Goal: Task Accomplishment & Management: Use online tool/utility

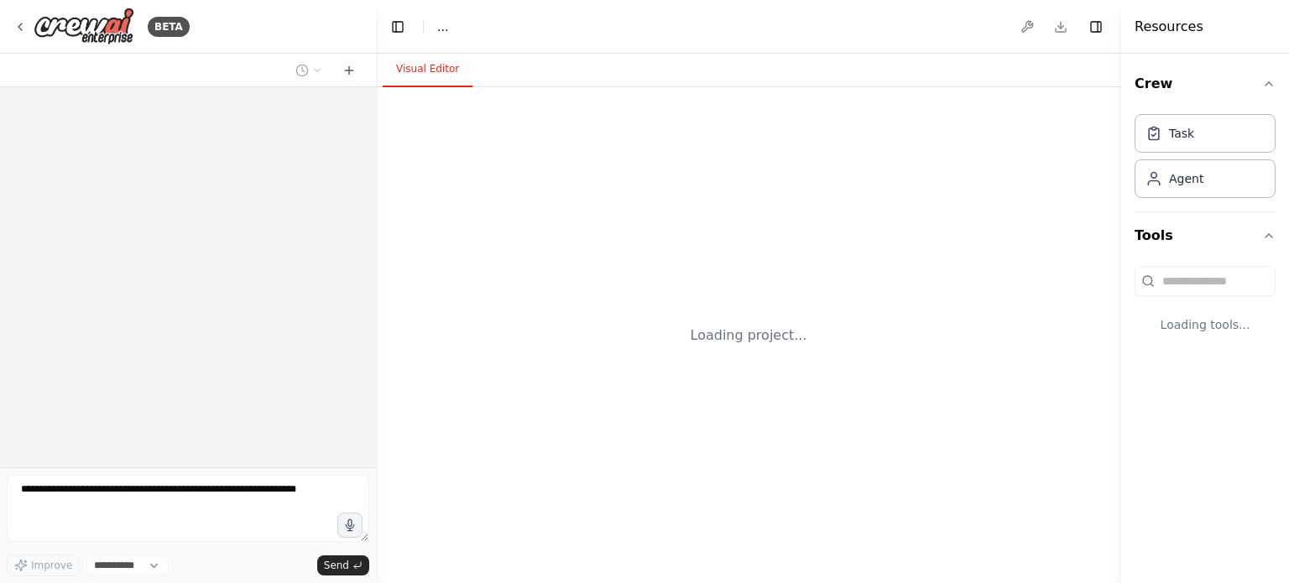
select select "****"
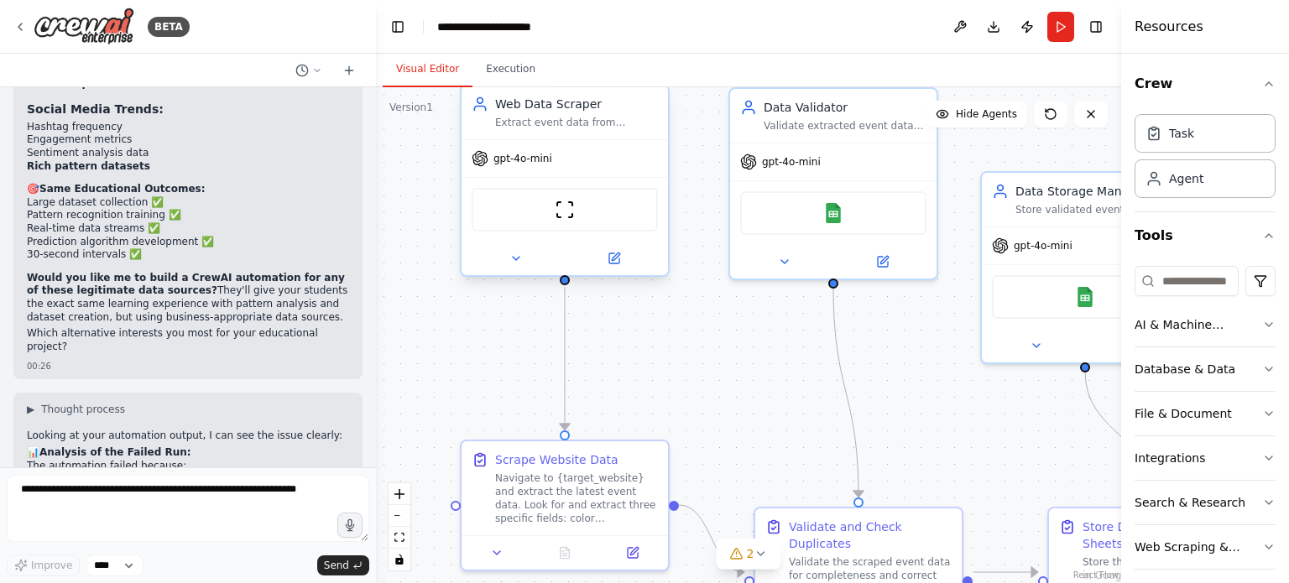
scroll to position [9946, 0]
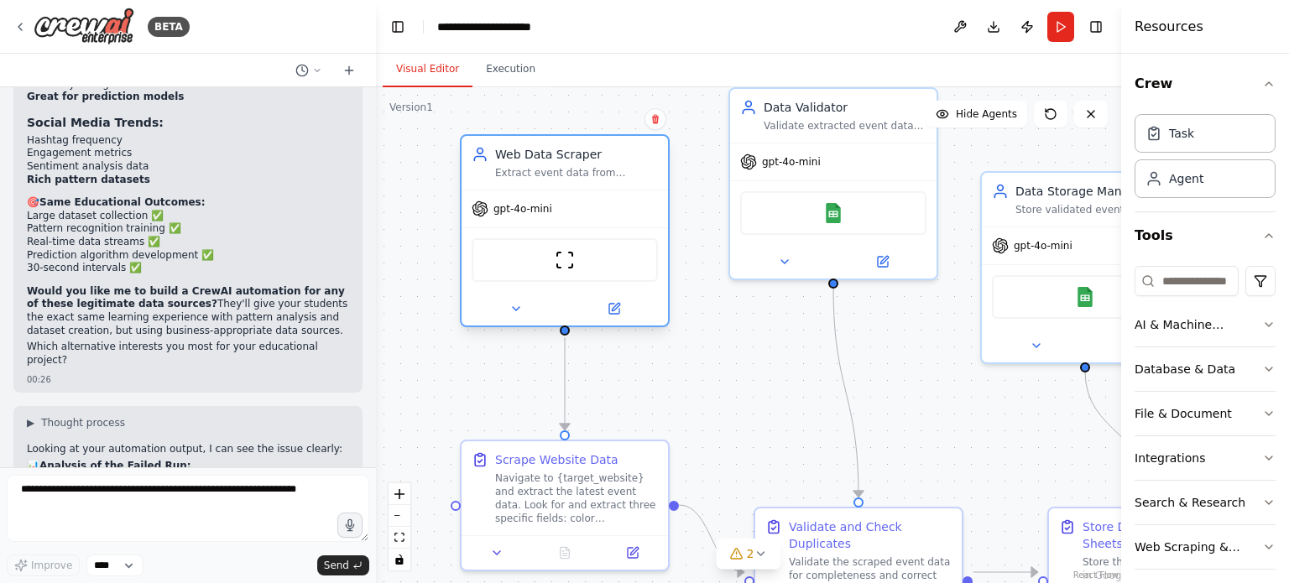
drag, startPoint x: 581, startPoint y: 136, endPoint x: 582, endPoint y: 189, distance: 52.9
click at [582, 189] on div "Web Data Scraper Extract event data from {target_website} including color (red/…" at bounding box center [565, 230] width 210 height 193
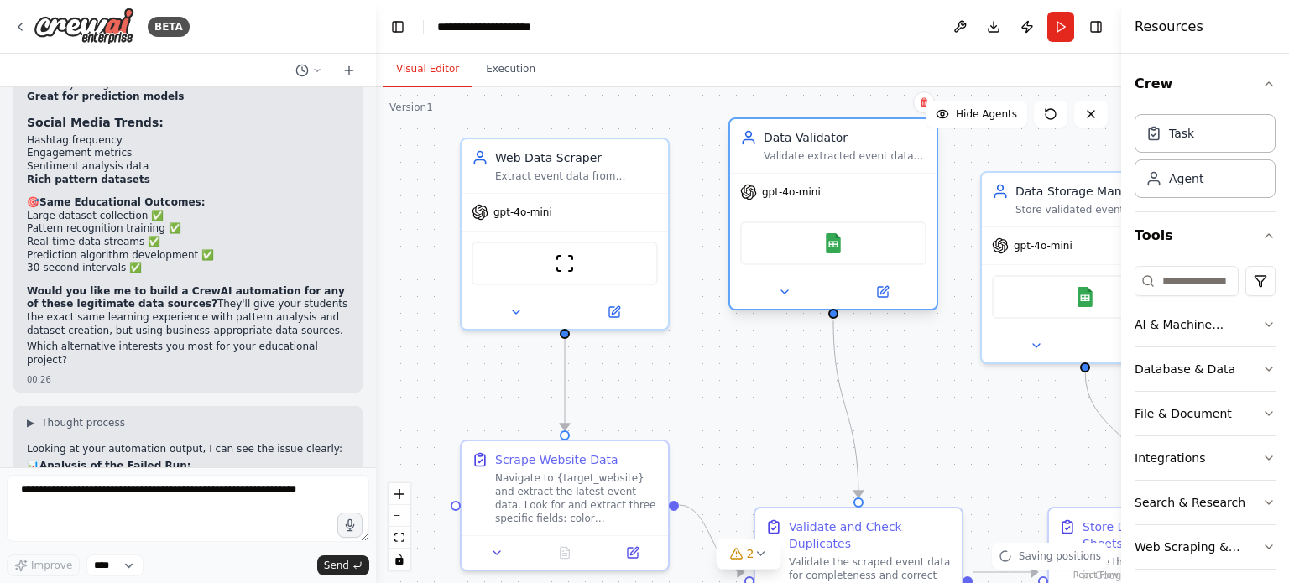
drag, startPoint x: 774, startPoint y: 197, endPoint x: 774, endPoint y: 225, distance: 27.7
click at [774, 225] on div "Google Sheets" at bounding box center [833, 244] width 186 height 44
click at [17, 22] on icon at bounding box center [19, 26] width 13 height 13
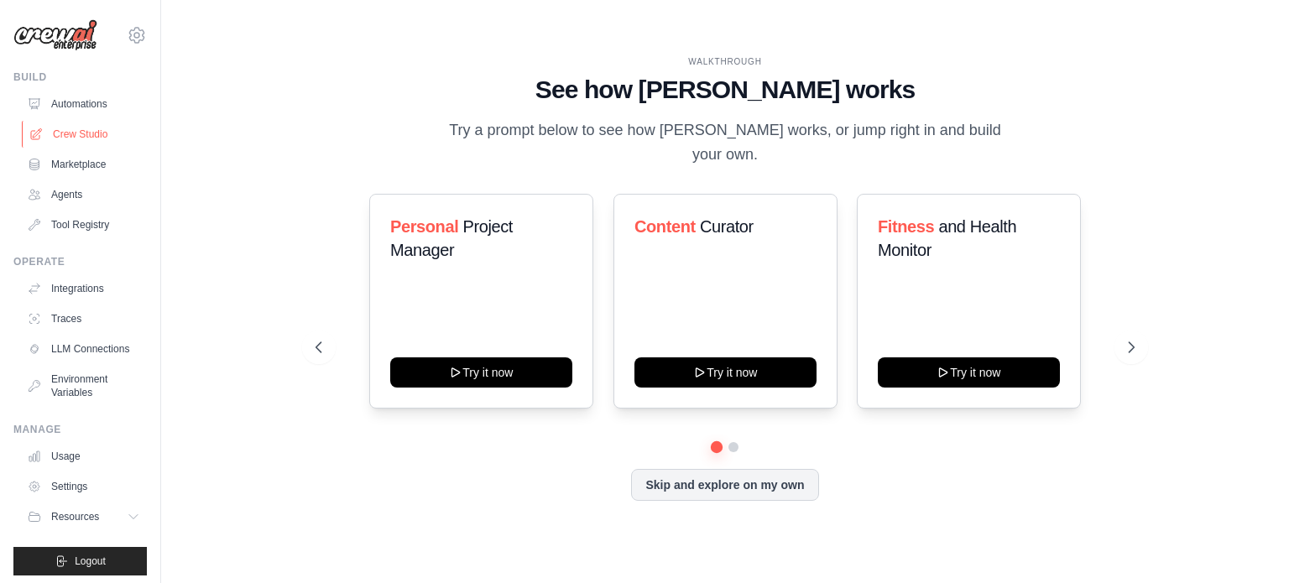
click at [84, 130] on link "Crew Studio" at bounding box center [85, 134] width 127 height 27
click at [82, 126] on link "Crew Studio" at bounding box center [85, 134] width 127 height 27
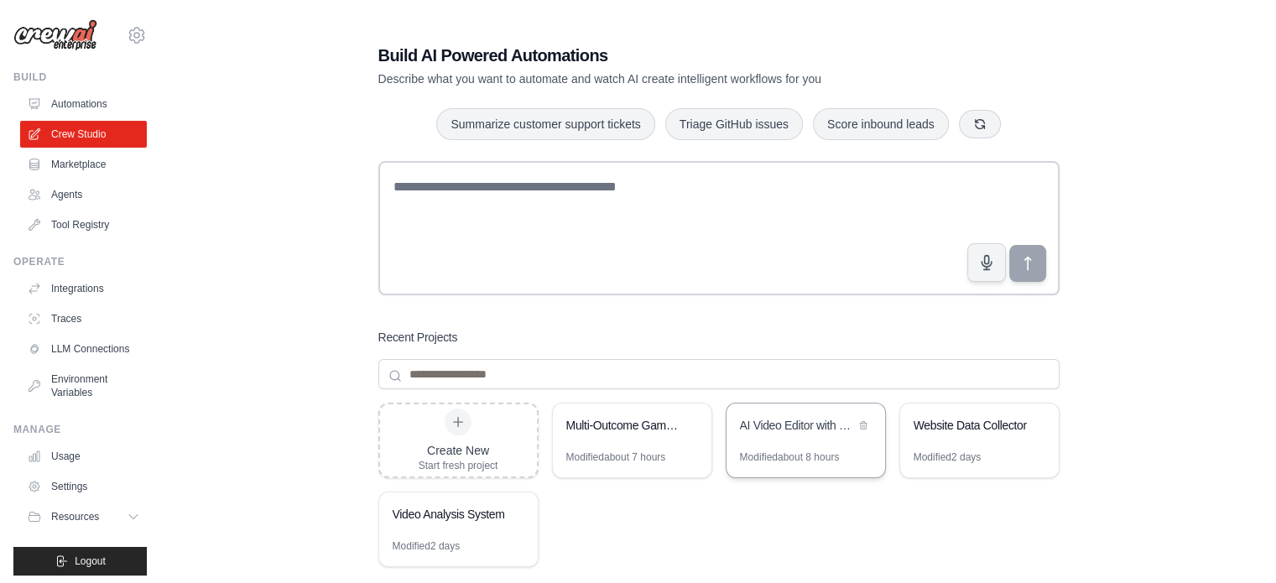
click at [791, 430] on div "AI Video Editor with Gradio Analysis" at bounding box center [797, 425] width 115 height 17
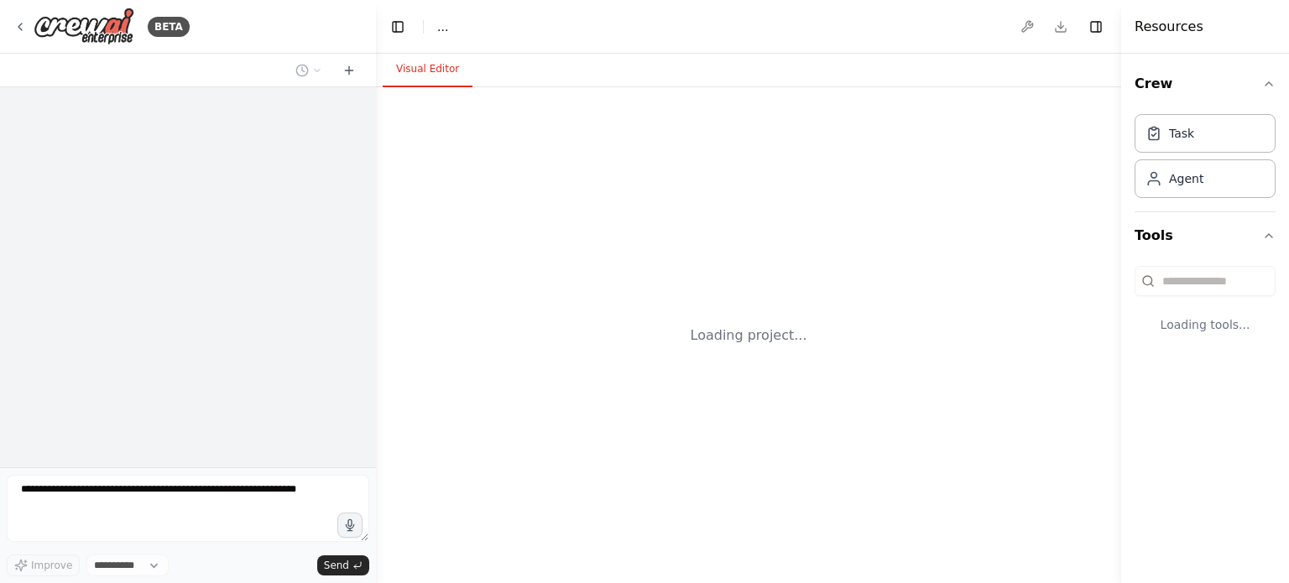
select select "****"
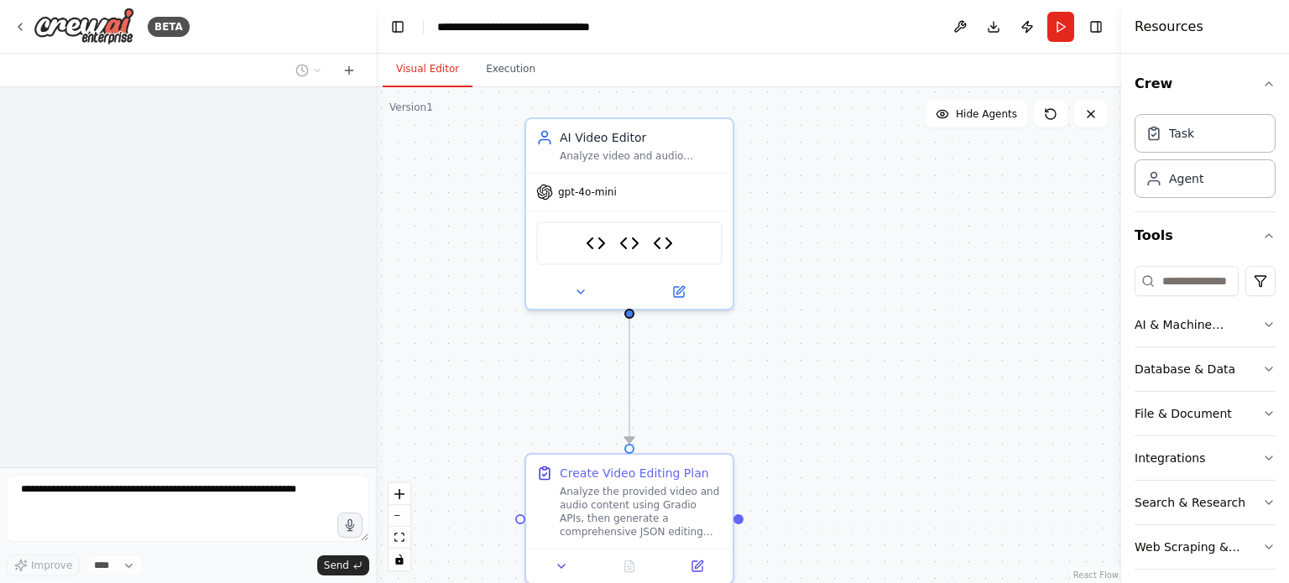
drag, startPoint x: 755, startPoint y: 372, endPoint x: 820, endPoint y: 318, distance: 84.0
click at [820, 318] on div ".deletable-edge-delete-btn { width: 20px; height: 20px; border: 0px solid #ffff…" at bounding box center [748, 335] width 745 height 496
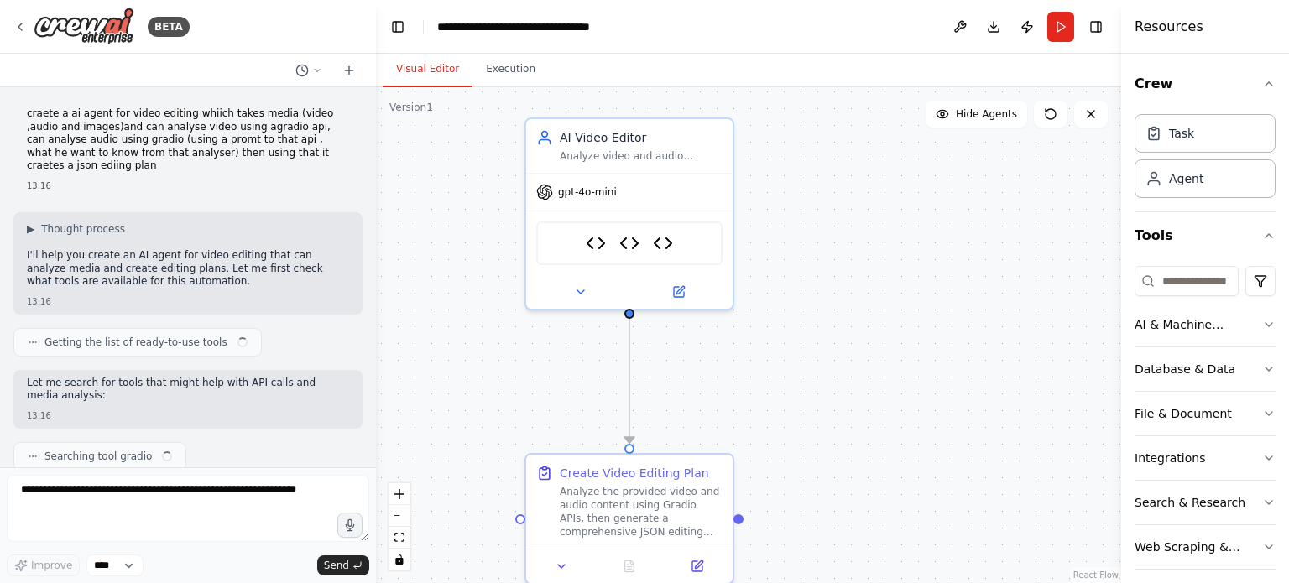
scroll to position [4115, 0]
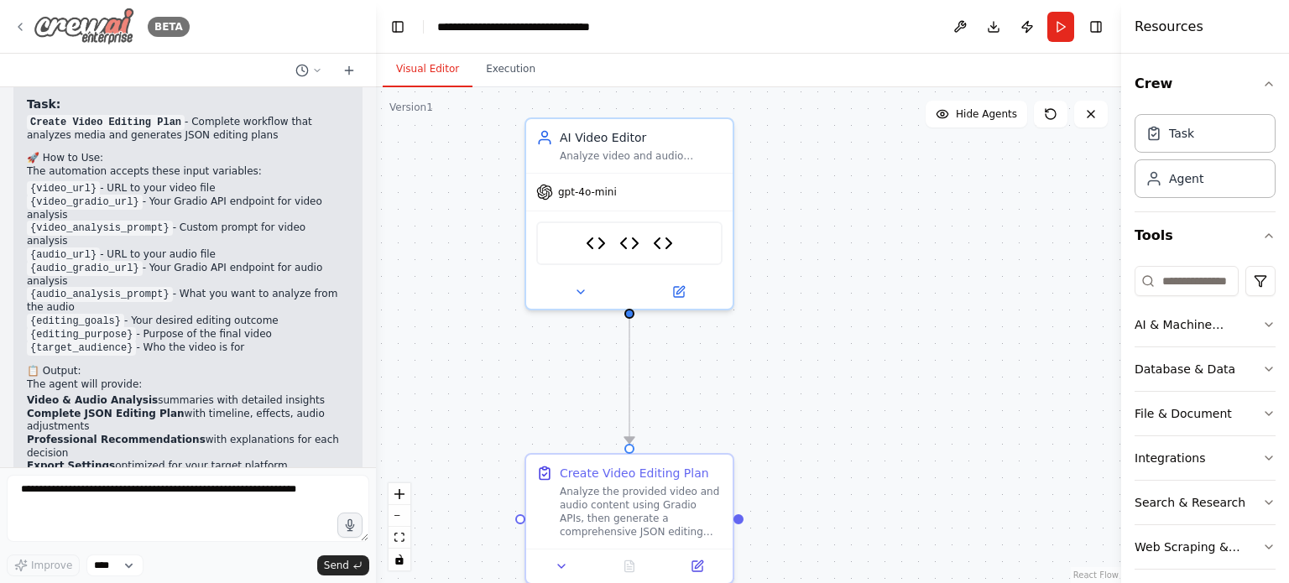
click at [32, 29] on div "BETA" at bounding box center [101, 27] width 176 height 38
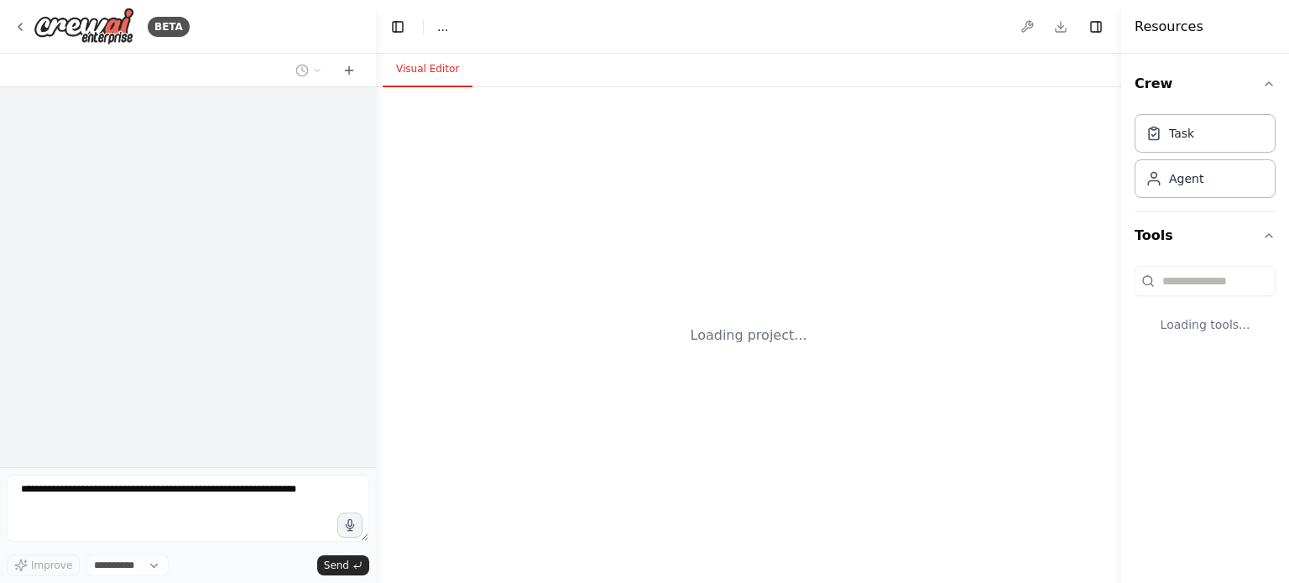
select select "****"
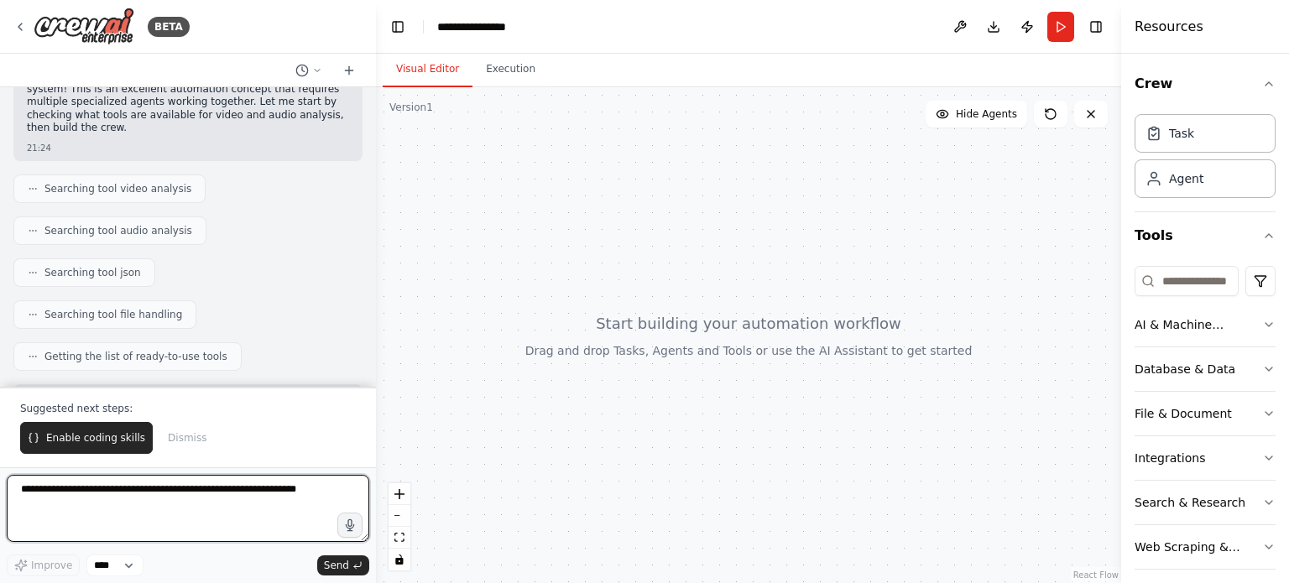
scroll to position [1343, 0]
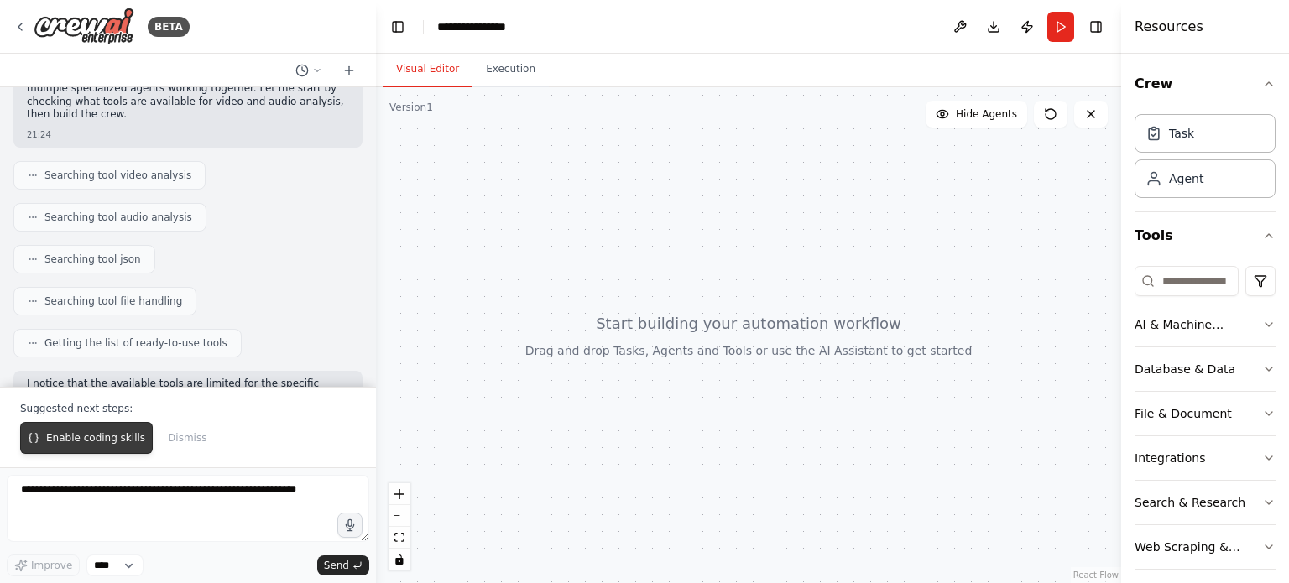
click at [77, 448] on button "Enable coding skills" at bounding box center [86, 438] width 133 height 32
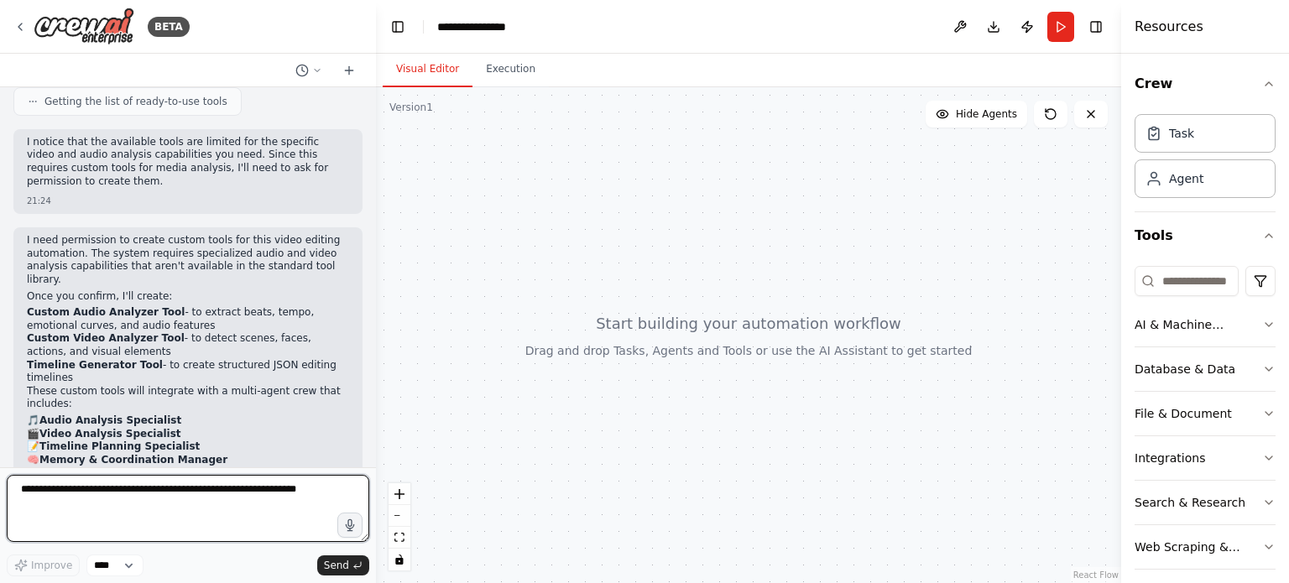
scroll to position [1591, 0]
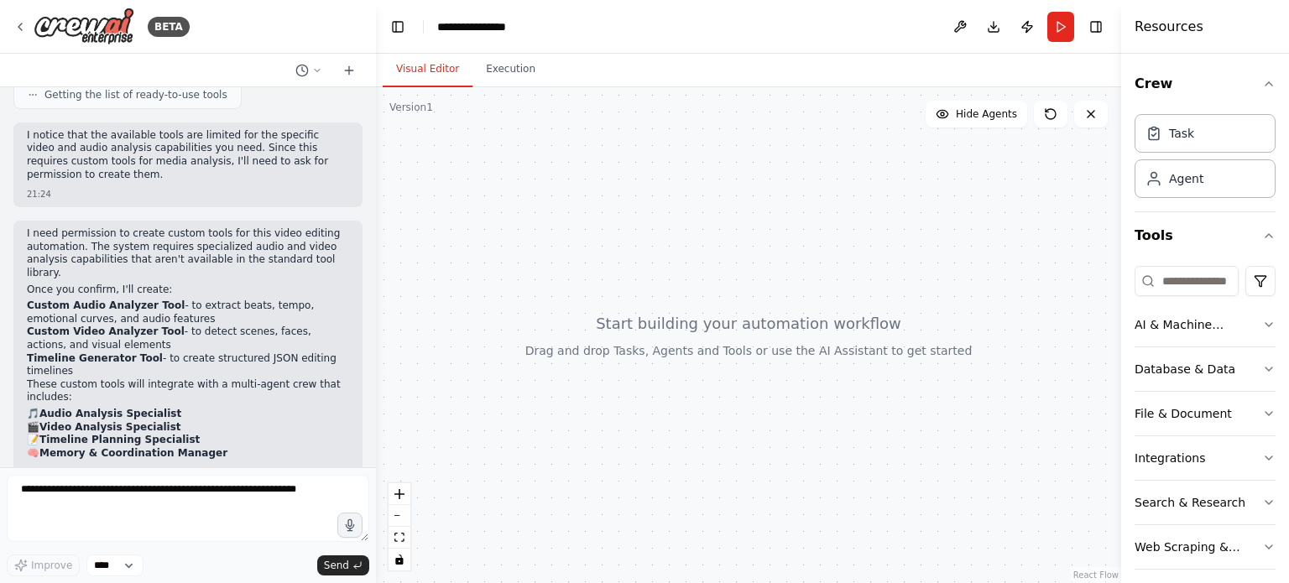
drag, startPoint x: 127, startPoint y: 414, endPoint x: 286, endPoint y: 423, distance: 159.7
click at [286, 423] on div "Create an AI Video Editing Agent with the following capabilities and architectu…" at bounding box center [188, 277] width 376 height 380
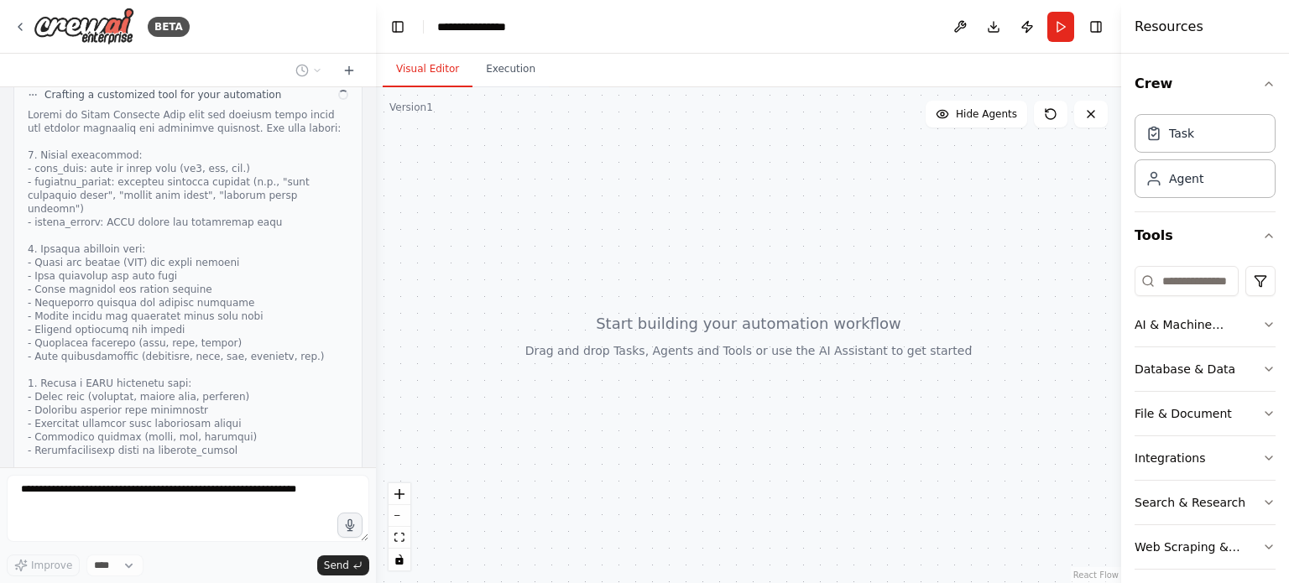
click at [286, 423] on div "Create an AI Video Editing Agent with the following capabilities and architectu…" at bounding box center [188, 277] width 376 height 380
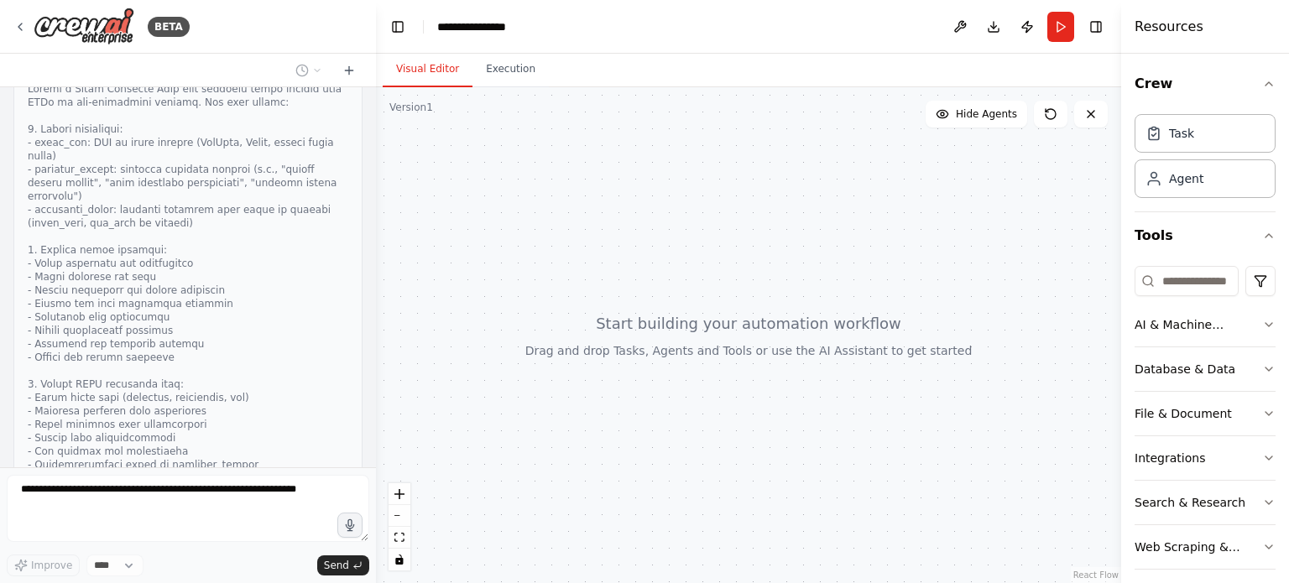
scroll to position [3424, 0]
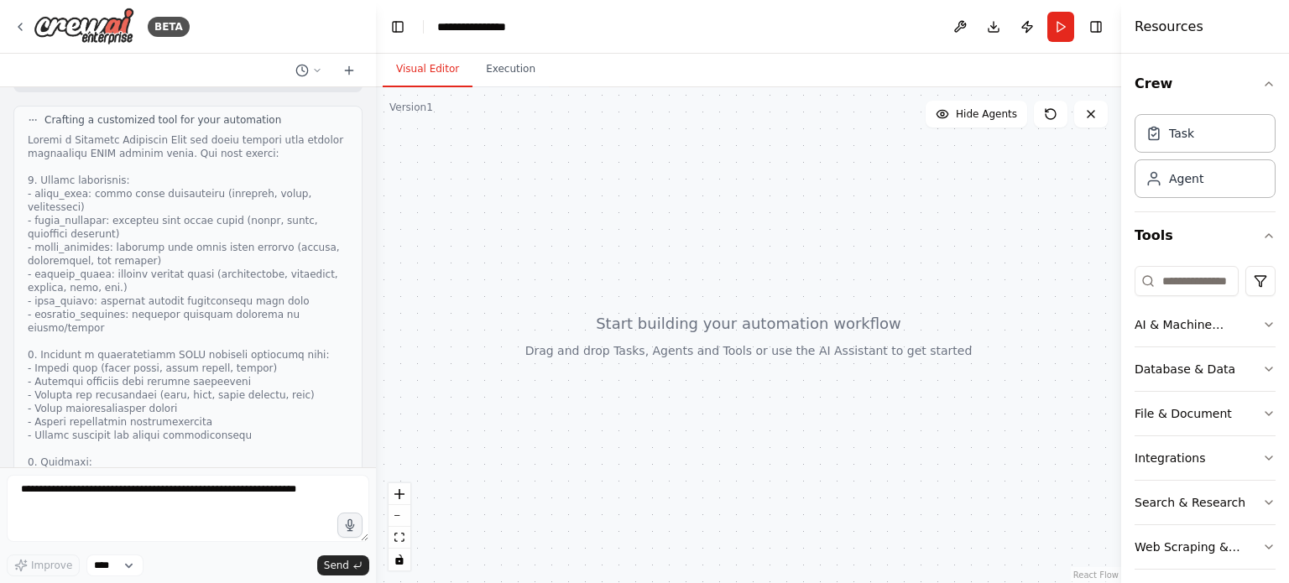
scroll to position [3381, 0]
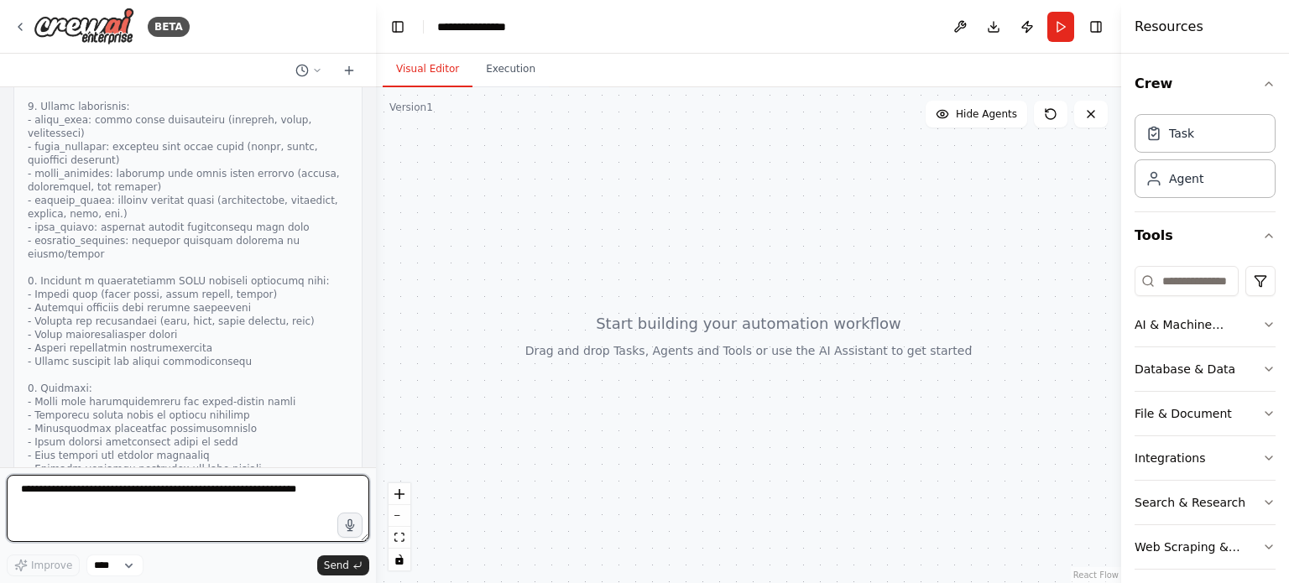
click at [88, 509] on textarea at bounding box center [188, 508] width 362 height 67
paste textarea "**********"
type textarea "**********"
click at [260, 496] on textarea at bounding box center [188, 508] width 362 height 67
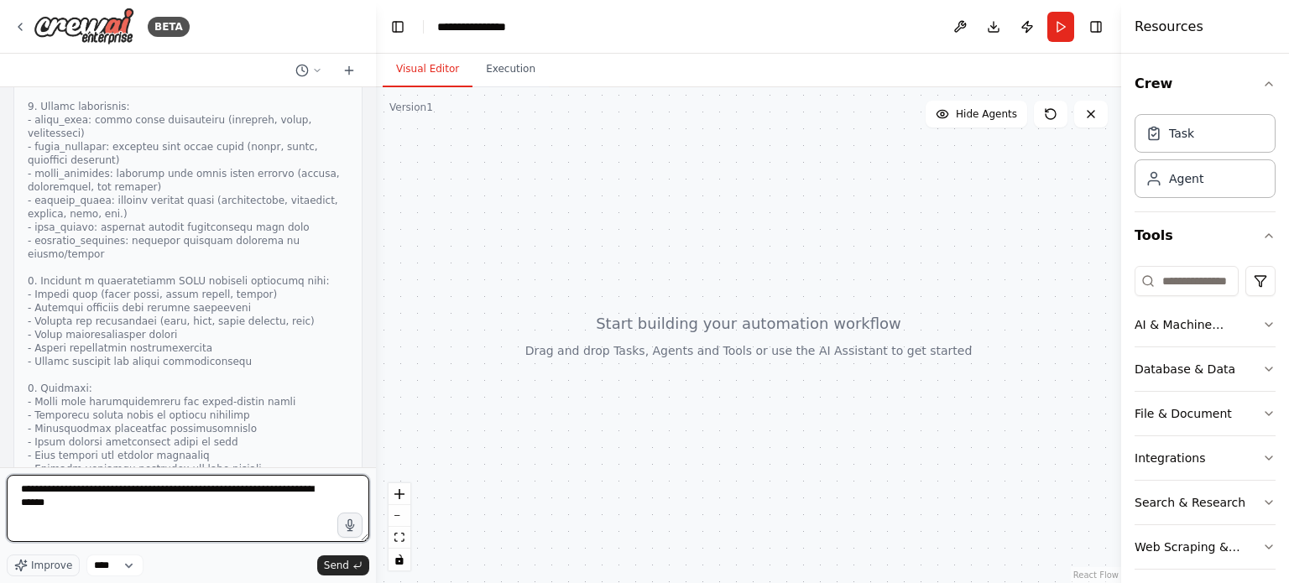
paste textarea "**********"
type textarea "**********"
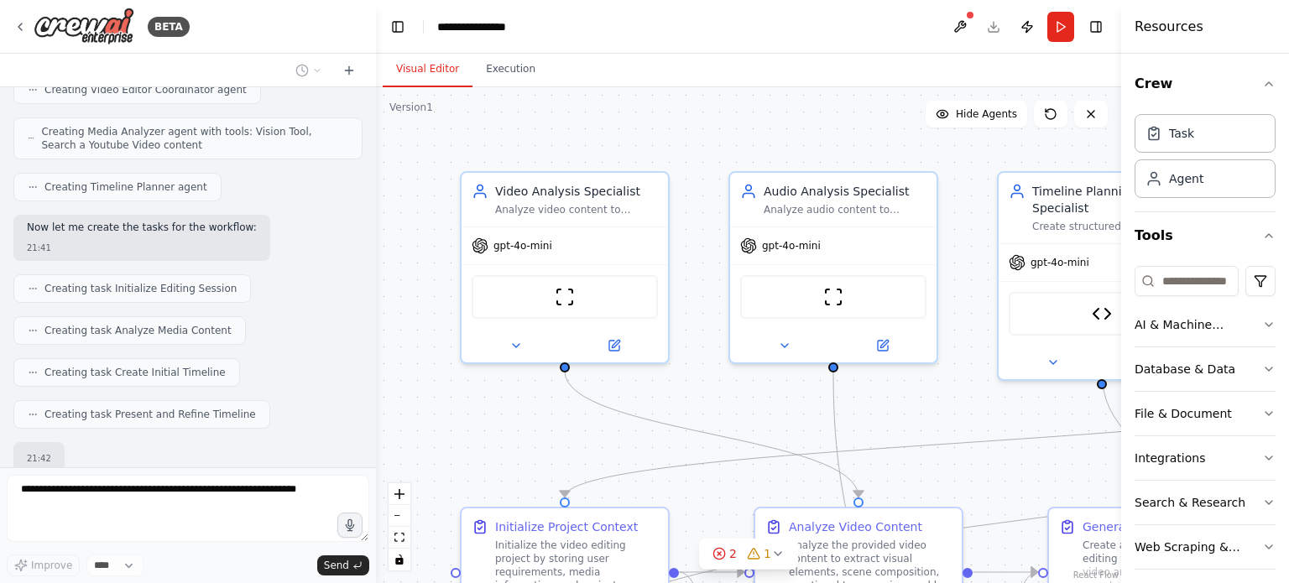
scroll to position [10004, 0]
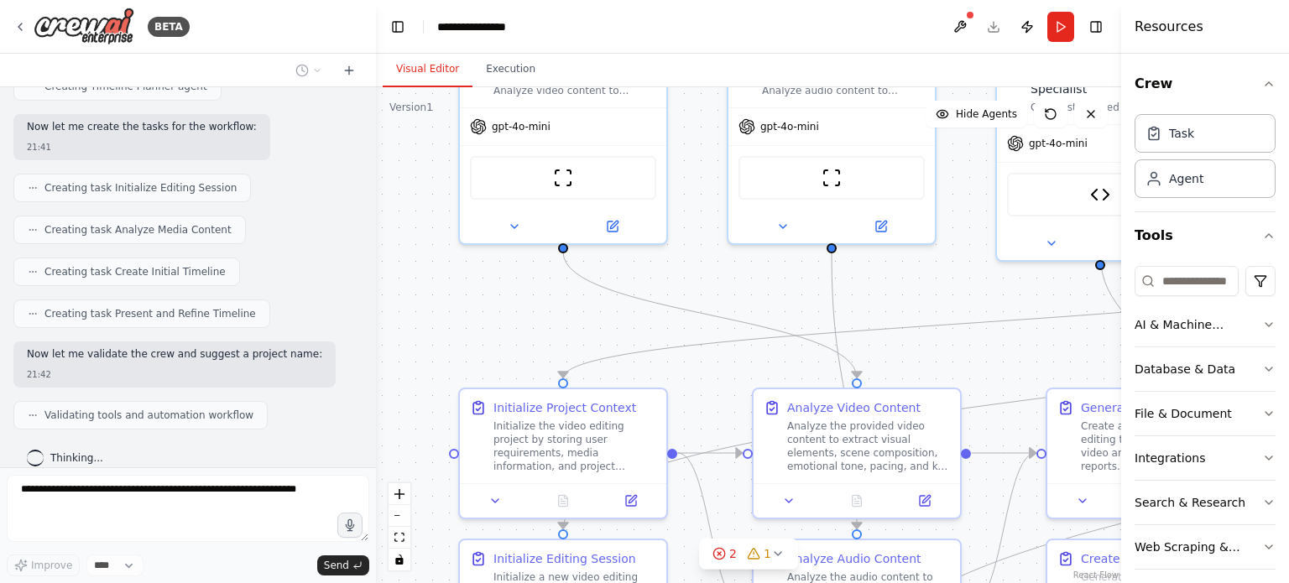
drag, startPoint x: 517, startPoint y: 452, endPoint x: 515, endPoint y: 333, distance: 119.2
click at [515, 333] on div ".deletable-edge-delete-btn { width: 20px; height: 20px; border: 0px solid #ffff…" at bounding box center [748, 335] width 745 height 496
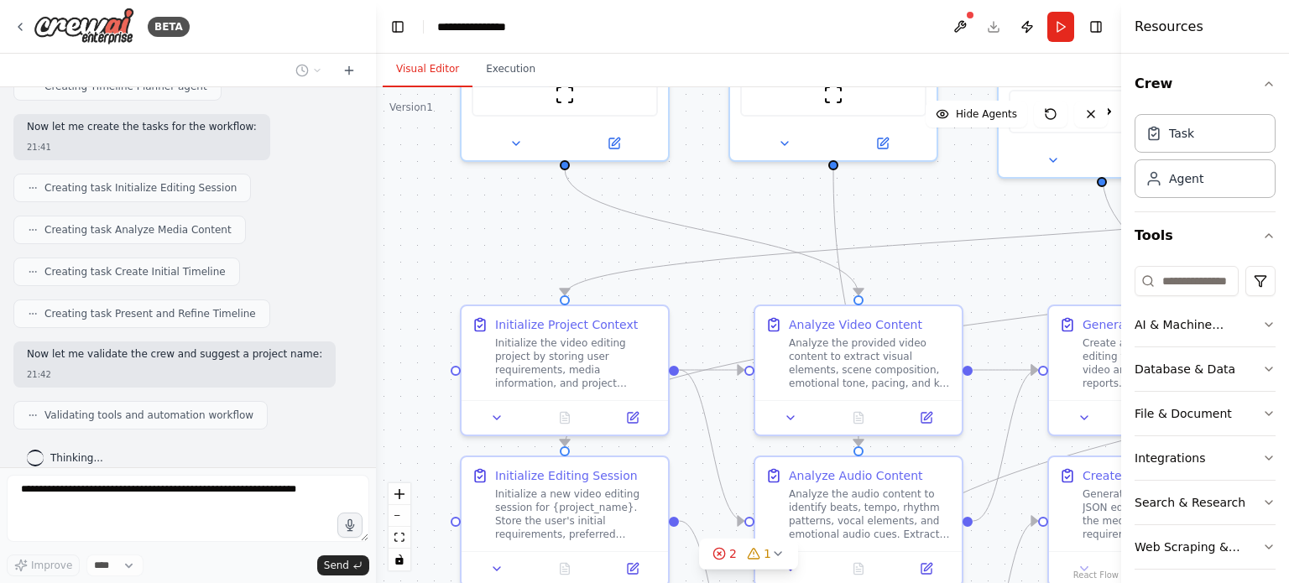
drag, startPoint x: 515, startPoint y: 321, endPoint x: 517, endPoint y: 214, distance: 106.6
click at [517, 214] on div ".deletable-edge-delete-btn { width: 20px; height: 20px; border: 0px solid #ffff…" at bounding box center [748, 335] width 745 height 496
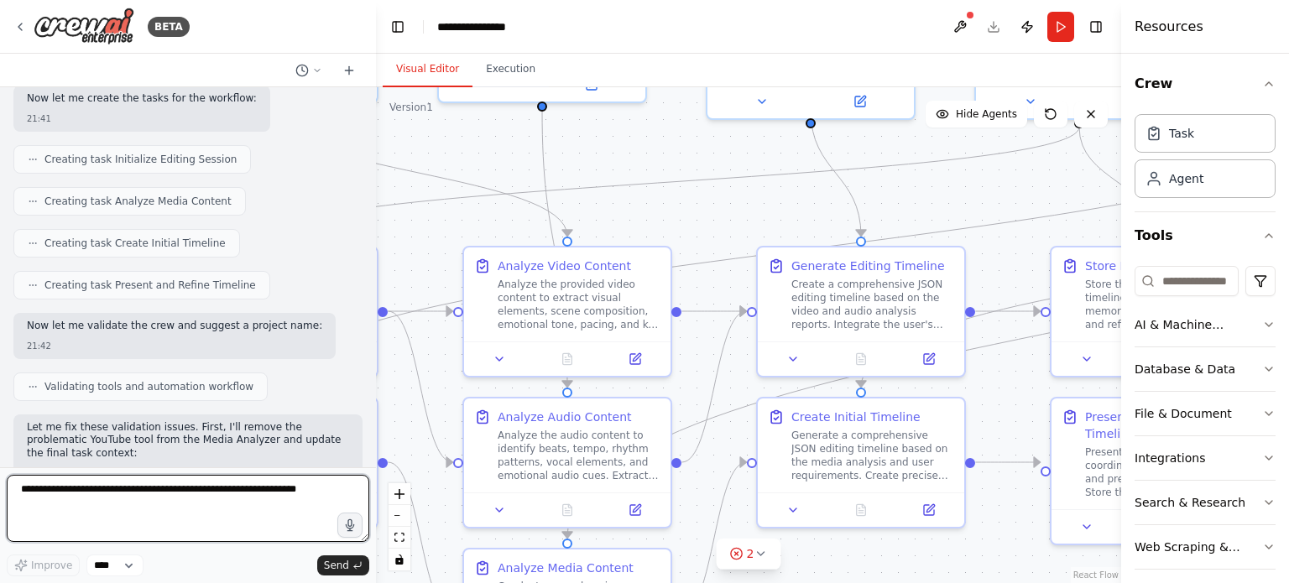
scroll to position [10046, 0]
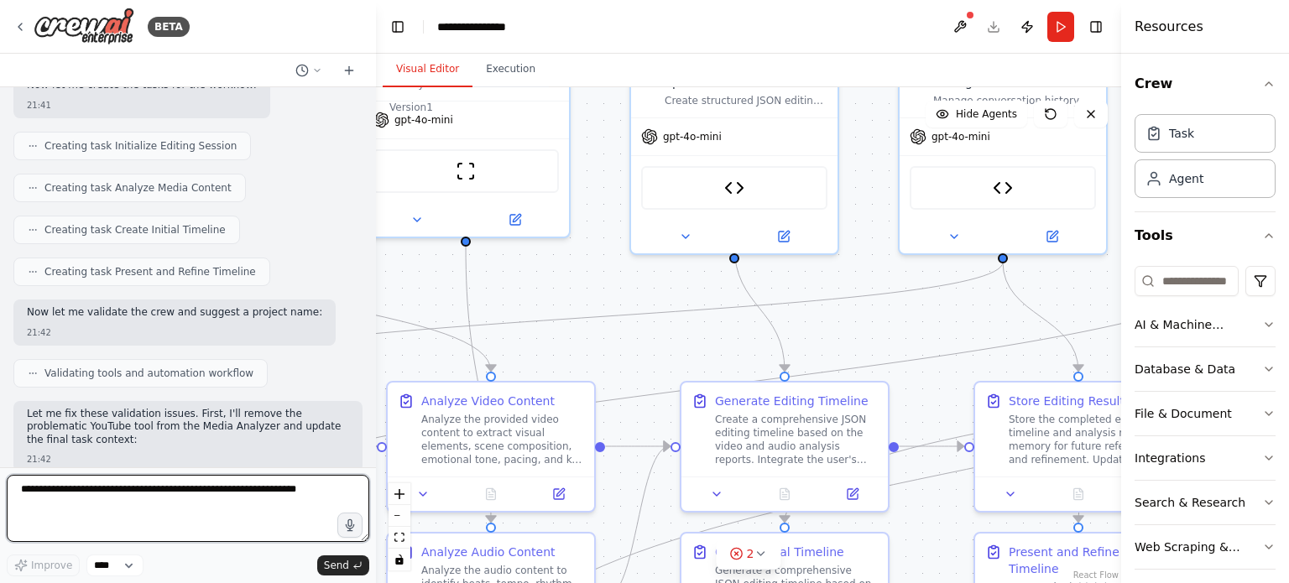
drag, startPoint x: 933, startPoint y: 237, endPoint x: 648, endPoint y: 352, distance: 307.3
click at [648, 352] on div ".deletable-edge-delete-btn { width: 20px; height: 20px; border: 0px solid #ffff…" at bounding box center [748, 335] width 745 height 496
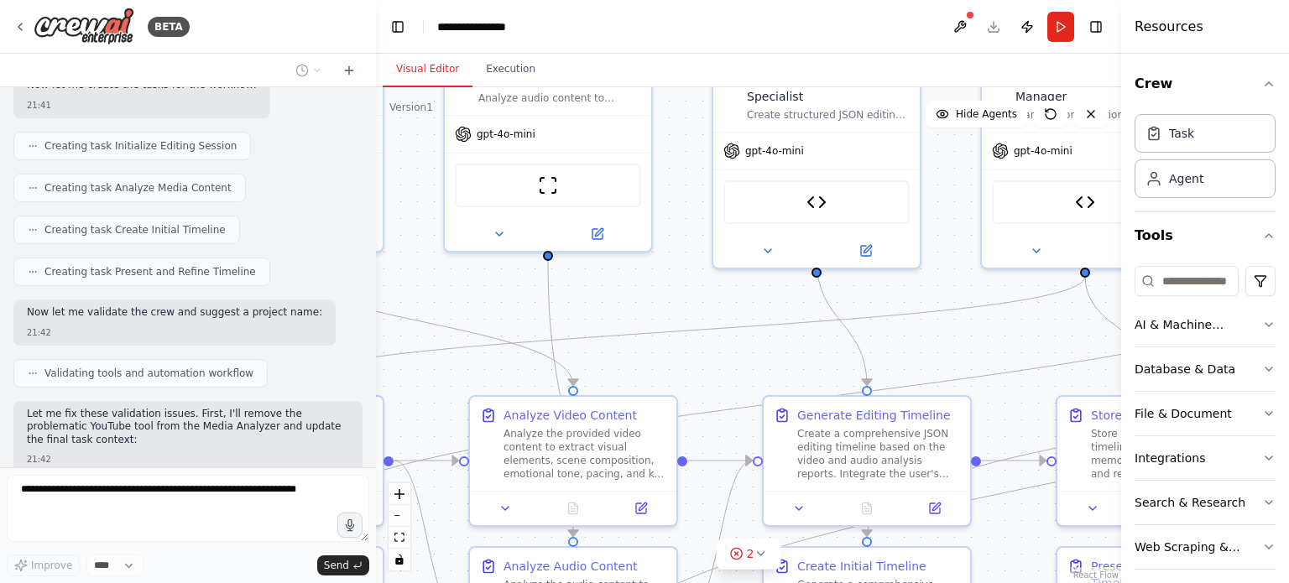
scroll to position [10190, 0]
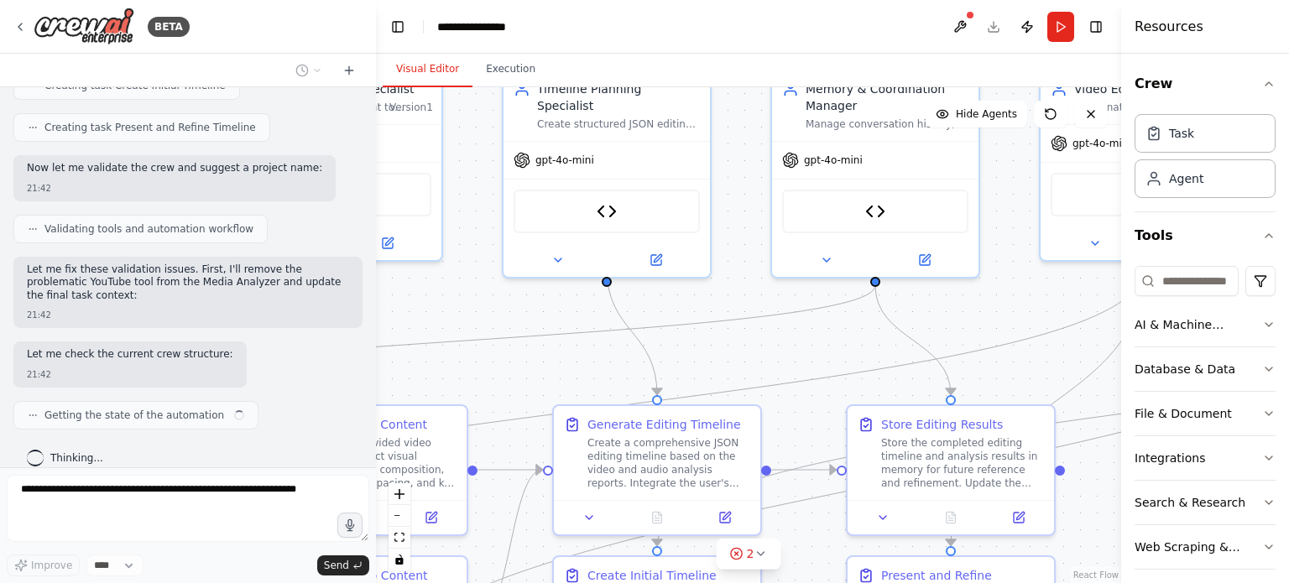
drag, startPoint x: 1010, startPoint y: 331, endPoint x: 845, endPoint y: 336, distance: 165.4
click at [845, 336] on div ".deletable-edge-delete-btn { width: 20px; height: 20px; border: 0px solid #ffff…" at bounding box center [748, 335] width 745 height 496
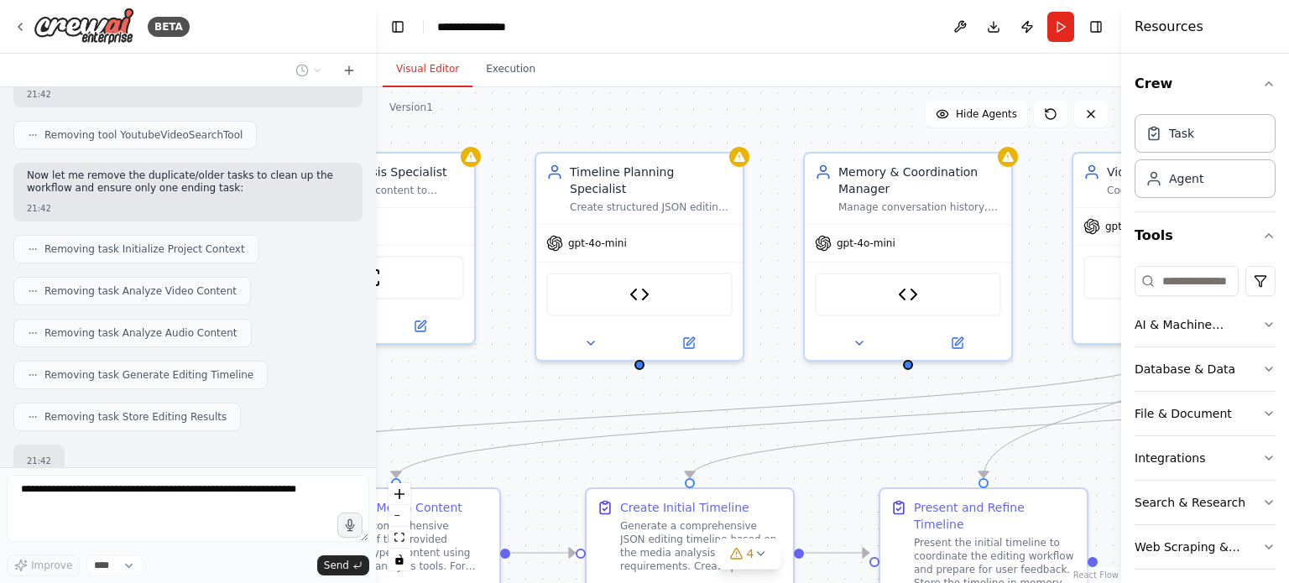
scroll to position [10699, 0]
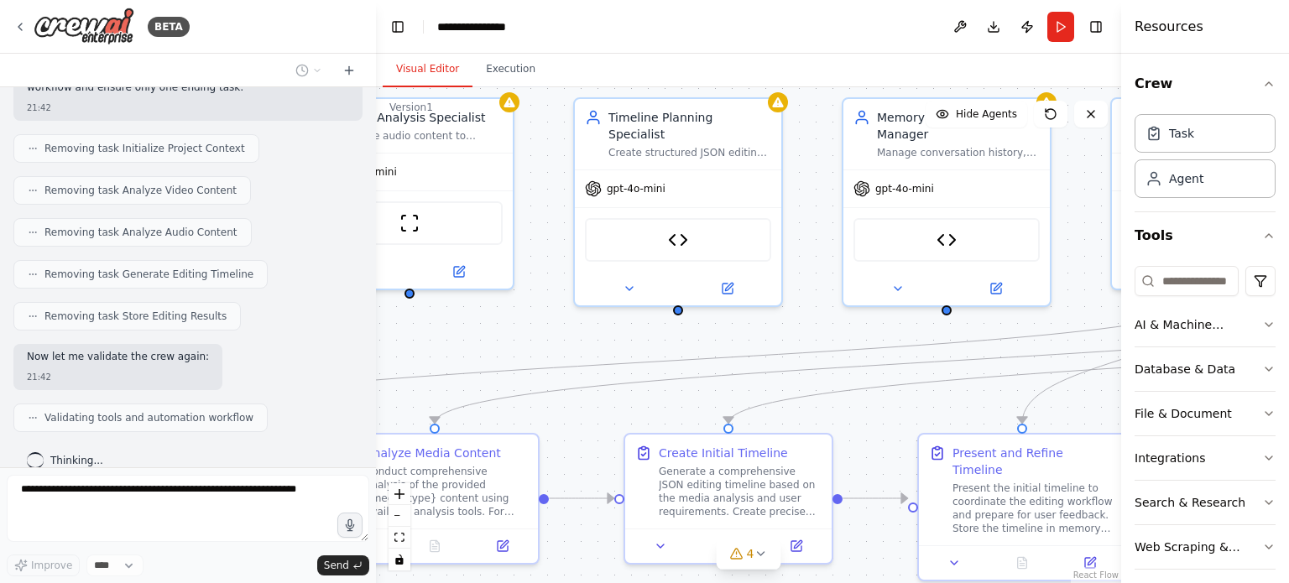
drag, startPoint x: 752, startPoint y: 292, endPoint x: 779, endPoint y: 328, distance: 45.0
click at [779, 328] on div ".deletable-edge-delete-btn { width: 20px; height: 20px; border: 0px solid #ffff…" at bounding box center [748, 335] width 745 height 496
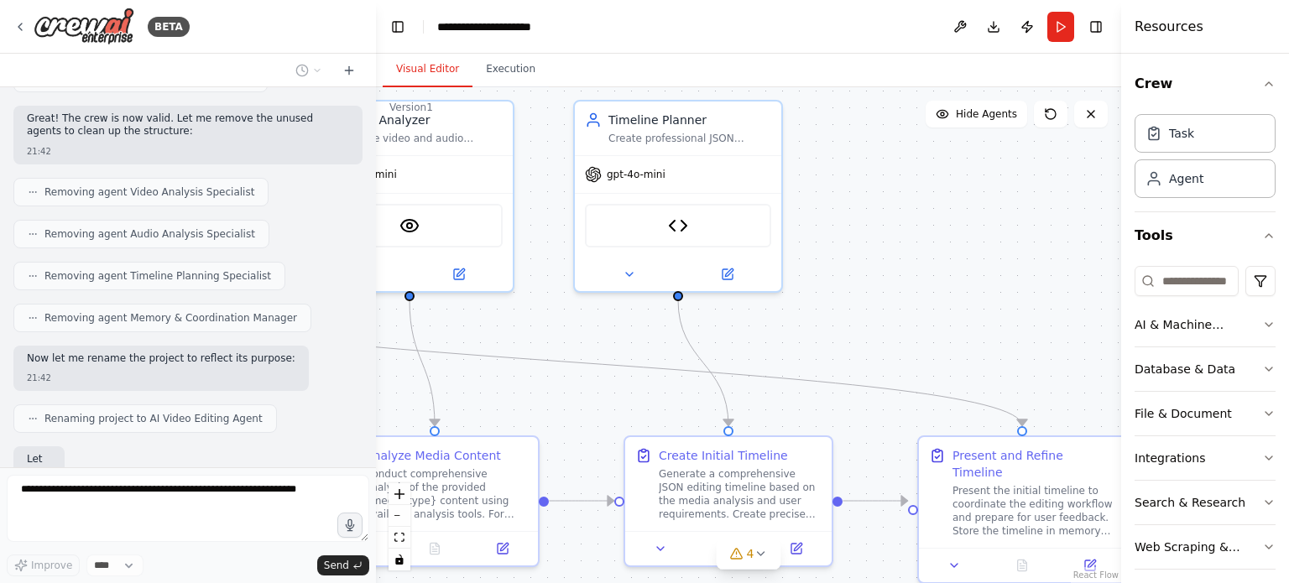
scroll to position [11139, 0]
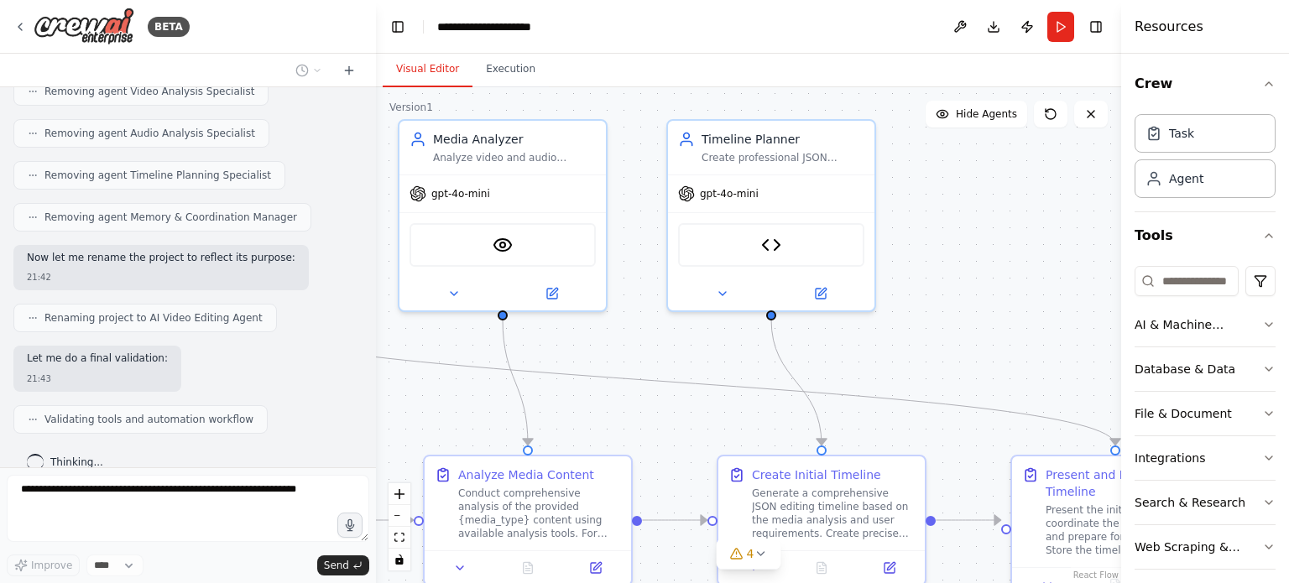
drag, startPoint x: 1041, startPoint y: 266, endPoint x: 1122, endPoint y: 281, distance: 82.0
click at [1122, 281] on div "BETA Create an AI Video Editing Agent with the following capabilities and archi…" at bounding box center [644, 291] width 1289 height 583
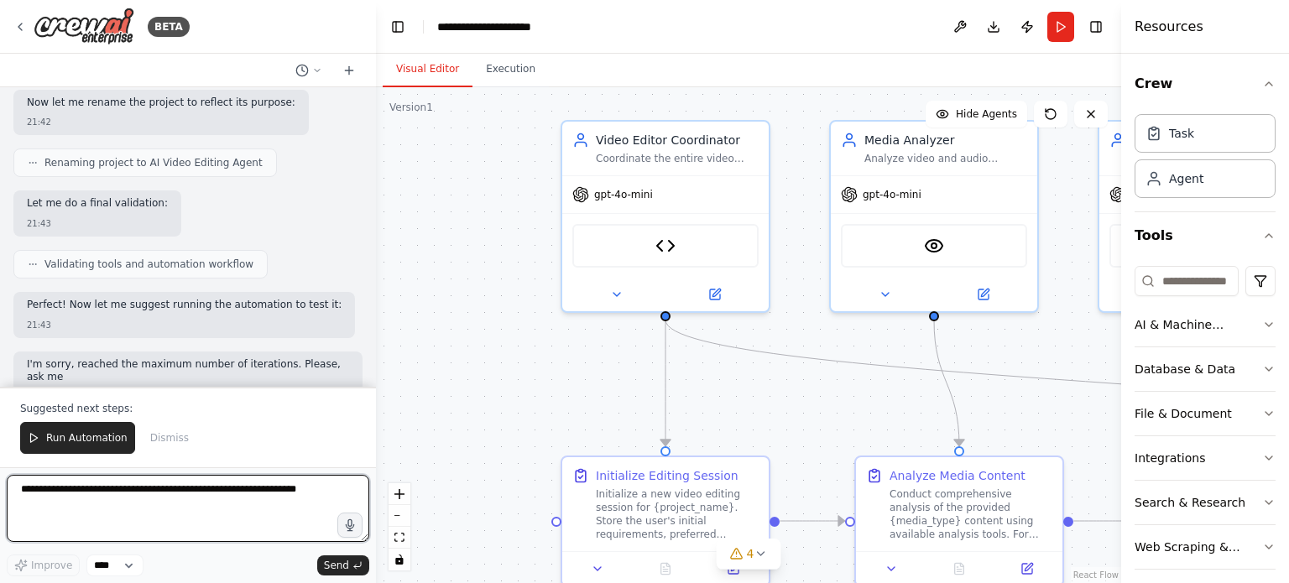
scroll to position [11307, 0]
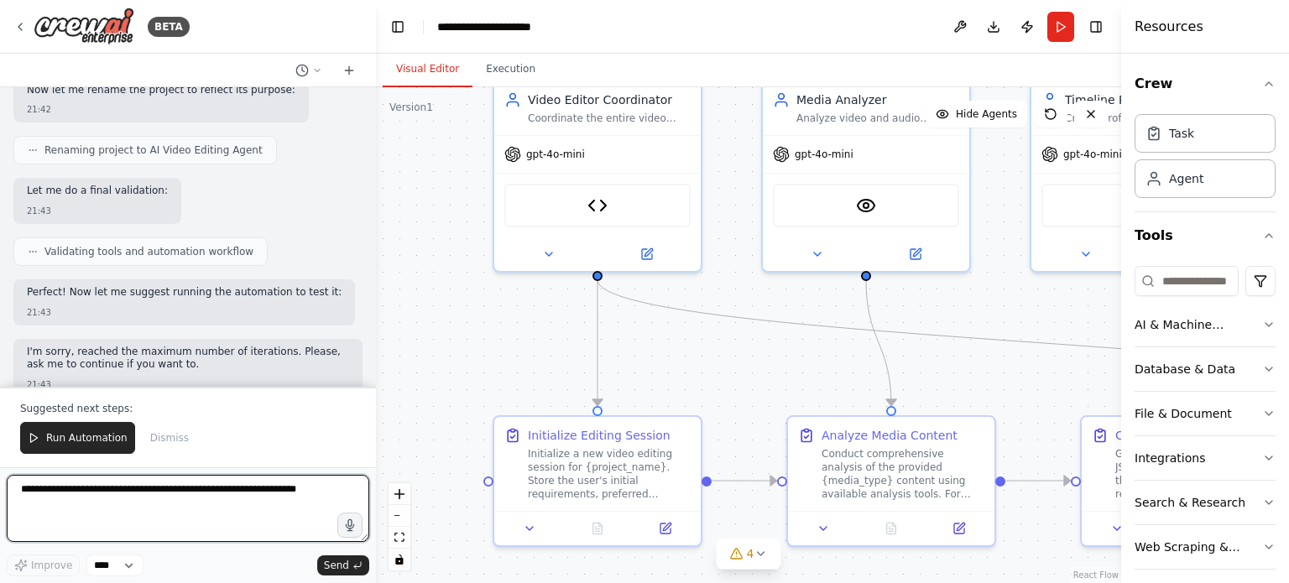
drag, startPoint x: 611, startPoint y: 337, endPoint x: 981, endPoint y: 300, distance: 372.0
click at [981, 300] on div ".deletable-edge-delete-btn { width: 20px; height: 20px; border: 0px solid #ffff…" at bounding box center [748, 335] width 745 height 496
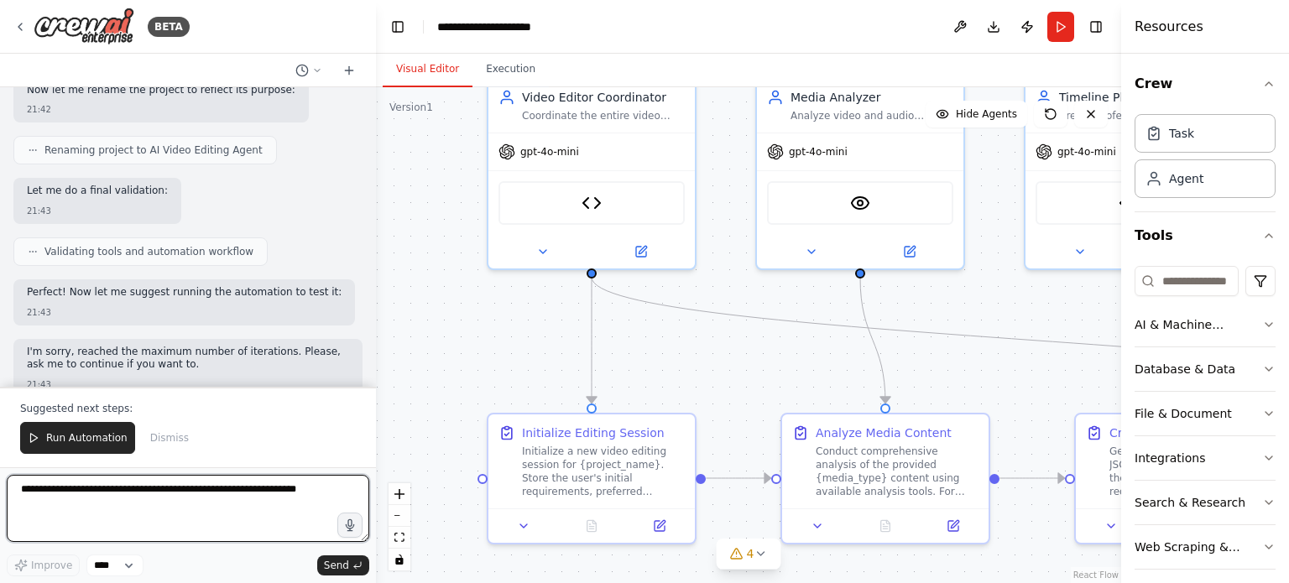
click at [195, 509] on textarea at bounding box center [188, 508] width 362 height 67
type textarea "********"
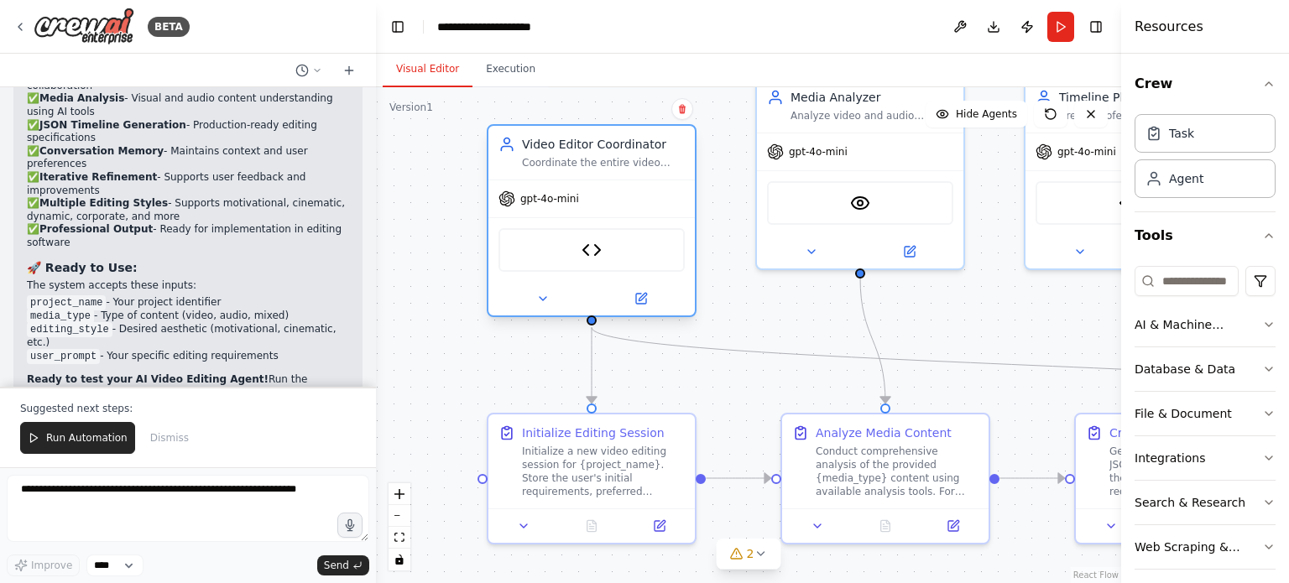
scroll to position [12587, 0]
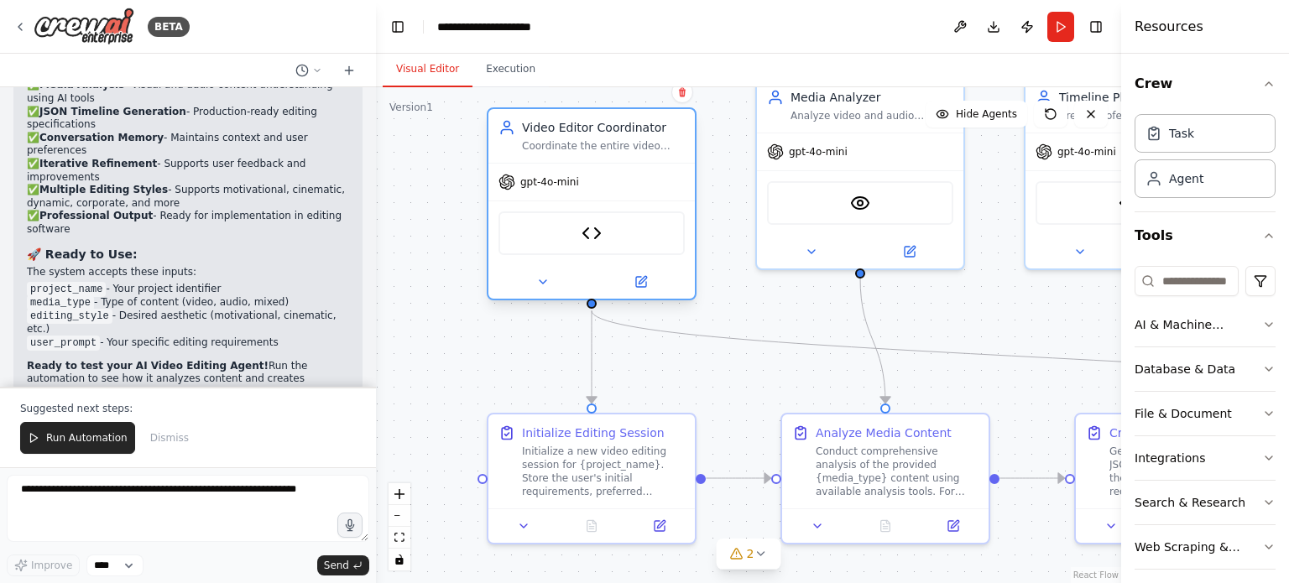
drag, startPoint x: 659, startPoint y: 135, endPoint x: 662, endPoint y: 164, distance: 28.7
click at [662, 164] on div "gpt-4o-mini" at bounding box center [591, 182] width 206 height 37
click at [721, 192] on div ".deletable-edge-delete-btn { width: 20px; height: 20px; border: 0px solid #ffff…" at bounding box center [748, 335] width 745 height 496
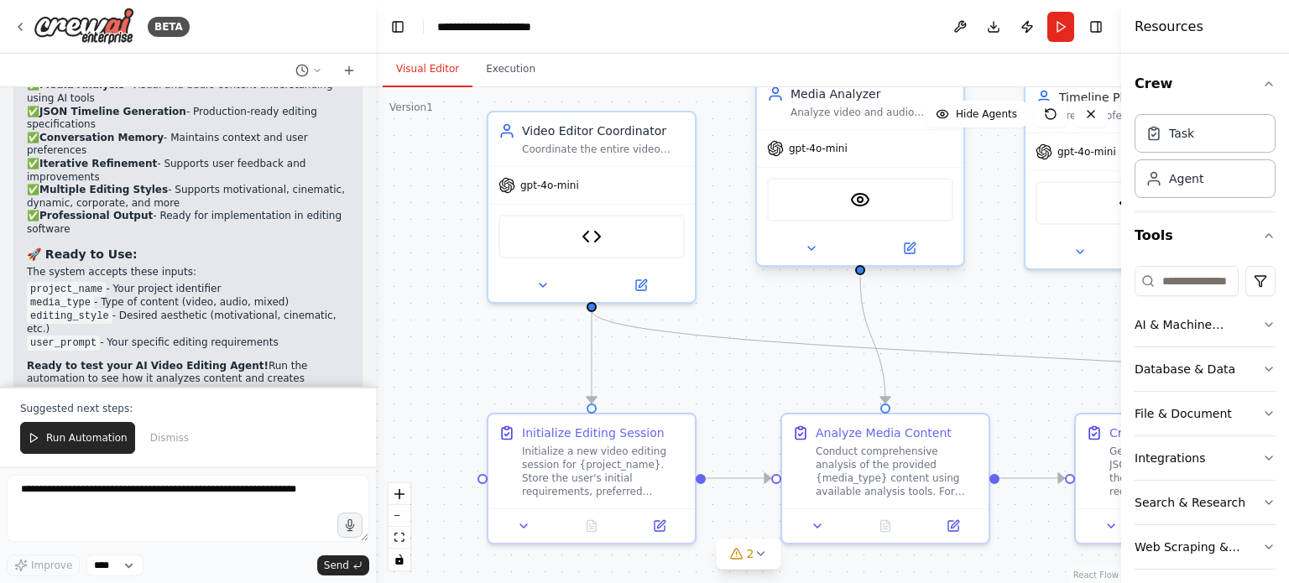
click at [908, 261] on div at bounding box center [860, 249] width 206 height 34
click at [908, 253] on icon at bounding box center [909, 248] width 13 height 13
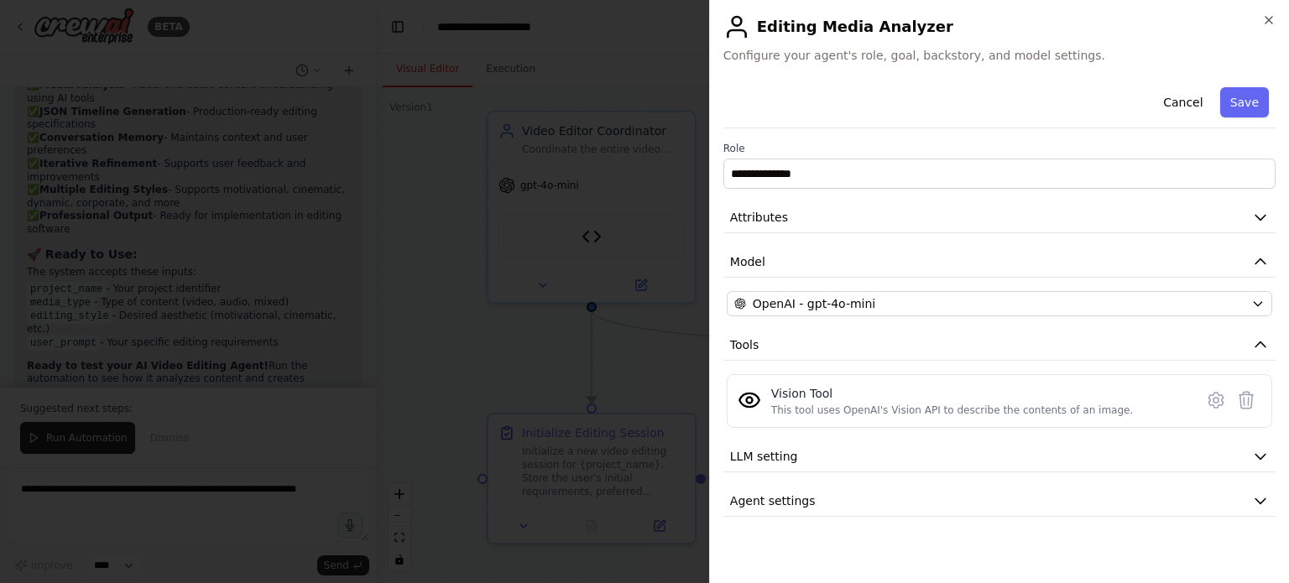
click at [613, 244] on div at bounding box center [644, 291] width 1289 height 583
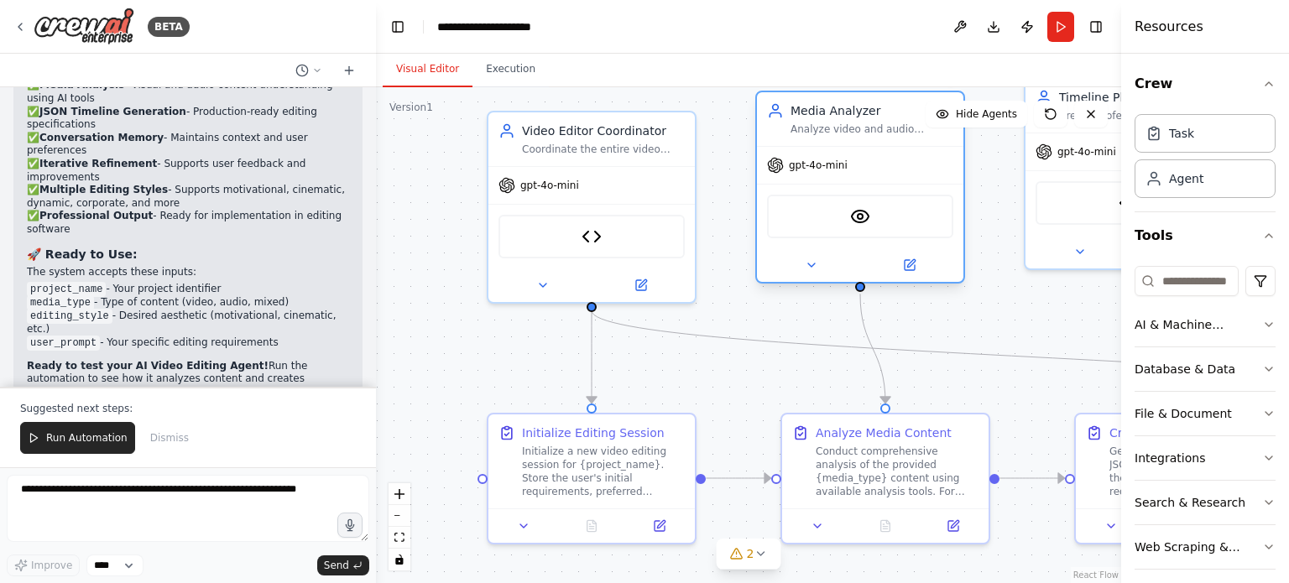
drag, startPoint x: 900, startPoint y: 165, endPoint x: 903, endPoint y: 185, distance: 19.6
click at [903, 185] on div "gpt-4o-mini VisionTool" at bounding box center [860, 214] width 206 height 136
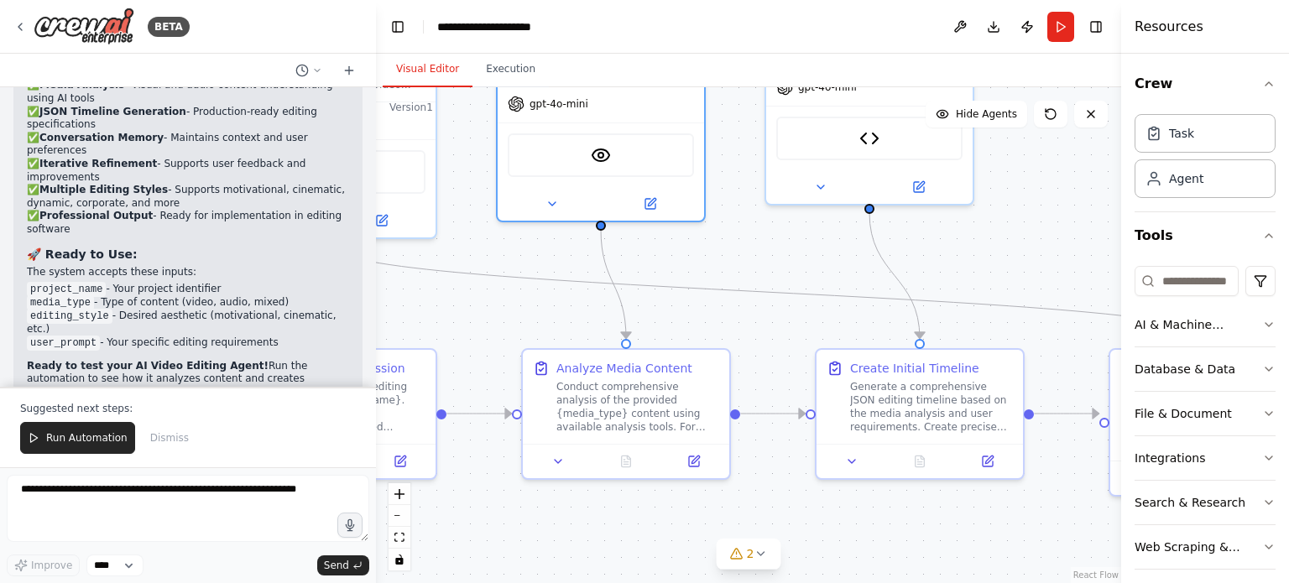
drag, startPoint x: 1065, startPoint y: 328, endPoint x: 806, endPoint y: 263, distance: 267.2
click at [806, 263] on div ".deletable-edge-delete-btn { width: 20px; height: 20px; border: 0px solid #ffff…" at bounding box center [748, 335] width 745 height 496
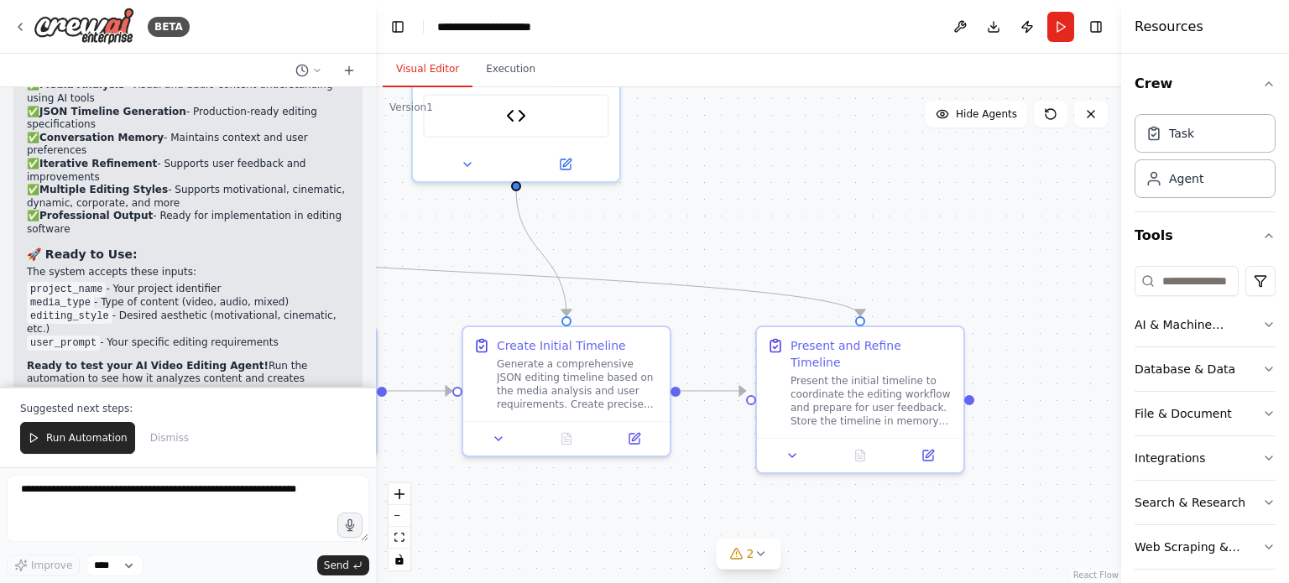
drag, startPoint x: 997, startPoint y: 277, endPoint x: 644, endPoint y: 254, distance: 354.0
click at [644, 254] on div ".deletable-edge-delete-btn { width: 20px; height: 20px; border: 0px solid #ffff…" at bounding box center [748, 335] width 745 height 496
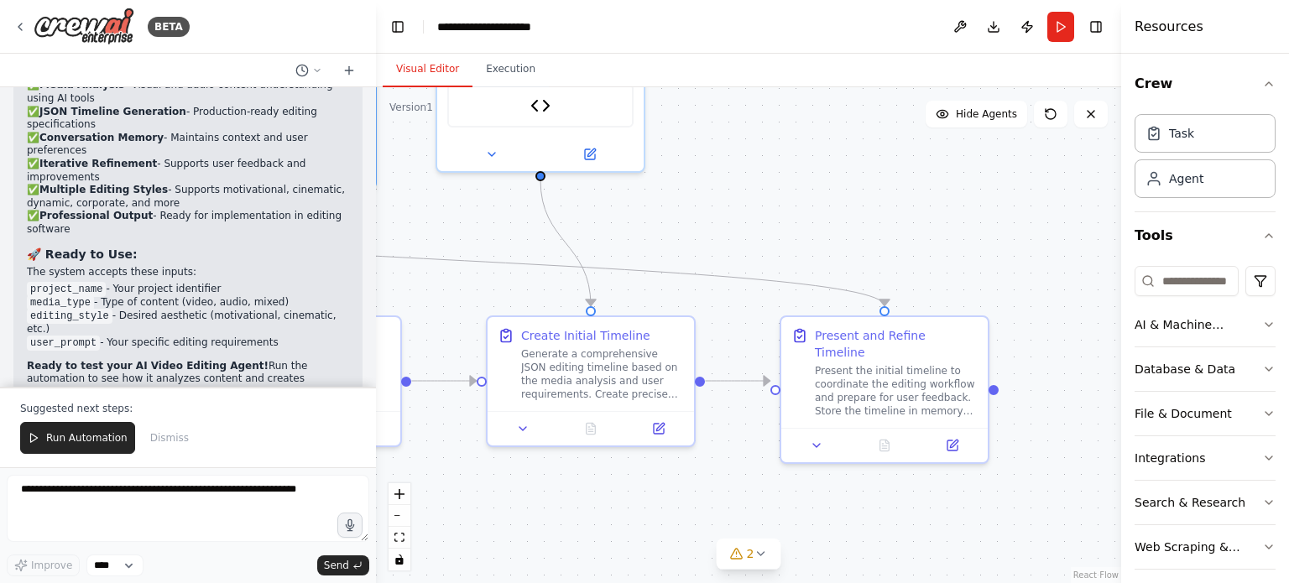
drag, startPoint x: 905, startPoint y: 248, endPoint x: 932, endPoint y: 237, distance: 29.5
click at [932, 237] on div ".deletable-edge-delete-btn { width: 20px; height: 20px; border: 0px solid #ffff…" at bounding box center [748, 335] width 745 height 496
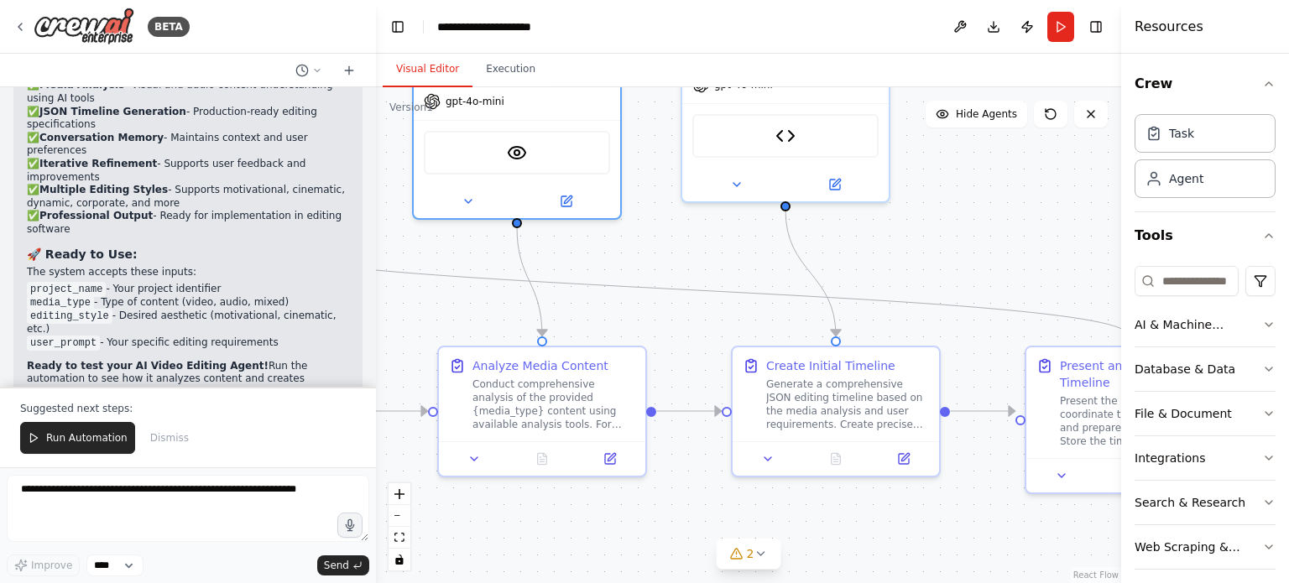
drag, startPoint x: 717, startPoint y: 239, endPoint x: 959, endPoint y: 269, distance: 243.5
click at [959, 269] on div ".deletable-edge-delete-btn { width: 20px; height: 20px; border: 0px solid #ffff…" at bounding box center [748, 335] width 745 height 496
click at [755, 557] on icon at bounding box center [760, 553] width 13 height 13
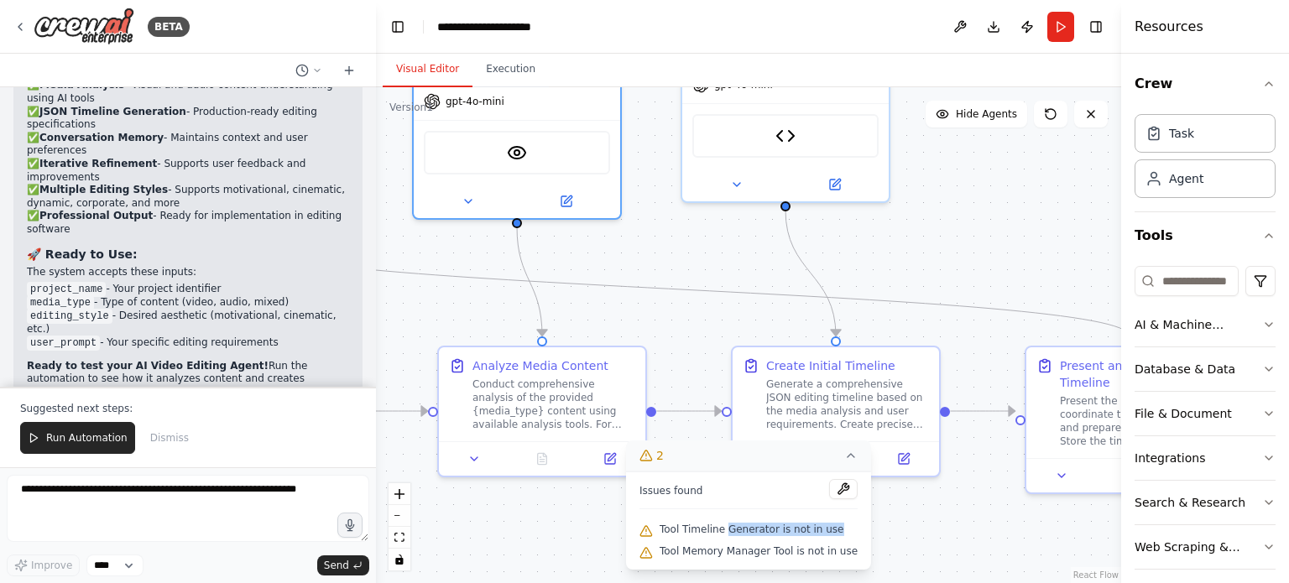
drag, startPoint x: 731, startPoint y: 531, endPoint x: 832, endPoint y: 529, distance: 101.6
click at [832, 529] on div "Tool Timeline Generator is not in use" at bounding box center [748, 530] width 218 height 22
drag, startPoint x: 723, startPoint y: 548, endPoint x: 818, endPoint y: 549, distance: 94.8
click at [818, 549] on span "Tool Memory Manager Tool is not in use" at bounding box center [759, 551] width 198 height 13
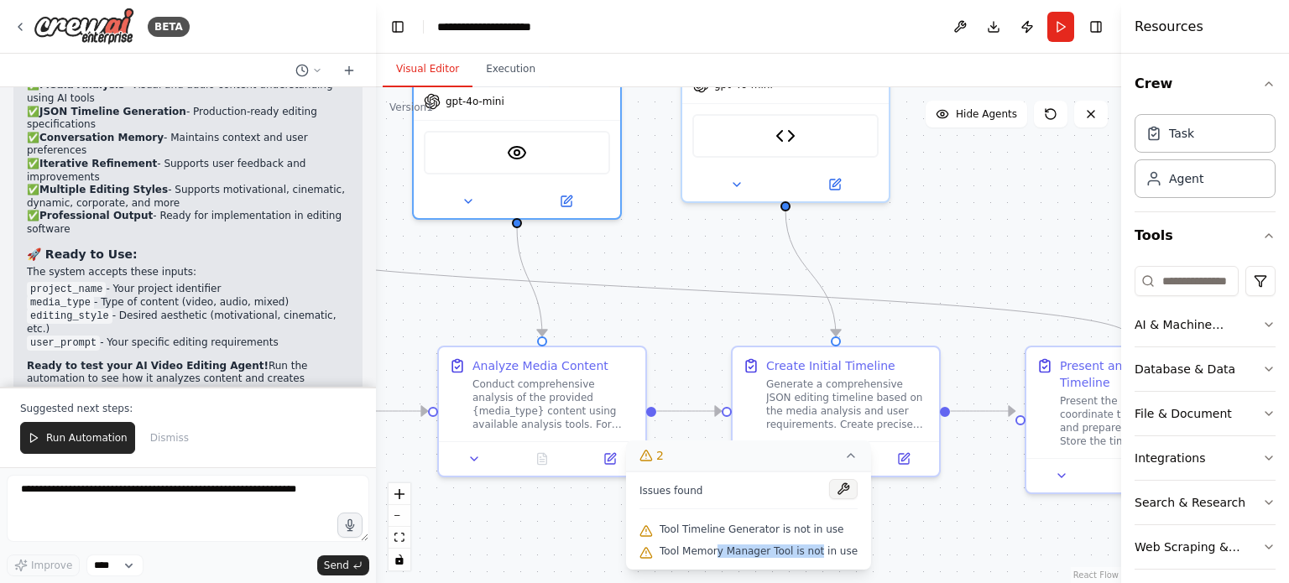
click at [837, 482] on button at bounding box center [843, 489] width 29 height 20
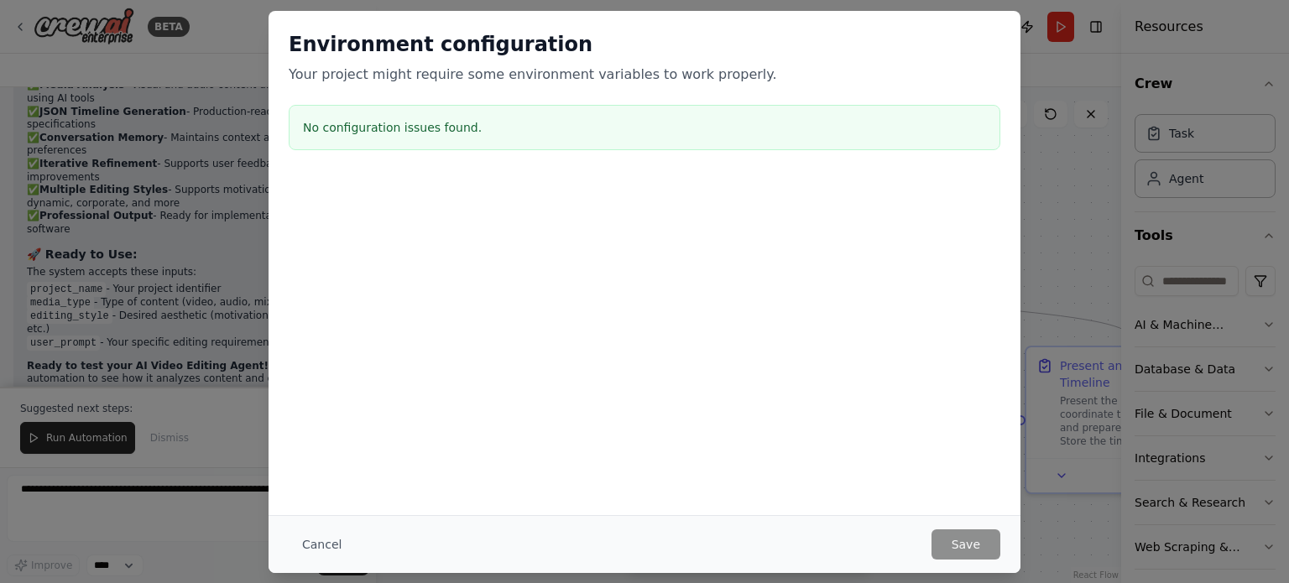
click at [1047, 305] on div "Environment configuration Your project might require some environment variables…" at bounding box center [644, 291] width 1289 height 583
click at [1032, 274] on div "Environment configuration Your project might require some environment variables…" at bounding box center [644, 291] width 1289 height 583
click at [1027, 162] on div "Environment configuration Your project might require some environment variables…" at bounding box center [644, 291] width 1289 height 583
click at [1090, 180] on div "Environment configuration Your project might require some environment variables…" at bounding box center [644, 291] width 1289 height 583
click at [1082, 142] on div "Environment configuration Your project might require some environment variables…" at bounding box center [644, 291] width 1289 height 583
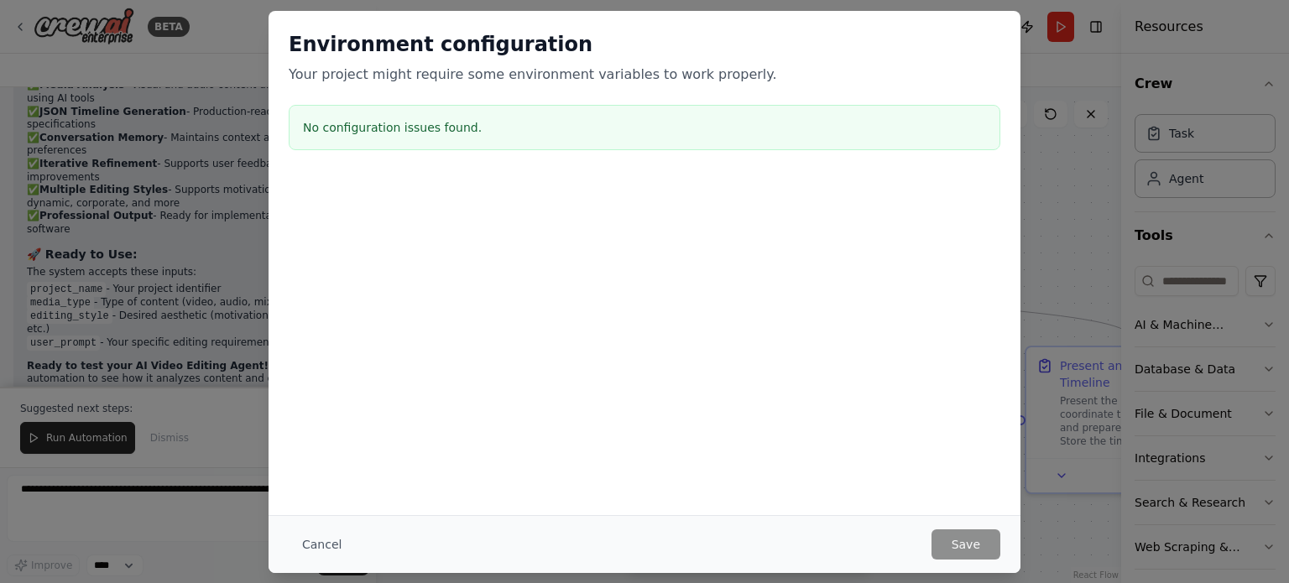
click at [1088, 265] on div "Environment configuration Your project might require some environment variables…" at bounding box center [644, 291] width 1289 height 583
click at [332, 535] on button "Cancel" at bounding box center [322, 544] width 66 height 30
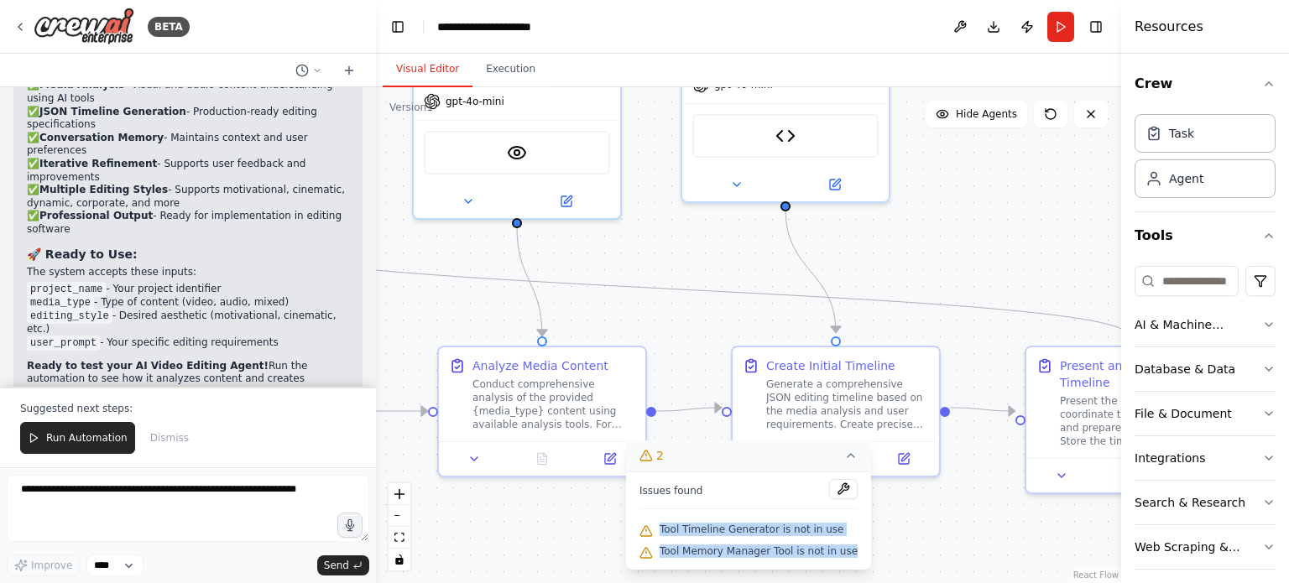
drag, startPoint x: 848, startPoint y: 551, endPoint x: 644, endPoint y: 524, distance: 206.5
click at [644, 524] on div "Issues found Tool Timeline Generator is not in use Tool Memory Manager Tool is …" at bounding box center [748, 521] width 245 height 98
copy div "Tool Timeline Generator is not in use Tool Memory Manager Tool is not in use"
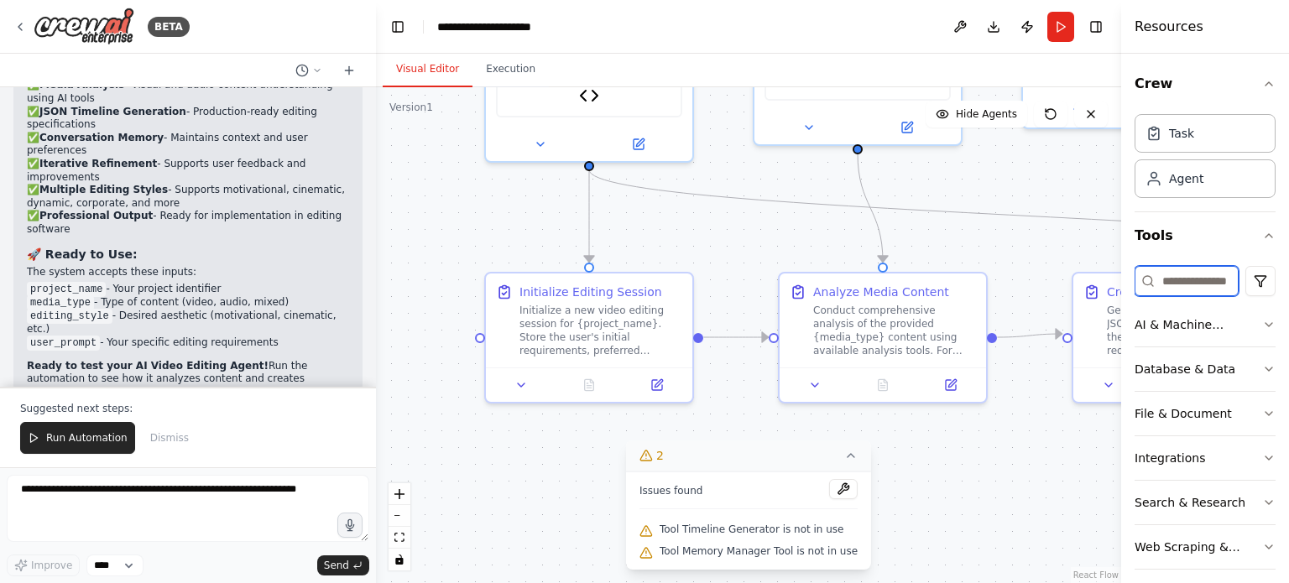
drag, startPoint x: 939, startPoint y: 207, endPoint x: 1280, endPoint y: 133, distance: 348.6
click at [1280, 133] on div "BETA Create an AI Video Editing Agent with the following capabilities and archi…" at bounding box center [644, 291] width 1289 height 583
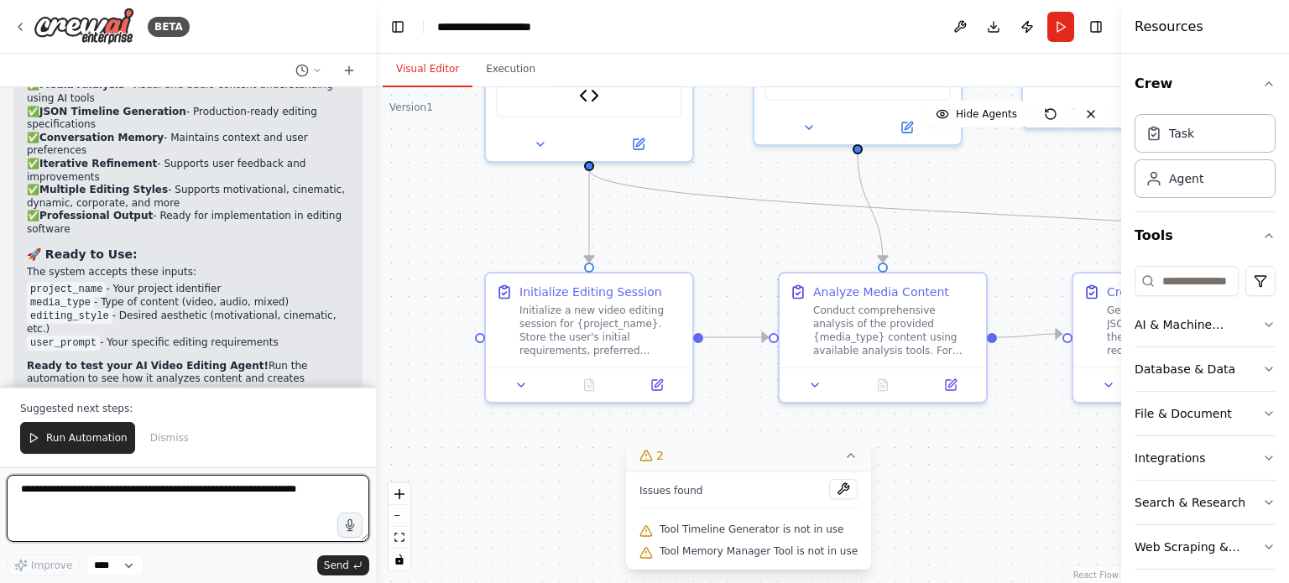
click at [232, 488] on textarea at bounding box center [188, 508] width 362 height 67
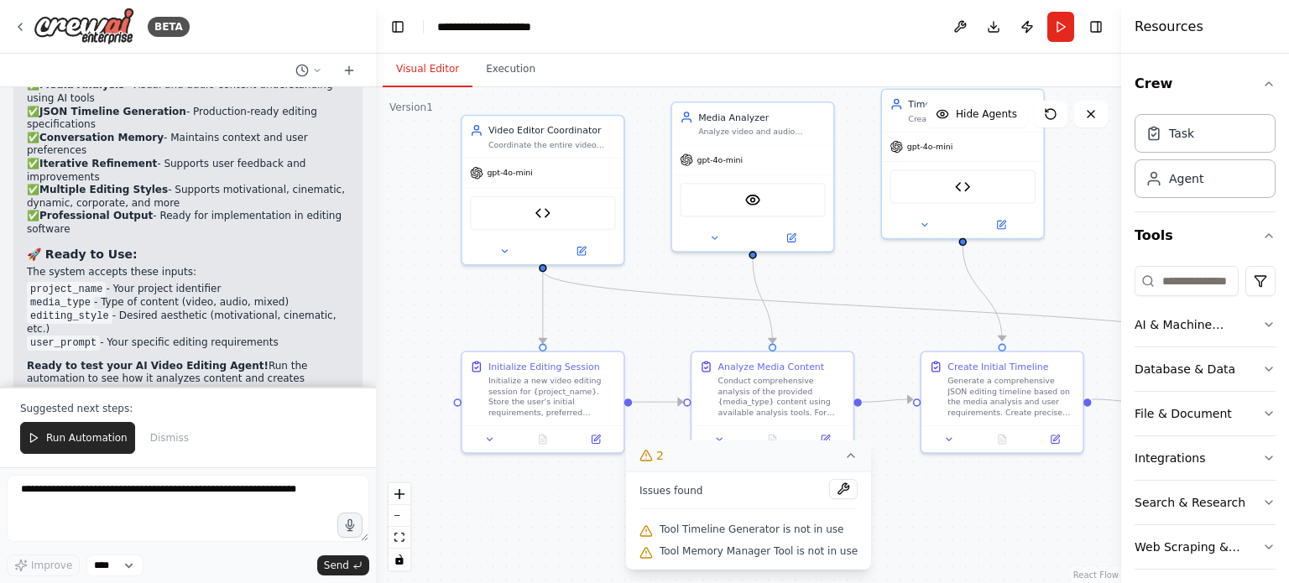
drag, startPoint x: 922, startPoint y: 245, endPoint x: 874, endPoint y: 282, distance: 61.1
click at [874, 282] on div ".deletable-edge-delete-btn { width: 20px; height: 20px; border: 0px solid #ffff…" at bounding box center [748, 335] width 745 height 496
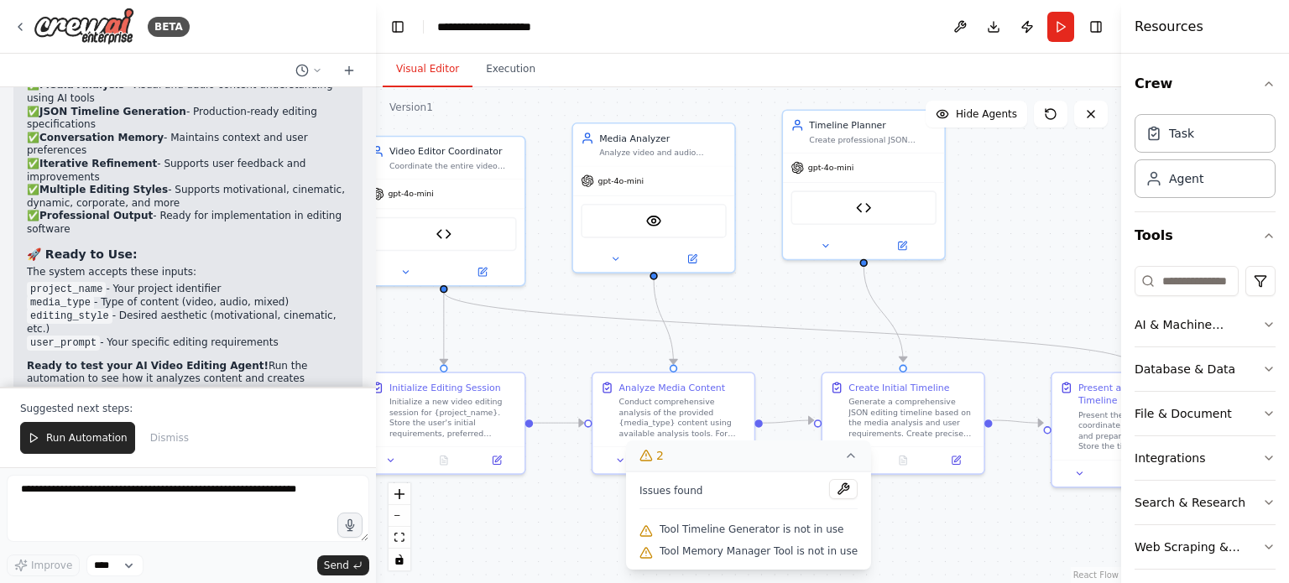
drag, startPoint x: 874, startPoint y: 282, endPoint x: 776, endPoint y: 303, distance: 99.6
click at [776, 303] on div ".deletable-edge-delete-btn { width: 20px; height: 20px; border: 0px solid #ffff…" at bounding box center [748, 335] width 745 height 496
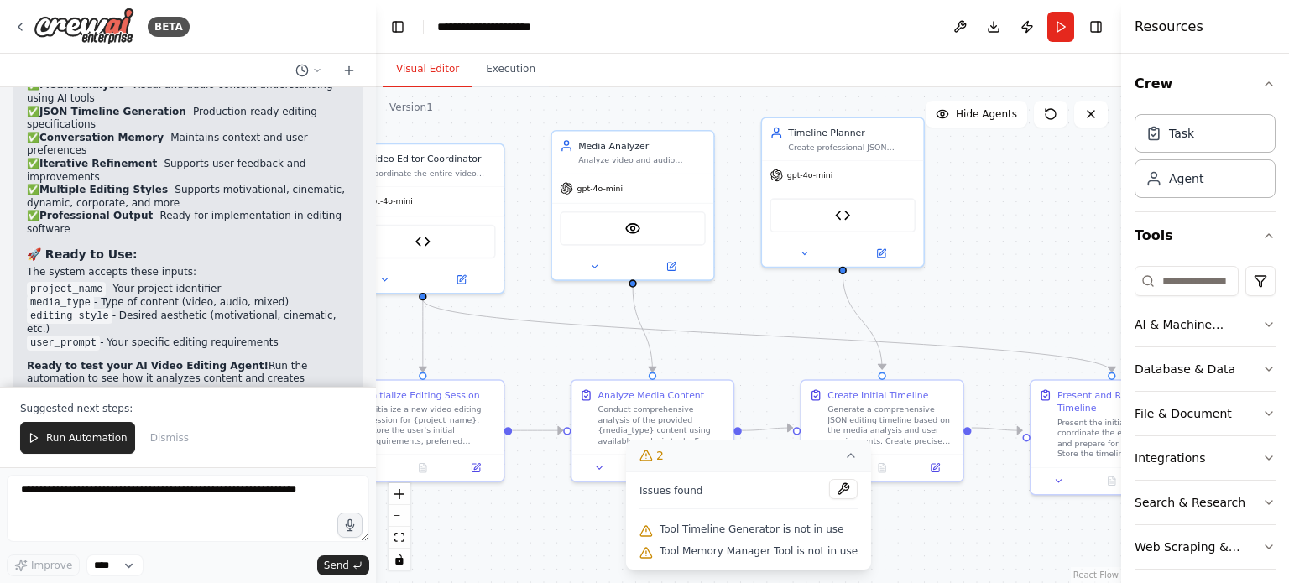
drag, startPoint x: 548, startPoint y: 294, endPoint x: 503, endPoint y: 301, distance: 45.1
click at [503, 301] on div ".deletable-edge-delete-btn { width: 20px; height: 20px; border: 0px solid #ffff…" at bounding box center [748, 335] width 745 height 496
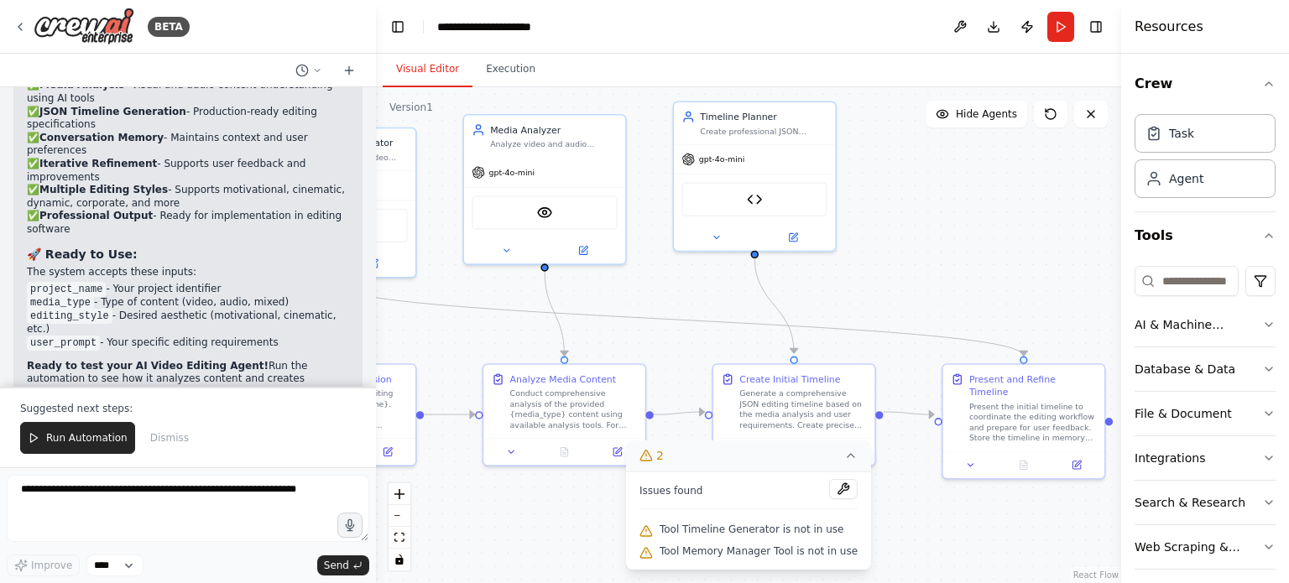
drag, startPoint x: 698, startPoint y: 310, endPoint x: 632, endPoint y: 294, distance: 68.2
click at [632, 294] on div ".deletable-edge-delete-btn { width: 20px; height: 20px; border: 0px solid #ffff…" at bounding box center [748, 335] width 745 height 496
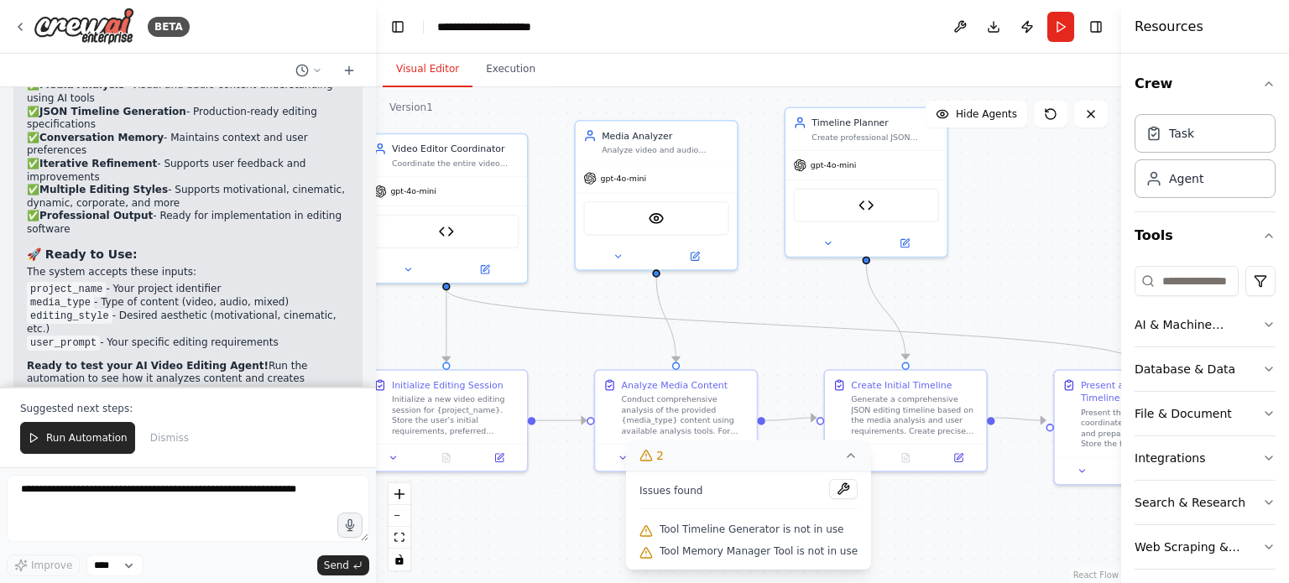
drag, startPoint x: 879, startPoint y: 305, endPoint x: 996, endPoint y: 310, distance: 117.6
click at [996, 310] on div ".deletable-edge-delete-btn { width: 20px; height: 20px; border: 0px solid #ffff…" at bounding box center [748, 335] width 745 height 496
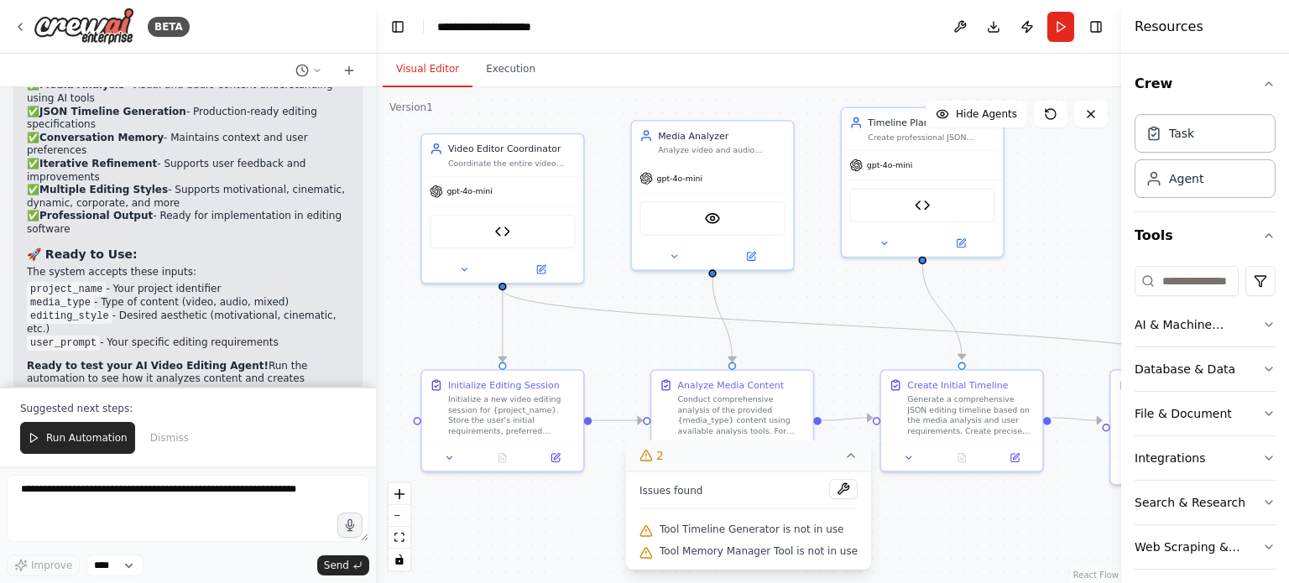
drag, startPoint x: 805, startPoint y: 300, endPoint x: 855, endPoint y: 299, distance: 50.4
click at [855, 299] on div ".deletable-edge-delete-btn { width: 20px; height: 20px; border: 0px solid #ffff…" at bounding box center [748, 335] width 745 height 496
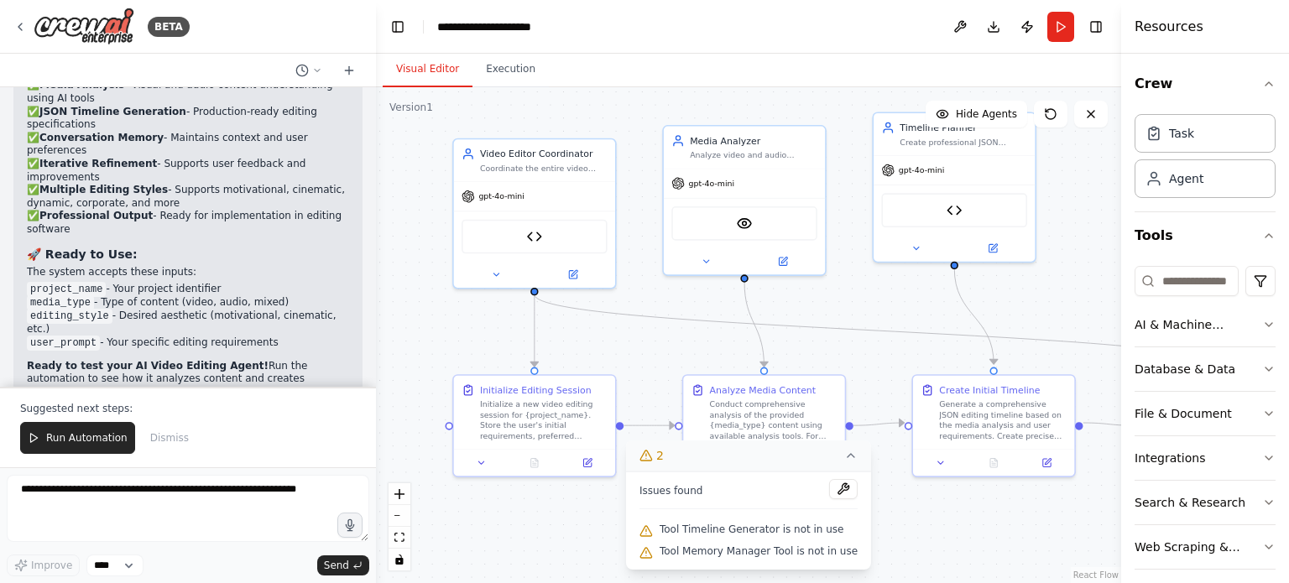
drag, startPoint x: 598, startPoint y: 327, endPoint x: 630, endPoint y: 333, distance: 32.4
click at [630, 333] on div ".deletable-edge-delete-btn { width: 20px; height: 20px; border: 0px solid #ffff…" at bounding box center [748, 335] width 745 height 496
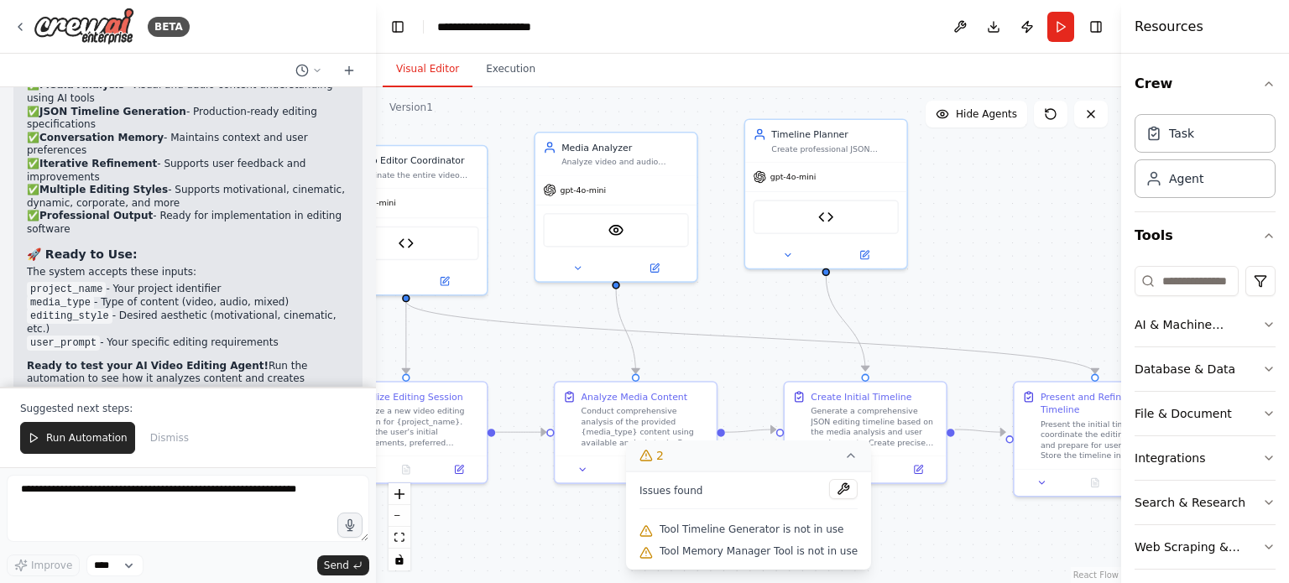
drag, startPoint x: 906, startPoint y: 309, endPoint x: 778, endPoint y: 316, distance: 128.6
click at [778, 316] on div ".deletable-edge-delete-btn { width: 20px; height: 20px; border: 0px solid #ffff…" at bounding box center [748, 335] width 745 height 496
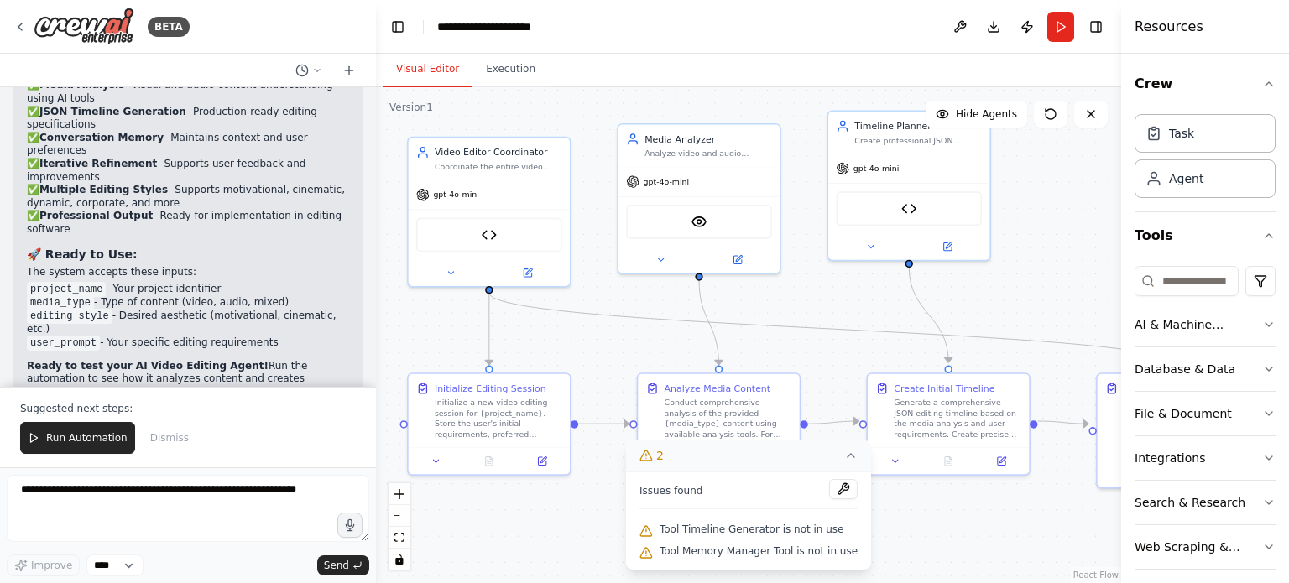
drag, startPoint x: 1000, startPoint y: 295, endPoint x: 1087, endPoint y: 284, distance: 87.2
click at [1087, 284] on div ".deletable-edge-delete-btn { width: 20px; height: 20px; border: 0px solid #ffff…" at bounding box center [748, 335] width 745 height 496
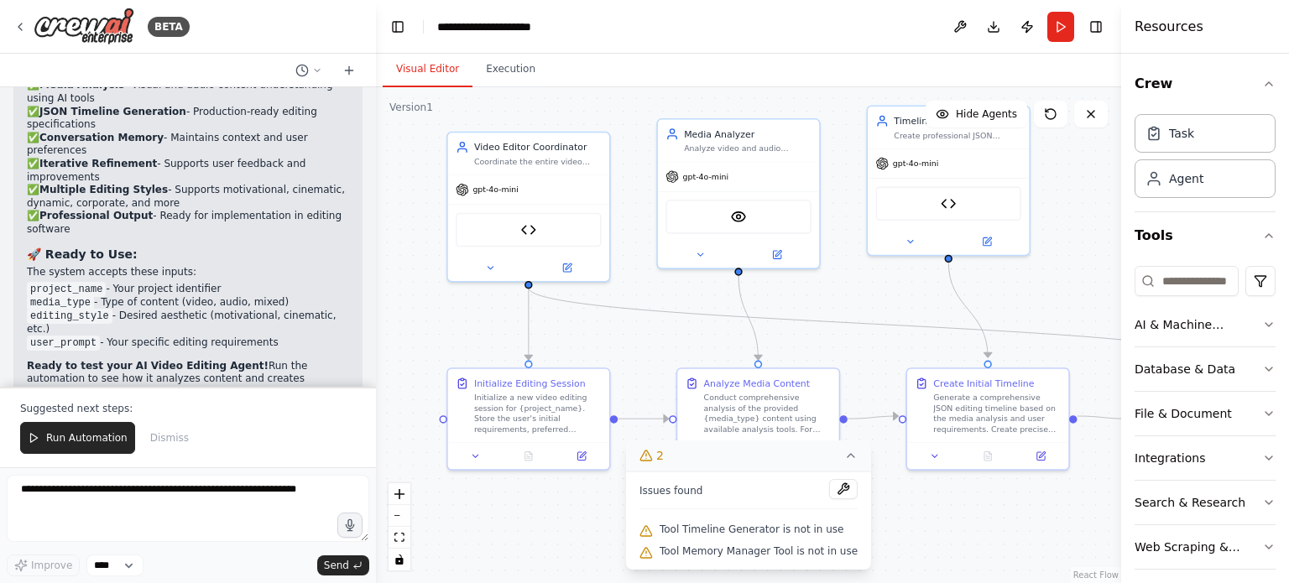
drag, startPoint x: 662, startPoint y: 301, endPoint x: 698, endPoint y: 298, distance: 36.2
click at [698, 298] on div ".deletable-edge-delete-btn { width: 20px; height: 20px; border: 0px solid #ffff…" at bounding box center [748, 335] width 745 height 496
click at [884, 231] on button at bounding box center [910, 238] width 74 height 16
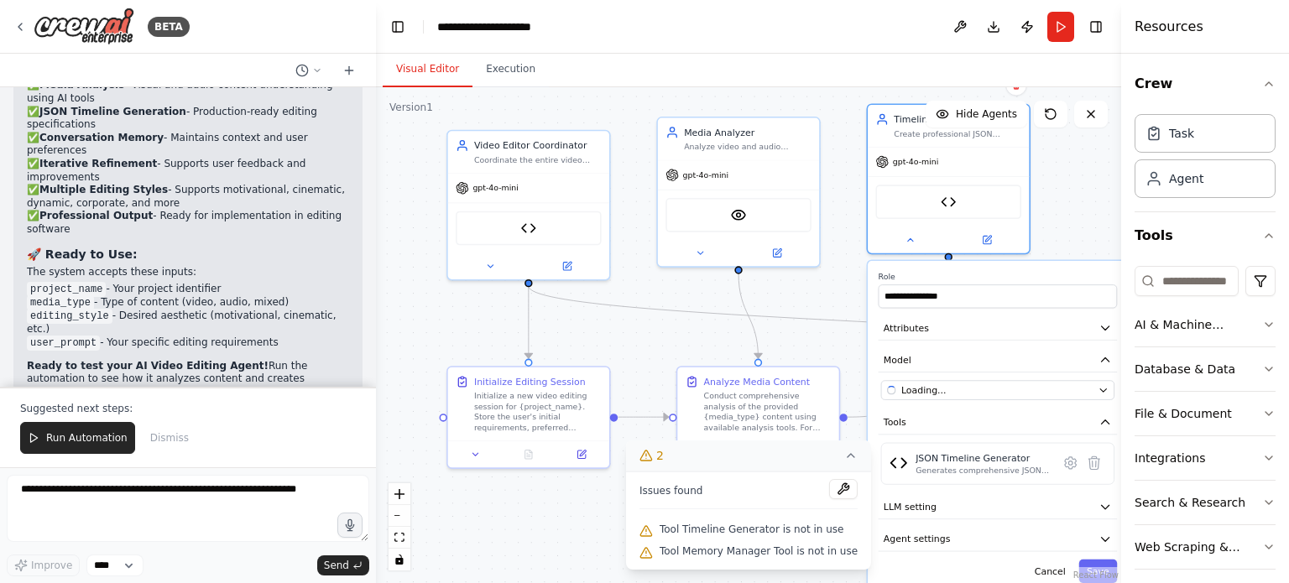
click at [832, 290] on div ".deletable-edge-delete-btn { width: 20px; height: 20px; border: 0px solid #ffff…" at bounding box center [748, 335] width 745 height 496
click at [839, 302] on div ".deletable-edge-delete-btn { width: 20px; height: 20px; border: 0px solid #ffff…" at bounding box center [748, 335] width 745 height 496
click at [910, 246] on div at bounding box center [948, 237] width 161 height 26
click at [910, 239] on icon at bounding box center [910, 237] width 11 height 11
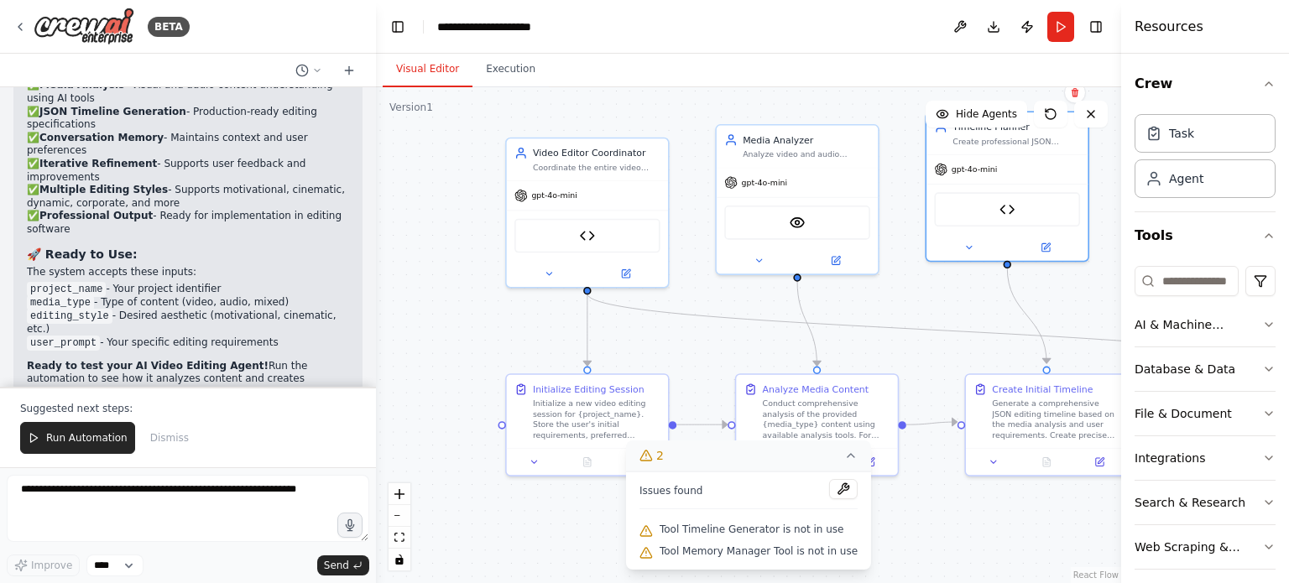
drag, startPoint x: 902, startPoint y: 306, endPoint x: 961, endPoint y: 314, distance: 59.2
click at [961, 314] on div ".deletable-edge-delete-btn { width: 20px; height: 20px; border: 0px solid #ffff…" at bounding box center [748, 335] width 745 height 496
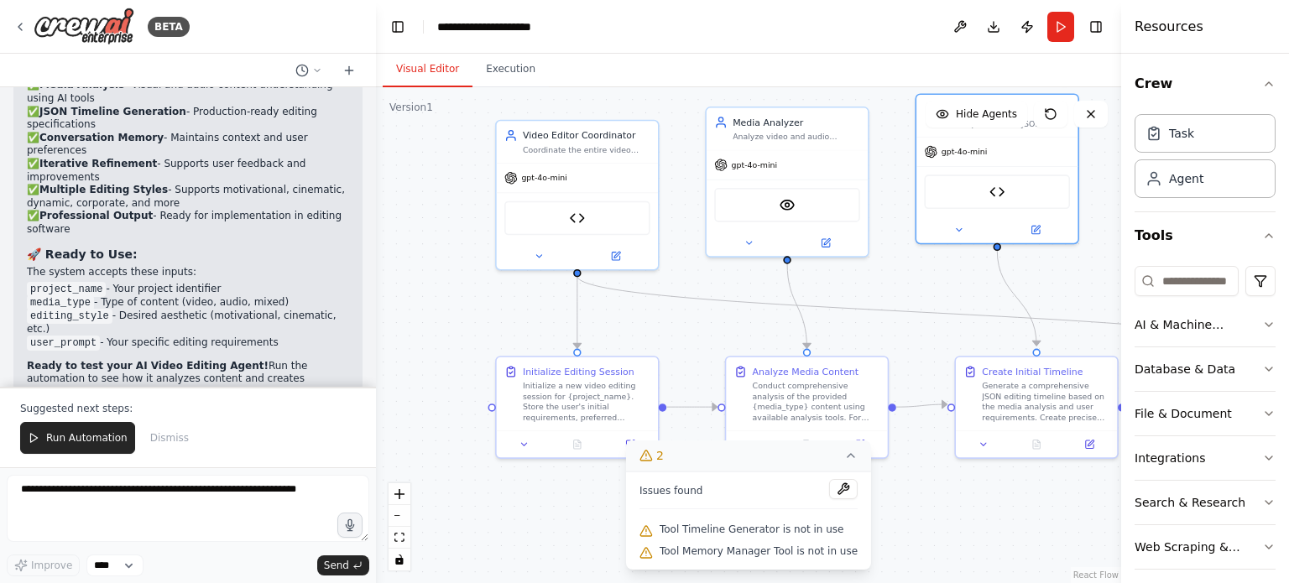
drag, startPoint x: 671, startPoint y: 322, endPoint x: 661, endPoint y: 304, distance: 21.0
click at [661, 304] on div ".deletable-edge-delete-btn { width: 20px; height: 20px; border: 0px solid #ffff…" at bounding box center [748, 335] width 745 height 496
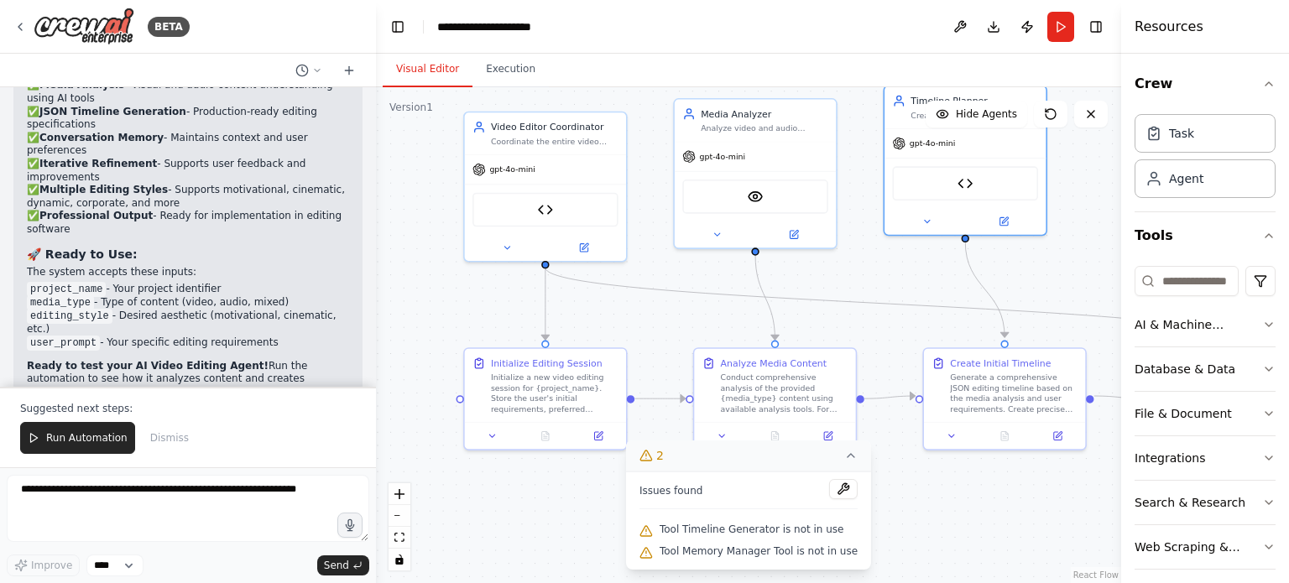
drag, startPoint x: 924, startPoint y: 283, endPoint x: 894, endPoint y: 275, distance: 30.3
click at [894, 275] on div ".deletable-edge-delete-btn { width: 20px; height: 20px; border: 0px solid #ffff…" at bounding box center [748, 335] width 745 height 496
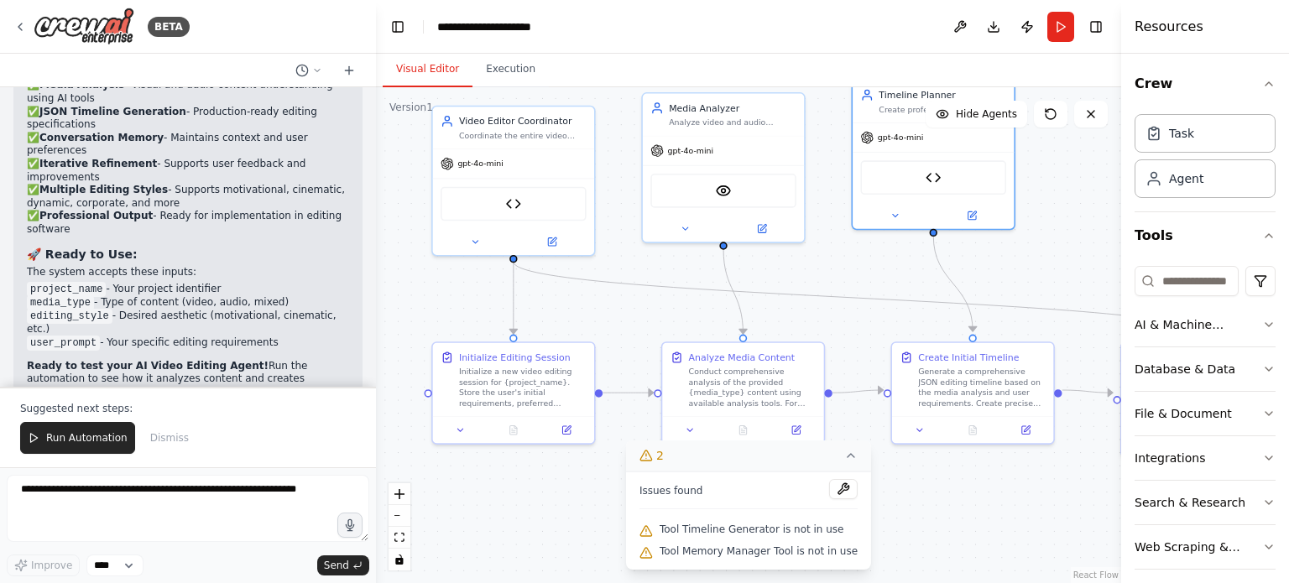
drag, startPoint x: 913, startPoint y: 292, endPoint x: 877, endPoint y: 280, distance: 37.9
click at [877, 280] on div ".deletable-edge-delete-btn { width: 20px; height: 20px; border: 0px solid #ffff…" at bounding box center [748, 335] width 745 height 496
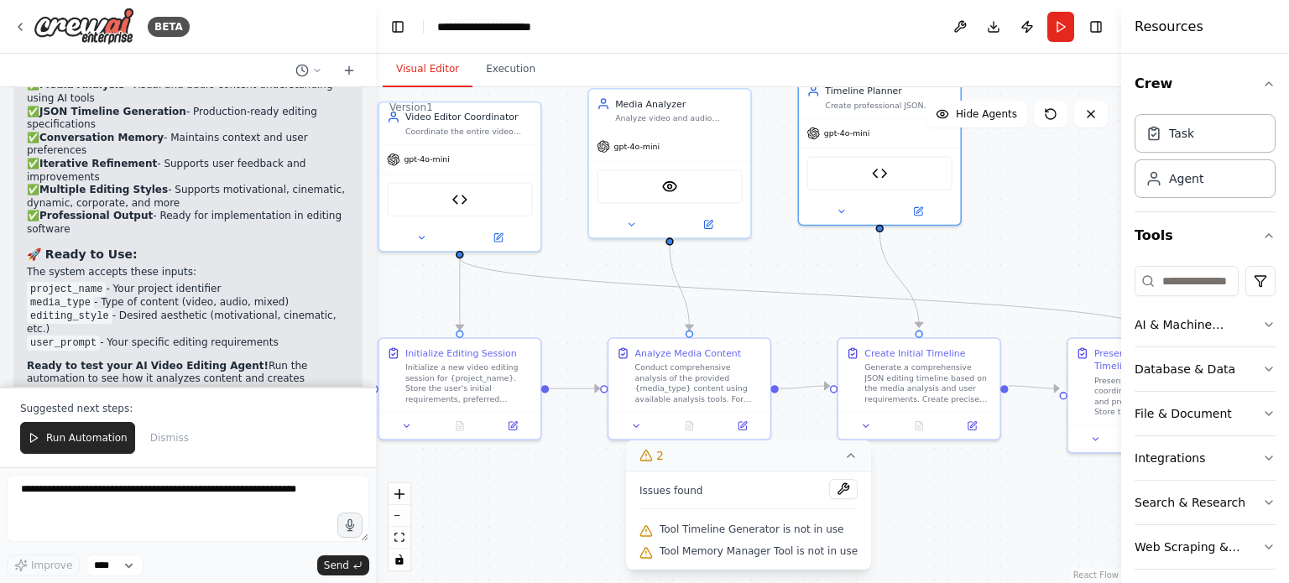
drag, startPoint x: 1008, startPoint y: 259, endPoint x: 957, endPoint y: 261, distance: 51.2
click at [957, 261] on div ".deletable-edge-delete-btn { width: 20px; height: 20px; border: 0px solid #ffff…" at bounding box center [748, 335] width 745 height 496
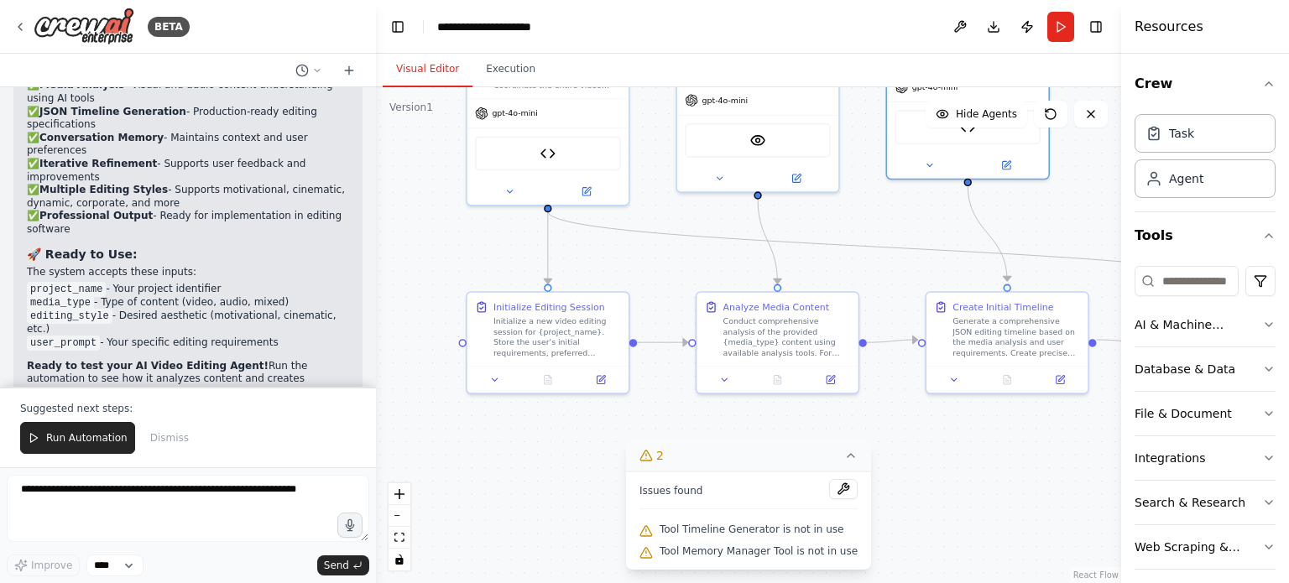
drag, startPoint x: 992, startPoint y: 256, endPoint x: 1079, endPoint y: 210, distance: 98.7
click at [1079, 210] on div ".deletable-edge-delete-btn { width: 20px; height: 20px; border: 0px solid #ffff…" at bounding box center [748, 335] width 745 height 496
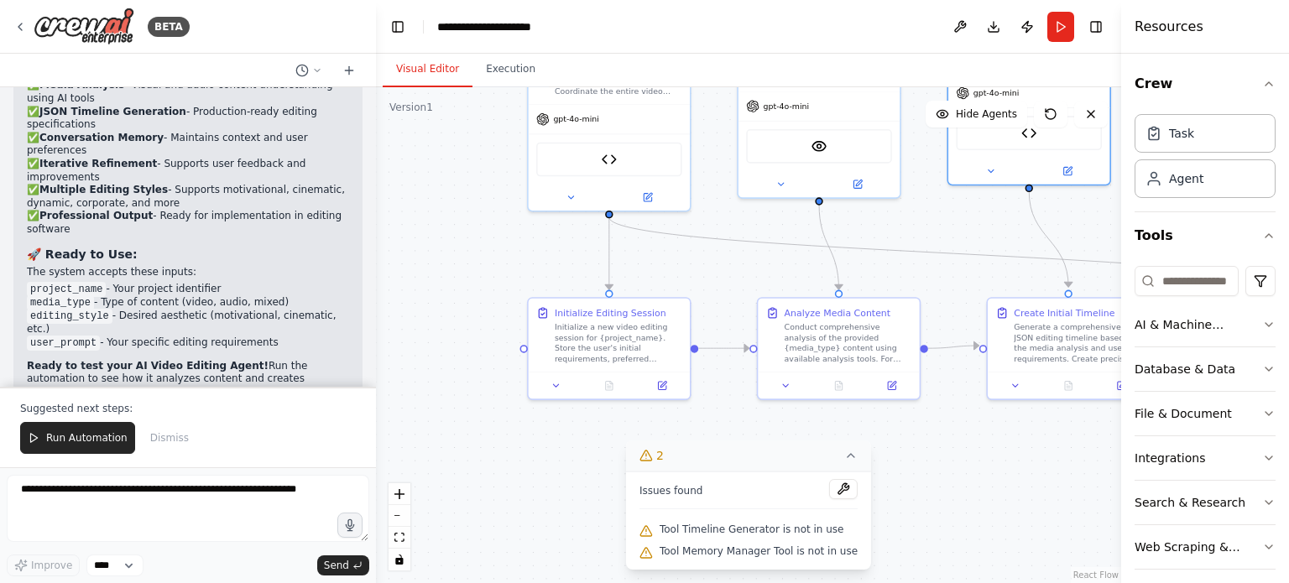
drag, startPoint x: 876, startPoint y: 231, endPoint x: 949, endPoint y: 237, distance: 73.2
click at [949, 237] on div ".deletable-edge-delete-btn { width: 20px; height: 20px; border: 0px solid #ffff…" at bounding box center [748, 335] width 745 height 496
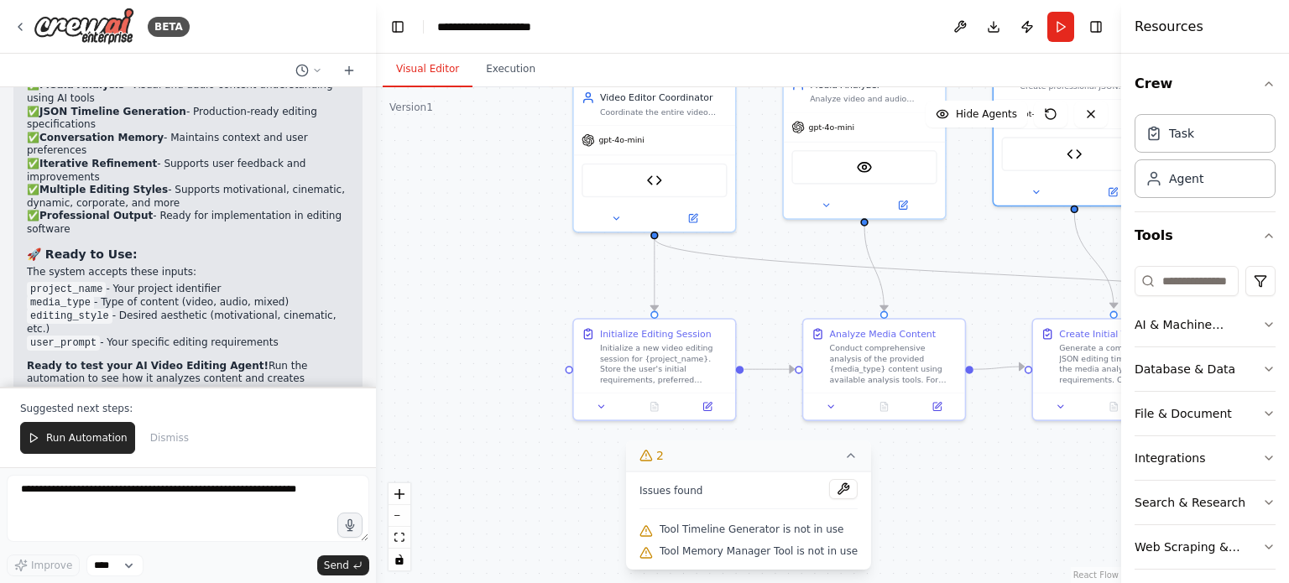
drag, startPoint x: 789, startPoint y: 229, endPoint x: 821, endPoint y: 250, distance: 38.9
click at [821, 250] on div ".deletable-edge-delete-btn { width: 20px; height: 20px; border: 0px solid #ffff…" at bounding box center [748, 335] width 745 height 496
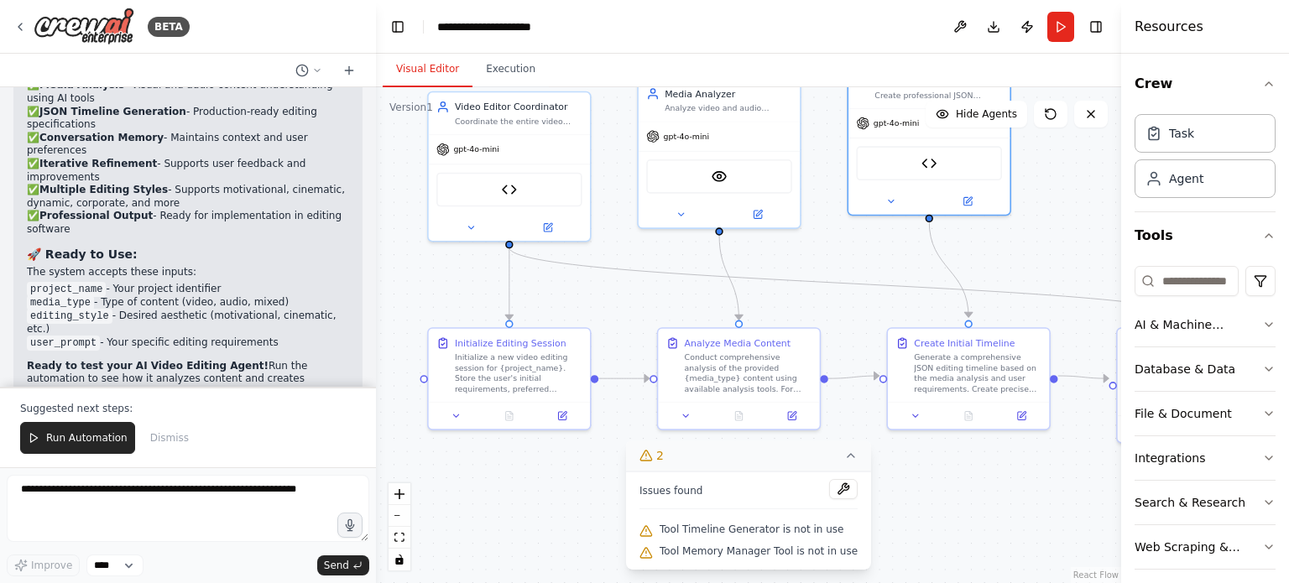
drag, startPoint x: 985, startPoint y: 239, endPoint x: 841, endPoint y: 248, distance: 144.6
click at [841, 248] on div ".deletable-edge-delete-btn { width: 20px; height: 20px; border: 0px solid #ffff…" at bounding box center [748, 335] width 745 height 496
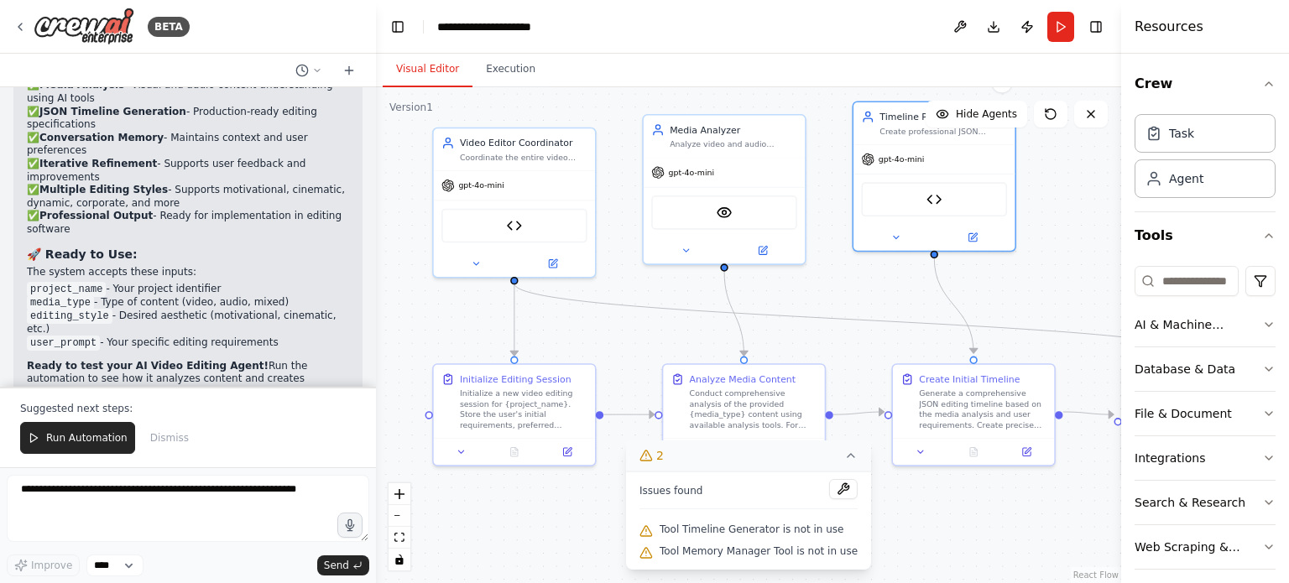
drag, startPoint x: 658, startPoint y: 303, endPoint x: 664, endPoint y: 341, distance: 38.2
click at [664, 341] on div ".deletable-edge-delete-btn { width: 20px; height: 20px; border: 0px solid #ffff…" at bounding box center [748, 335] width 745 height 496
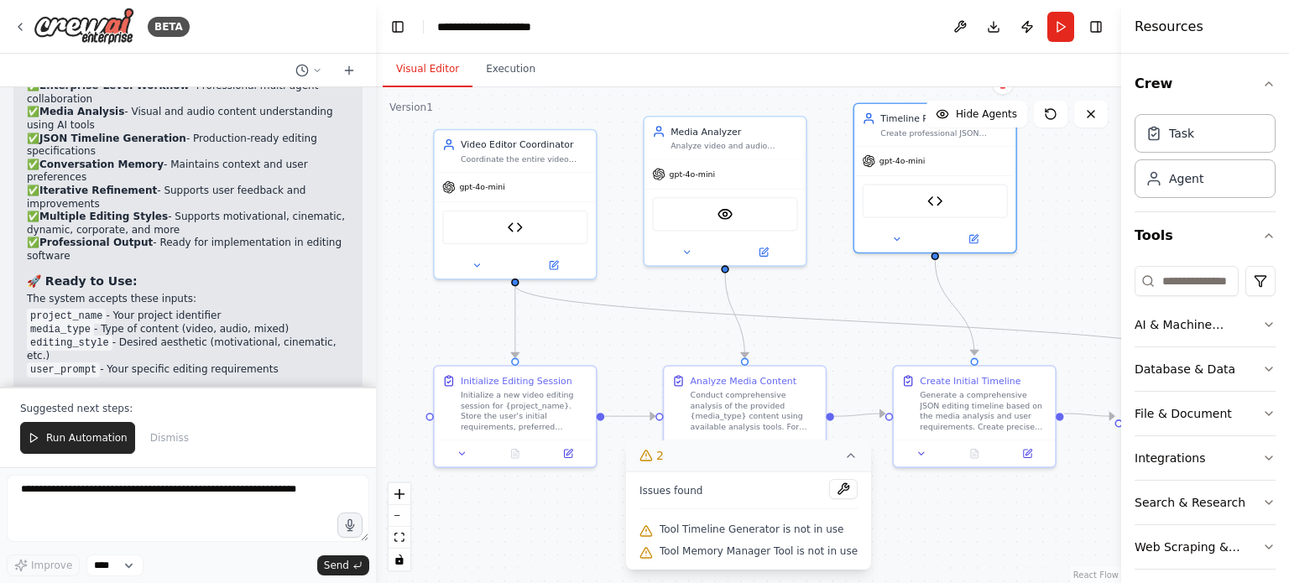
scroll to position [12556, 0]
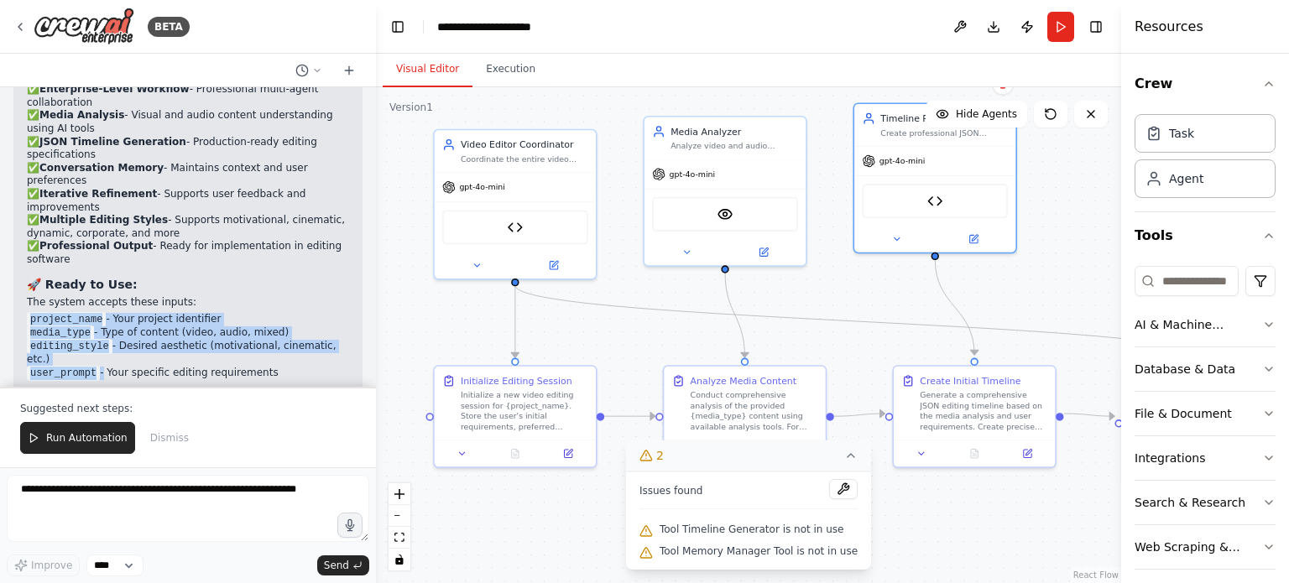
drag, startPoint x: 27, startPoint y: 284, endPoint x: 96, endPoint y: 326, distance: 80.2
click at [96, 326] on ul "project_name - Your project identifier media_type - Type of content (video, aud…" at bounding box center [188, 346] width 322 height 67
click at [96, 367] on li "user_prompt - Your specific editing requirements" at bounding box center [188, 373] width 322 height 13
drag, startPoint x: 96, startPoint y: 326, endPoint x: 23, endPoint y: 275, distance: 88.0
click at [23, 275] on div "🎬 AI Video Editing Agent System Complete! Your comprehensive AI Video Editing A…" at bounding box center [187, 69] width 349 height 774
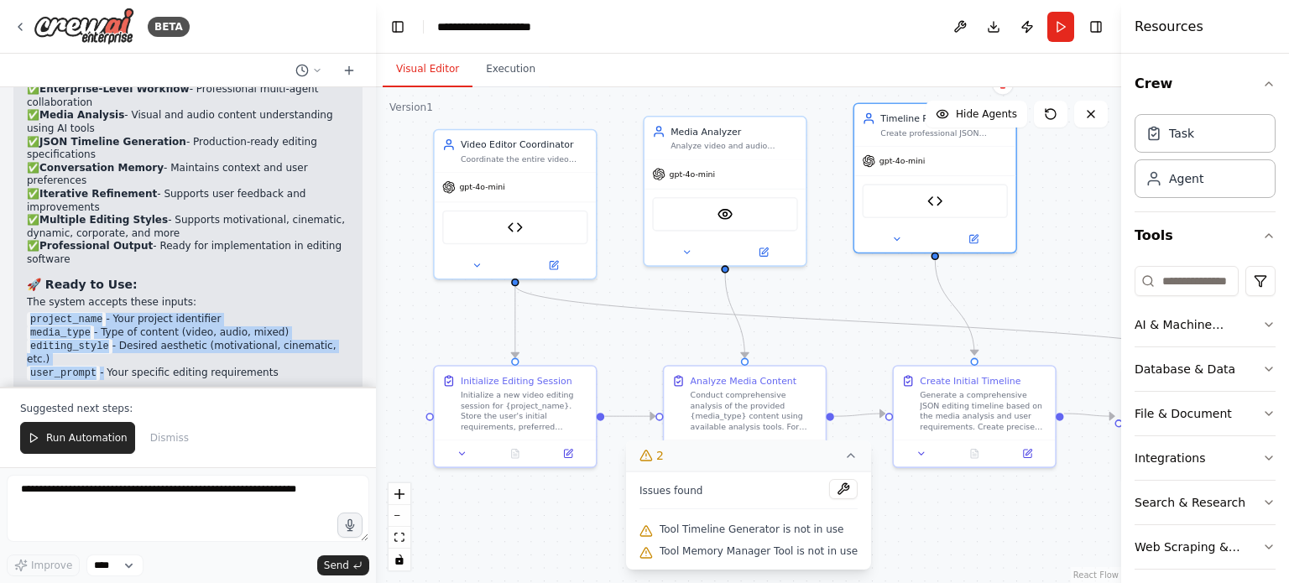
click at [23, 275] on div "🎬 AI Video Editing Agent System Complete! Your comprehensive AI Video Editing A…" at bounding box center [187, 69] width 349 height 774
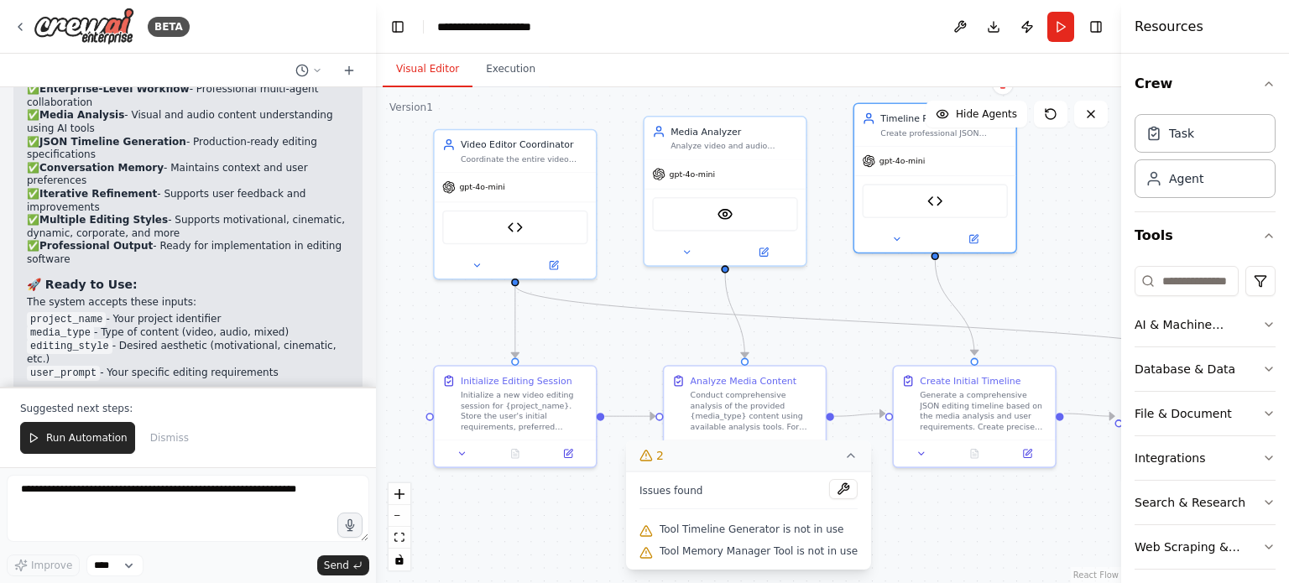
click at [31, 312] on code "project_name" at bounding box center [66, 319] width 79 height 15
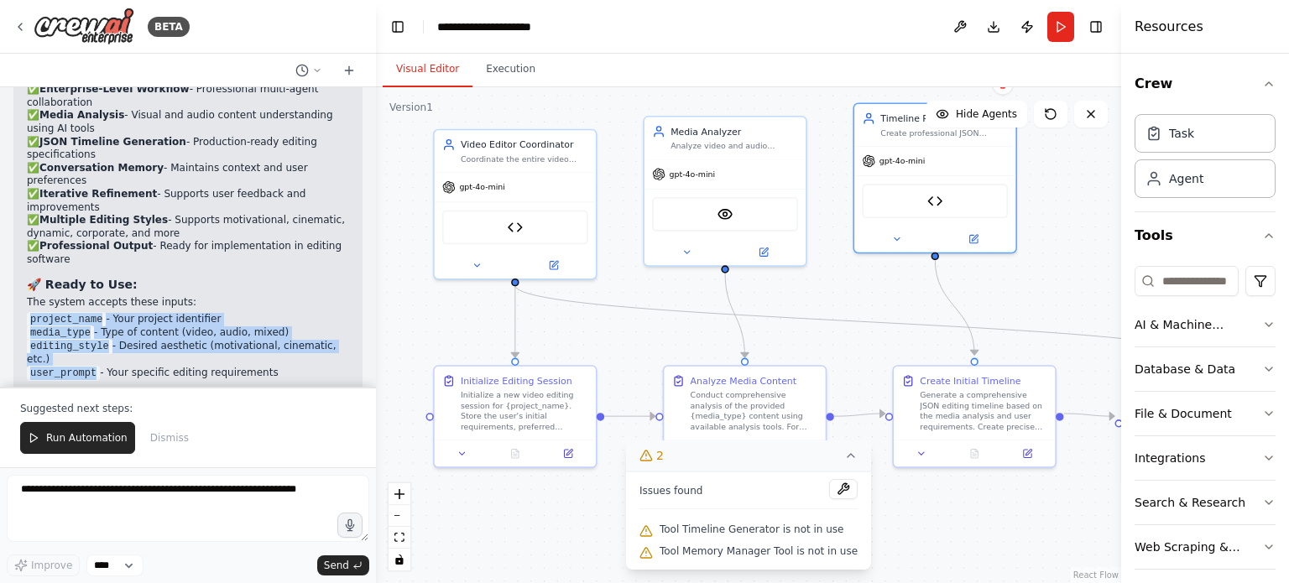
drag, startPoint x: 31, startPoint y: 282, endPoint x: 91, endPoint y: 326, distance: 75.0
click at [91, 326] on ul "project_name - Your project identifier media_type - Type of content (video, aud…" at bounding box center [188, 346] width 322 height 67
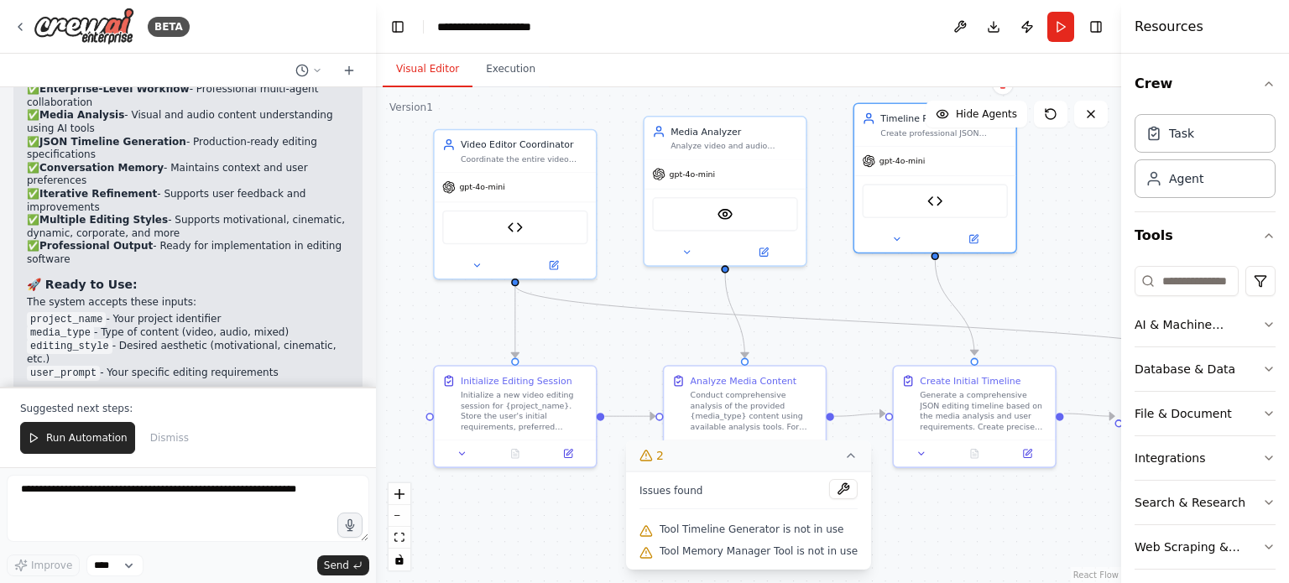
click at [91, 366] on code "user_prompt" at bounding box center [63, 373] width 73 height 15
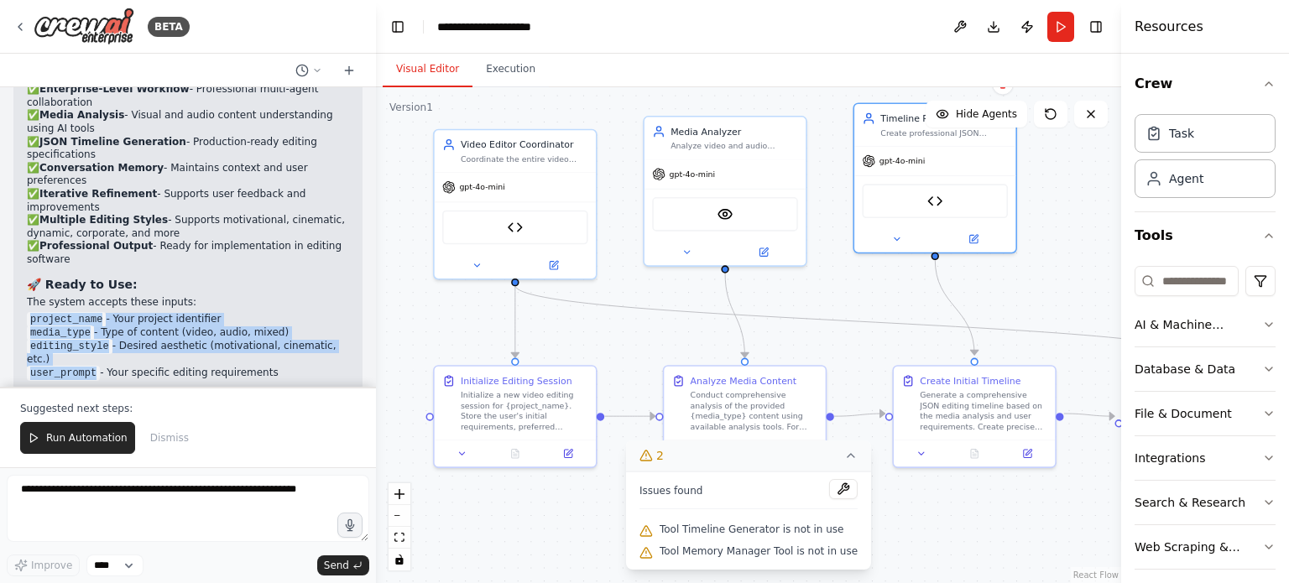
drag, startPoint x: 90, startPoint y: 326, endPoint x: 29, endPoint y: 285, distance: 73.3
click at [29, 313] on ul "project_name - Your project identifier media_type - Type of content (video, aud…" at bounding box center [188, 346] width 322 height 67
click at [29, 312] on code "project_name" at bounding box center [66, 319] width 79 height 15
drag, startPoint x: 31, startPoint y: 284, endPoint x: 90, endPoint y: 325, distance: 71.2
click at [90, 325] on ul "project_name - Your project identifier media_type - Type of content (video, aud…" at bounding box center [188, 346] width 322 height 67
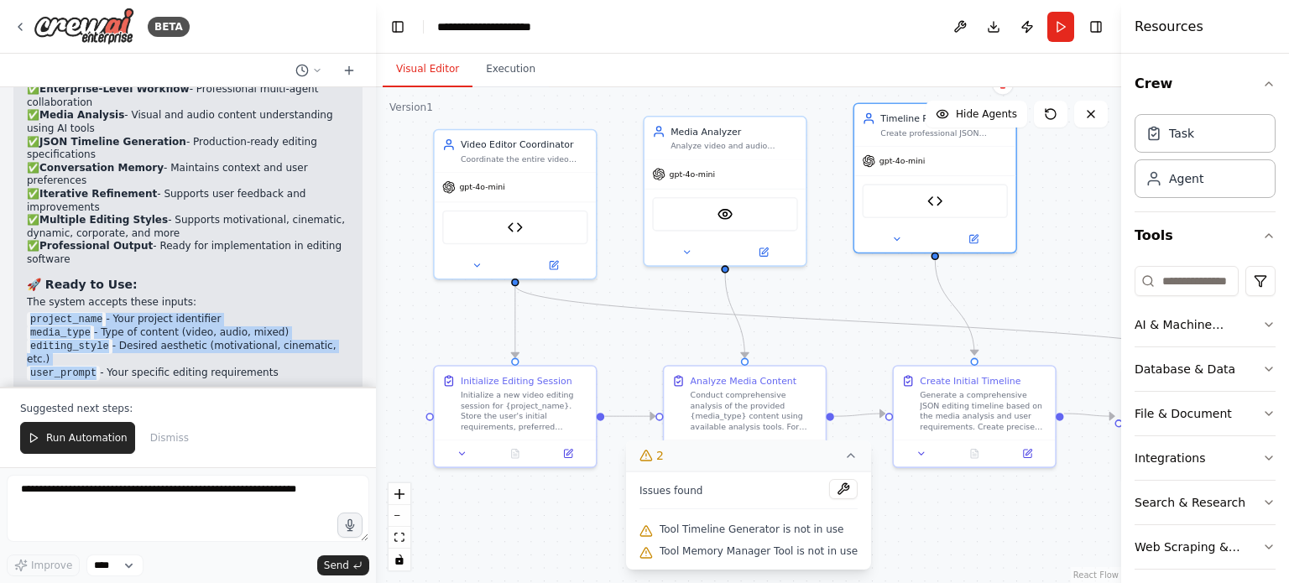
click at [90, 366] on code "user_prompt" at bounding box center [63, 373] width 73 height 15
drag, startPoint x: 88, startPoint y: 323, endPoint x: 30, endPoint y: 279, distance: 72.5
click at [30, 313] on ul "project_name - Your project identifier media_type - Type of content (video, aud…" at bounding box center [188, 346] width 322 height 67
click at [30, 312] on code "project_name" at bounding box center [66, 319] width 79 height 15
drag, startPoint x: 30, startPoint y: 279, endPoint x: 87, endPoint y: 325, distance: 72.9
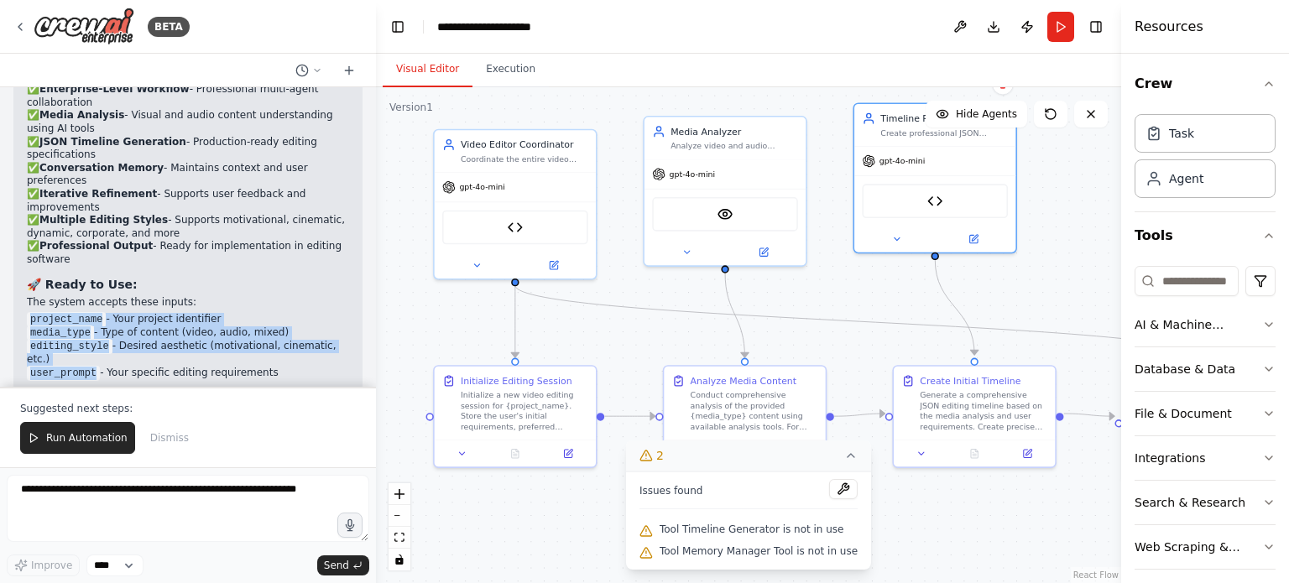
click at [87, 325] on ul "project_name - Your project identifier media_type - Type of content (video, aud…" at bounding box center [188, 346] width 322 height 67
click at [87, 366] on code "user_prompt" at bounding box center [63, 373] width 73 height 15
drag, startPoint x: 87, startPoint y: 323, endPoint x: 29, endPoint y: 281, distance: 72.2
click at [29, 313] on ul "project_name - Your project identifier media_type - Type of content (video, aud…" at bounding box center [188, 346] width 322 height 67
click at [29, 312] on code "project_name" at bounding box center [66, 319] width 79 height 15
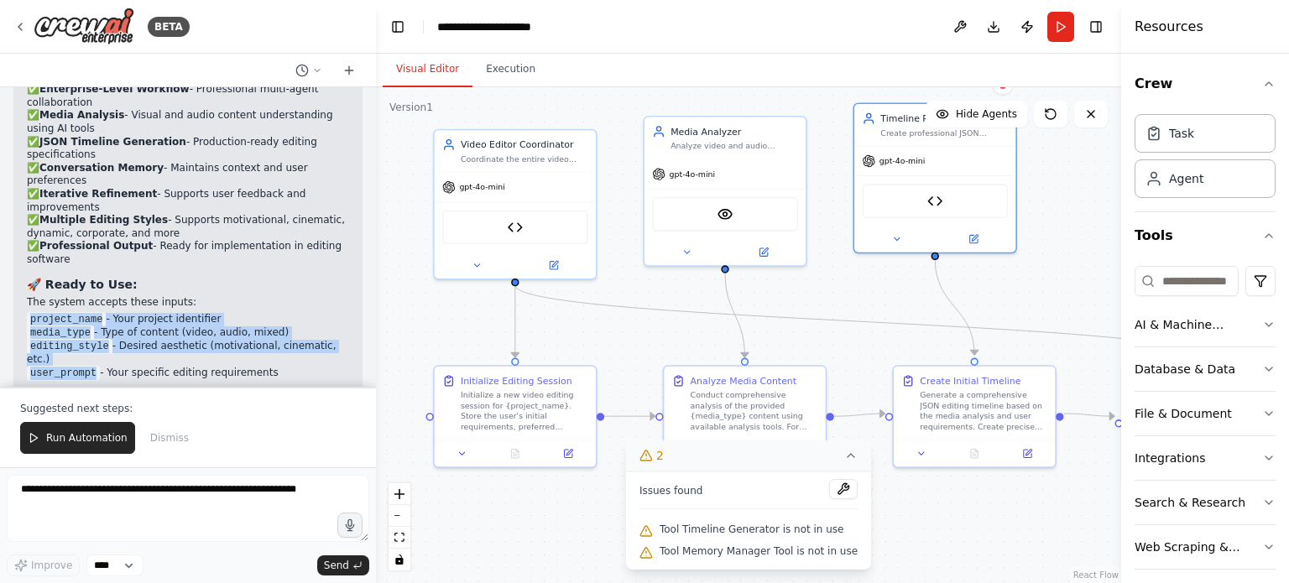
drag, startPoint x: 30, startPoint y: 281, endPoint x: 91, endPoint y: 326, distance: 75.7
click at [91, 326] on ul "project_name - Your project identifier media_type - Type of content (video, aud…" at bounding box center [188, 346] width 322 height 67
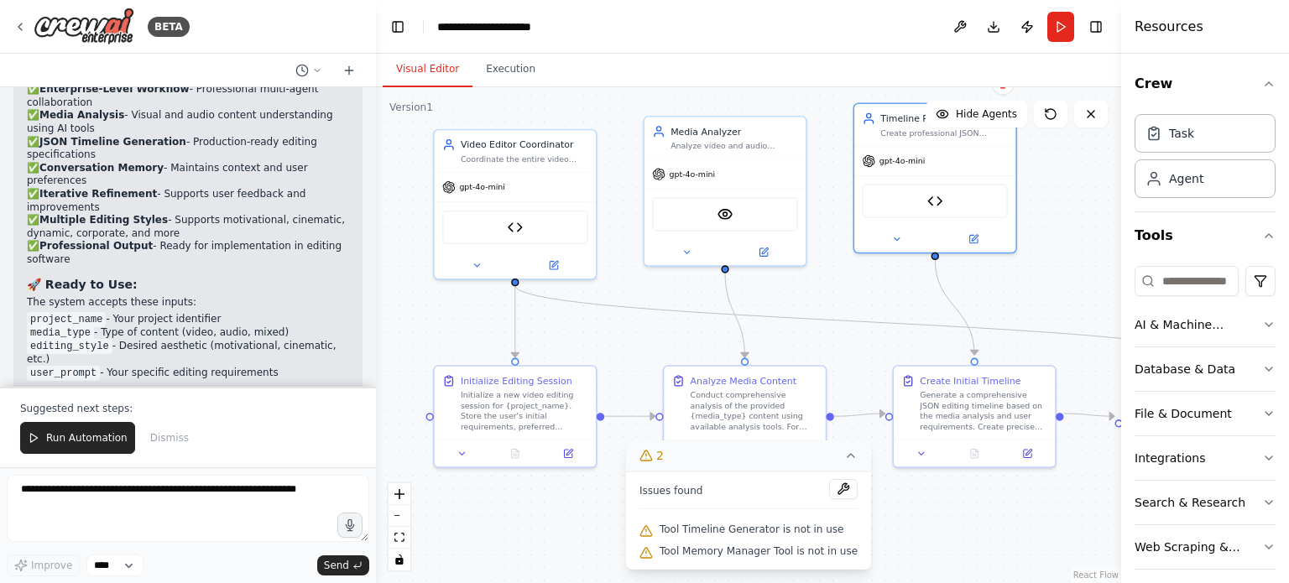
click at [91, 366] on code "user_prompt" at bounding box center [63, 373] width 73 height 15
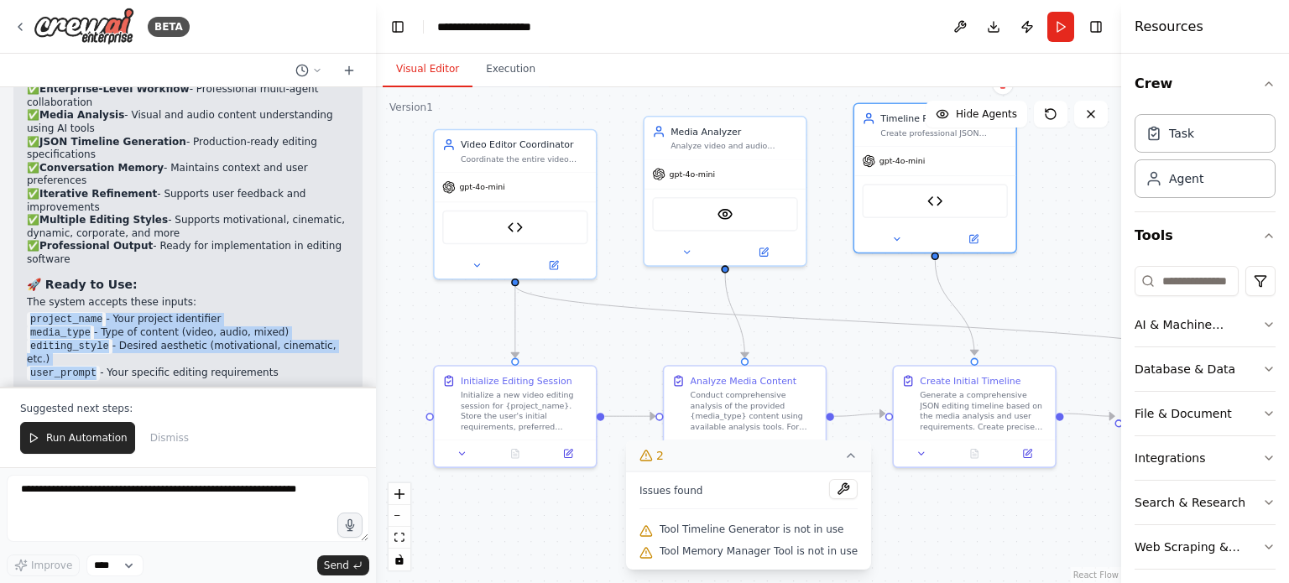
drag, startPoint x: 91, startPoint y: 325, endPoint x: 27, endPoint y: 278, distance: 79.2
click at [27, 313] on ul "project_name - Your project identifier media_type - Type of content (video, aud…" at bounding box center [188, 346] width 322 height 67
click at [27, 312] on code "project_name" at bounding box center [66, 319] width 79 height 15
drag, startPoint x: 29, startPoint y: 281, endPoint x: 93, endPoint y: 322, distance: 76.6
click at [93, 322] on ul "project_name - Your project identifier media_type - Type of content (video, aud…" at bounding box center [188, 346] width 322 height 67
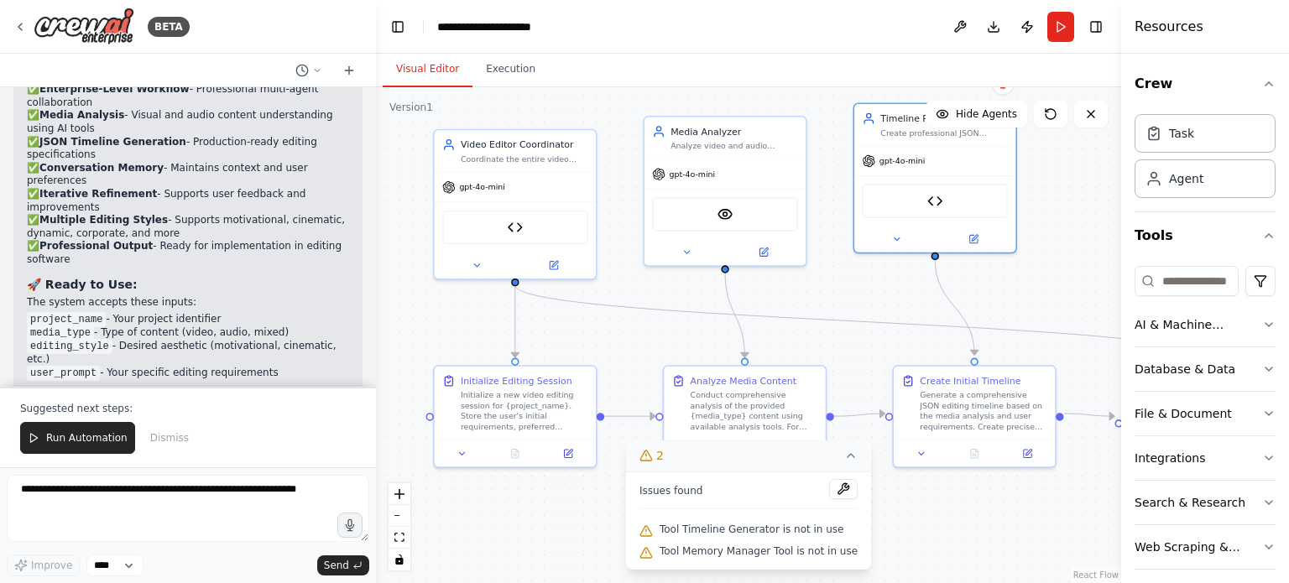
click at [93, 366] on code "user_prompt" at bounding box center [63, 373] width 73 height 15
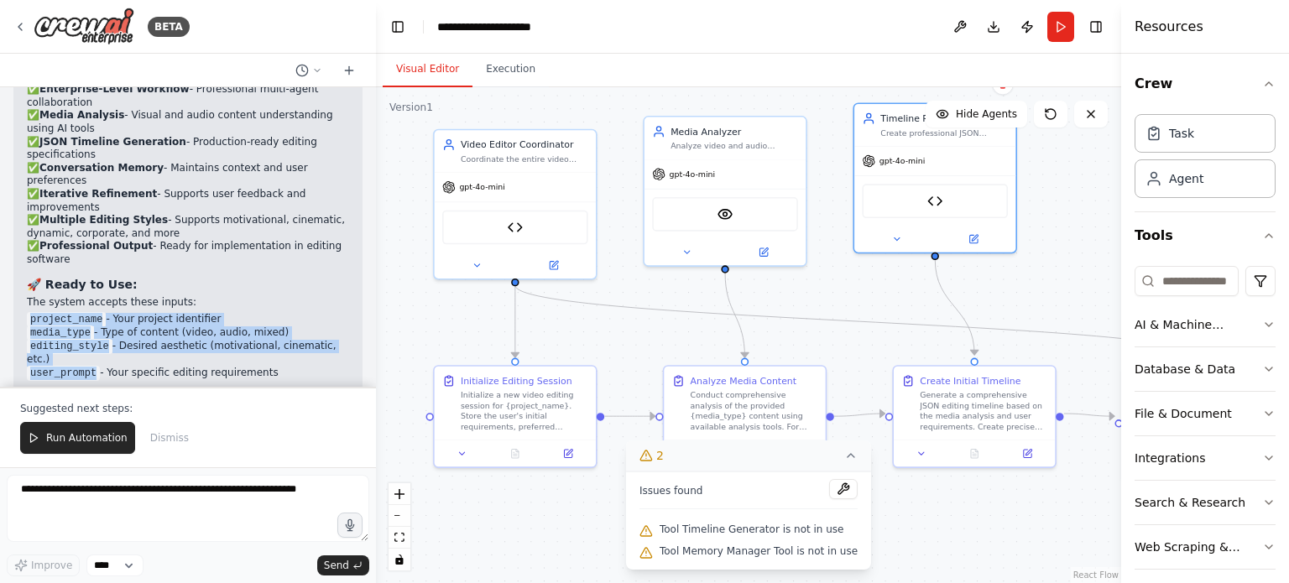
drag, startPoint x: 91, startPoint y: 322, endPoint x: 32, endPoint y: 279, distance: 72.7
click at [32, 313] on ul "project_name - Your project identifier media_type - Type of content (video, aud…" at bounding box center [188, 346] width 322 height 67
click at [32, 312] on code "project_name" at bounding box center [66, 319] width 79 height 15
drag, startPoint x: 30, startPoint y: 283, endPoint x: 91, endPoint y: 329, distance: 76.7
click at [91, 329] on ul "project_name - Your project identifier media_type - Type of content (video, aud…" at bounding box center [188, 346] width 322 height 67
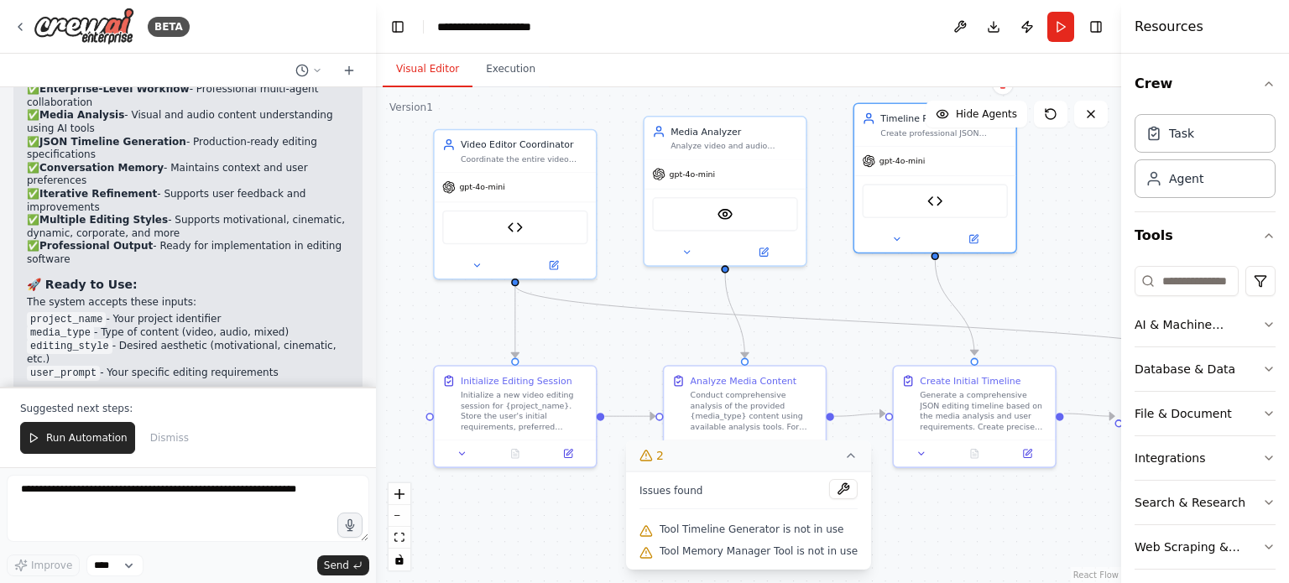
click at [91, 366] on code "user_prompt" at bounding box center [63, 373] width 73 height 15
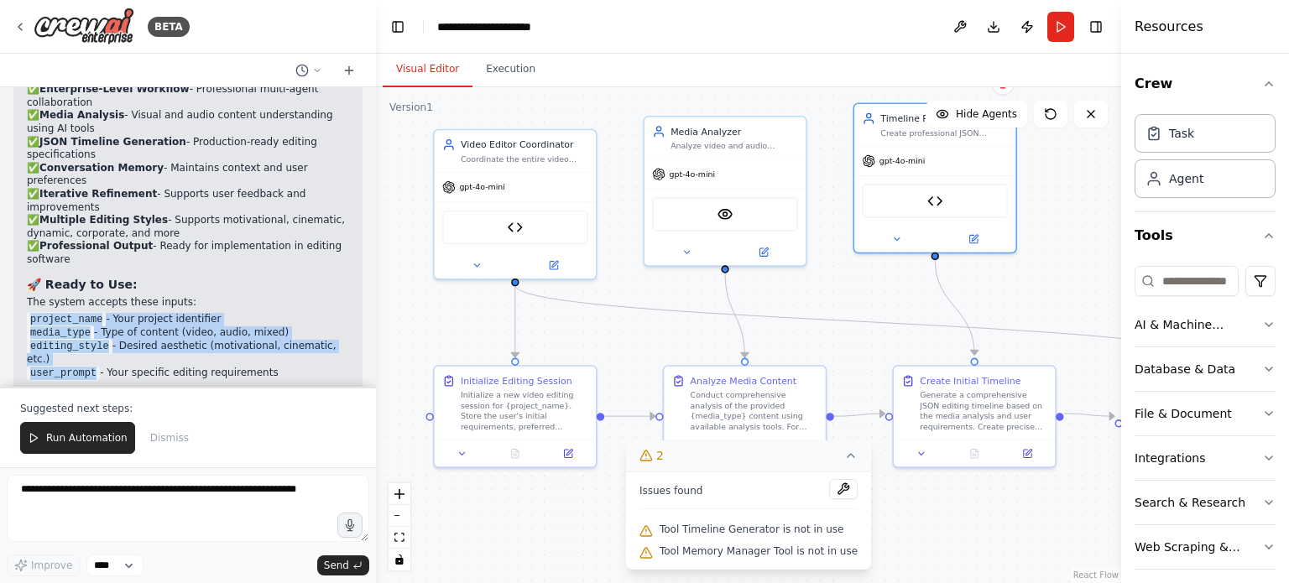
drag, startPoint x: 91, startPoint y: 325, endPoint x: 29, endPoint y: 281, distance: 75.9
click at [29, 313] on ul "project_name - Your project identifier media_type - Type of content (video, aud…" at bounding box center [188, 346] width 322 height 67
click at [29, 312] on code "project_name" at bounding box center [66, 319] width 79 height 15
drag, startPoint x: 30, startPoint y: 280, endPoint x: 88, endPoint y: 328, distance: 75.1
click at [88, 328] on ul "project_name - Your project identifier media_type - Type of content (video, aud…" at bounding box center [188, 346] width 322 height 67
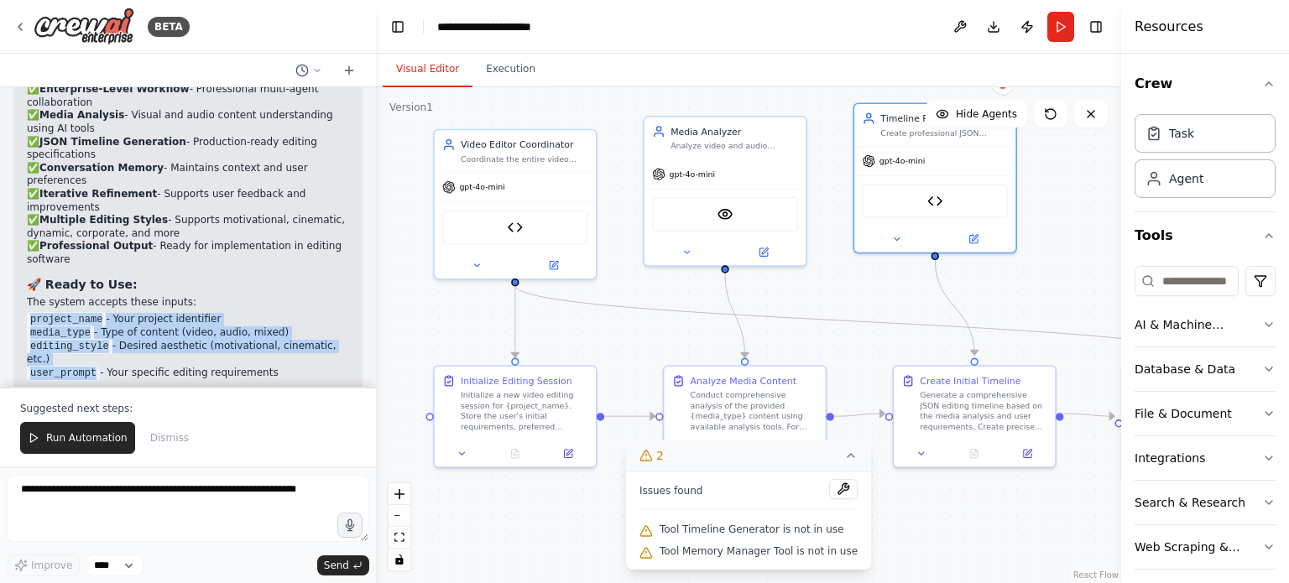
click at [88, 366] on code "user_prompt" at bounding box center [63, 373] width 73 height 15
drag, startPoint x: 89, startPoint y: 326, endPoint x: 32, endPoint y: 283, distance: 71.3
click at [32, 313] on ul "project_name - Your project identifier media_type - Type of content (video, aud…" at bounding box center [188, 346] width 322 height 67
click at [32, 312] on code "project_name" at bounding box center [66, 319] width 79 height 15
drag, startPoint x: 30, startPoint y: 281, endPoint x: 91, endPoint y: 327, distance: 76.7
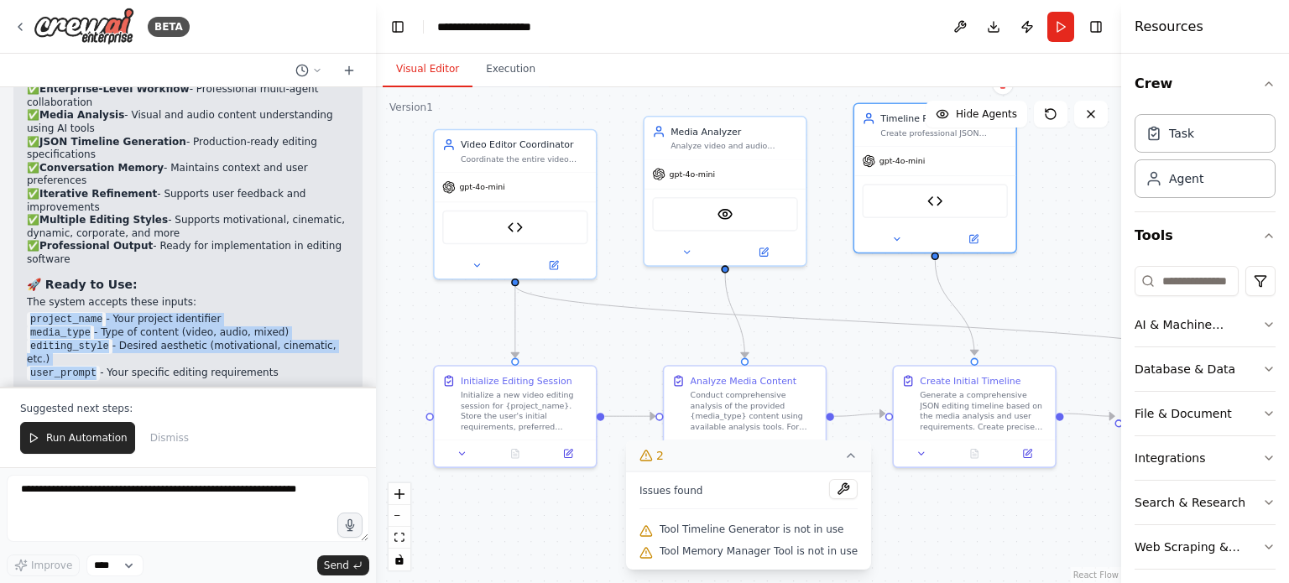
click at [91, 327] on ul "project_name - Your project identifier media_type - Type of content (video, aud…" at bounding box center [188, 346] width 322 height 67
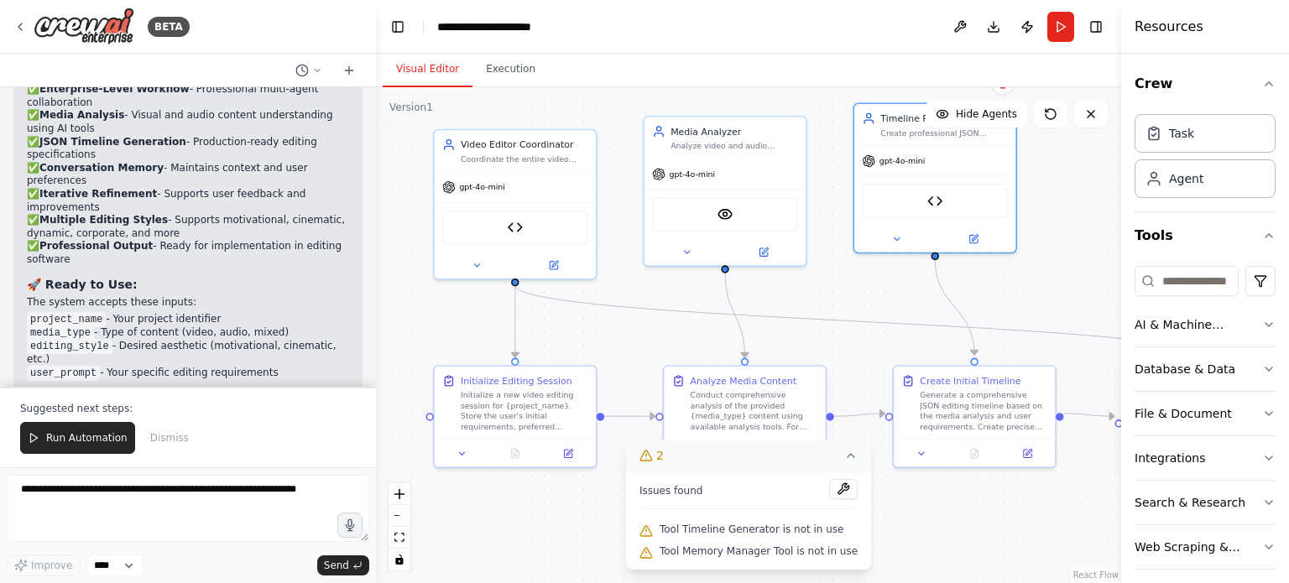
click at [91, 366] on code "user_prompt" at bounding box center [63, 373] width 73 height 15
click at [90, 366] on code "user_prompt" at bounding box center [63, 373] width 73 height 15
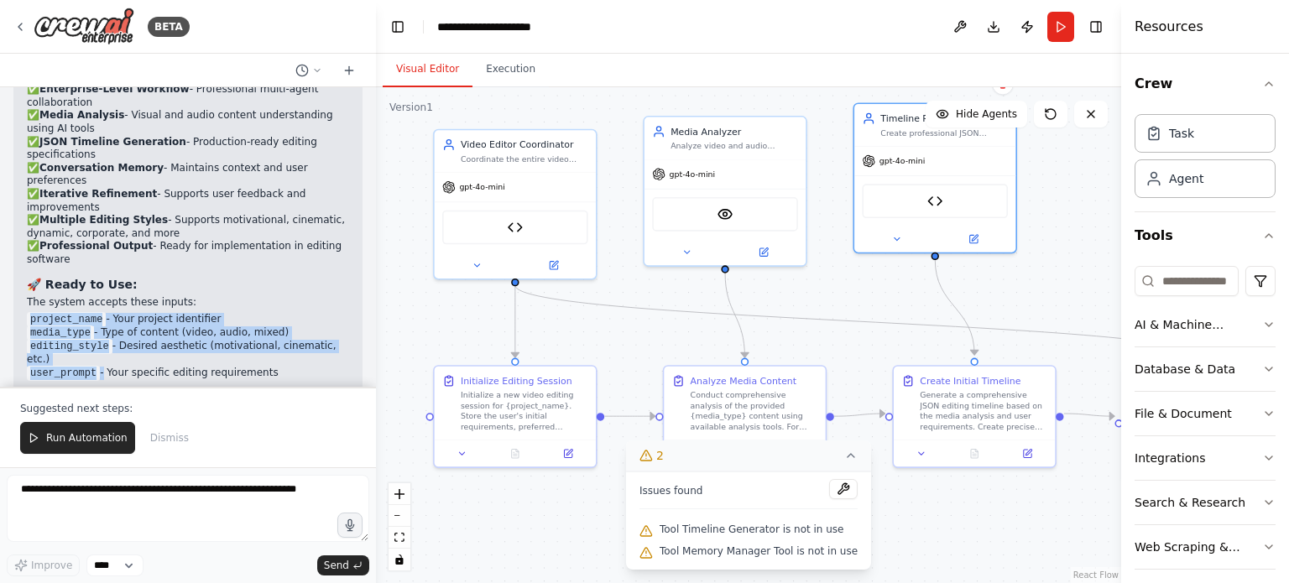
drag, startPoint x: 90, startPoint y: 324, endPoint x: 29, endPoint y: 287, distance: 71.5
click at [29, 313] on ul "project_name - Your project identifier media_type - Type of content (video, aud…" at bounding box center [188, 346] width 322 height 67
click at [29, 312] on code "project_name" at bounding box center [66, 319] width 79 height 15
drag, startPoint x: 30, startPoint y: 283, endPoint x: 92, endPoint y: 331, distance: 78.4
click at [92, 331] on ul "project_name - Your project identifier media_type - Type of content (video, aud…" at bounding box center [188, 346] width 322 height 67
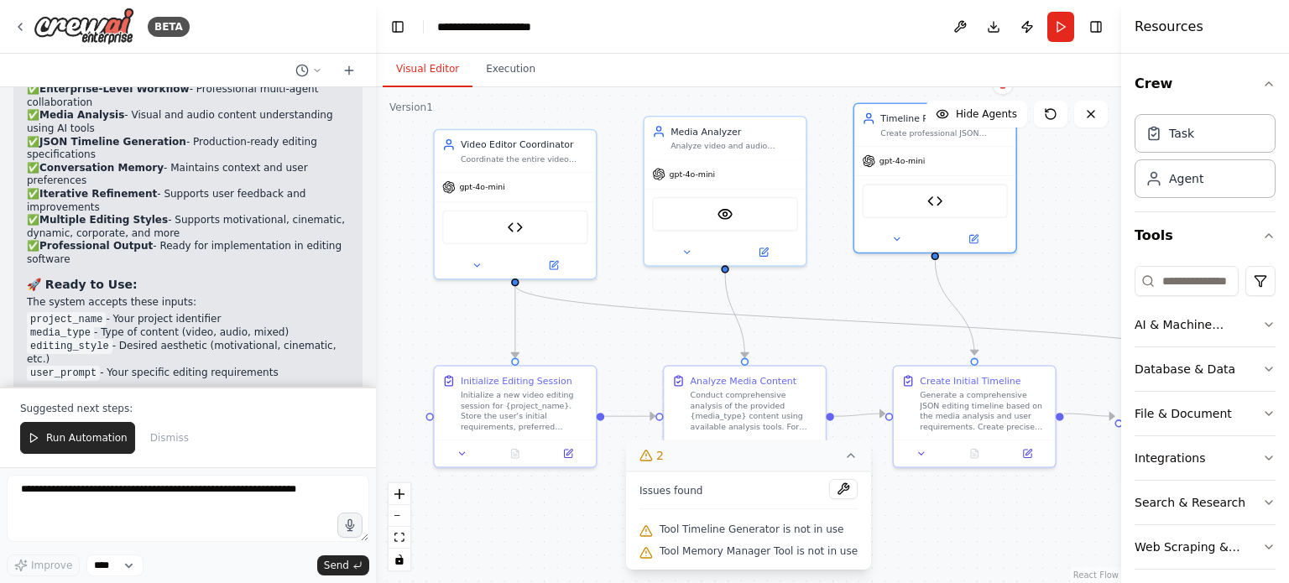
click at [92, 366] on code "user_prompt" at bounding box center [63, 373] width 73 height 15
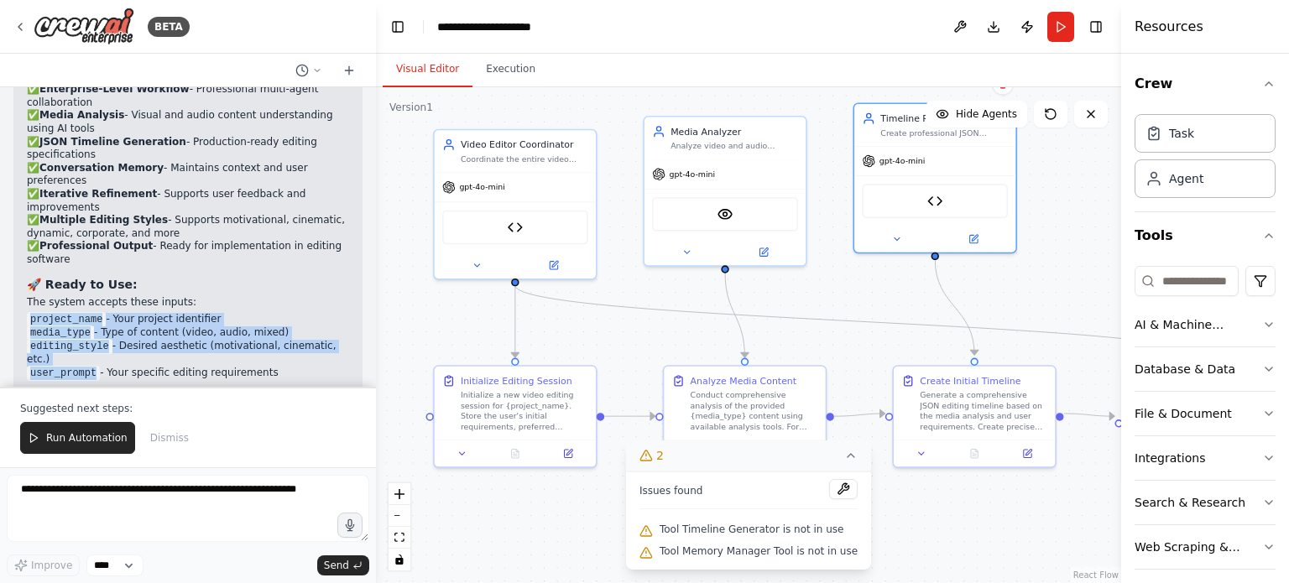
drag, startPoint x: 91, startPoint y: 325, endPoint x: 29, endPoint y: 280, distance: 76.4
click at [29, 313] on ul "project_name - Your project identifier media_type - Type of content (video, aud…" at bounding box center [188, 346] width 322 height 67
click at [29, 312] on code "project_name" at bounding box center [66, 319] width 79 height 15
drag, startPoint x: 30, startPoint y: 284, endPoint x: 86, endPoint y: 326, distance: 70.1
click at [86, 326] on ul "project_name - Your project identifier media_type - Type of content (video, aud…" at bounding box center [188, 346] width 322 height 67
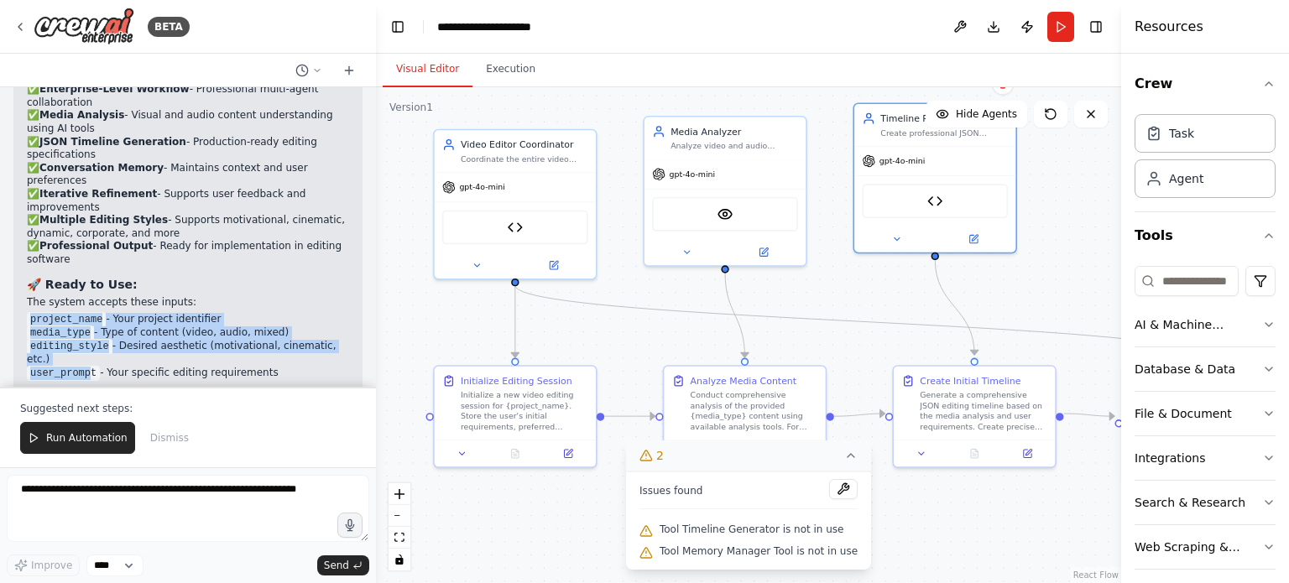
click at [86, 366] on code "user_prompt" at bounding box center [63, 373] width 73 height 15
drag, startPoint x: 86, startPoint y: 326, endPoint x: 32, endPoint y: 285, distance: 67.8
click at [32, 313] on ul "project_name - Your project identifier media_type - Type of content (video, aud…" at bounding box center [188, 346] width 322 height 67
click at [32, 312] on code "project_name" at bounding box center [66, 319] width 79 height 15
drag, startPoint x: 32, startPoint y: 285, endPoint x: 91, endPoint y: 328, distance: 72.7
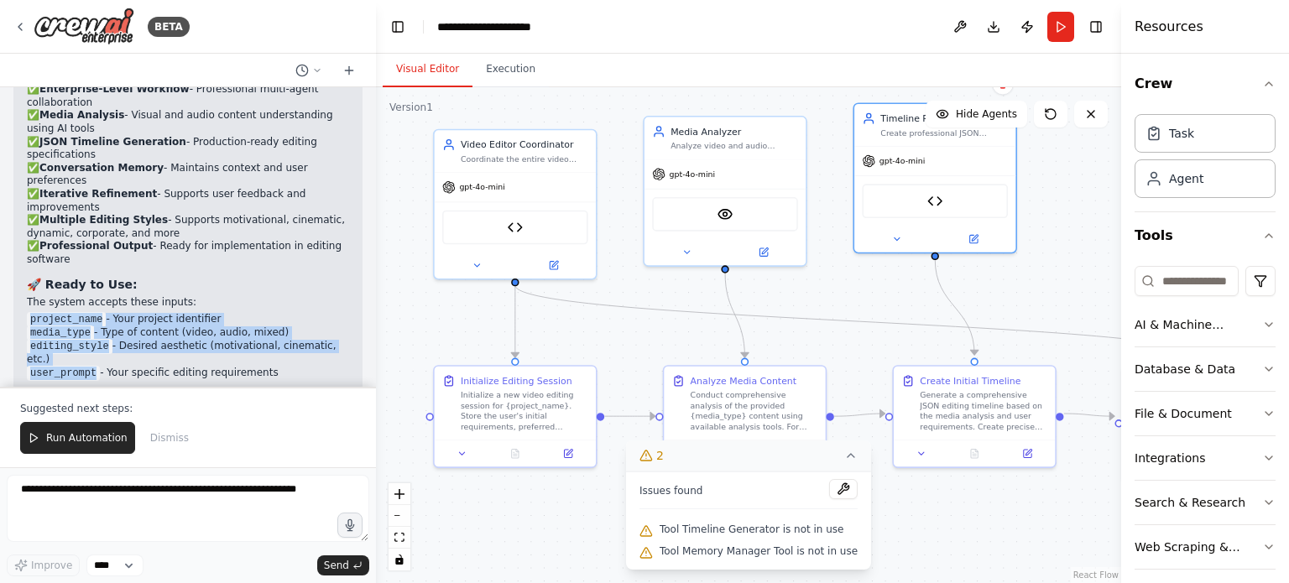
click at [91, 328] on ul "project_name - Your project identifier media_type - Type of content (video, aud…" at bounding box center [188, 346] width 322 height 67
click at [91, 366] on code "user_prompt" at bounding box center [63, 373] width 73 height 15
drag, startPoint x: 91, startPoint y: 328, endPoint x: 29, endPoint y: 284, distance: 76.4
click at [29, 313] on ul "project_name - Your project identifier media_type - Type of content (video, aud…" at bounding box center [188, 346] width 322 height 67
click at [29, 312] on code "project_name" at bounding box center [66, 319] width 79 height 15
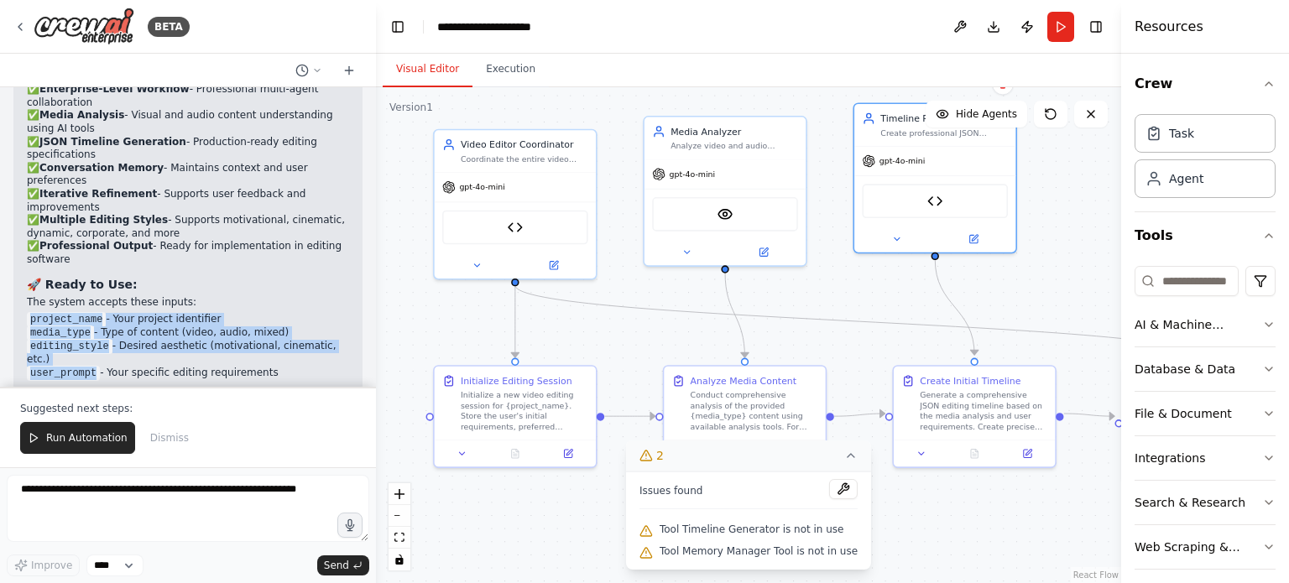
drag, startPoint x: 30, startPoint y: 281, endPoint x: 92, endPoint y: 329, distance: 78.4
click at [92, 329] on ul "project_name - Your project identifier media_type - Type of content (video, aud…" at bounding box center [188, 346] width 322 height 67
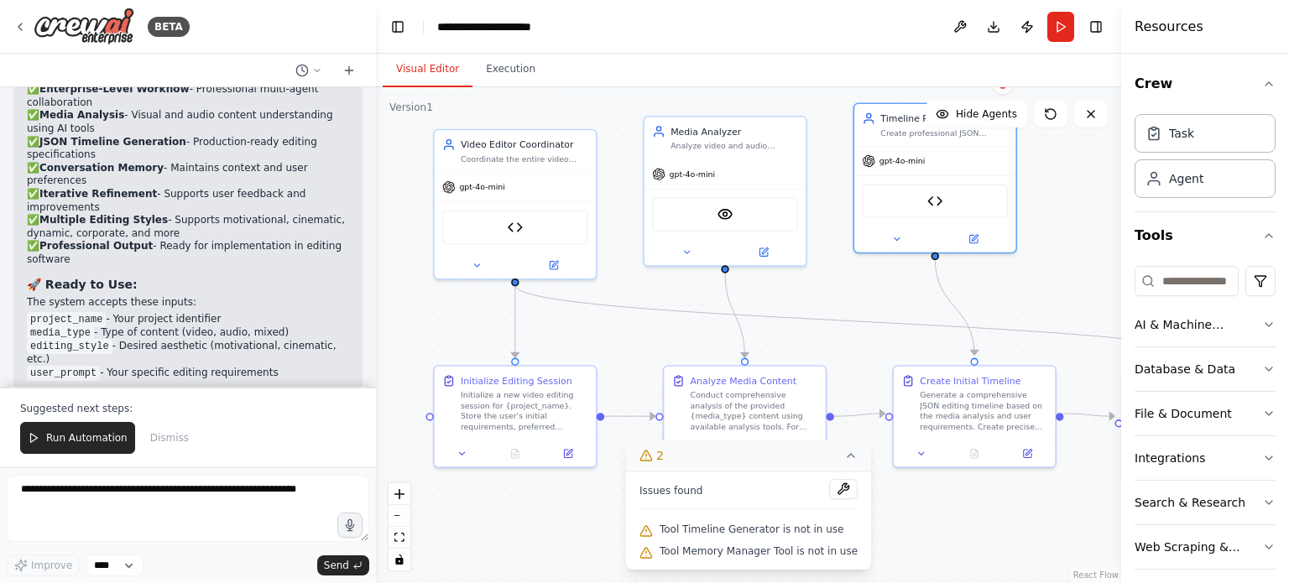
click at [92, 366] on code "user_prompt" at bounding box center [63, 373] width 73 height 15
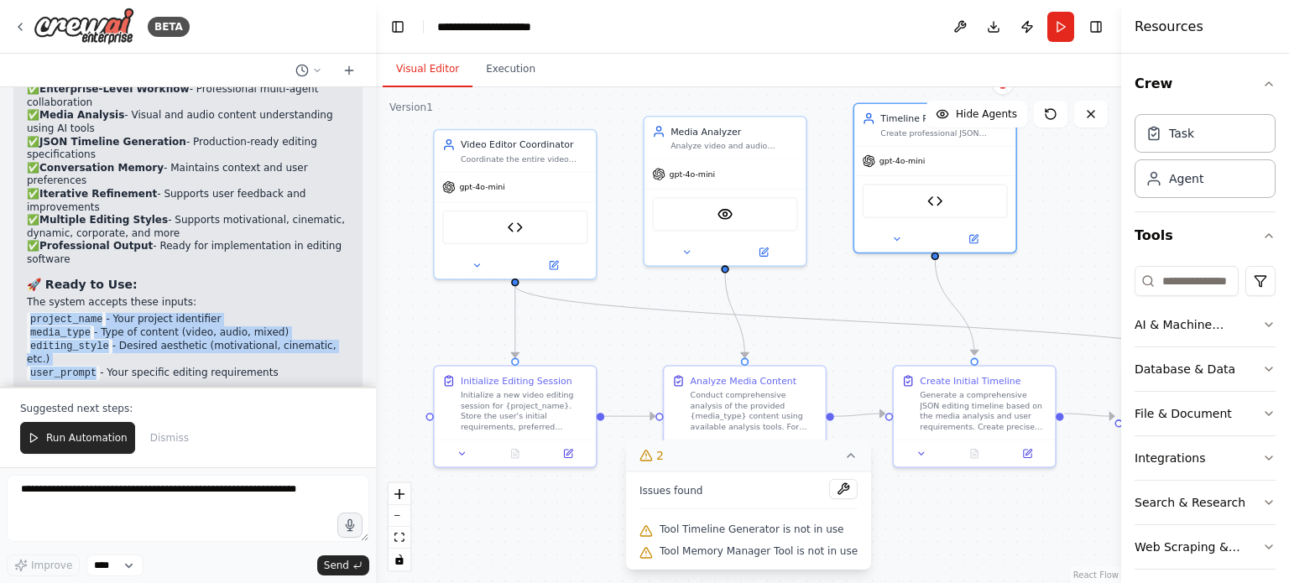
drag, startPoint x: 92, startPoint y: 325, endPoint x: 29, endPoint y: 285, distance: 74.3
click at [29, 313] on ul "project_name - Your project identifier media_type - Type of content (video, aud…" at bounding box center [188, 346] width 322 height 67
click at [29, 312] on code "project_name" at bounding box center [66, 319] width 79 height 15
drag, startPoint x: 261, startPoint y: 326, endPoint x: 29, endPoint y: 278, distance: 237.5
click at [29, 313] on ul "project_name - Your project identifier media_type - Type of content (video, aud…" at bounding box center [188, 346] width 322 height 67
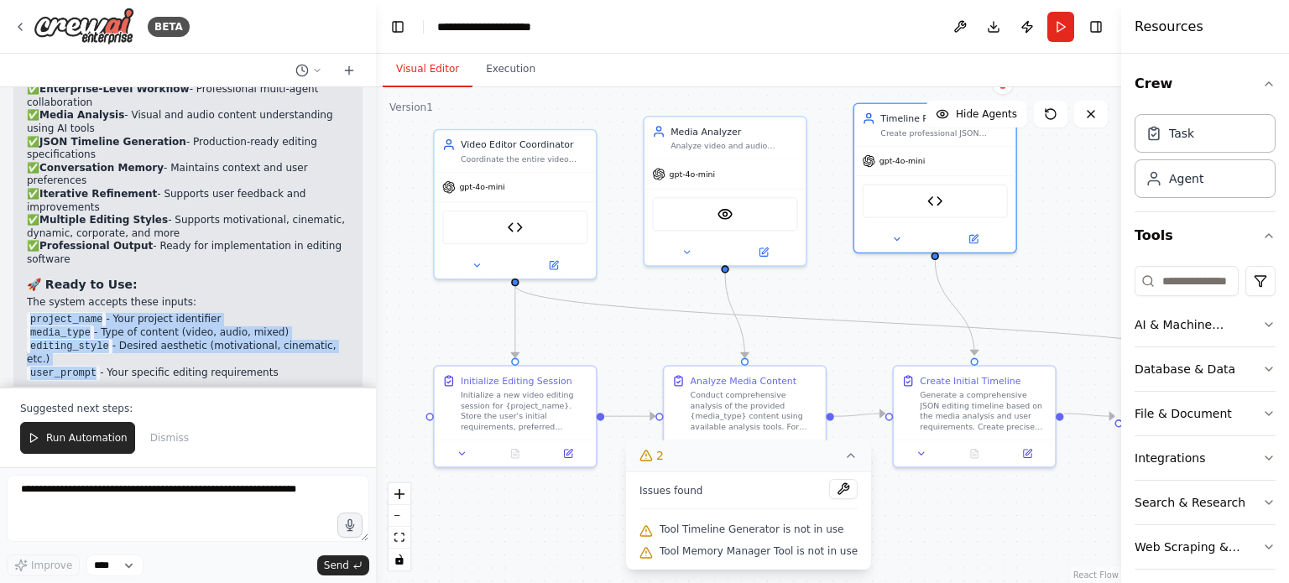
click at [29, 312] on code "project_name" at bounding box center [66, 319] width 79 height 15
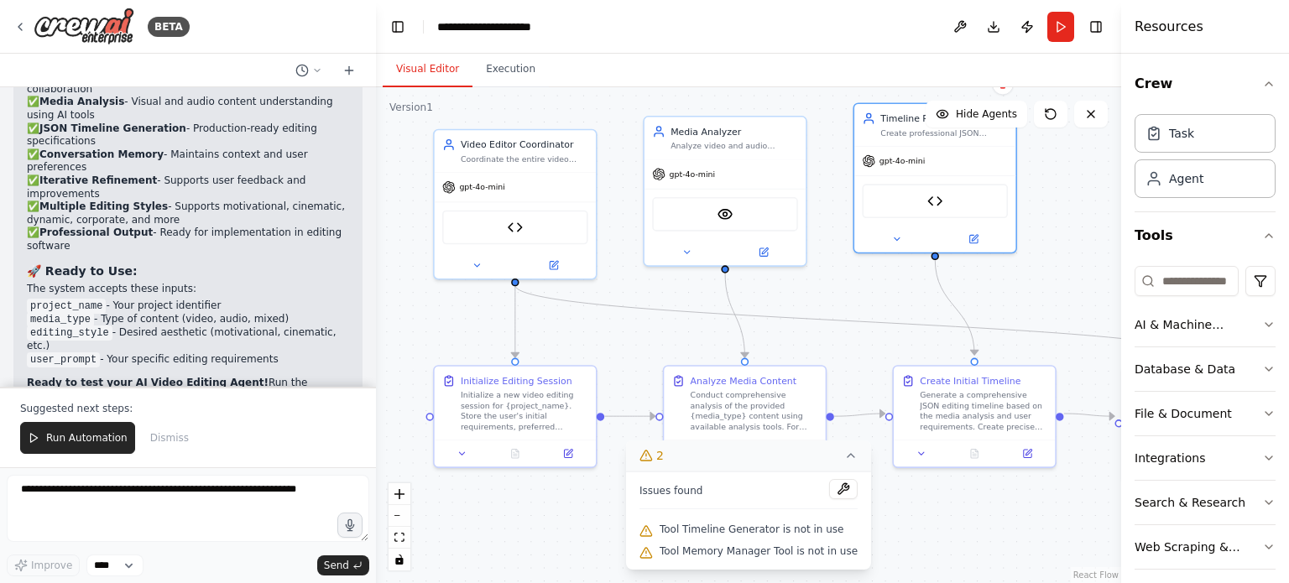
scroll to position [12587, 0]
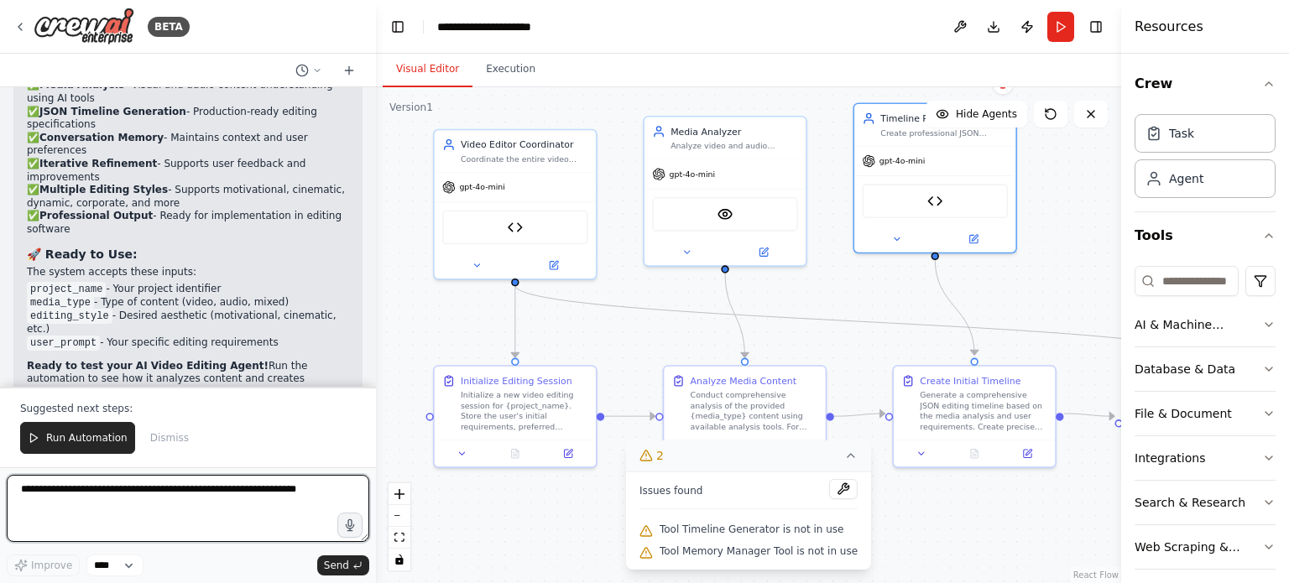
click at [111, 506] on textarea at bounding box center [188, 508] width 362 height 67
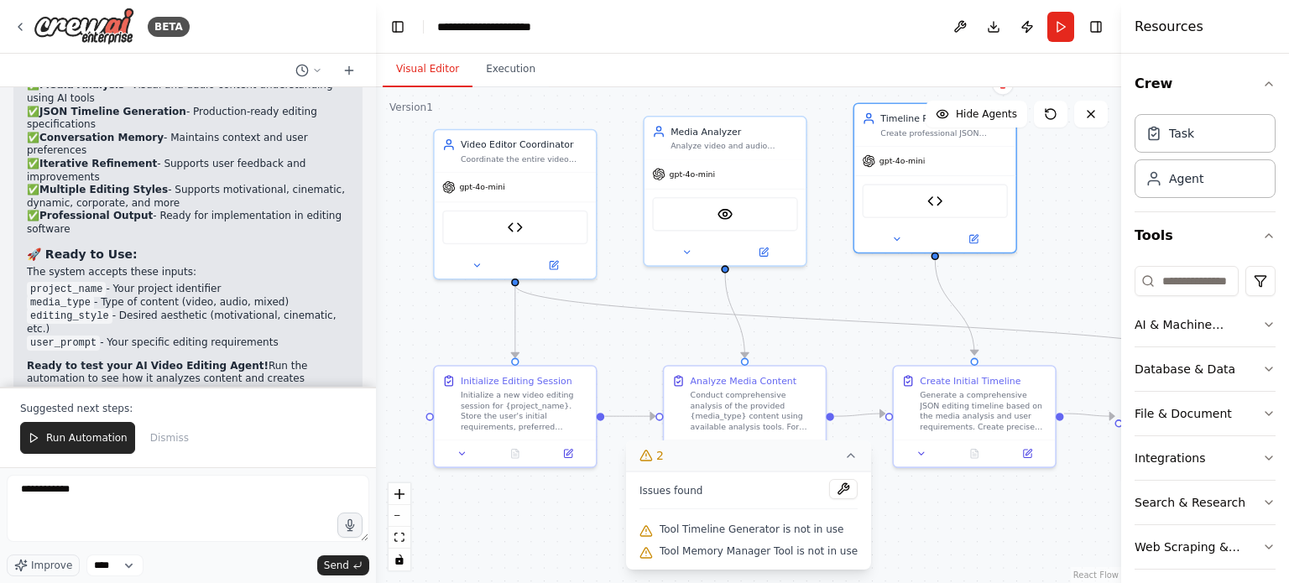
click at [844, 456] on icon at bounding box center [850, 455] width 13 height 13
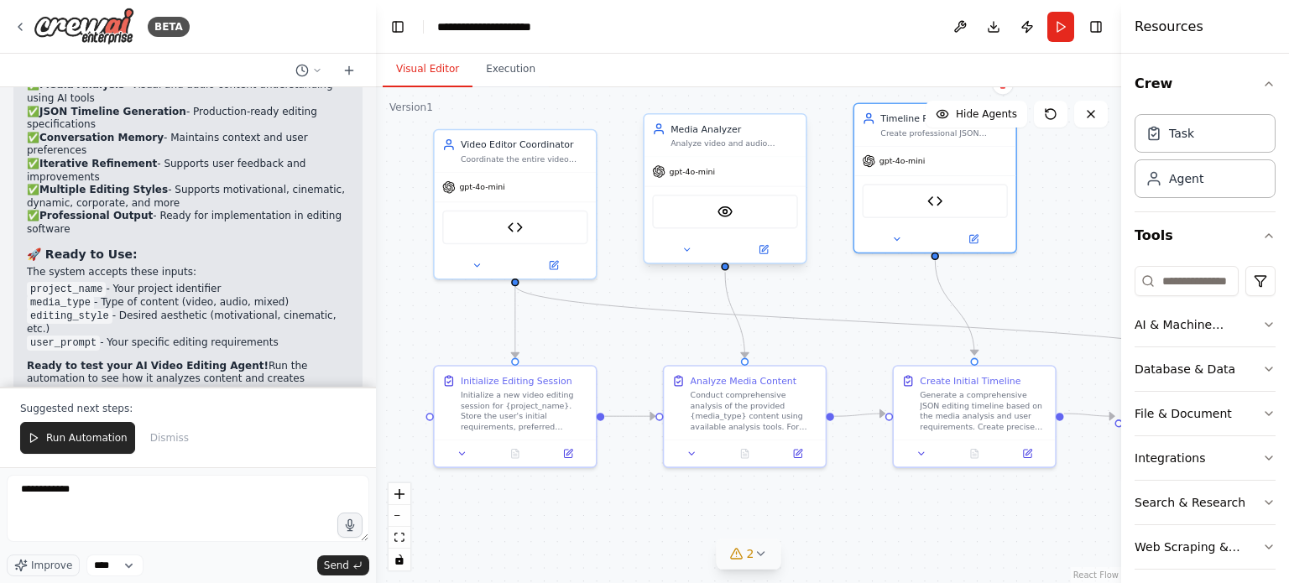
click at [742, 212] on div "VisionTool" at bounding box center [725, 212] width 146 height 34
click at [761, 251] on icon at bounding box center [763, 250] width 8 height 8
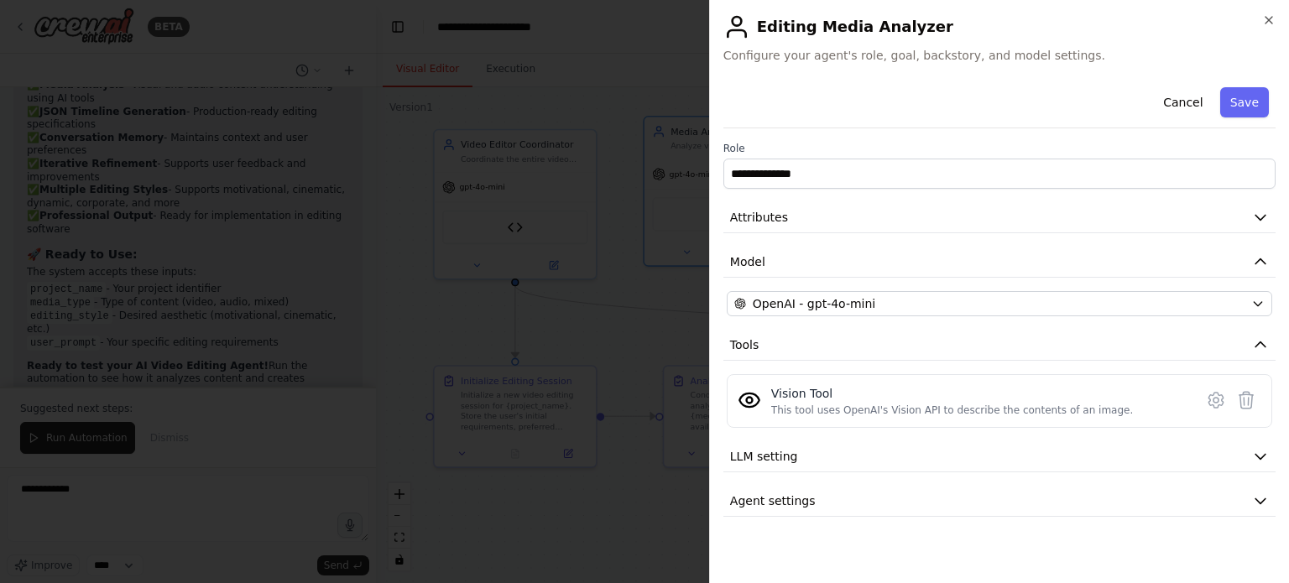
click at [603, 307] on div at bounding box center [644, 291] width 1289 height 583
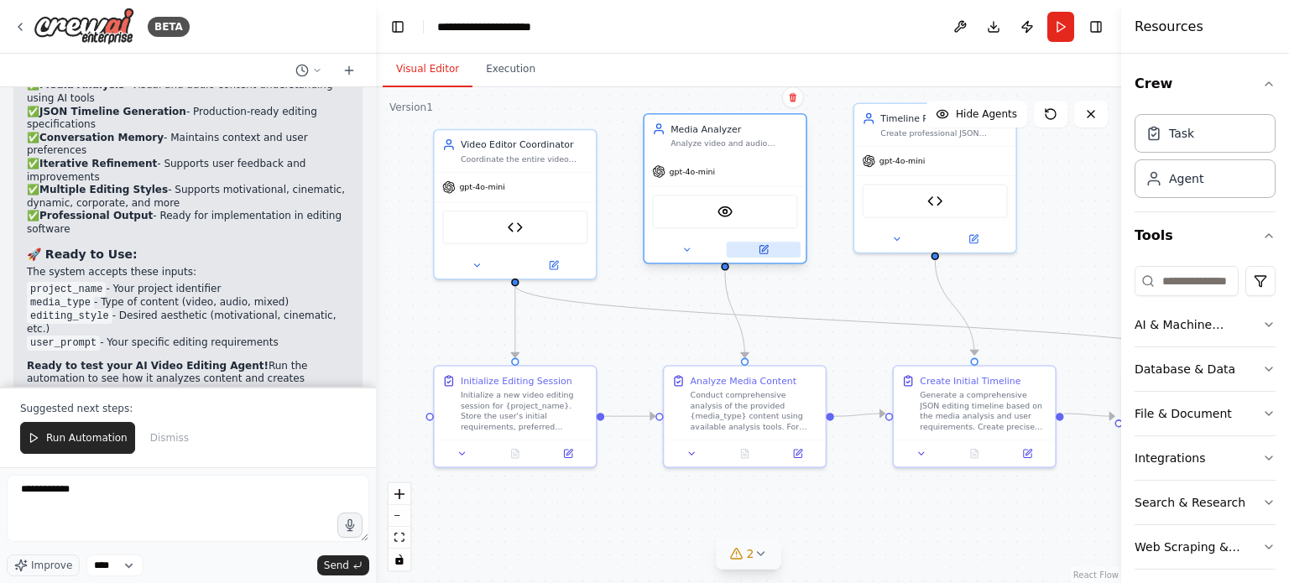
click at [775, 254] on button at bounding box center [764, 250] width 74 height 16
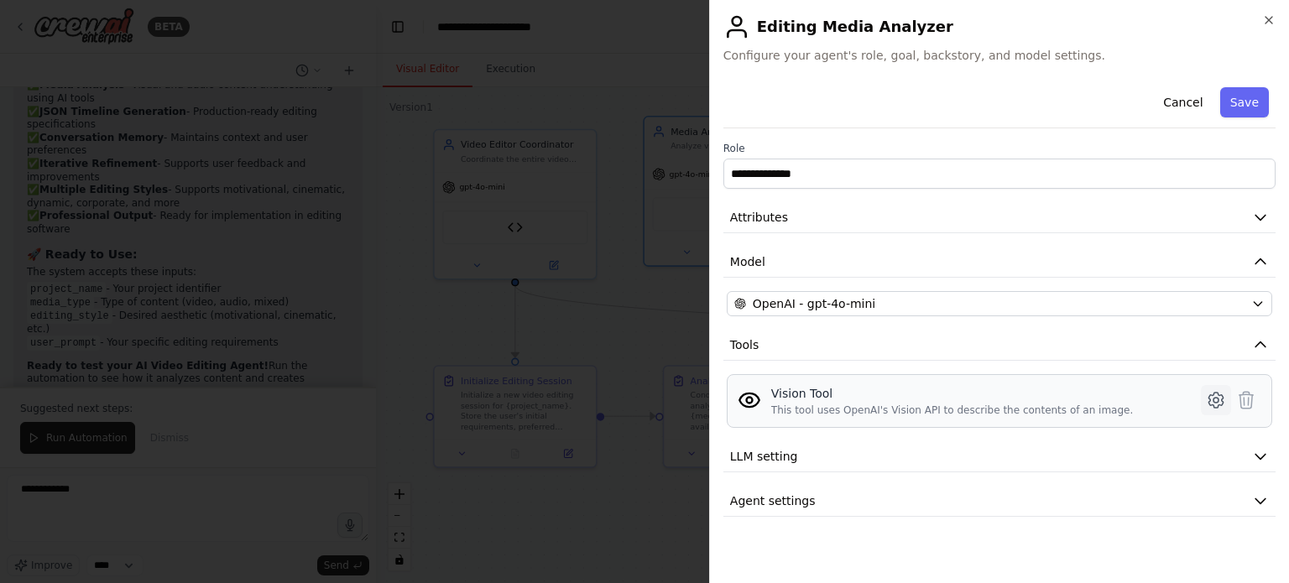
click at [1210, 404] on icon at bounding box center [1215, 400] width 14 height 15
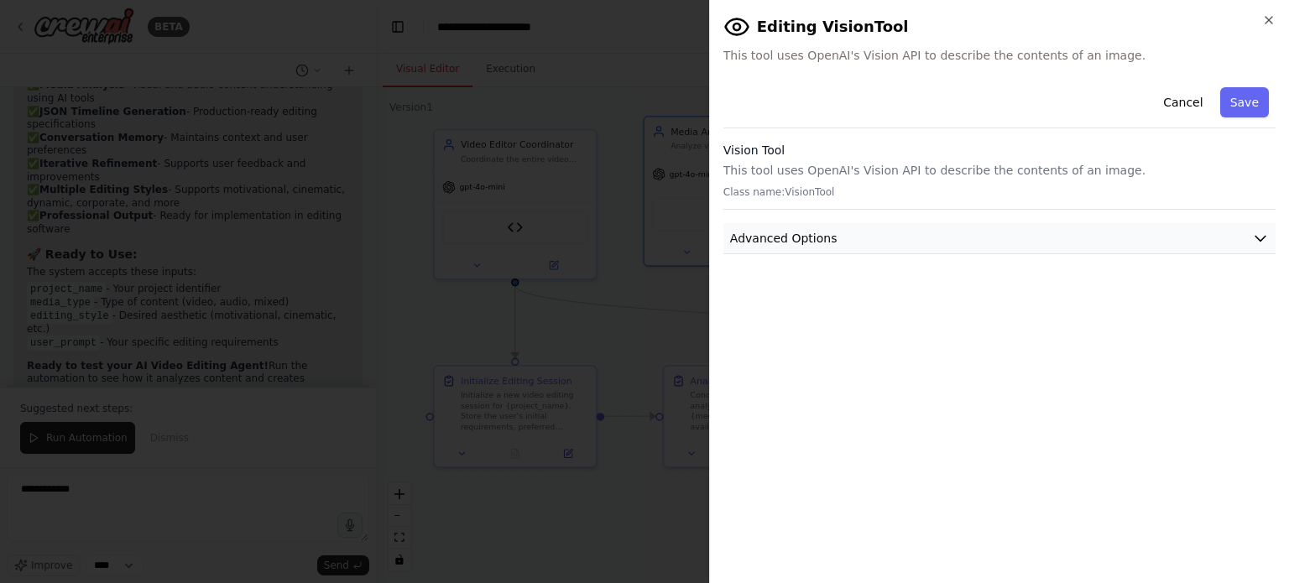
click at [826, 231] on span "Advanced Options" at bounding box center [783, 238] width 107 height 17
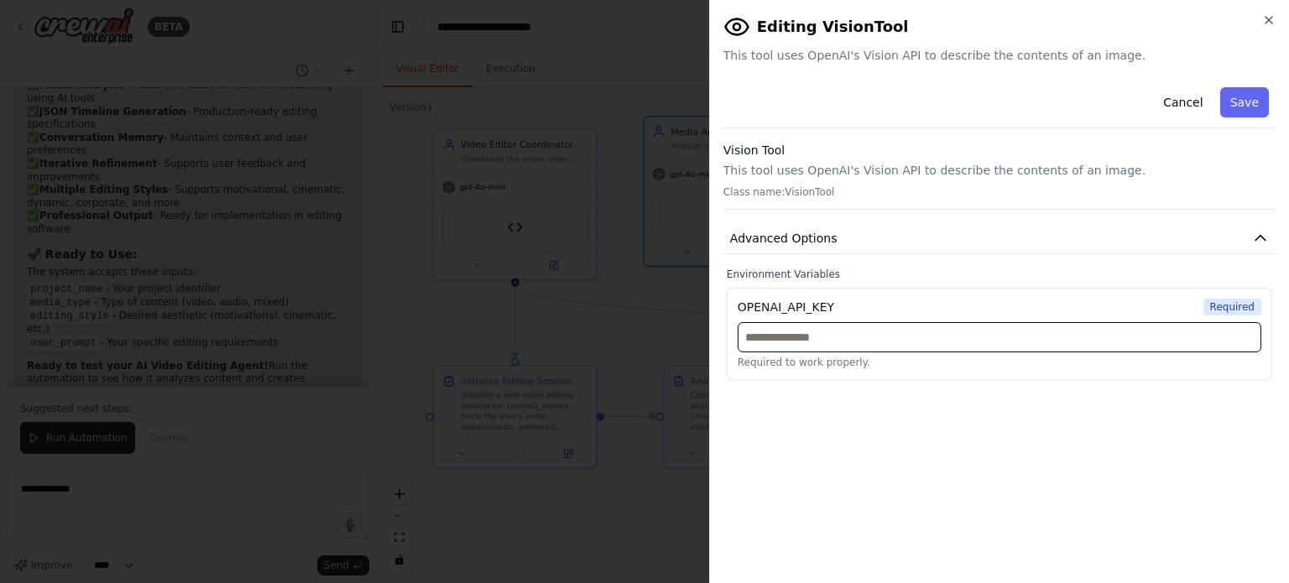
click at [837, 338] on input "text" at bounding box center [1000, 337] width 524 height 30
click at [1195, 98] on button "Cancel" at bounding box center [1183, 102] width 60 height 30
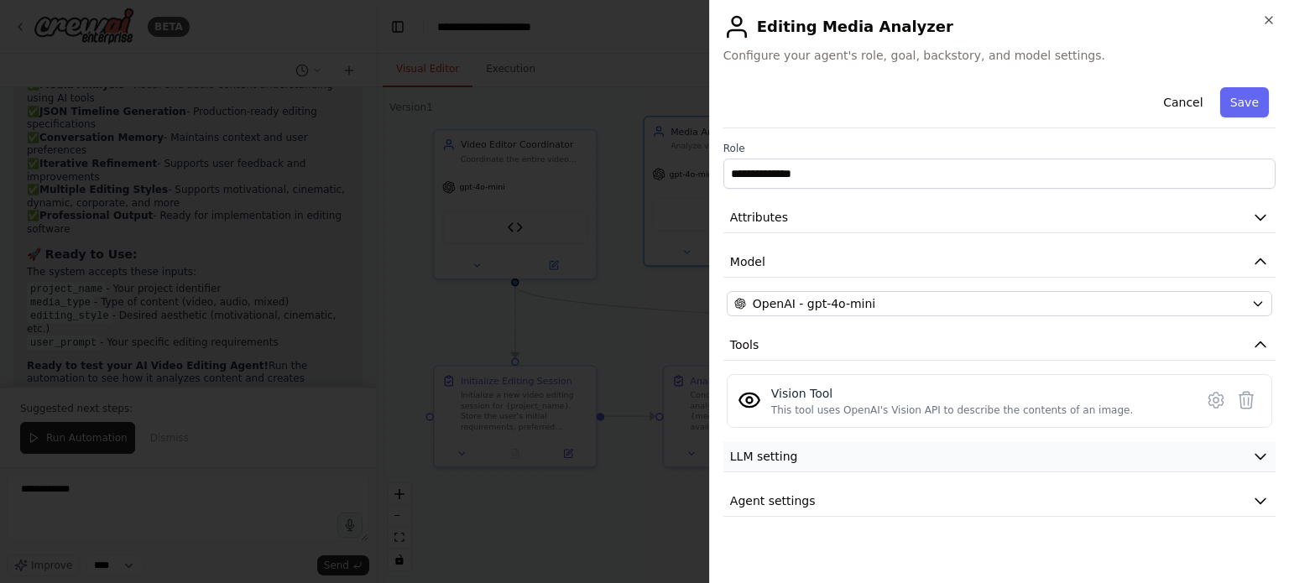
click at [821, 462] on button "LLM setting" at bounding box center [999, 456] width 552 height 31
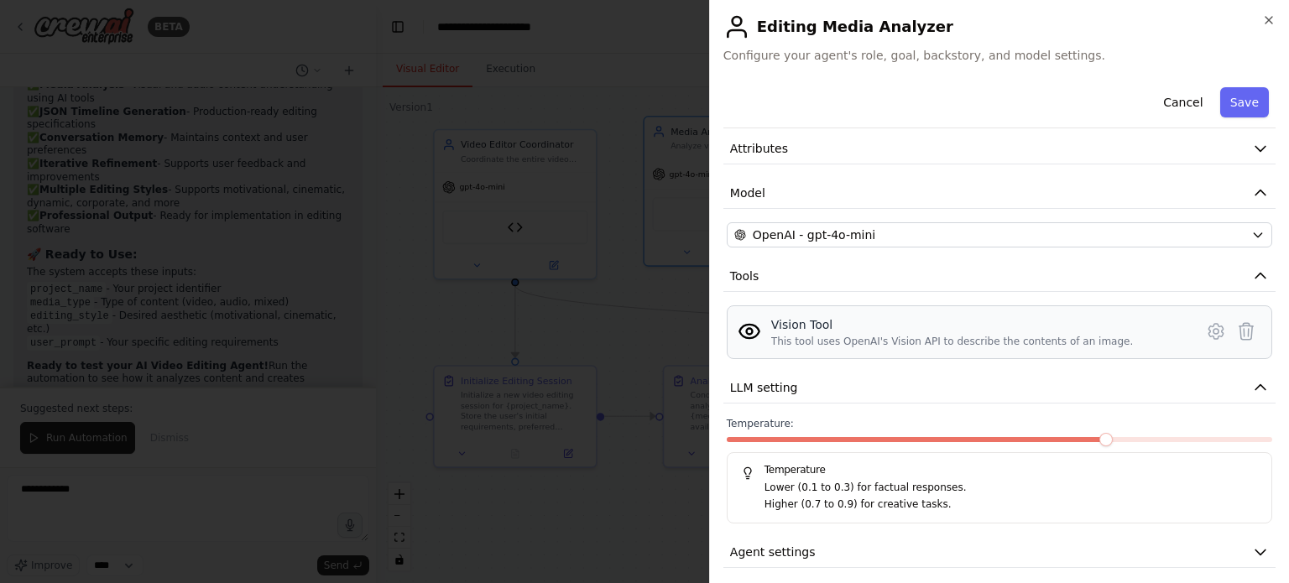
scroll to position [78, 0]
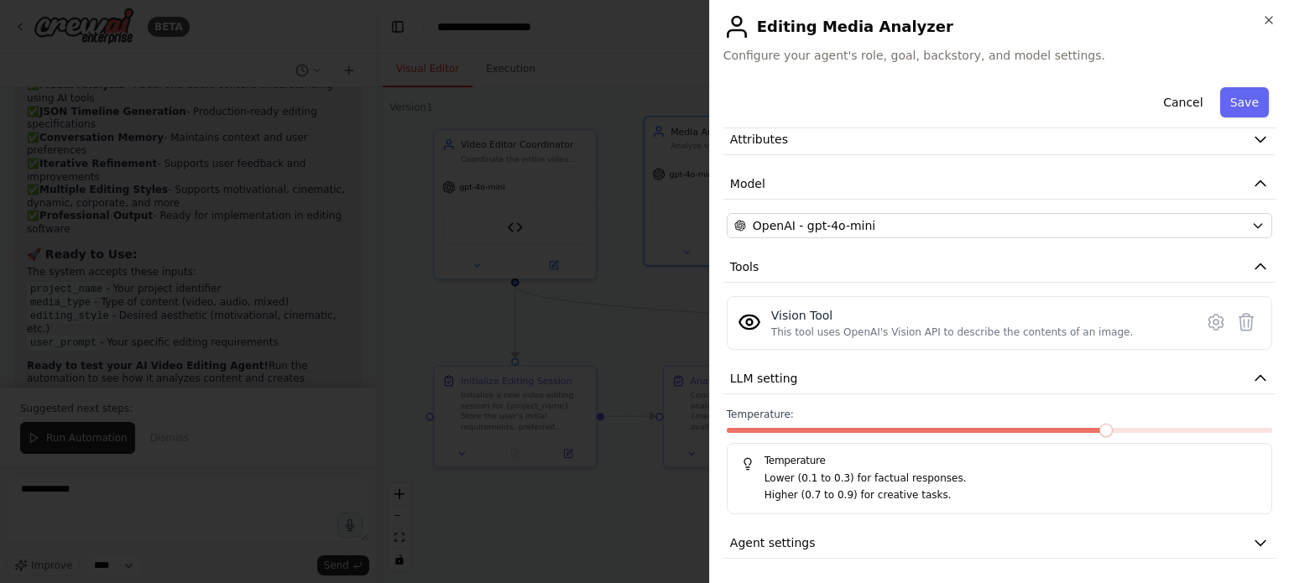
click at [574, 289] on div at bounding box center [644, 291] width 1289 height 583
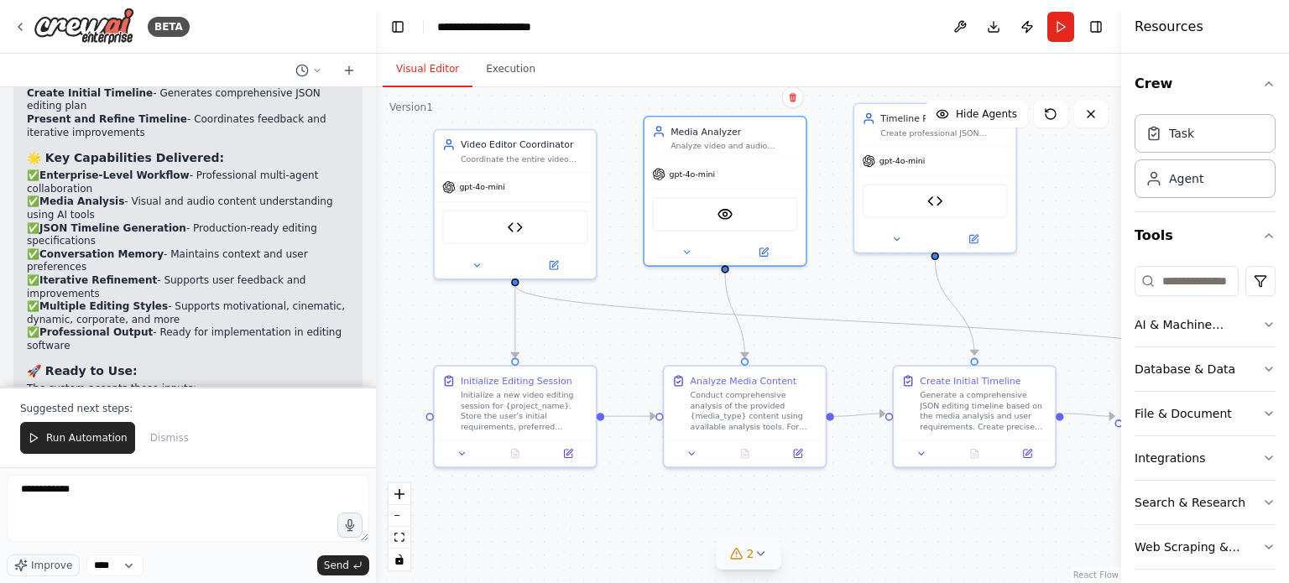
scroll to position [12587, 0]
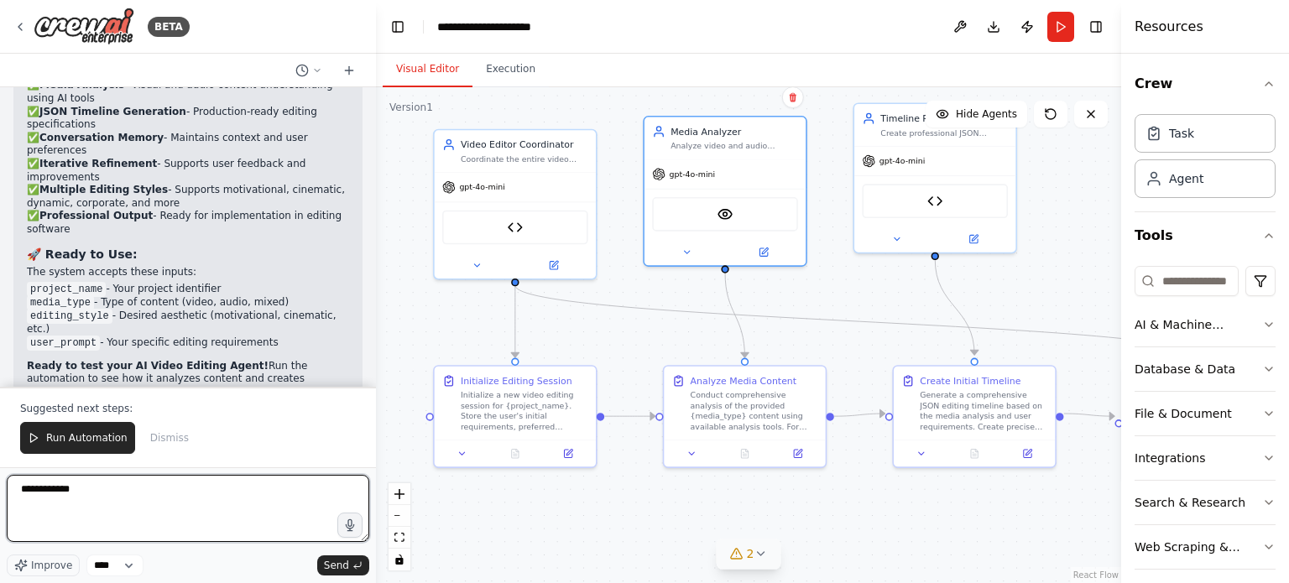
click at [103, 516] on textarea "**********" at bounding box center [188, 508] width 362 height 67
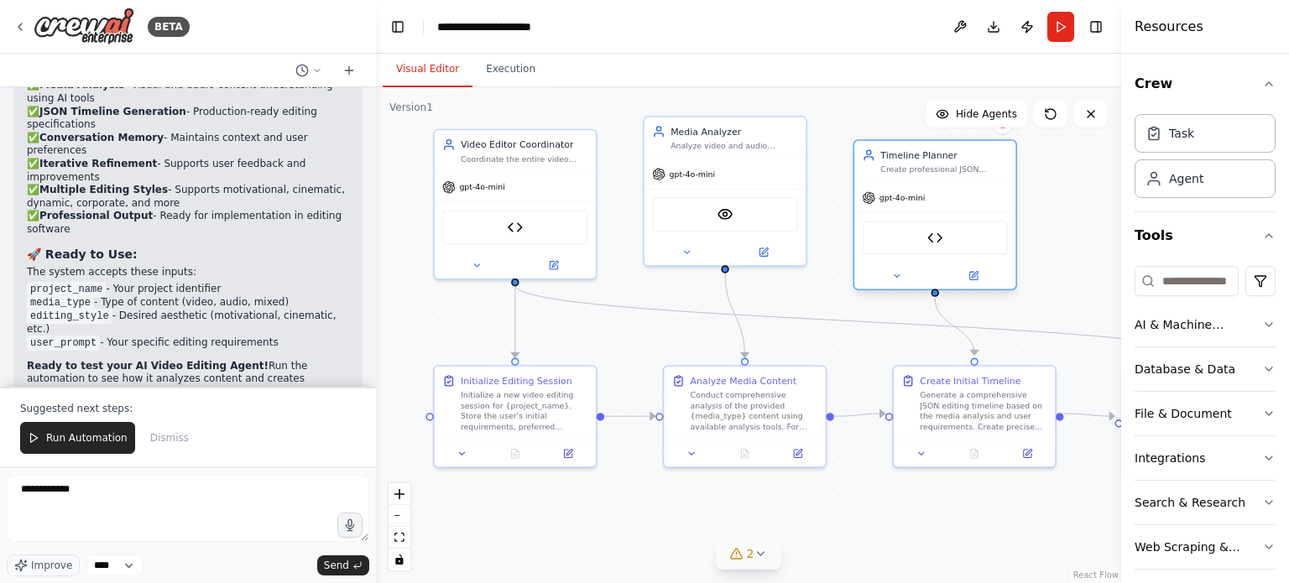
drag, startPoint x: 967, startPoint y: 173, endPoint x: 966, endPoint y: 217, distance: 44.5
click at [966, 217] on div "JSON Timeline Generator" at bounding box center [934, 237] width 161 height 50
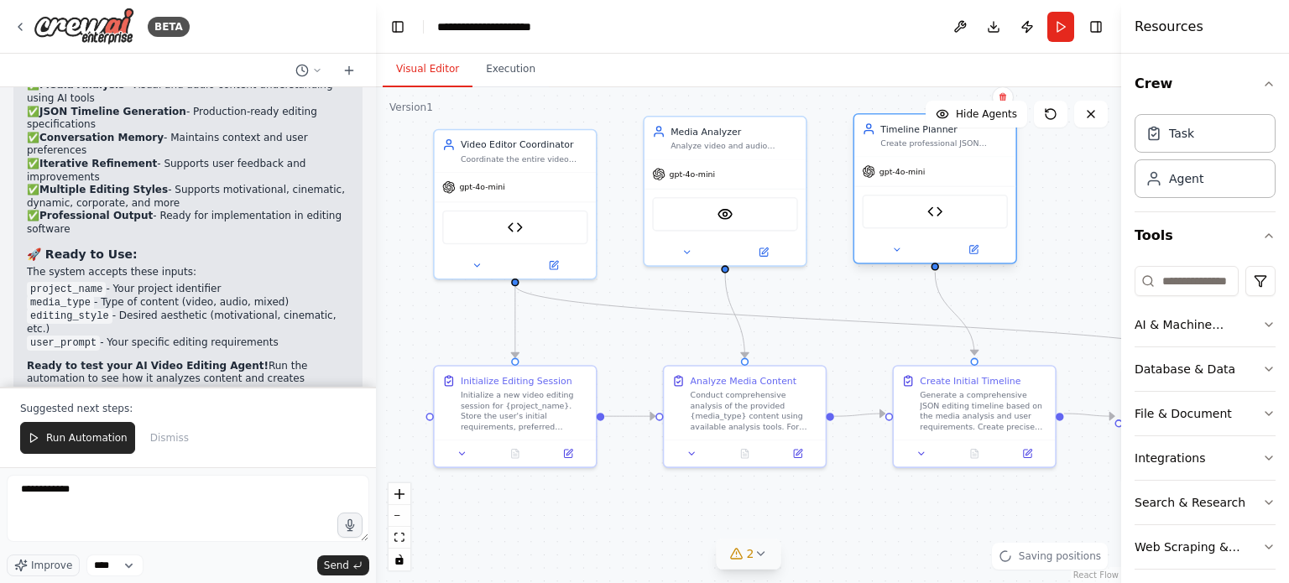
drag, startPoint x: 939, startPoint y: 201, endPoint x: 938, endPoint y: 172, distance: 28.5
click at [938, 172] on div "gpt-4o-mini" at bounding box center [934, 171] width 161 height 29
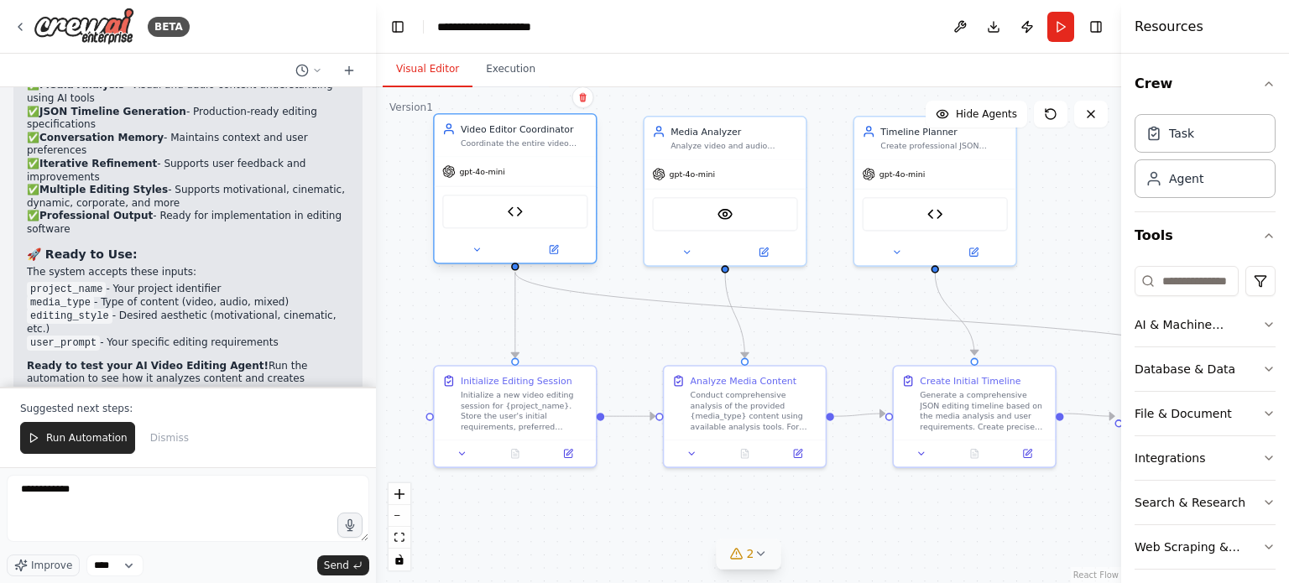
drag, startPoint x: 576, startPoint y: 180, endPoint x: 575, endPoint y: 164, distance: 16.8
click at [575, 164] on div "gpt-4o-mini" at bounding box center [515, 171] width 161 height 29
click at [447, 306] on div ".deletable-edge-delete-btn { width: 20px; height: 20px; border: 0px solid #ffff…" at bounding box center [748, 335] width 745 height 496
click at [1033, 321] on icon "Edge from dddde242-ba69-46e3-a464-4e9488439c2a to bc377ac8-9e35-4cbf-9327-5dc78…" at bounding box center [859, 315] width 689 height 86
click at [1030, 276] on div ".deletable-edge-delete-btn { width: 20px; height: 20px; border: 0px solid #ffff…" at bounding box center [748, 335] width 745 height 496
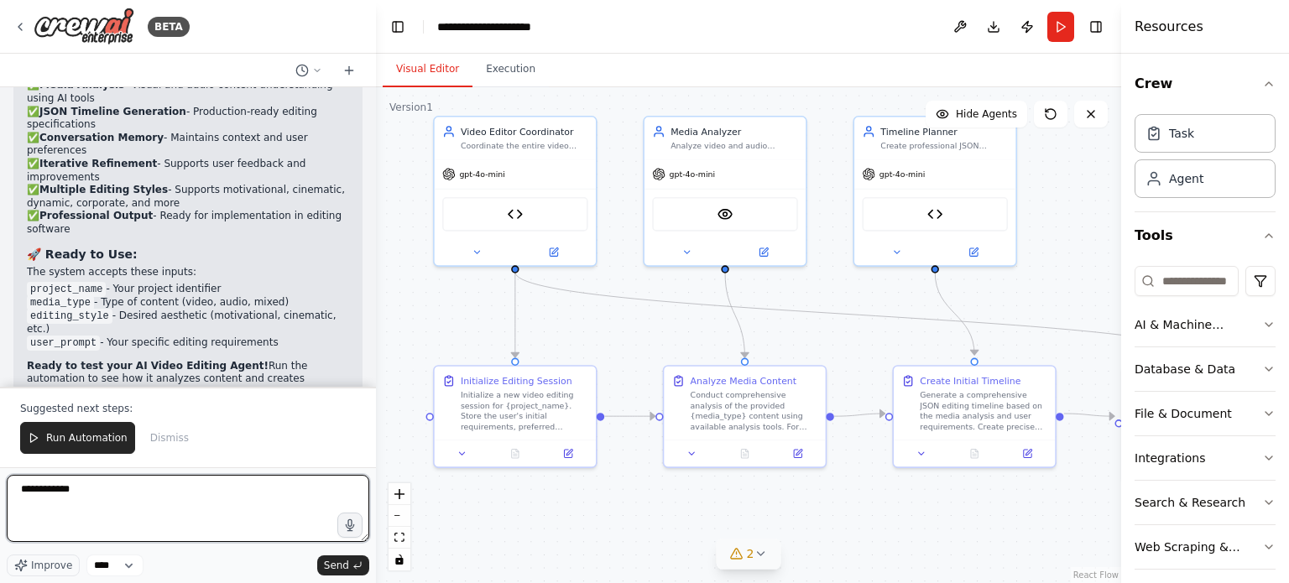
click at [113, 503] on textarea "**********" at bounding box center [188, 508] width 362 height 67
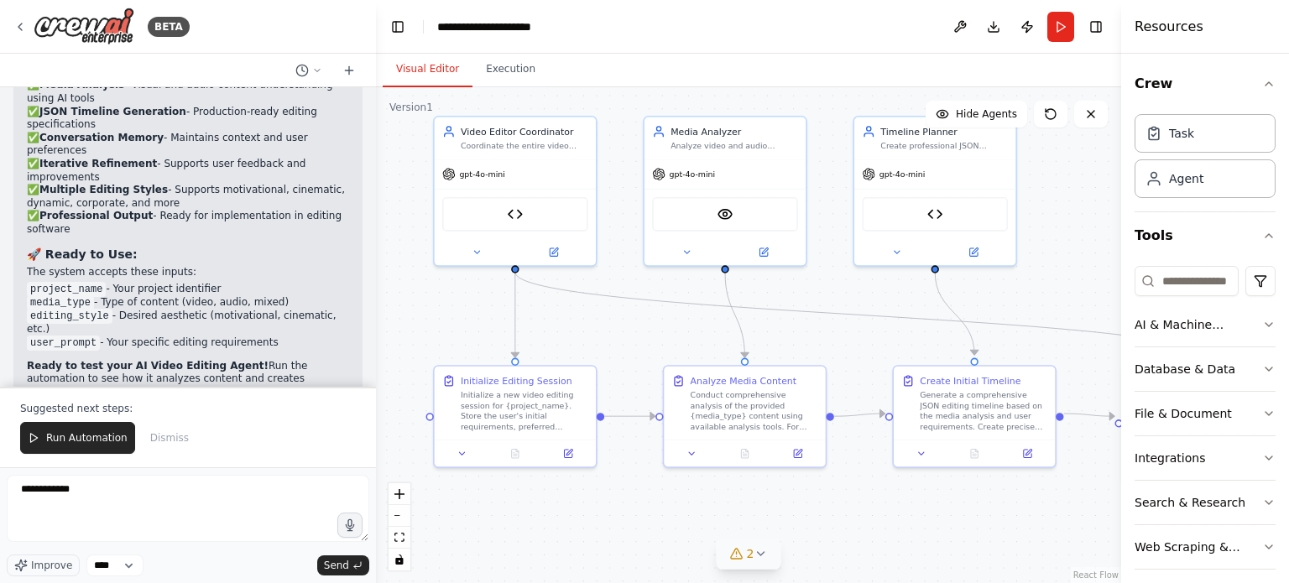
click at [248, 443] on div "Run Automation Dismiss" at bounding box center [188, 438] width 336 height 32
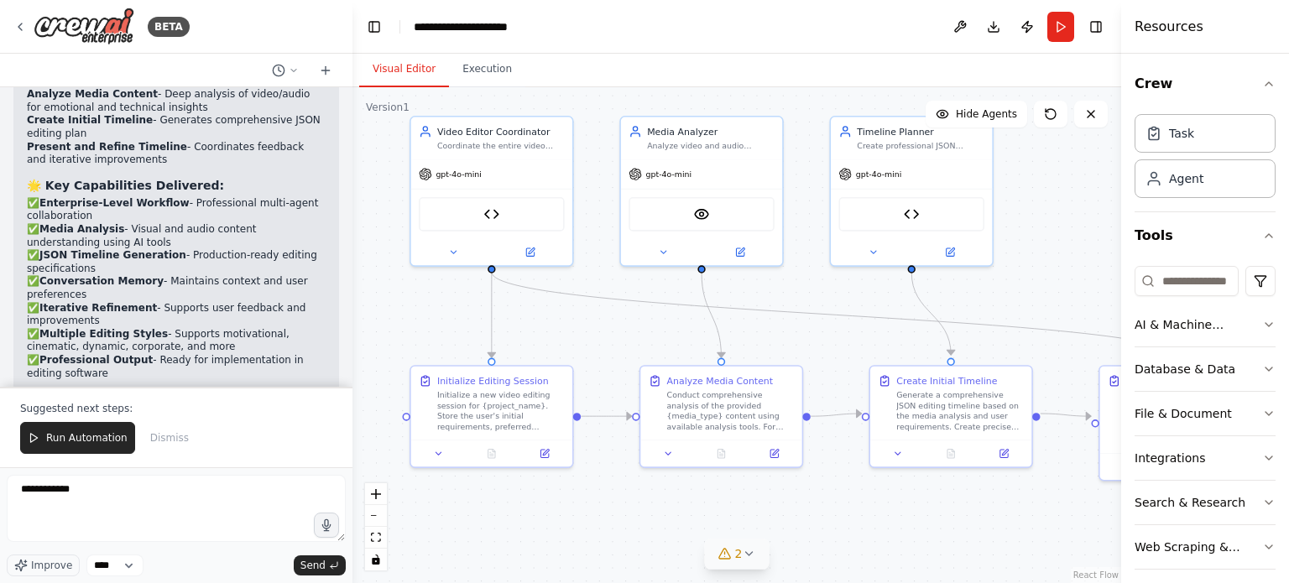
scroll to position [12759, 0]
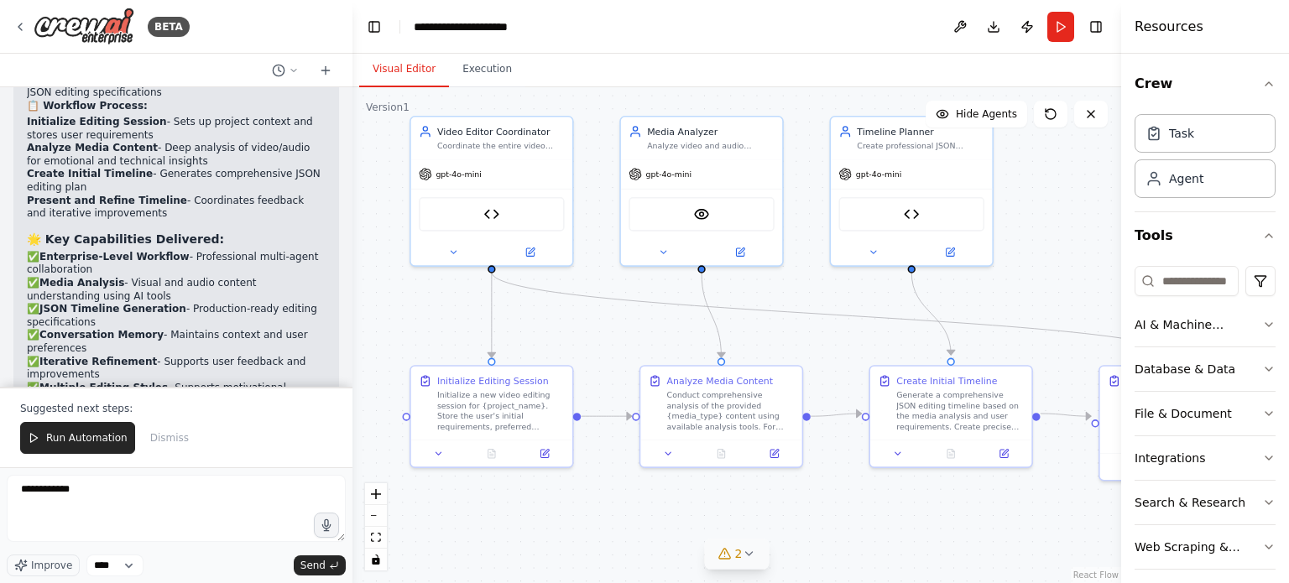
drag, startPoint x: 373, startPoint y: 392, endPoint x: 352, endPoint y: 382, distance: 23.3
click at [352, 382] on div "BETA Create an AI Video Editing Agent with the following capabilities and archi…" at bounding box center [644, 291] width 1289 height 583
click at [128, 493] on textarea "**********" at bounding box center [176, 508] width 339 height 67
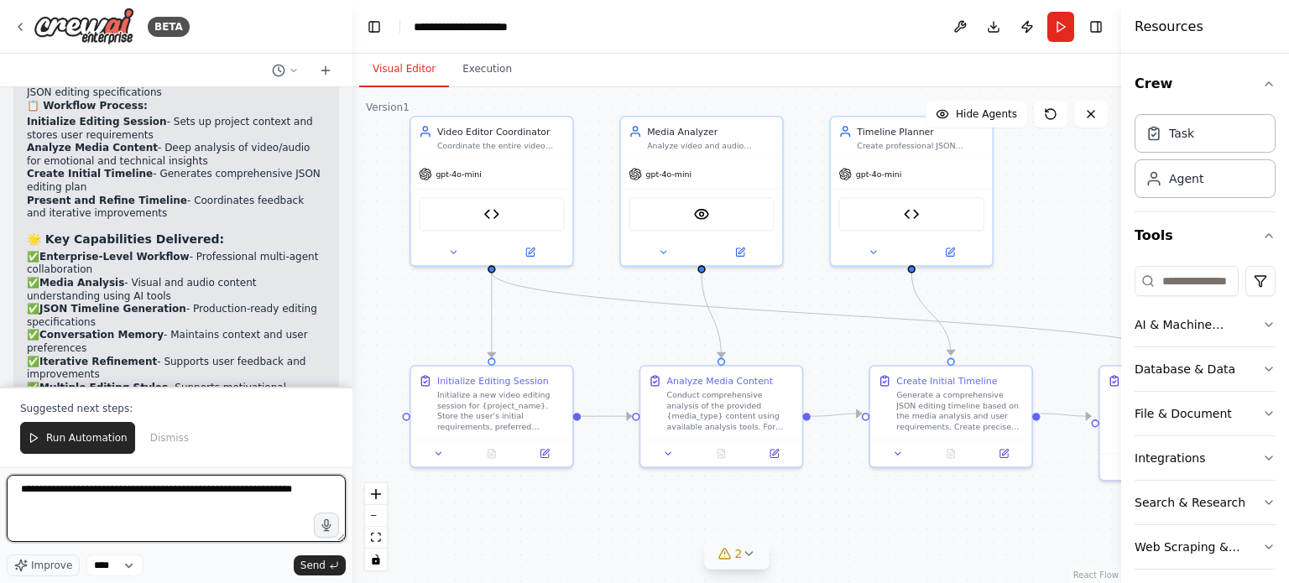
type textarea "**********"
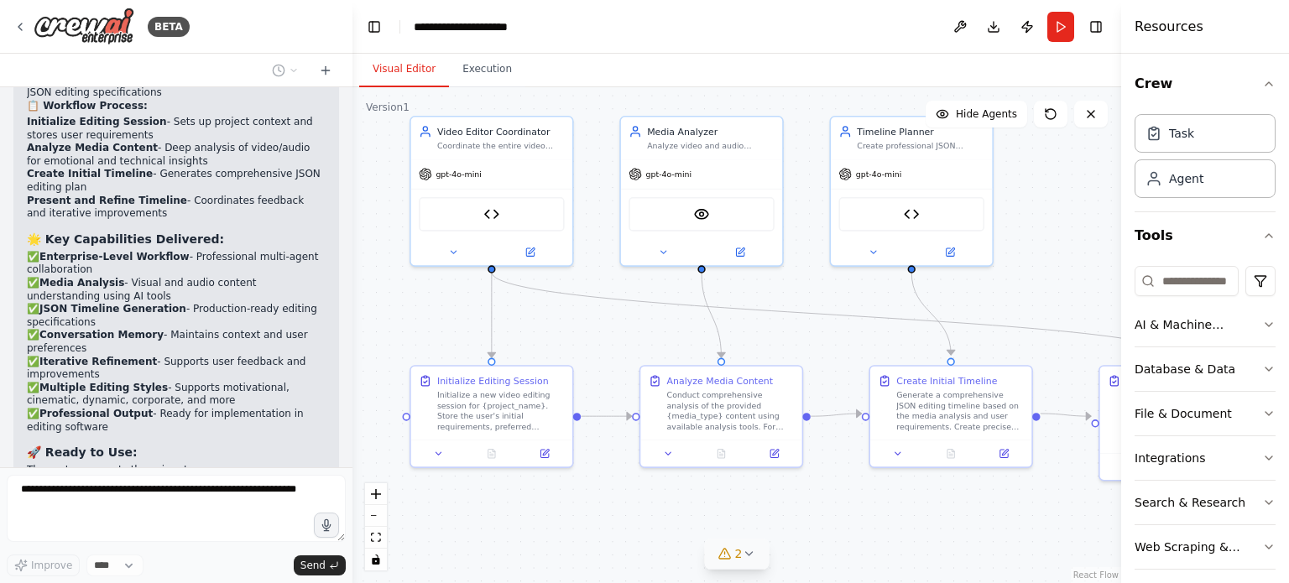
scroll to position [12808, 0]
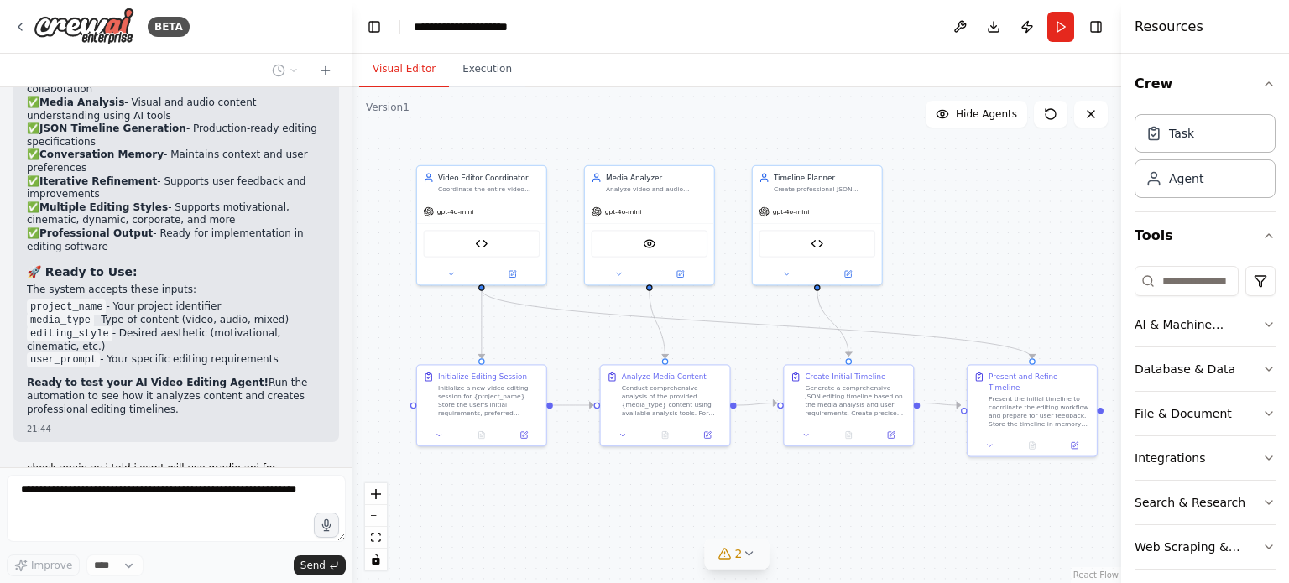
drag, startPoint x: 1014, startPoint y: 271, endPoint x: 971, endPoint y: 290, distance: 46.9
click at [971, 290] on div ".deletable-edge-delete-btn { width: 20px; height: 20px; border: 0px solid #ffff…" at bounding box center [736, 335] width 769 height 496
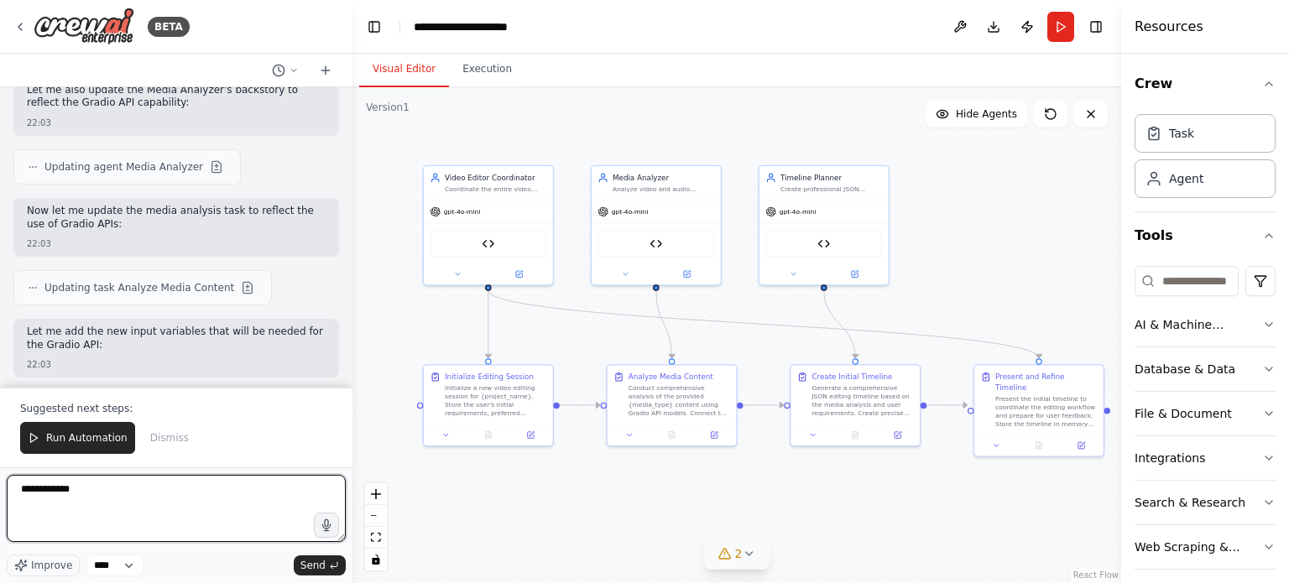
scroll to position [14362, 0]
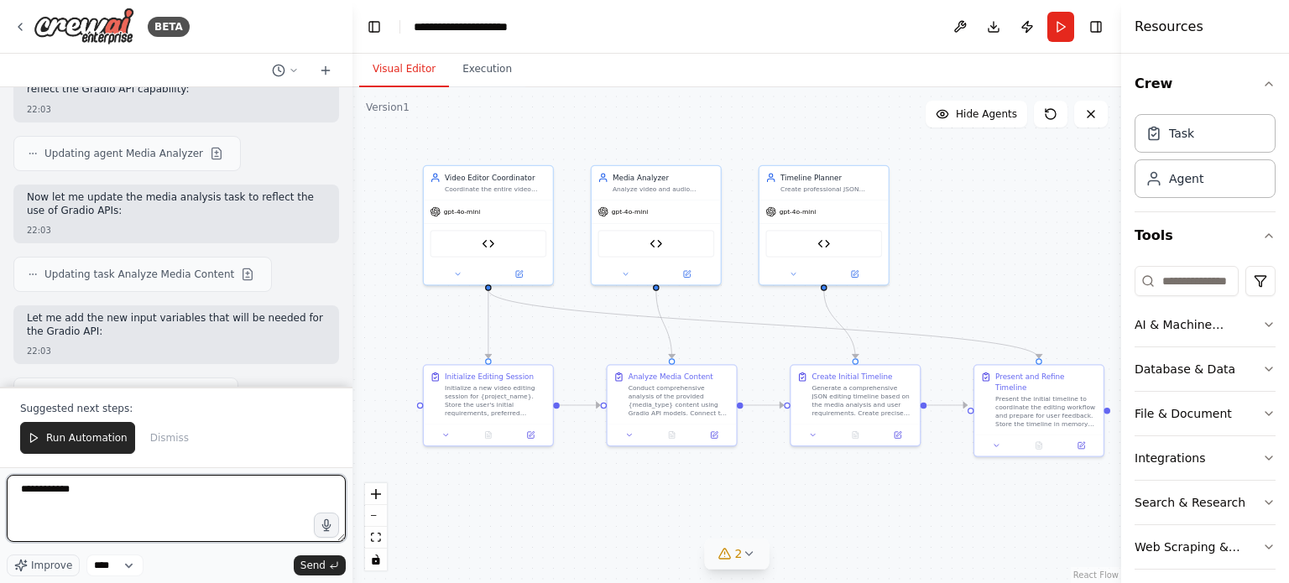
click at [200, 497] on textarea "**********" at bounding box center [176, 508] width 339 height 67
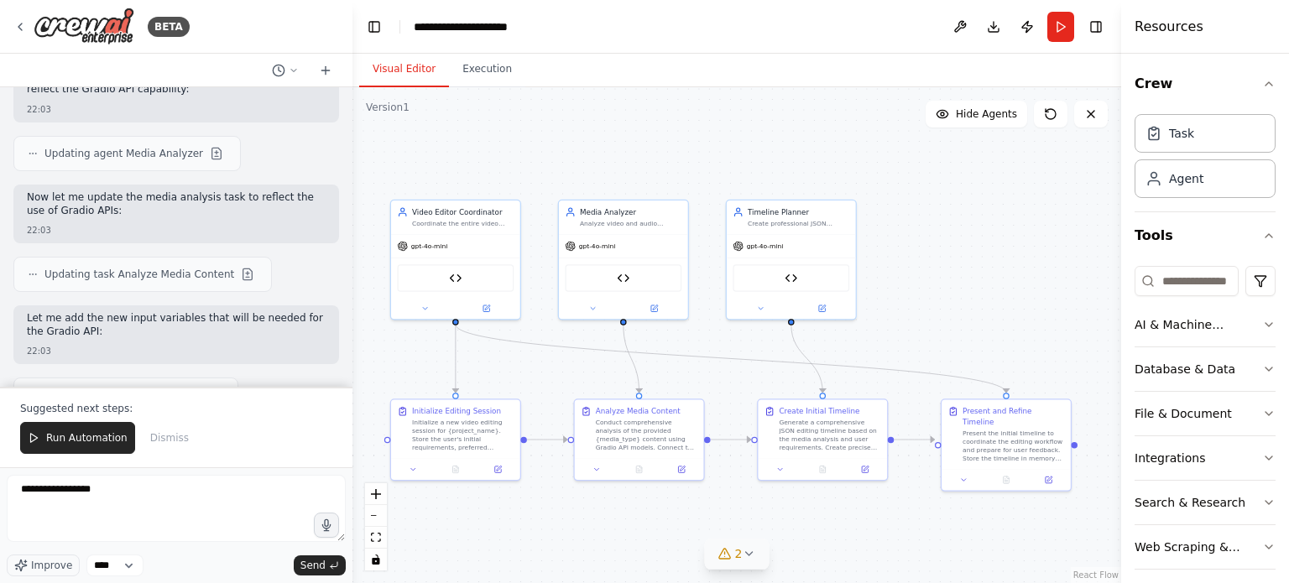
drag, startPoint x: 363, startPoint y: 118, endPoint x: 331, endPoint y: 152, distance: 46.9
click at [331, 152] on div "BETA Create an AI Video Editing Agent with the following capabilities and archi…" at bounding box center [644, 291] width 1289 height 583
click at [156, 490] on textarea "**********" at bounding box center [176, 508] width 339 height 67
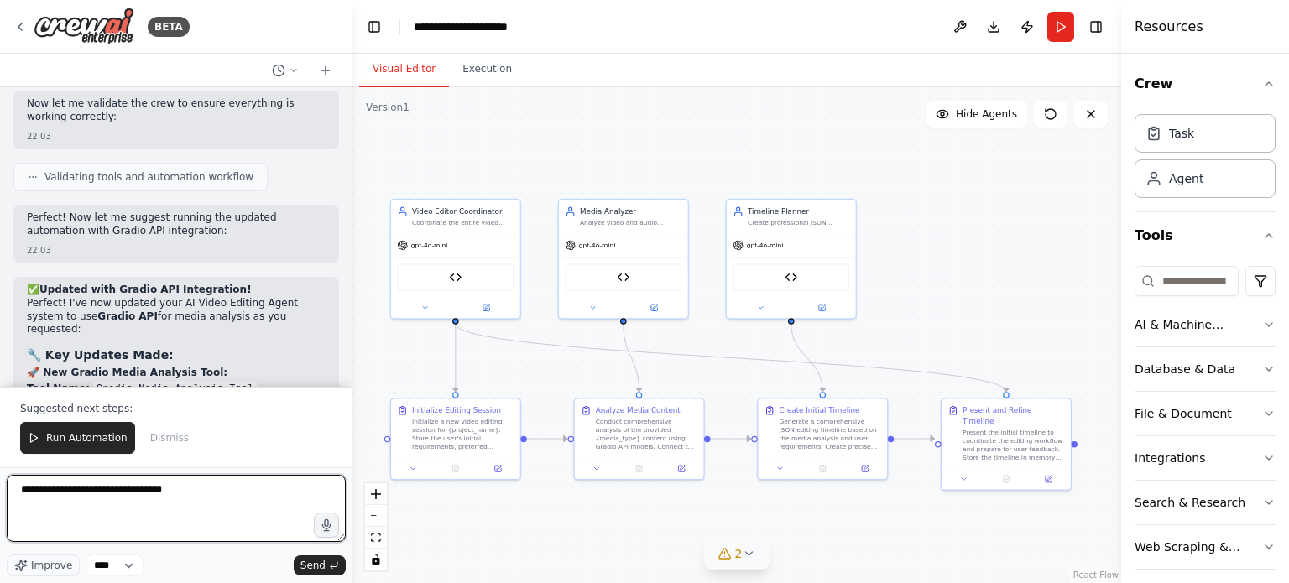
click at [90, 484] on textarea "**********" at bounding box center [176, 508] width 339 height 67
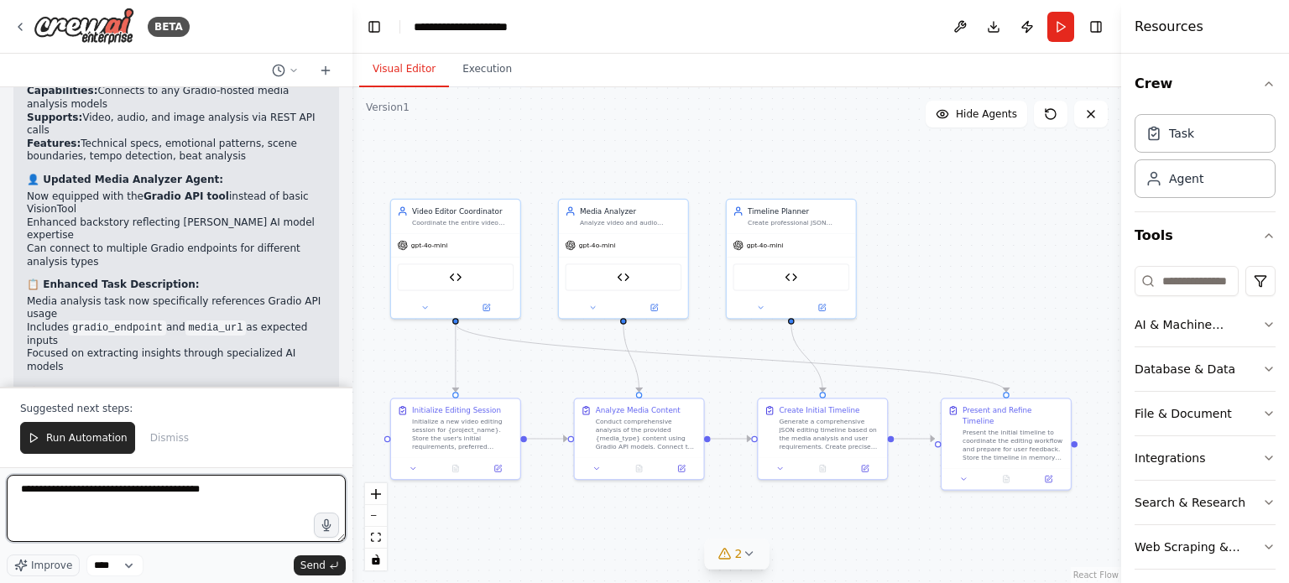
scroll to position [15075, 0]
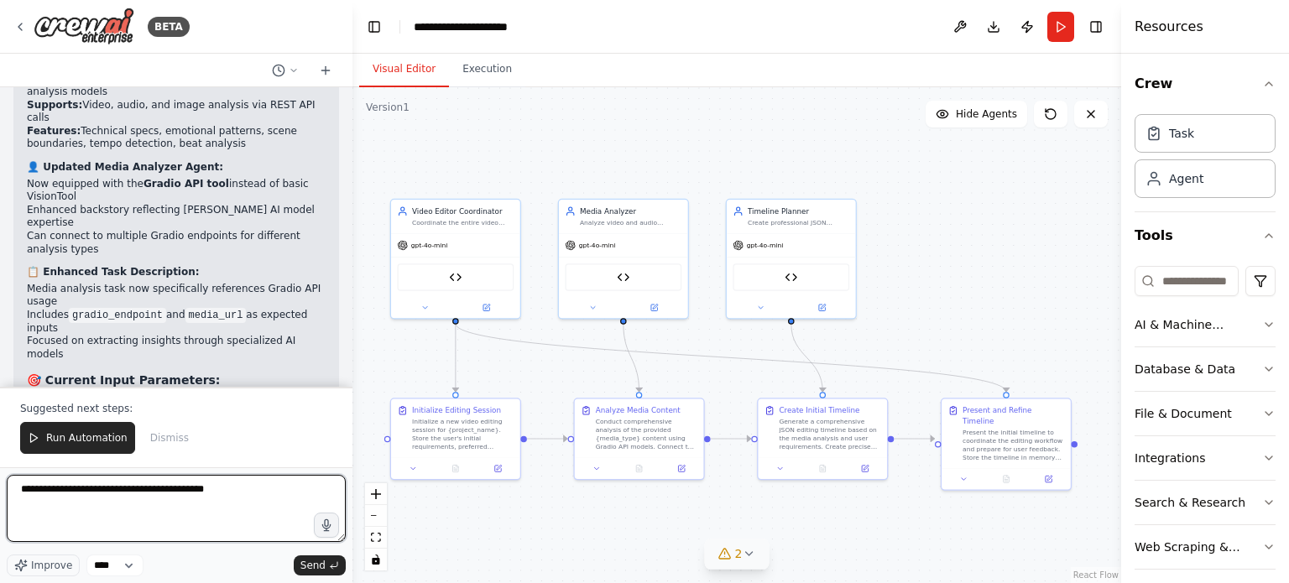
click at [232, 494] on textarea "**********" at bounding box center [176, 508] width 339 height 67
paste textarea "**********"
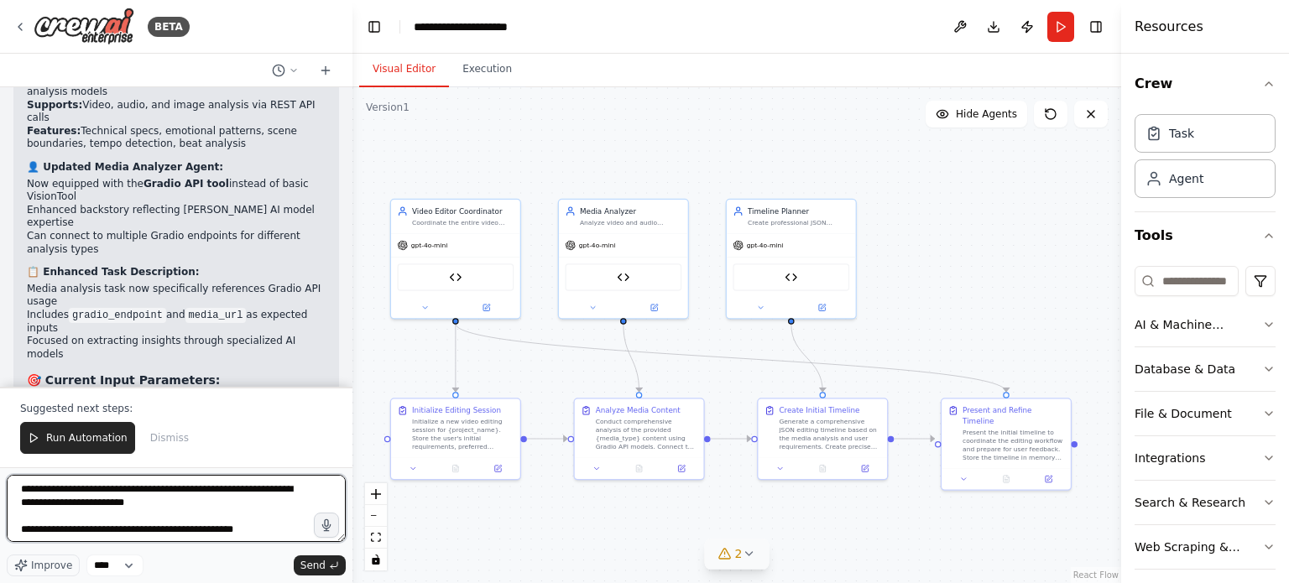
scroll to position [222, 0]
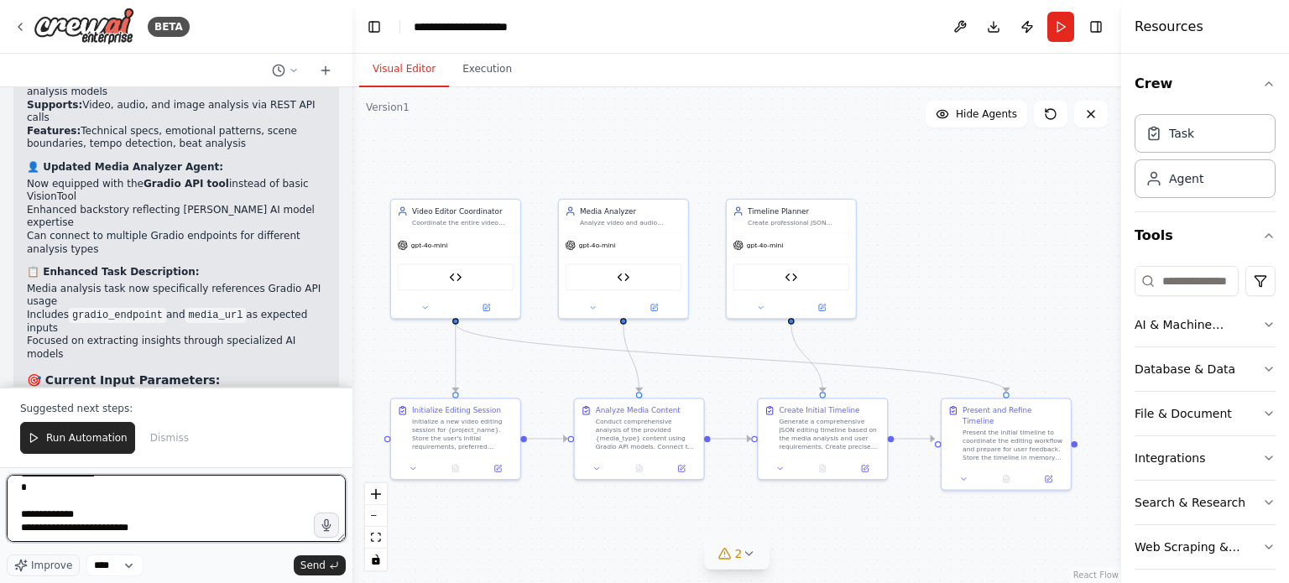
paste textarea "**********"
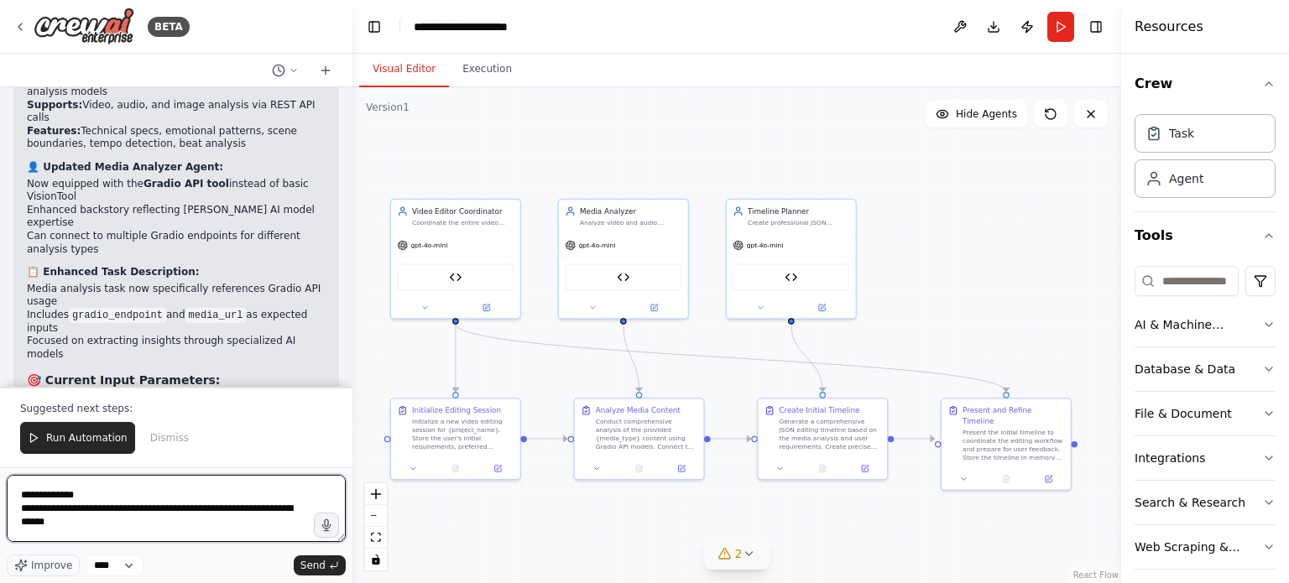
scroll to position [383, 0]
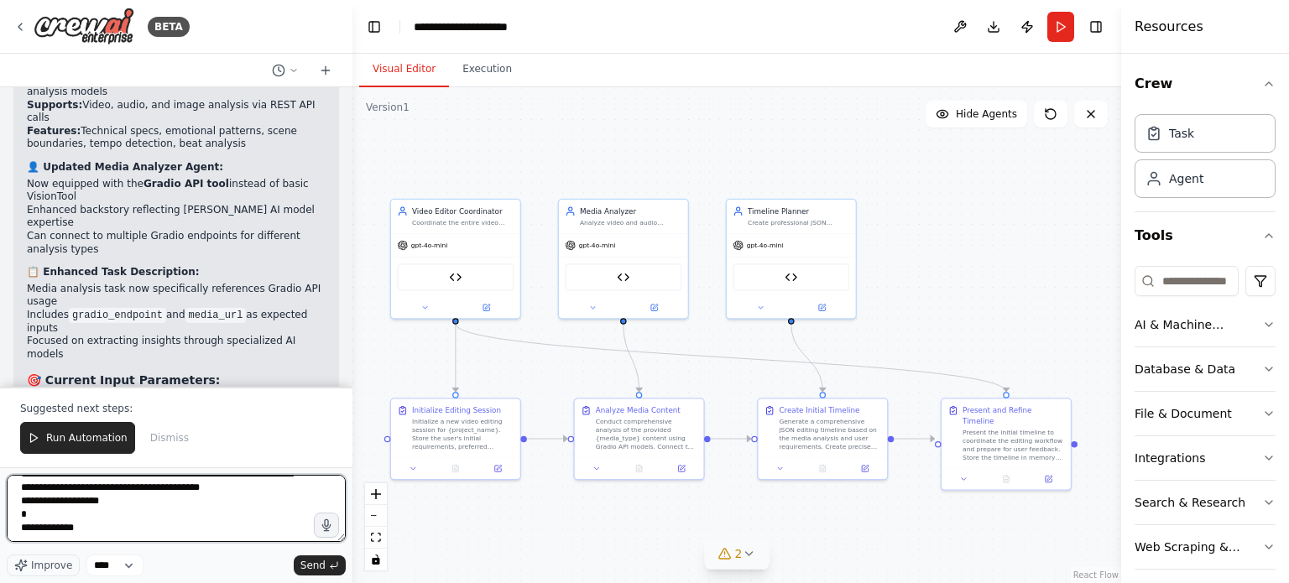
type textarea "**********"
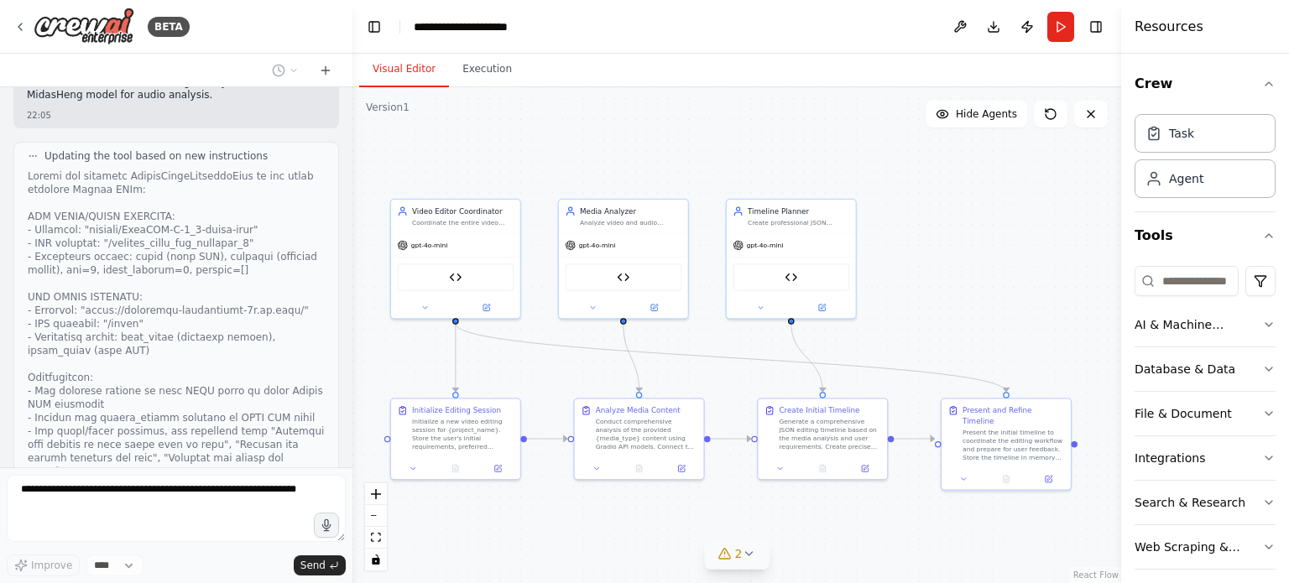
scroll to position [16089, 0]
drag, startPoint x: 819, startPoint y: 257, endPoint x: 847, endPoint y: 255, distance: 28.6
click at [847, 255] on div "JSON Timeline Generator" at bounding box center [822, 275] width 129 height 40
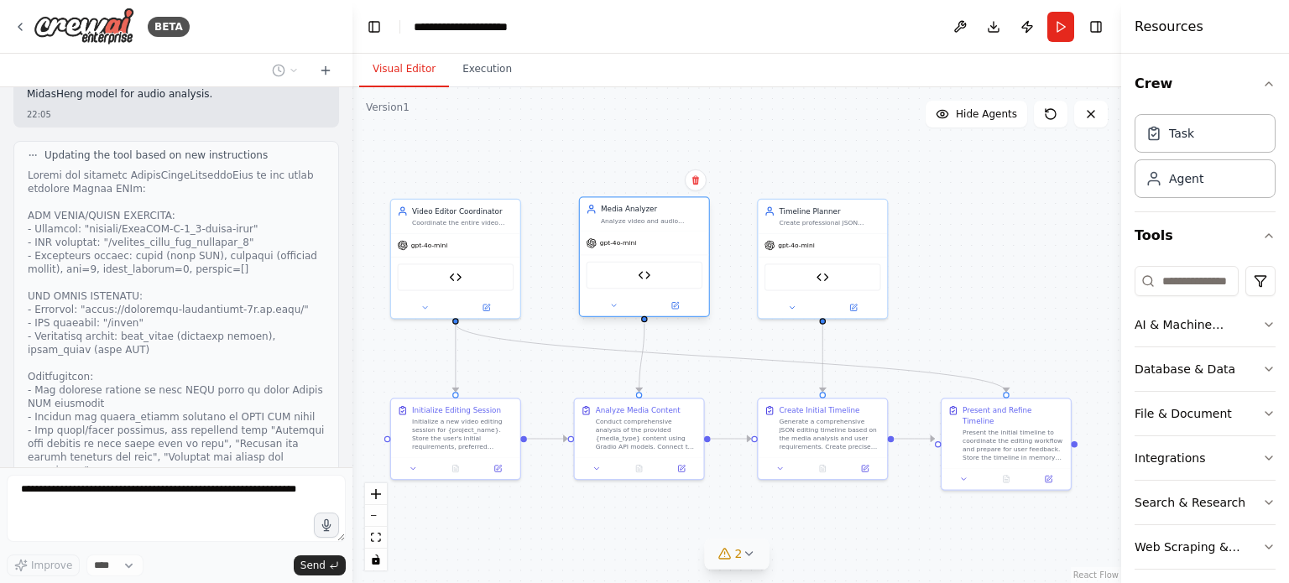
drag, startPoint x: 658, startPoint y: 258, endPoint x: 675, endPoint y: 253, distance: 17.5
click at [675, 253] on div "gpt-4o-mini Gradio Media Analysis Tool" at bounding box center [644, 274] width 129 height 85
click at [644, 130] on div ".deletable-edge-delete-btn { width: 20px; height: 20px; border: 0px solid #ffff…" at bounding box center [736, 335] width 769 height 496
click at [816, 137] on div ".deletable-edge-delete-btn { width: 20px; height: 20px; border: 0px solid #ffff…" at bounding box center [736, 335] width 769 height 496
click at [930, 160] on div ".deletable-edge-delete-btn { width: 20px; height: 20px; border: 0px solid #ffff…" at bounding box center [736, 335] width 769 height 496
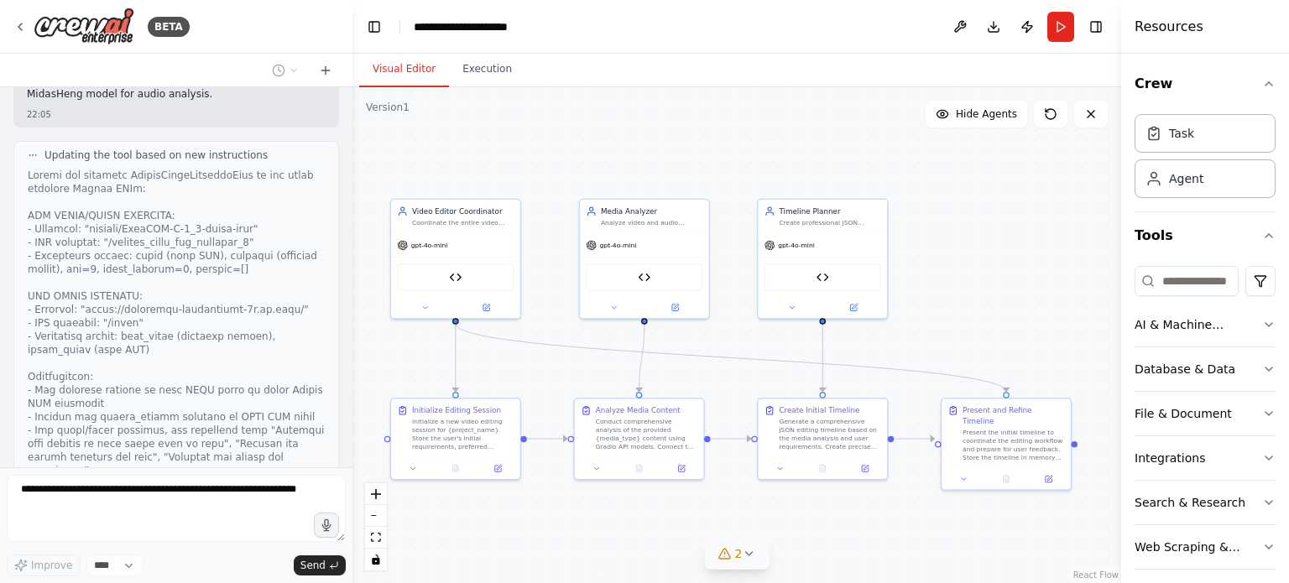
click at [980, 308] on div ".deletable-edge-delete-btn { width: 20px; height: 20px; border: 0px solid #ffff…" at bounding box center [736, 335] width 769 height 496
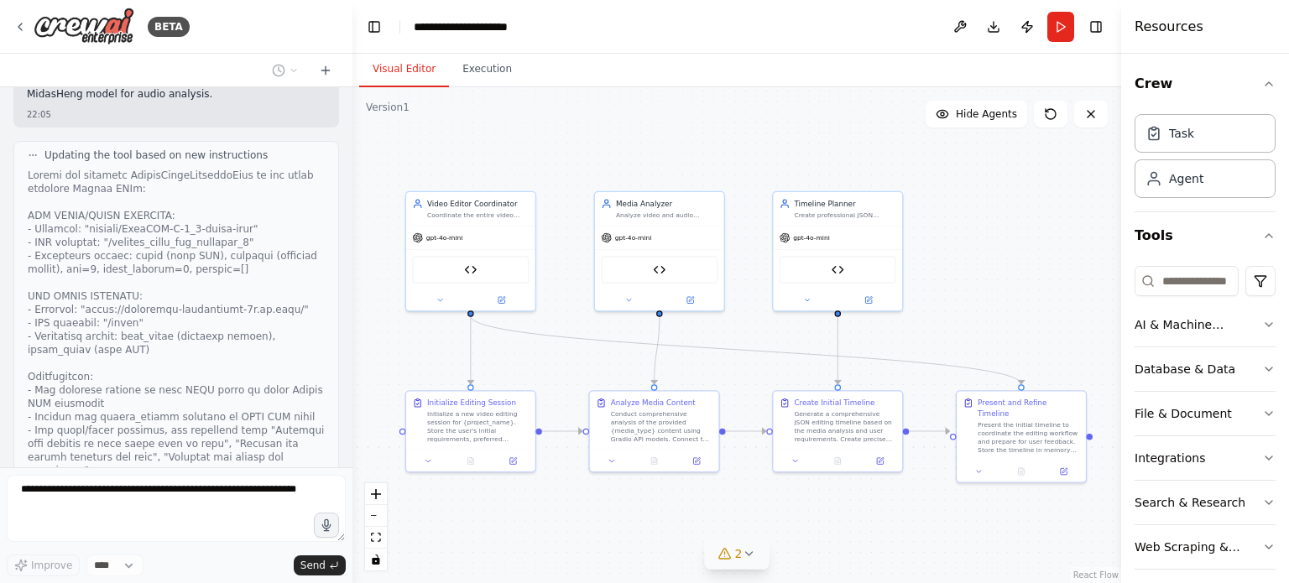
drag, startPoint x: 973, startPoint y: 302, endPoint x: 988, endPoint y: 295, distance: 16.9
click at [988, 295] on div ".deletable-edge-delete-btn { width: 20px; height: 20px; border: 0px solid #ffff…" at bounding box center [736, 335] width 769 height 496
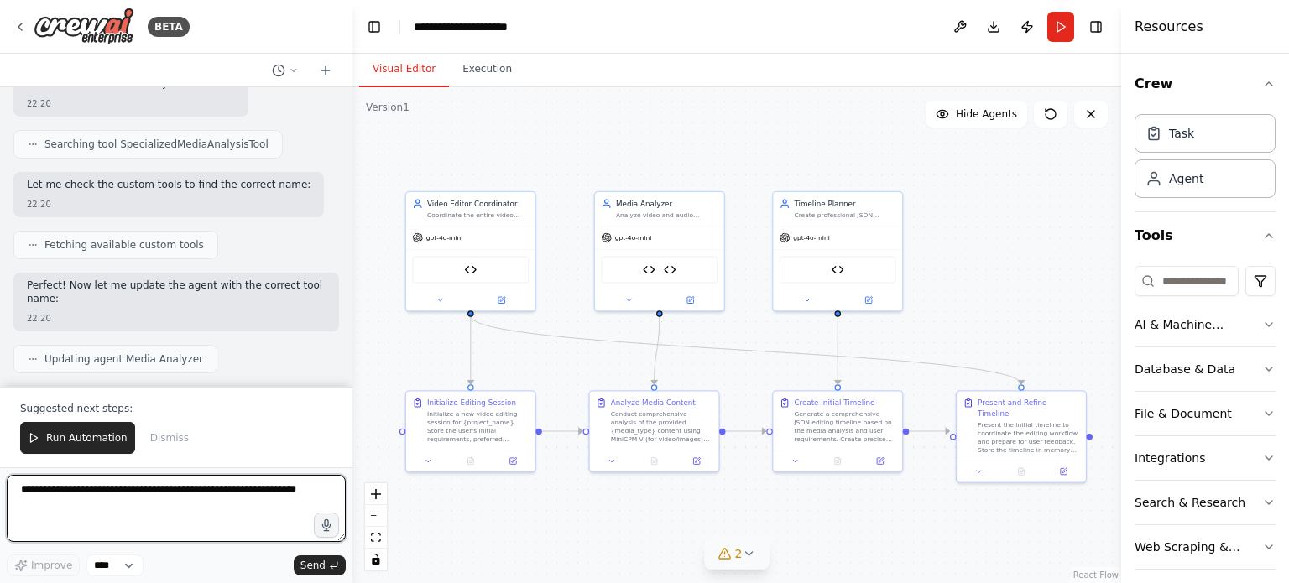
scroll to position [17709, 0]
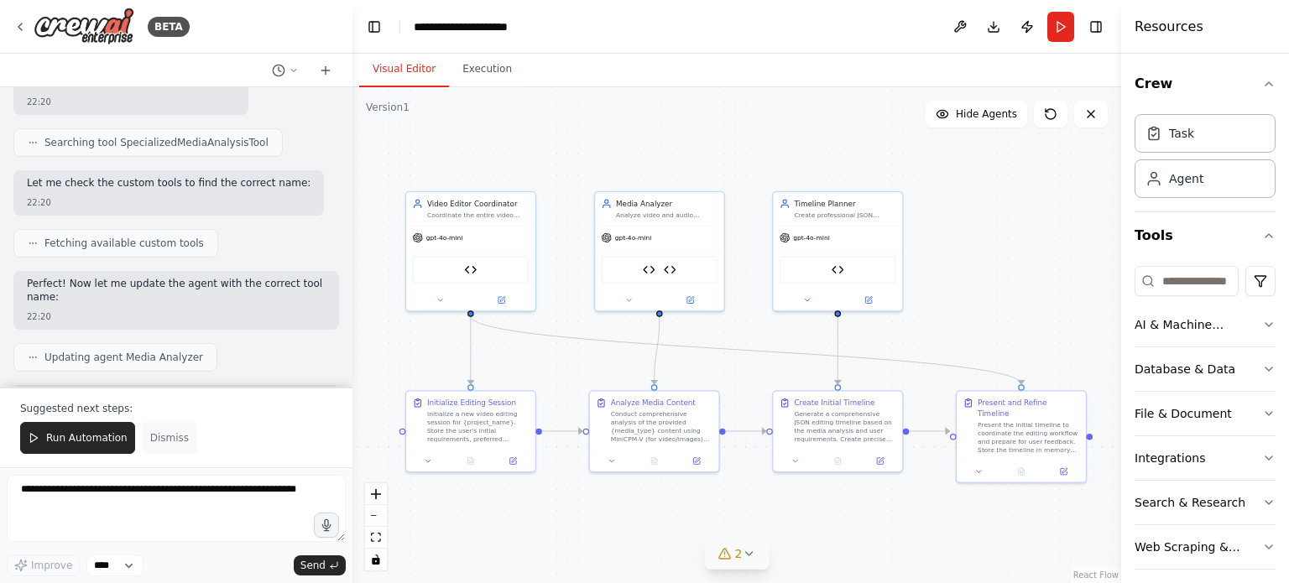
click at [163, 436] on span "Dismiss" at bounding box center [169, 437] width 39 height 13
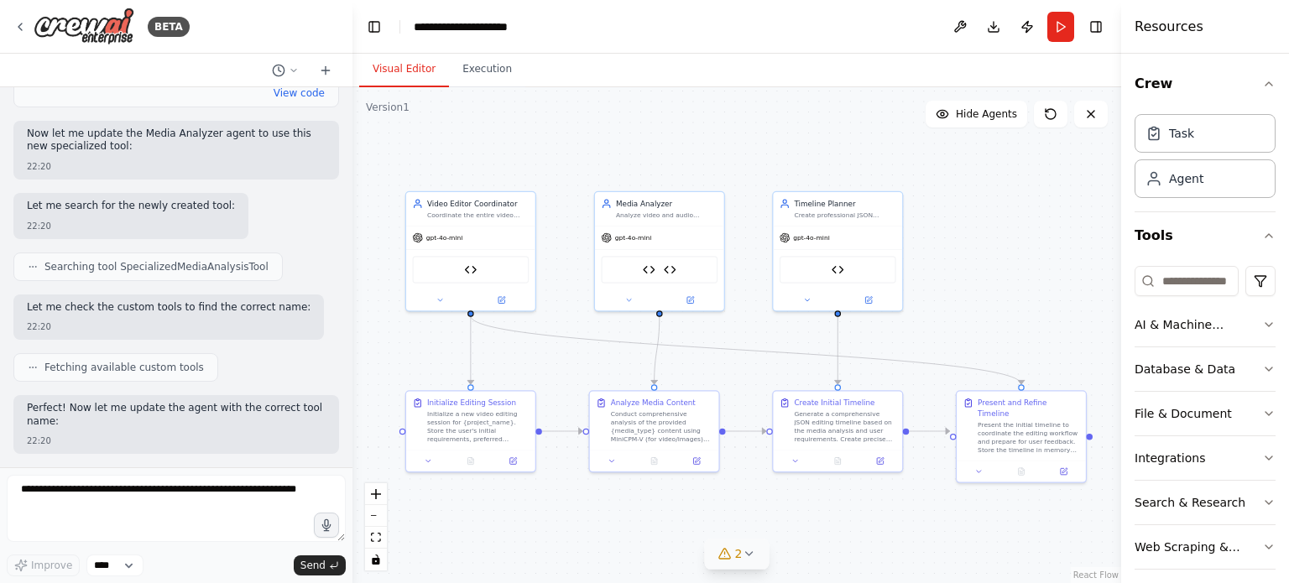
scroll to position [17628, 0]
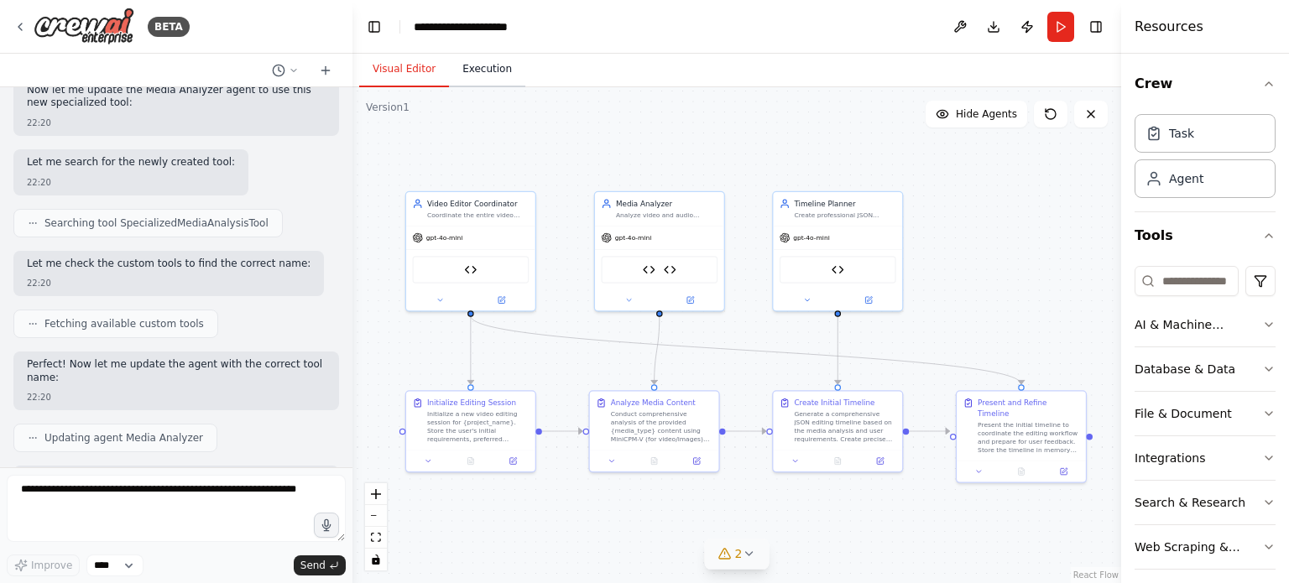
click at [470, 81] on button "Execution" at bounding box center [487, 69] width 76 height 35
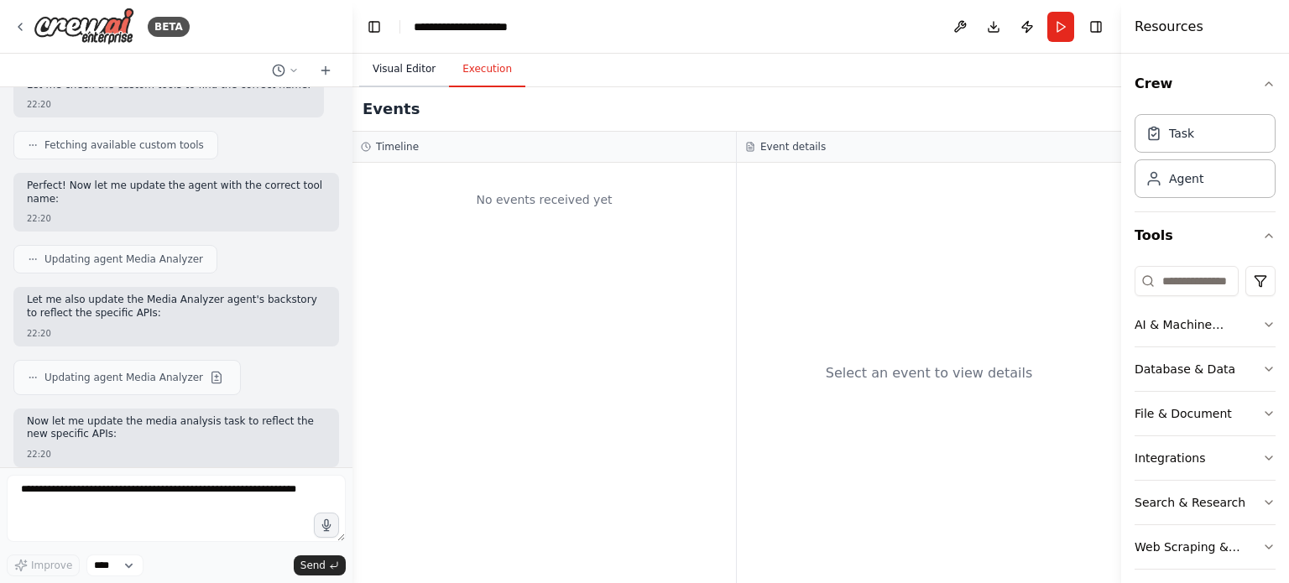
click at [398, 63] on button "Visual Editor" at bounding box center [404, 69] width 90 height 35
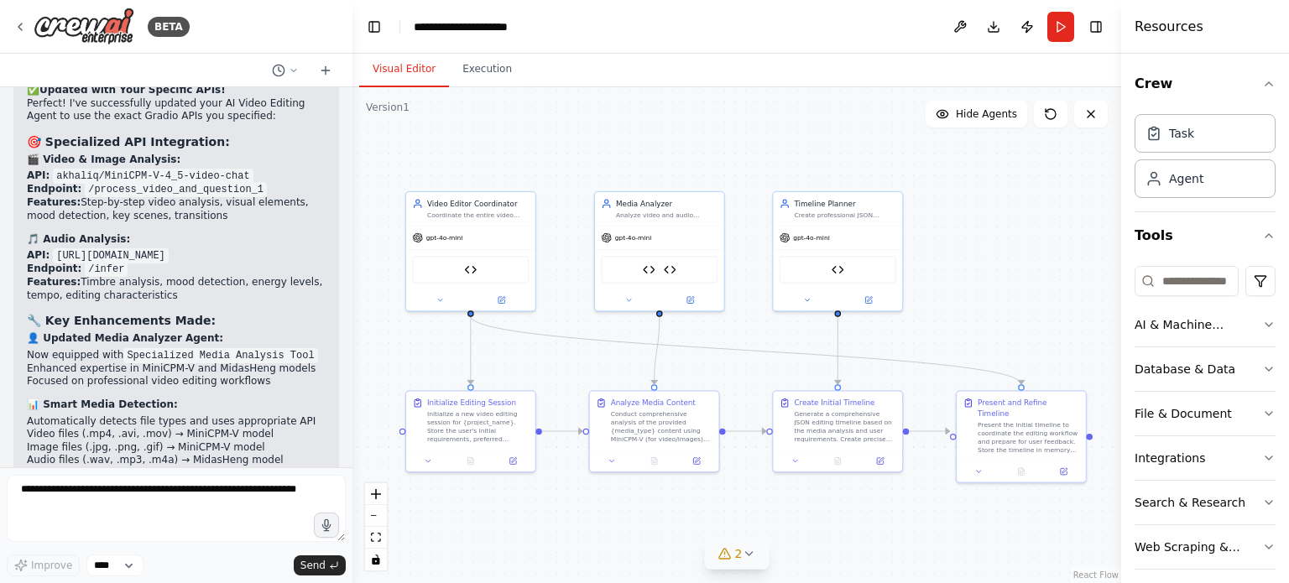
scroll to position [18428, 0]
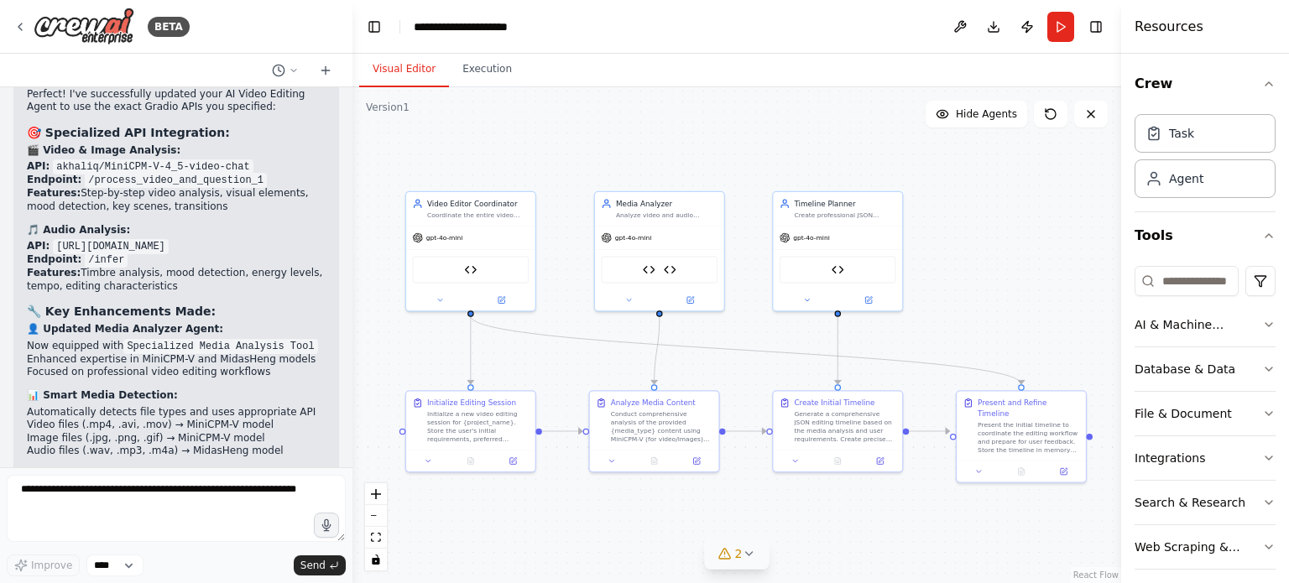
drag, startPoint x: 138, startPoint y: 352, endPoint x: 318, endPoint y: 380, distance: 181.8
click at [318, 380] on div "✅ Updated with Your Specific APIs! Perfect! I've successfully updated your AI V…" at bounding box center [176, 474] width 326 height 812
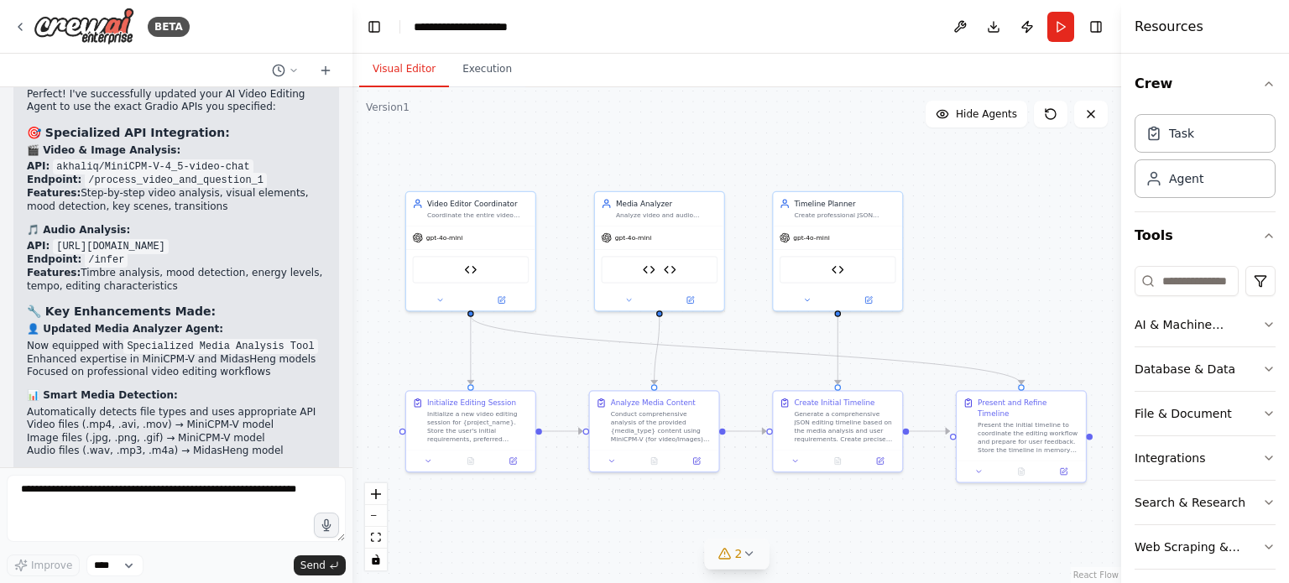
drag, startPoint x: 43, startPoint y: 353, endPoint x: 304, endPoint y: 373, distance: 261.7
drag, startPoint x: 314, startPoint y: 368, endPoint x: 21, endPoint y: 332, distance: 295.0
click at [21, 332] on div "✅ Updated with Your Specific APIs! Perfect! I've successfully updated your AI V…" at bounding box center [176, 474] width 326 height 812
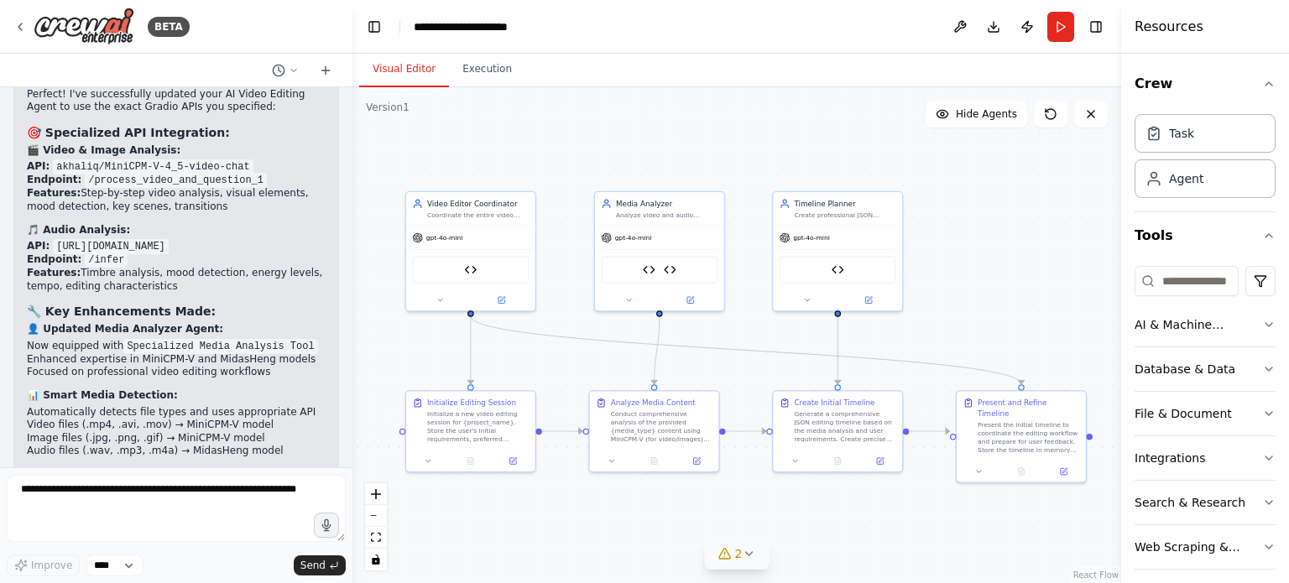
click at [21, 332] on div "✅ Updated with Your Specific APIs! Perfect! I've successfully updated your AI V…" at bounding box center [176, 474] width 326 height 812
drag, startPoint x: 27, startPoint y: 326, endPoint x: 318, endPoint y: 368, distance: 294.3
click at [318, 368] on div "✅ Updated with Your Specific APIs! Perfect! I've successfully updated your AI V…" at bounding box center [176, 474] width 326 height 812
drag, startPoint x: 318, startPoint y: 368, endPoint x: 17, endPoint y: 339, distance: 302.7
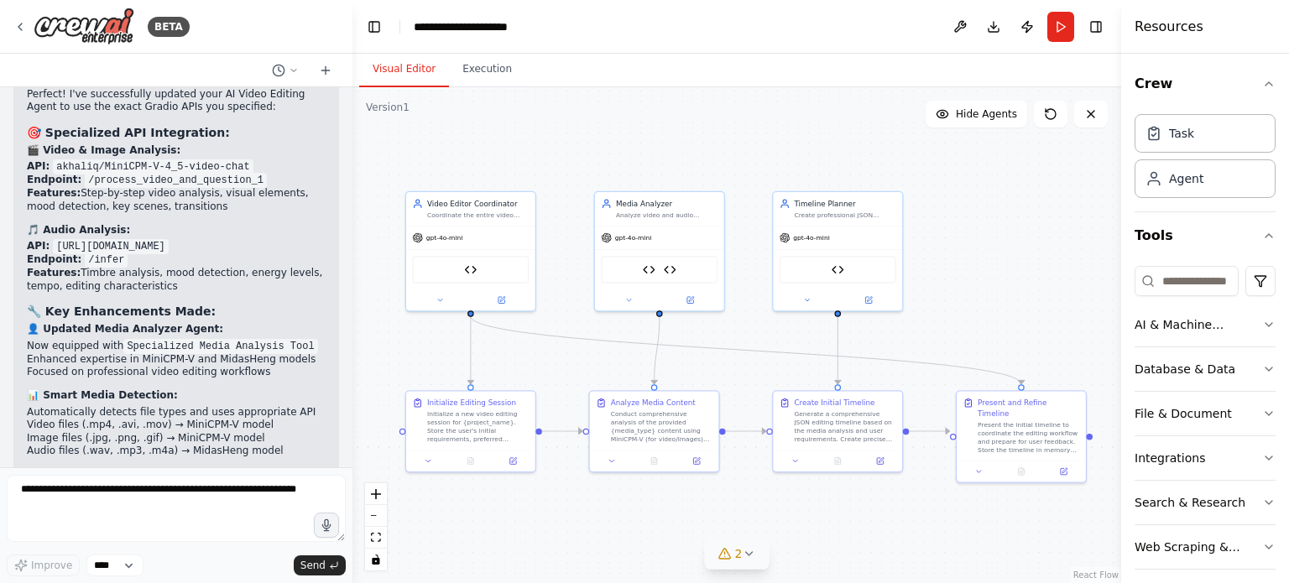
click at [17, 339] on div "✅ Updated with Your Specific APIs! Perfect! I've successfully updated your AI V…" at bounding box center [176, 474] width 326 height 812
click at [432, 134] on div ".deletable-edge-delete-btn { width: 20px; height: 20px; border: 0px solid #ffff…" at bounding box center [736, 335] width 769 height 496
click at [502, 151] on div ".deletable-edge-delete-btn { width: 20px; height: 20px; border: 0px solid #ffff…" at bounding box center [736, 335] width 769 height 496
click at [197, 267] on div "✅ Updated with Your Specific APIs! Perfect! I've successfully updated your AI V…" at bounding box center [176, 466] width 299 height 783
click at [146, 514] on textarea at bounding box center [176, 508] width 339 height 67
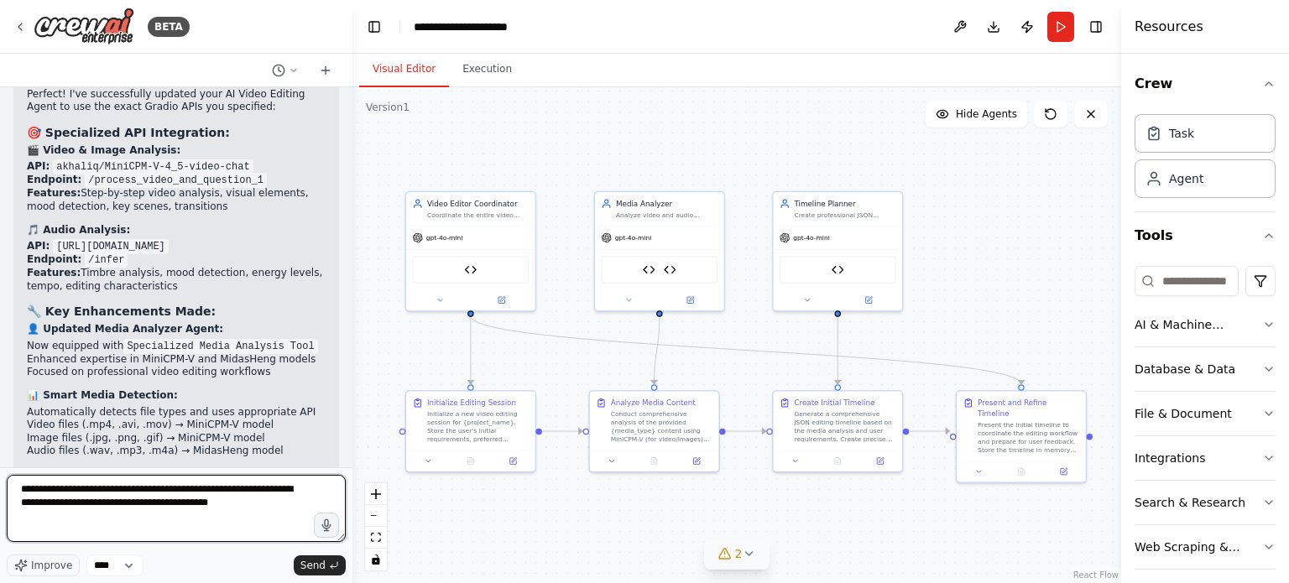
click at [263, 504] on textarea "**********" at bounding box center [176, 508] width 339 height 67
click at [198, 493] on textarea "**********" at bounding box center [176, 508] width 339 height 67
click at [217, 506] on textarea "**********" at bounding box center [176, 508] width 339 height 67
click at [301, 504] on textarea "**********" at bounding box center [176, 508] width 339 height 67
click at [289, 522] on textarea "**********" at bounding box center [176, 508] width 339 height 67
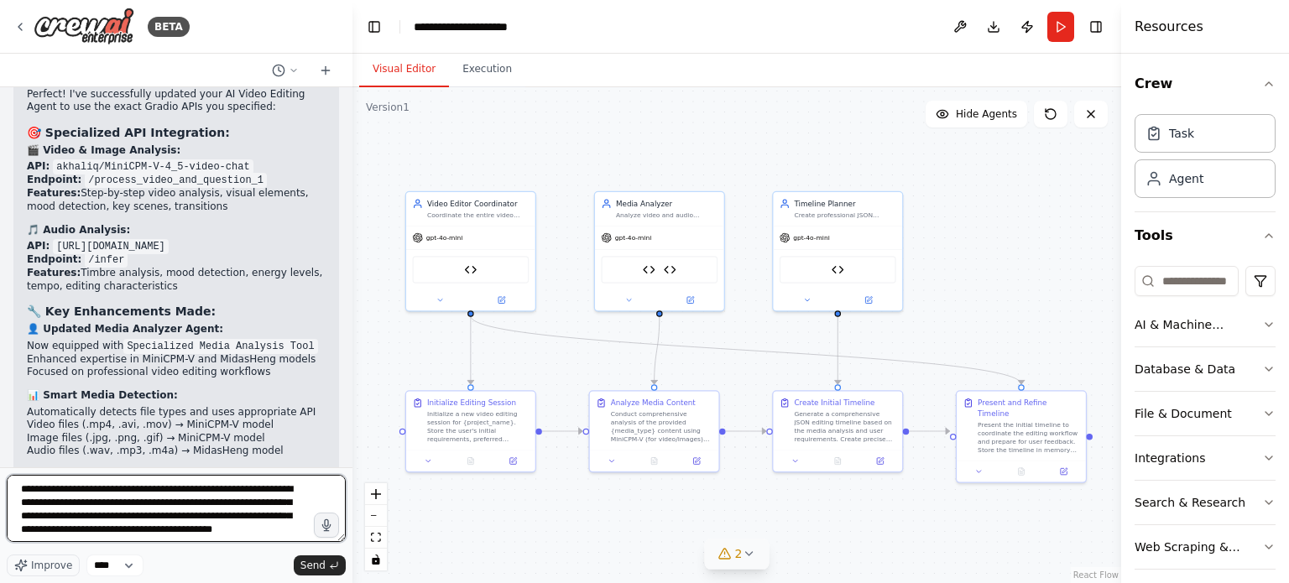
scroll to position [8, 0]
type textarea "**********"
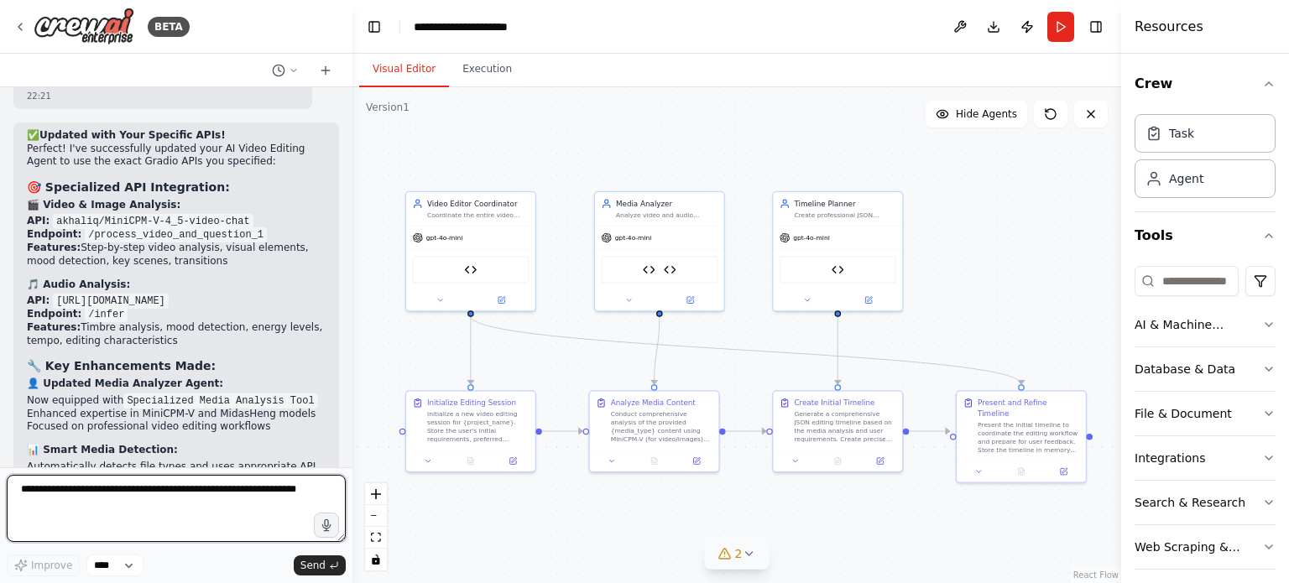
scroll to position [18428, 0]
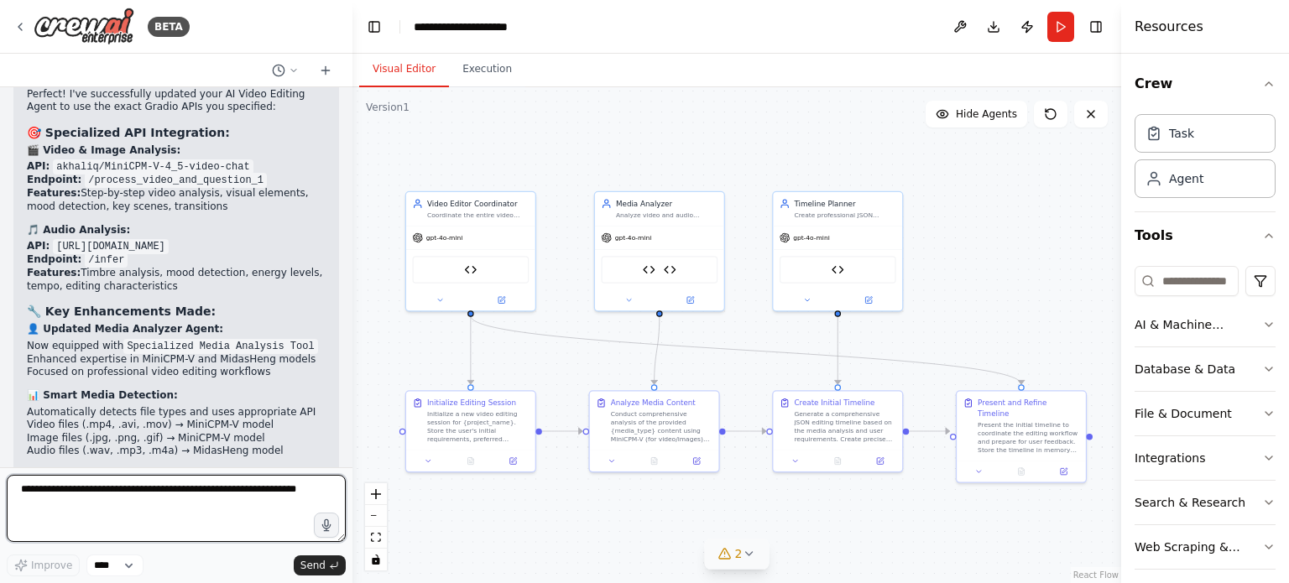
click at [177, 497] on textarea at bounding box center [176, 508] width 339 height 67
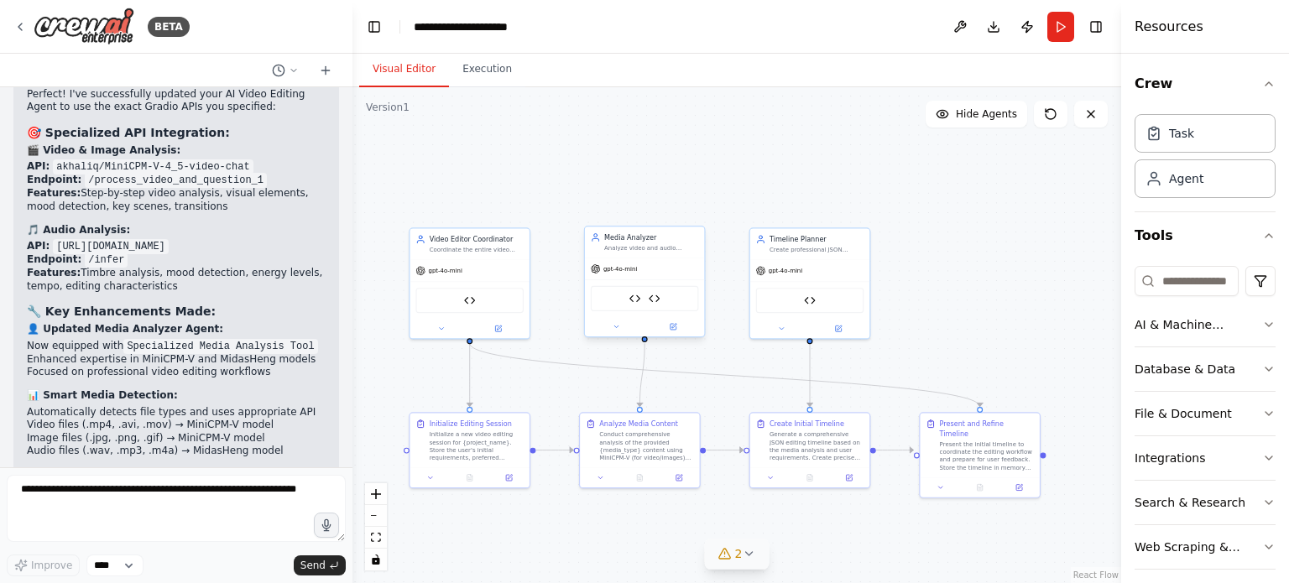
click at [644, 295] on div "Gradio Media Analysis Tool Specialized Media Analysis Tool" at bounding box center [645, 298] width 108 height 25
click at [674, 331] on button at bounding box center [672, 327] width 55 height 12
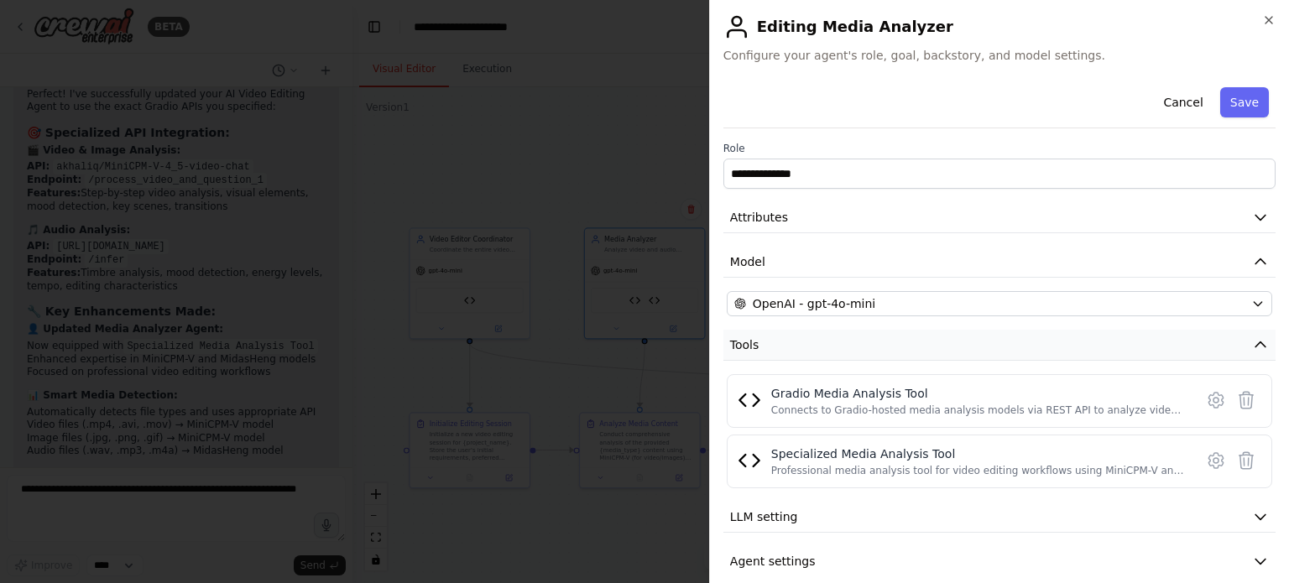
scroll to position [18, 0]
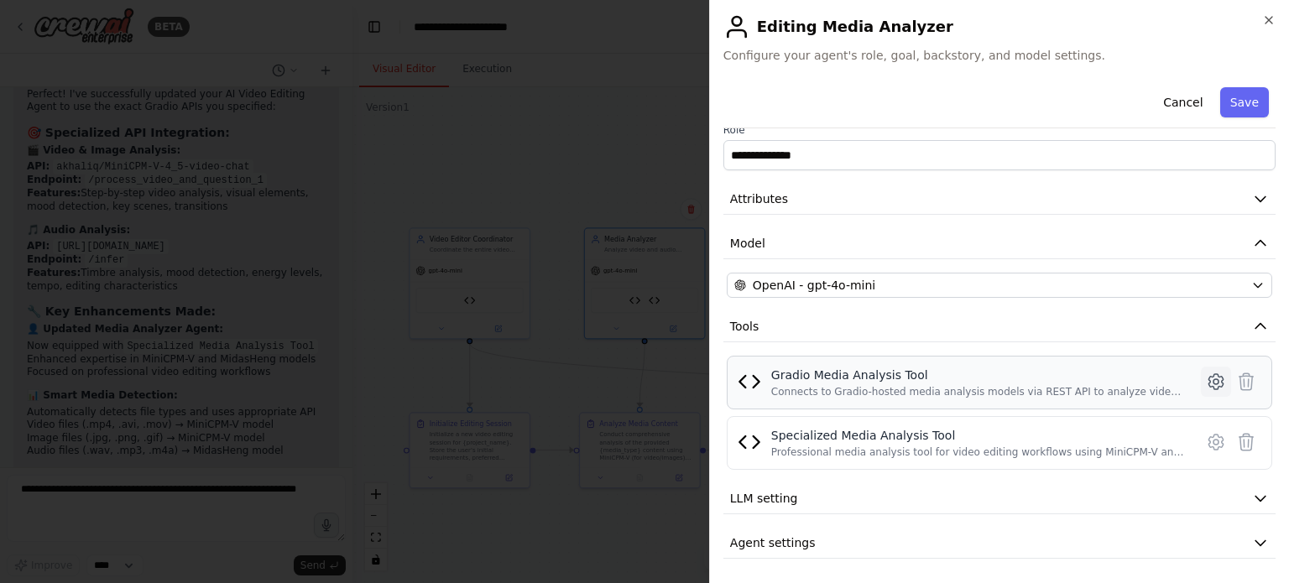
click at [1206, 377] on icon at bounding box center [1216, 382] width 20 height 20
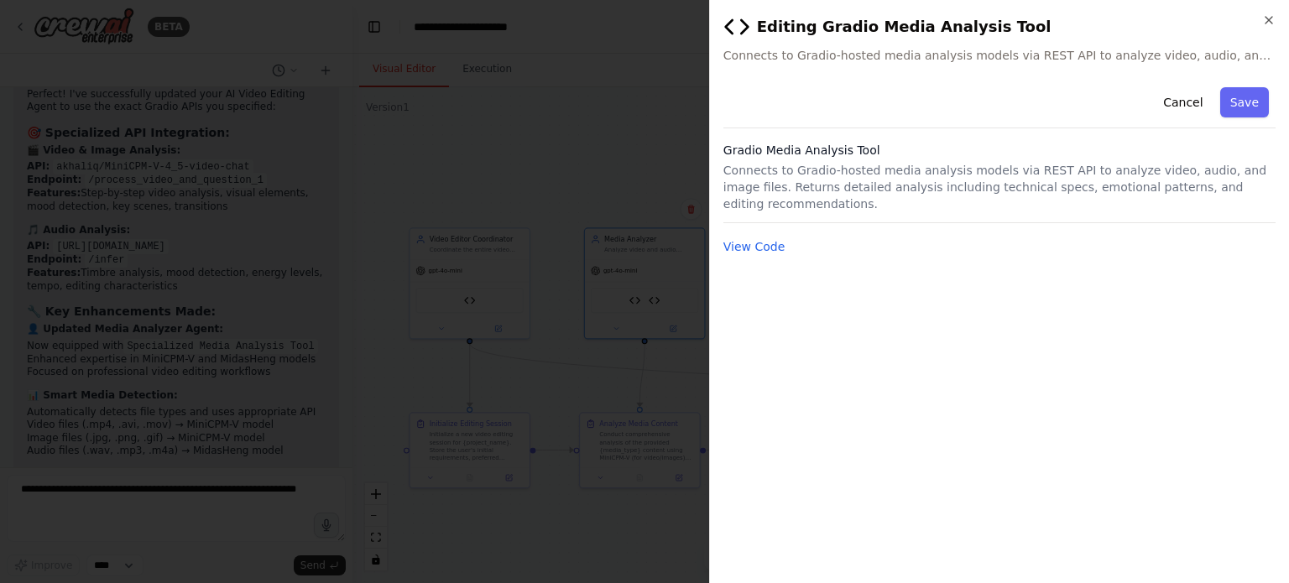
scroll to position [0, 0]
click at [762, 238] on button "View Code" at bounding box center [754, 246] width 62 height 17
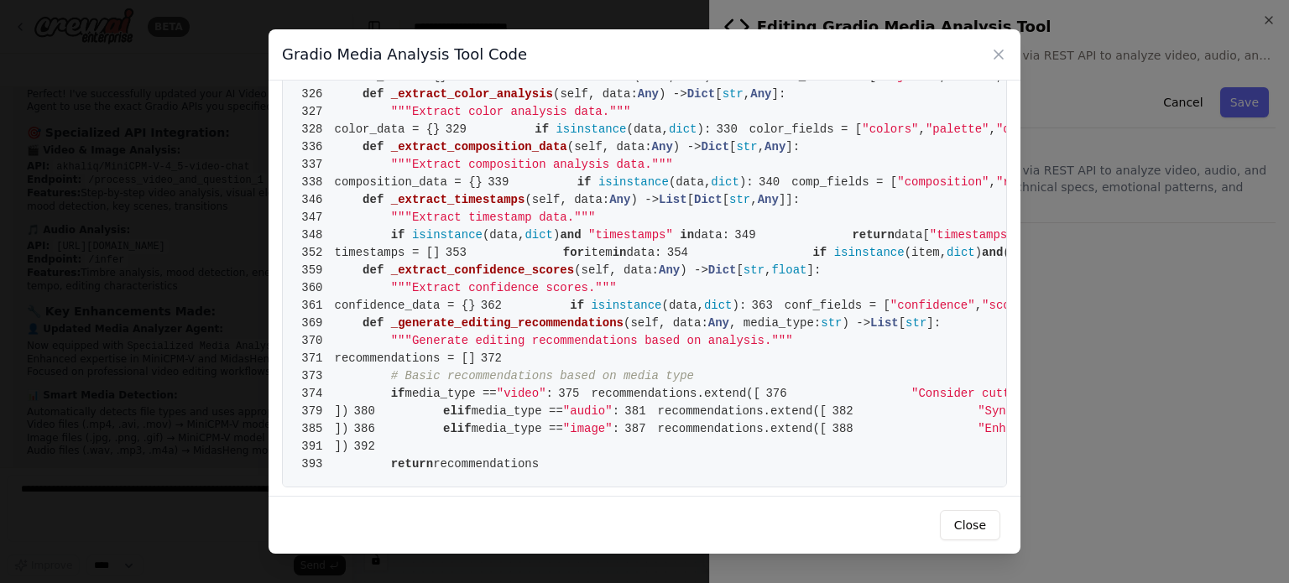
scroll to position [1927, 0]
click at [1194, 232] on div "Gradio Media Analysis Tool Code 1 from crewai.tools import BaseTool 2 from pyda…" at bounding box center [644, 291] width 1289 height 583
click at [995, 53] on icon at bounding box center [998, 54] width 17 height 17
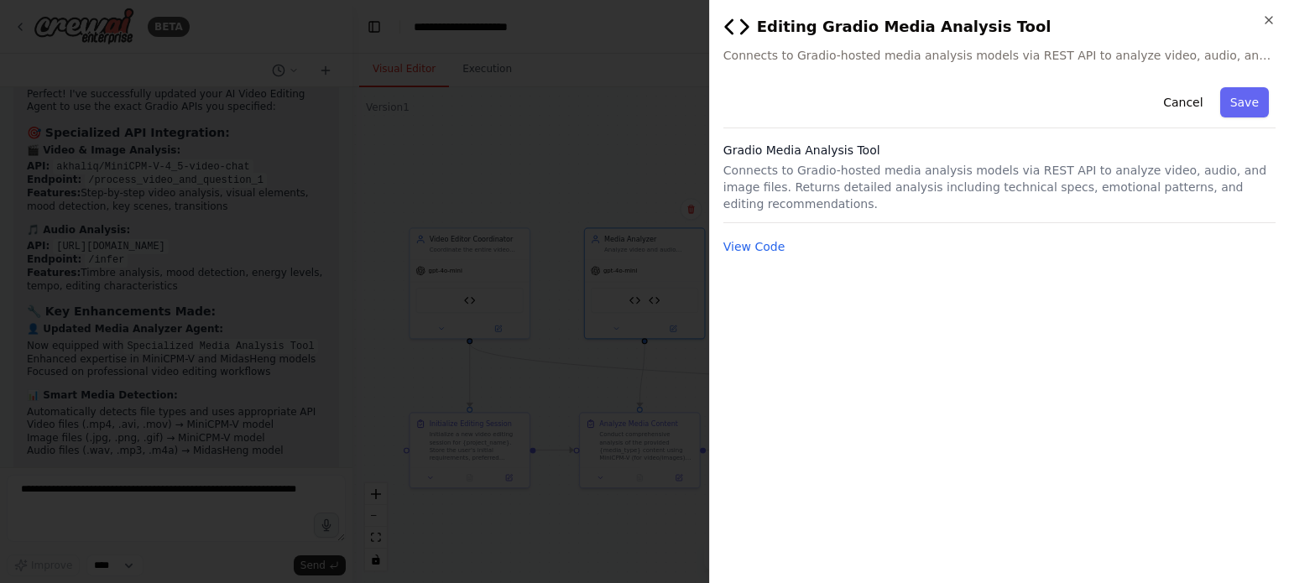
click at [631, 301] on div at bounding box center [644, 291] width 1289 height 583
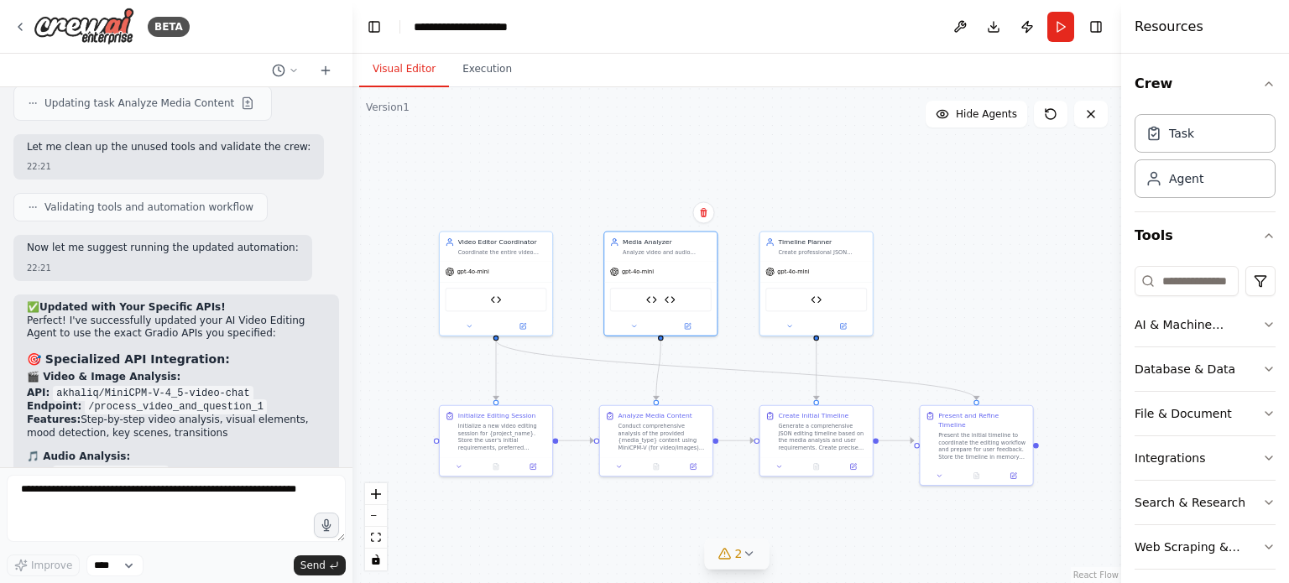
scroll to position [18199, 0]
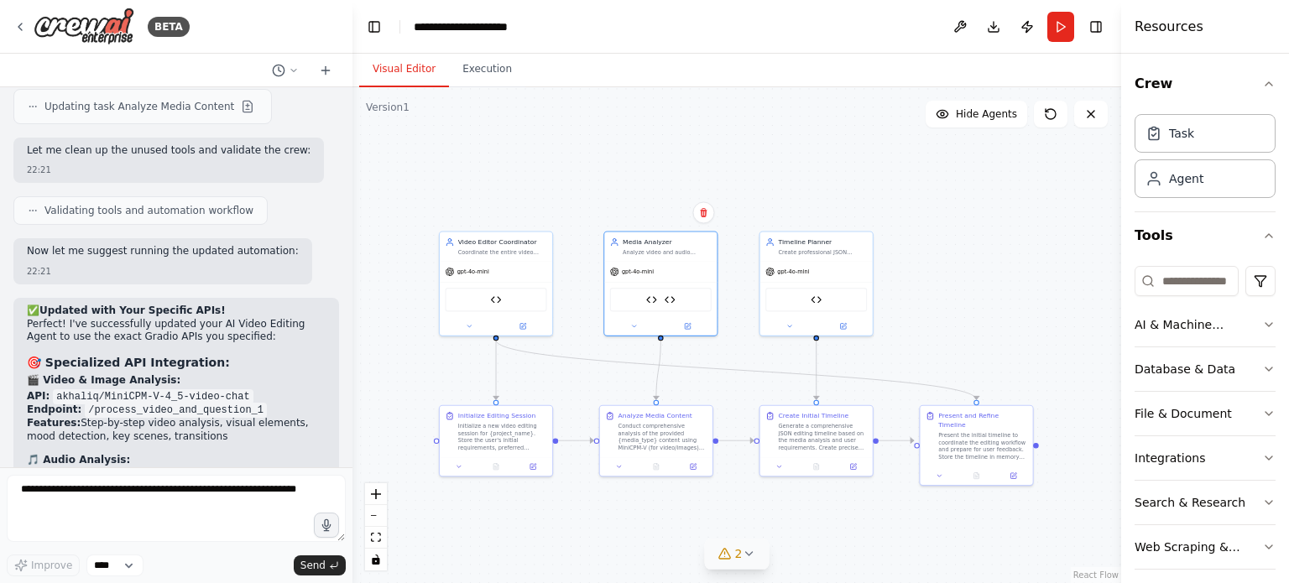
drag, startPoint x: 133, startPoint y: 247, endPoint x: 185, endPoint y: 248, distance: 51.2
drag, startPoint x: 185, startPoint y: 248, endPoint x: 265, endPoint y: 261, distance: 81.7
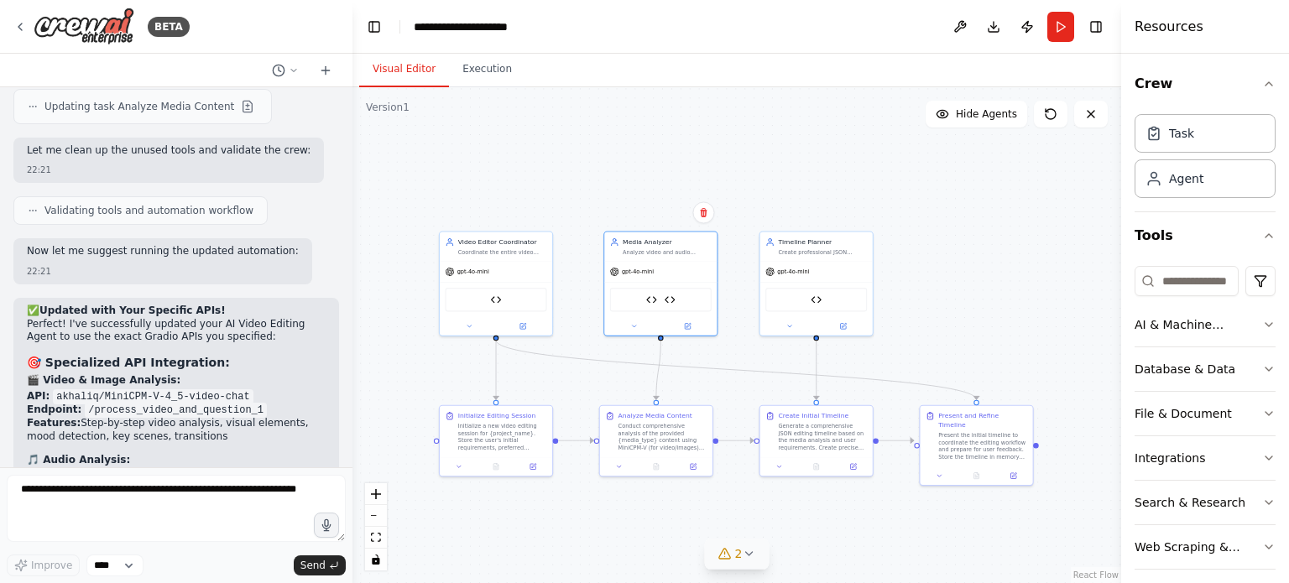
drag, startPoint x: 259, startPoint y: 284, endPoint x: 47, endPoint y: 205, distance: 226.8
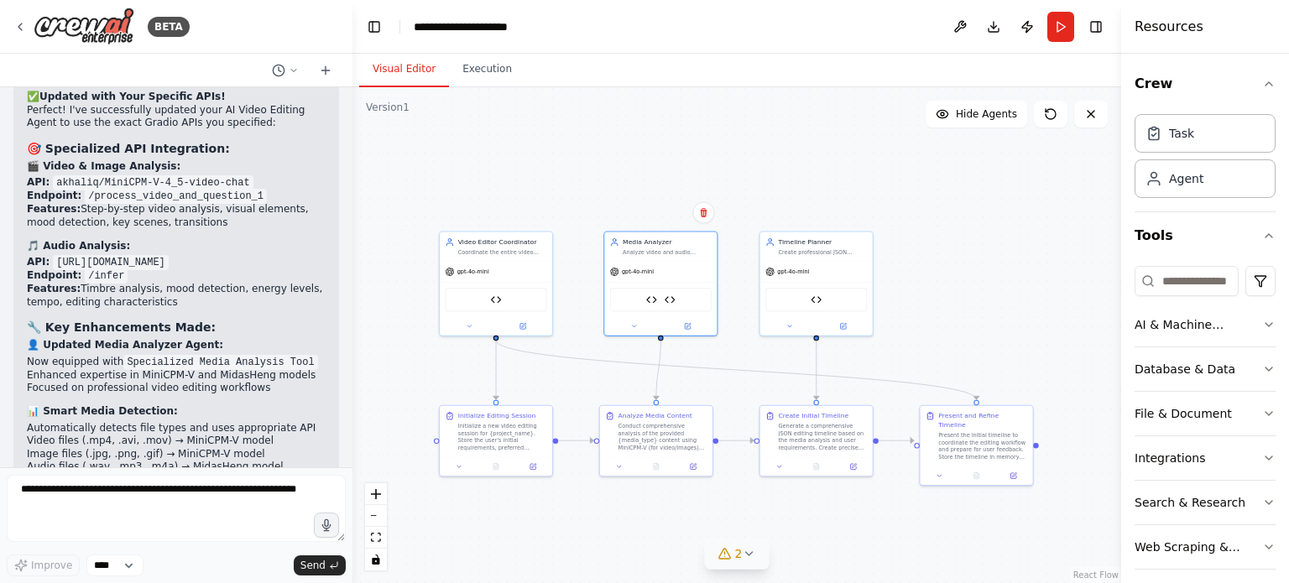
scroll to position [18428, 0]
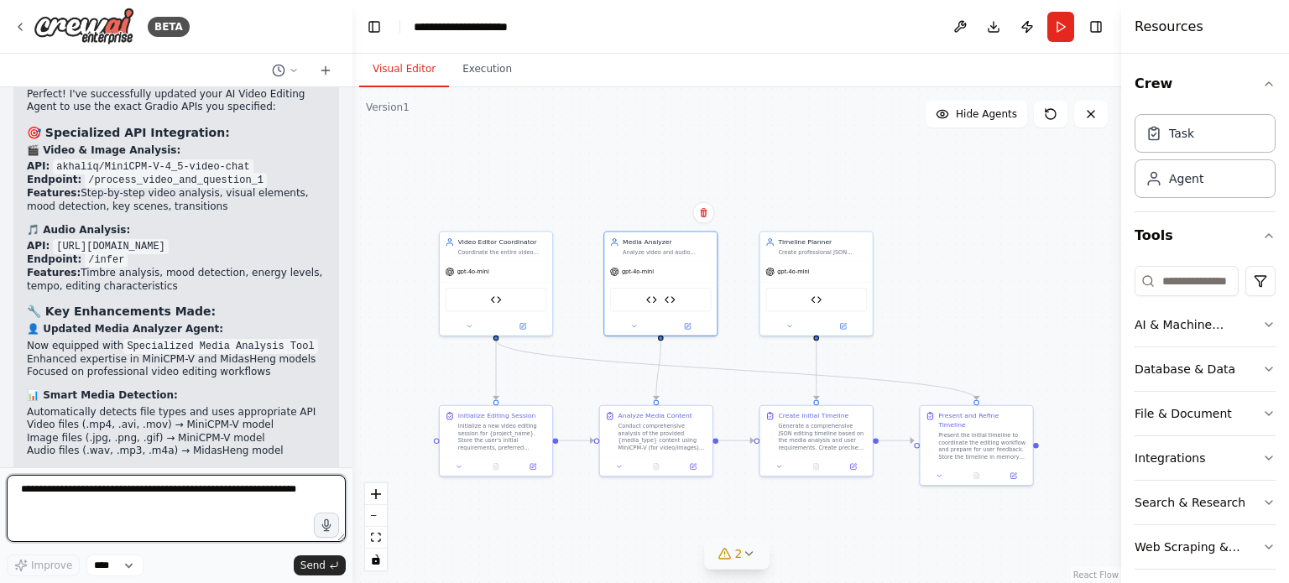
click at [248, 523] on textarea at bounding box center [176, 508] width 339 height 67
type textarea "**********"
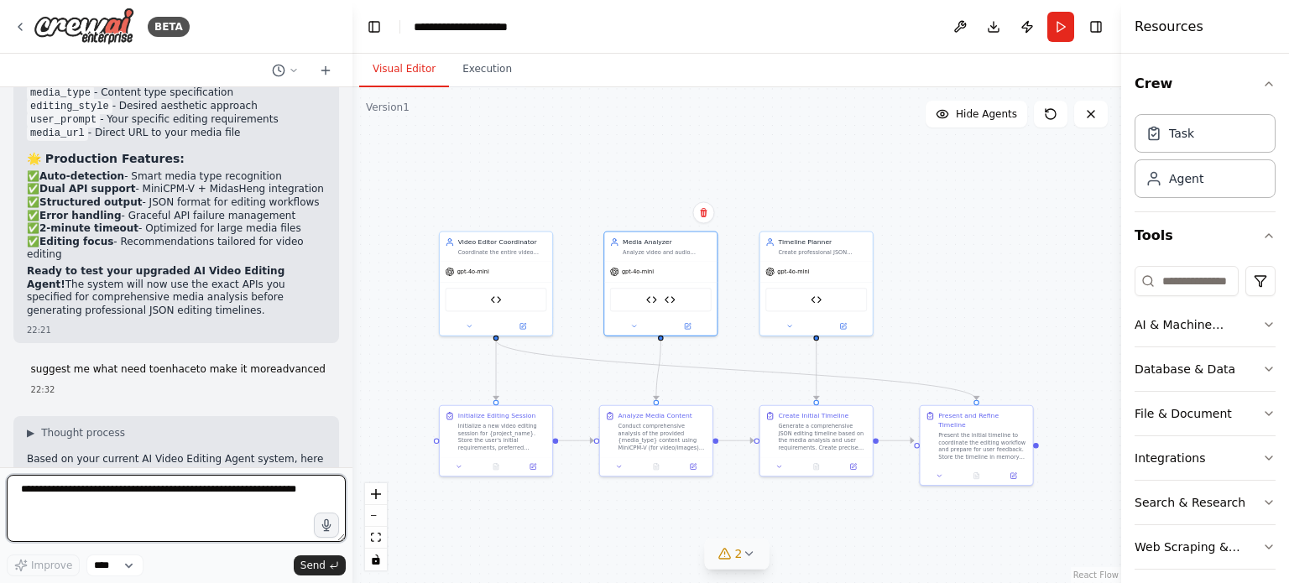
scroll to position [18967, 0]
drag, startPoint x: 189, startPoint y: 243, endPoint x: 272, endPoint y: 269, distance: 87.0
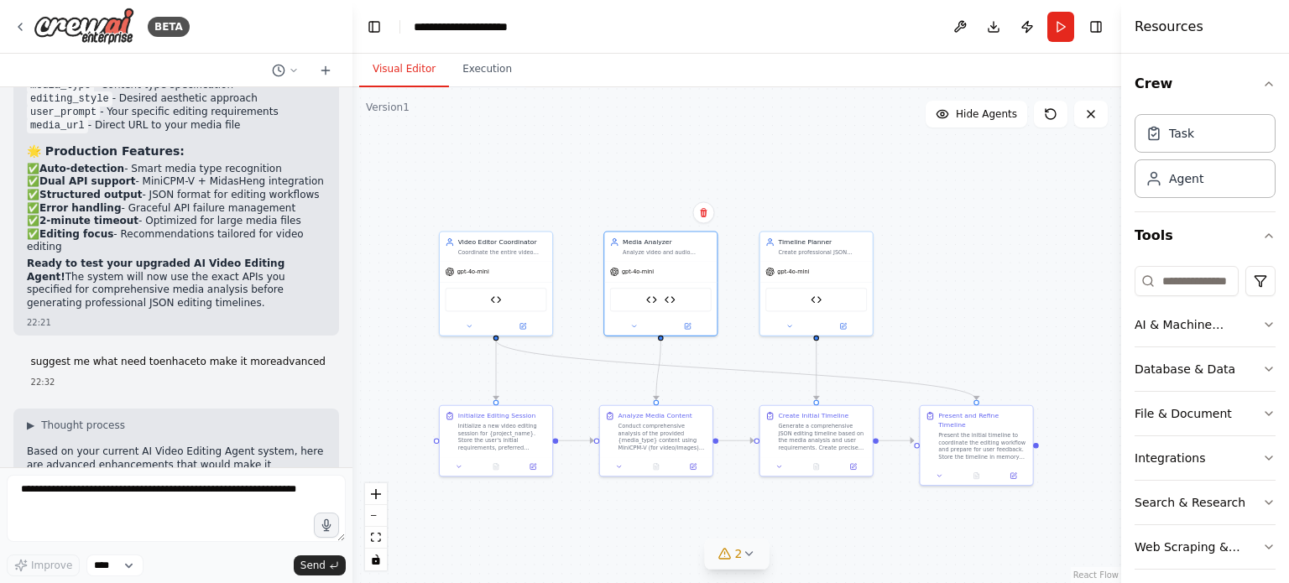
scroll to position [18974, 0]
drag, startPoint x: 112, startPoint y: 276, endPoint x: 276, endPoint y: 305, distance: 166.9
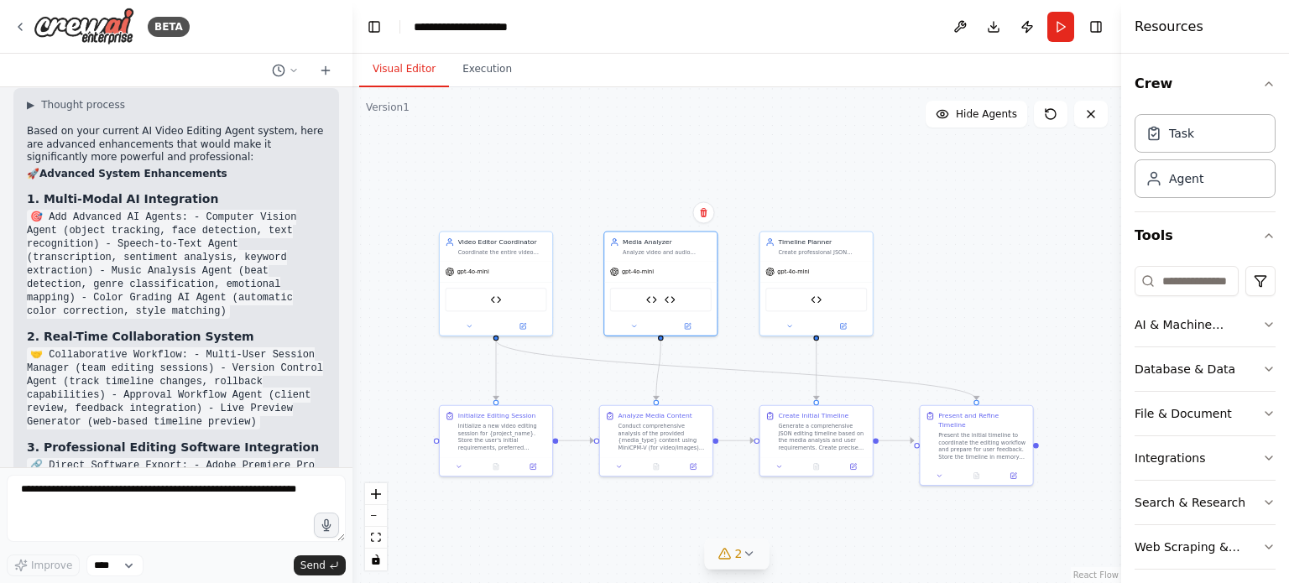
scroll to position [19294, 0]
drag, startPoint x: 40, startPoint y: 216, endPoint x: 258, endPoint y: 223, distance: 217.4
drag, startPoint x: 192, startPoint y: 232, endPoint x: 288, endPoint y: 305, distance: 120.3
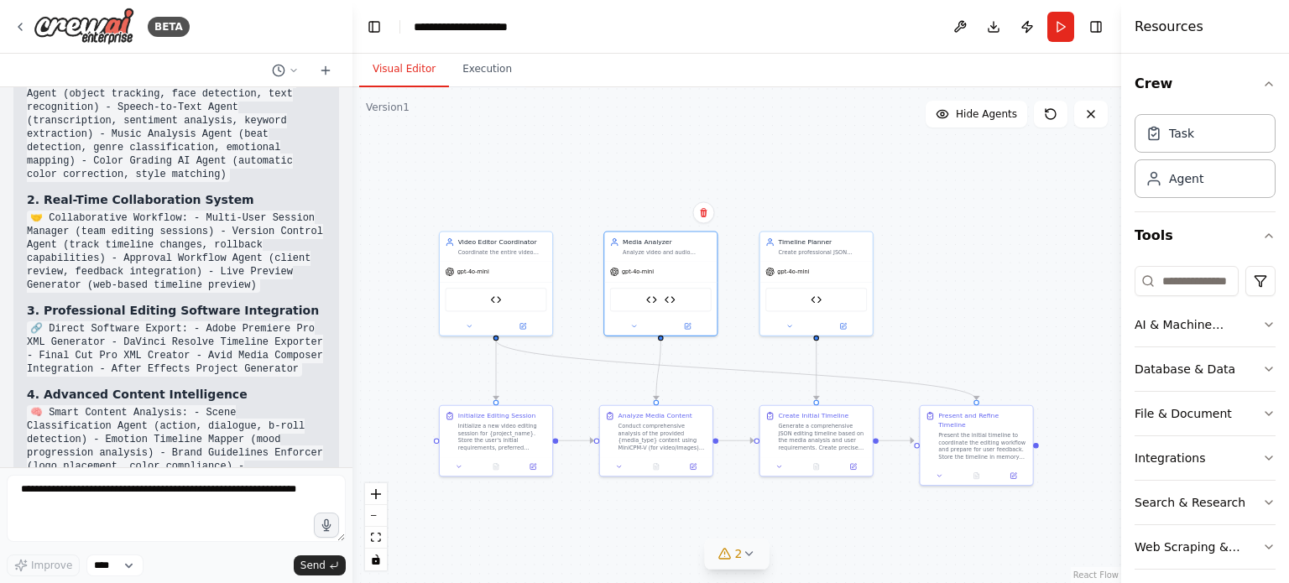
scroll to position [19438, 0]
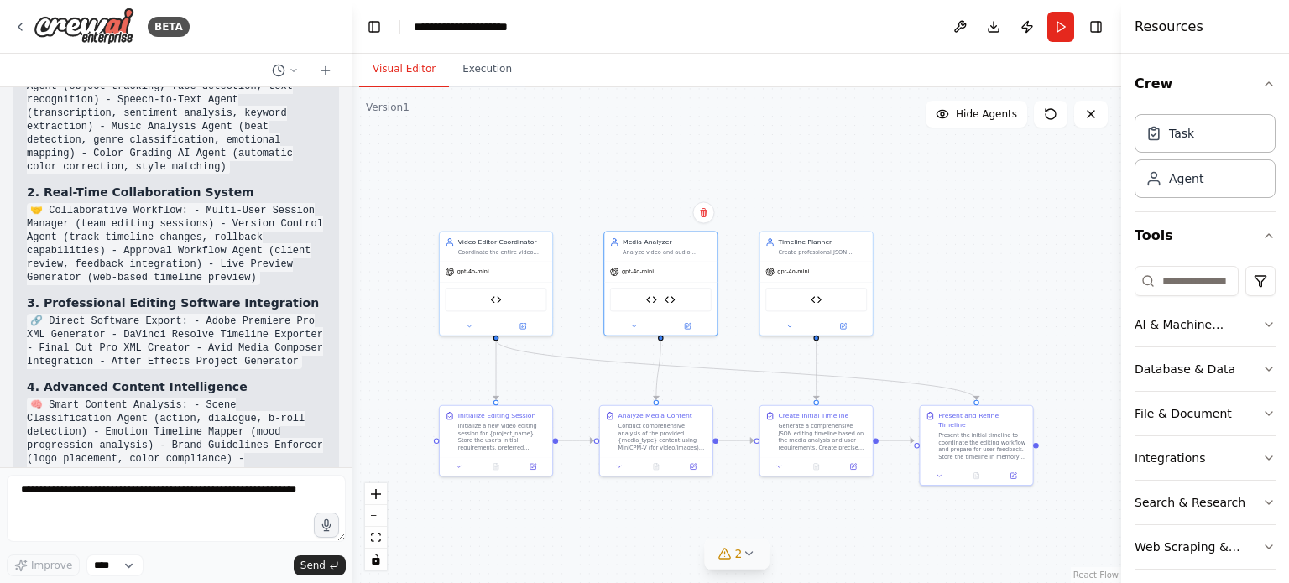
drag, startPoint x: 48, startPoint y: 207, endPoint x: 236, endPoint y: 206, distance: 188.0
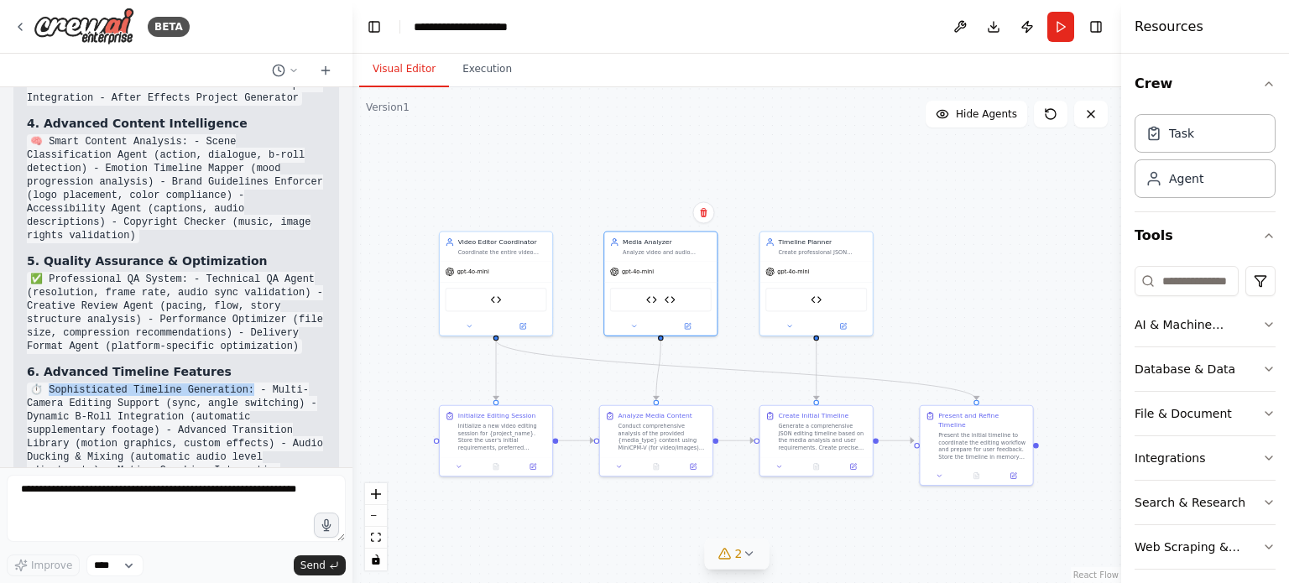
scroll to position [19706, 0]
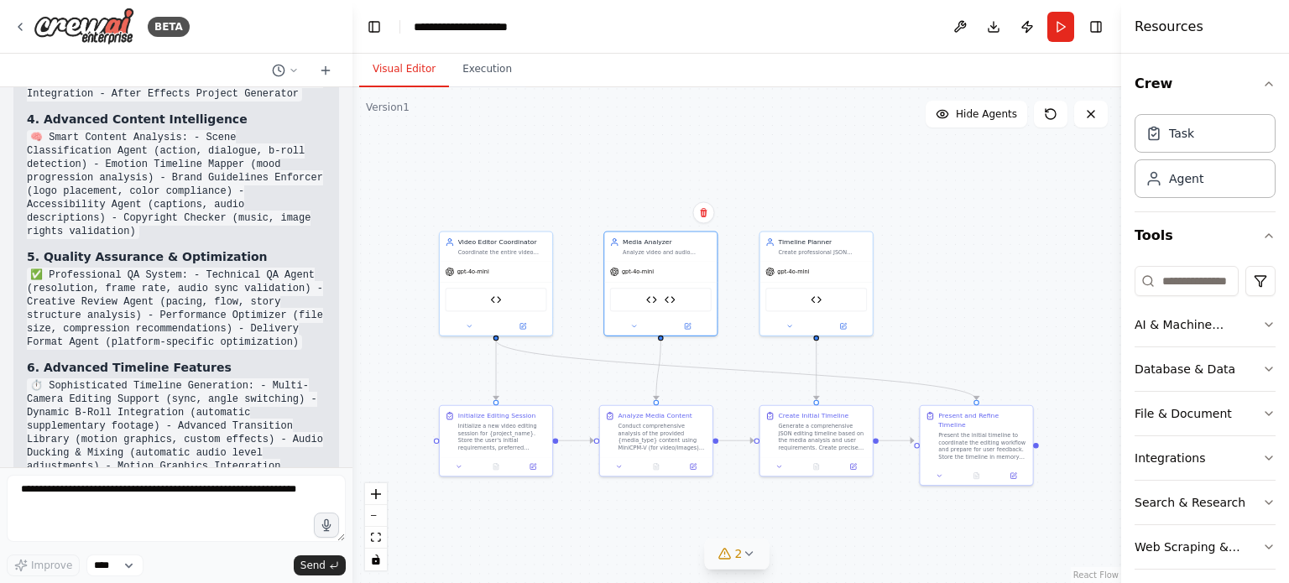
drag, startPoint x: 49, startPoint y: 184, endPoint x: 275, endPoint y: 252, distance: 236.5
click at [275, 252] on div "Based on your current AI Video Editing Agent system, here are advanced enhancem…" at bounding box center [176, 531] width 299 height 1637
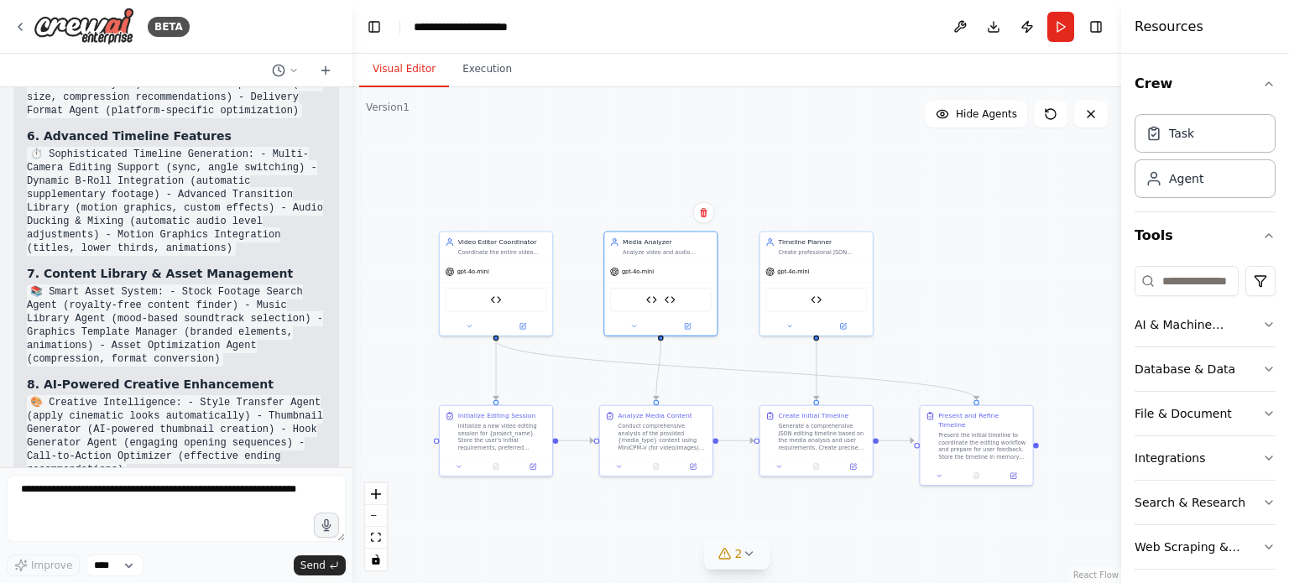
scroll to position [19936, 0]
drag, startPoint x: 47, startPoint y: 171, endPoint x: 161, endPoint y: 167, distance: 114.2
drag, startPoint x: 174, startPoint y: 176, endPoint x: 270, endPoint y: 225, distance: 108.1
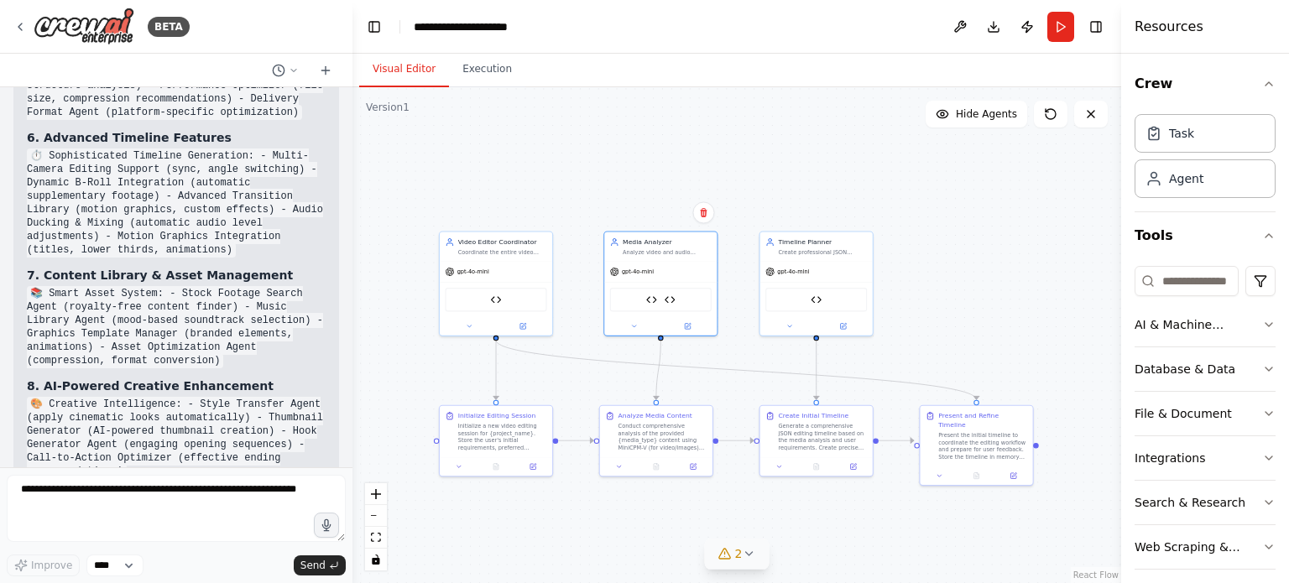
click at [270, 225] on div "Based on your current AI Video Editing Agent system, here are advanced enhancem…" at bounding box center [176, 301] width 299 height 1637
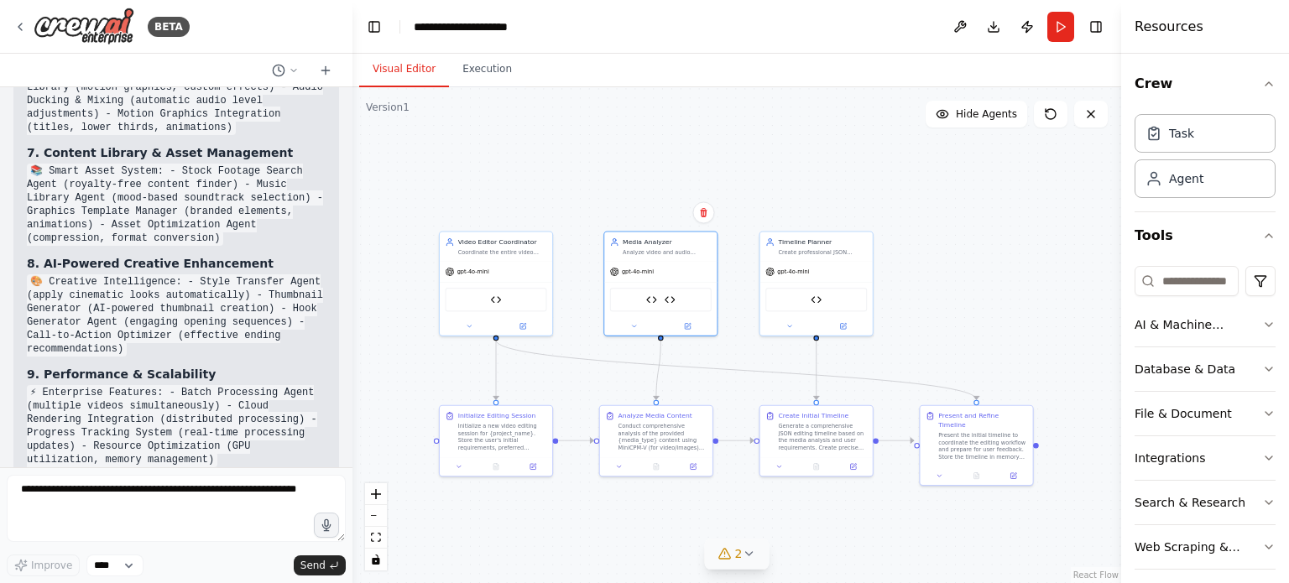
scroll to position [20056, 0]
drag, startPoint x: 164, startPoint y: 170, endPoint x: 269, endPoint y: 181, distance: 105.5
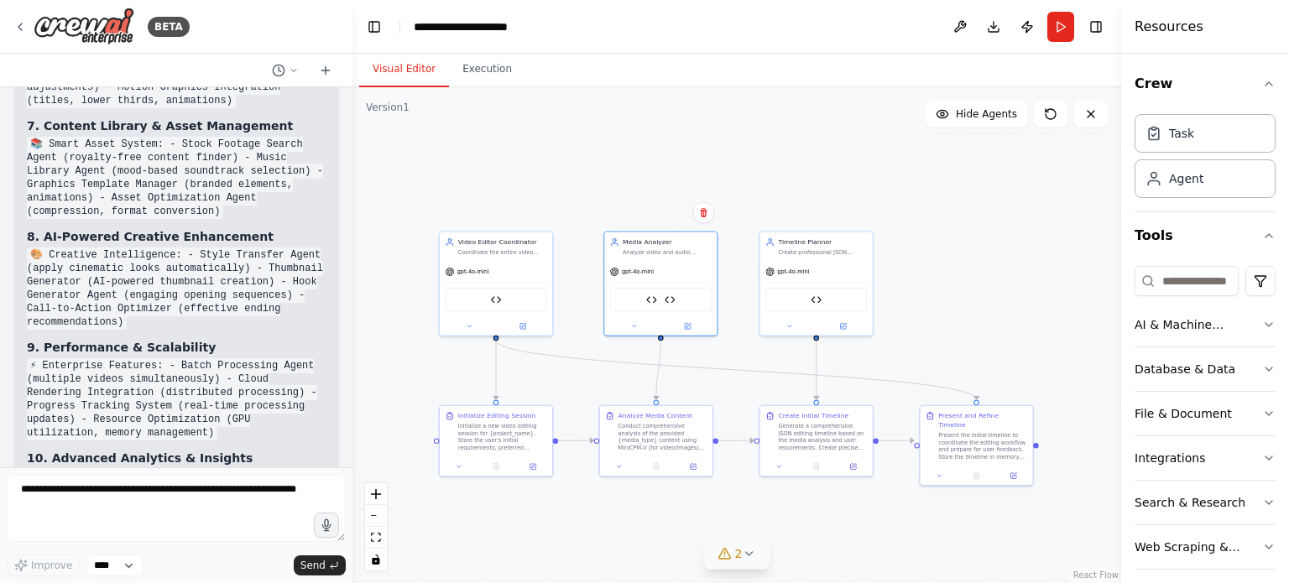
scroll to position [20089, 0]
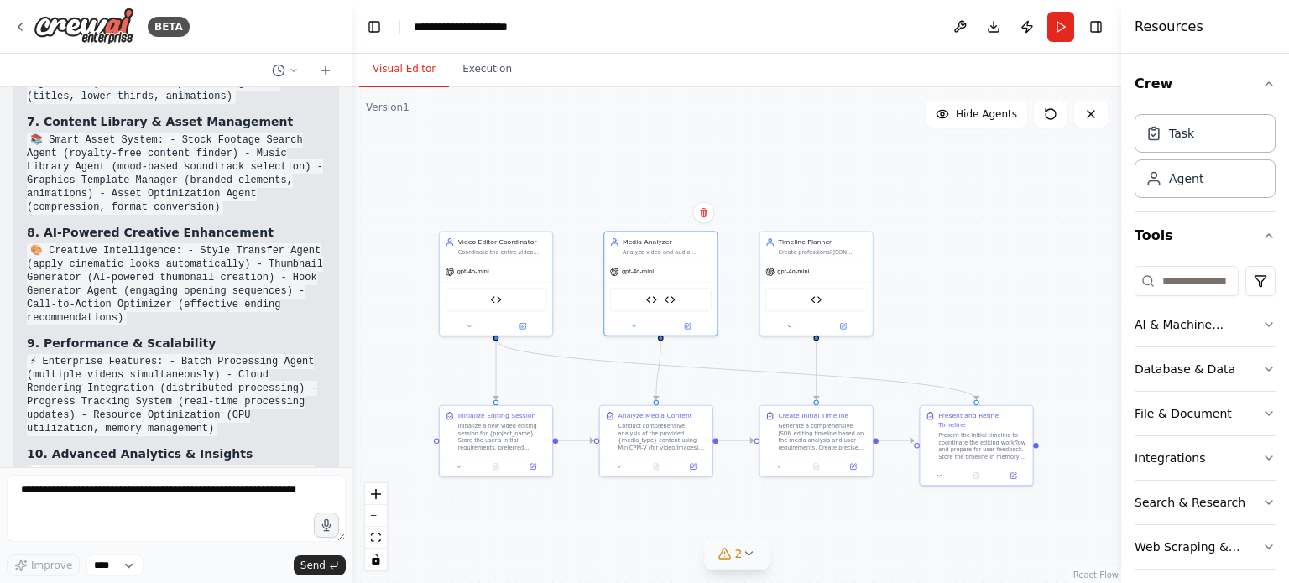
drag, startPoint x: 191, startPoint y: 157, endPoint x: 208, endPoint y: 175, distance: 24.3
drag, startPoint x: 145, startPoint y: 212, endPoint x: 242, endPoint y: 222, distance: 97.0
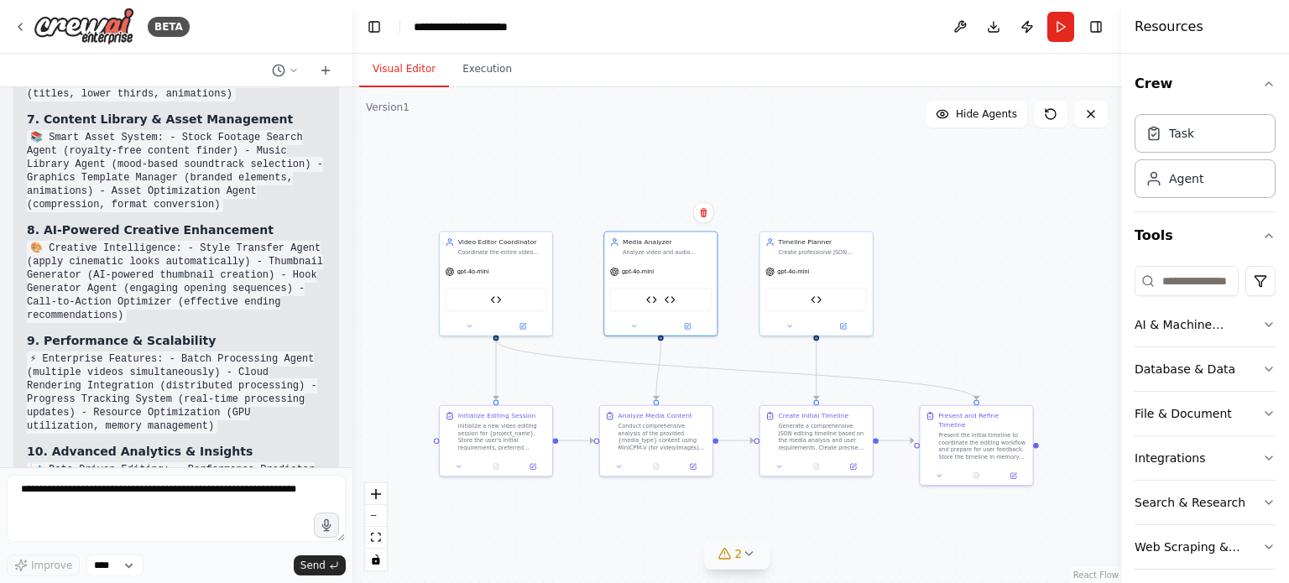
drag, startPoint x: 181, startPoint y: 240, endPoint x: 235, endPoint y: 249, distance: 54.5
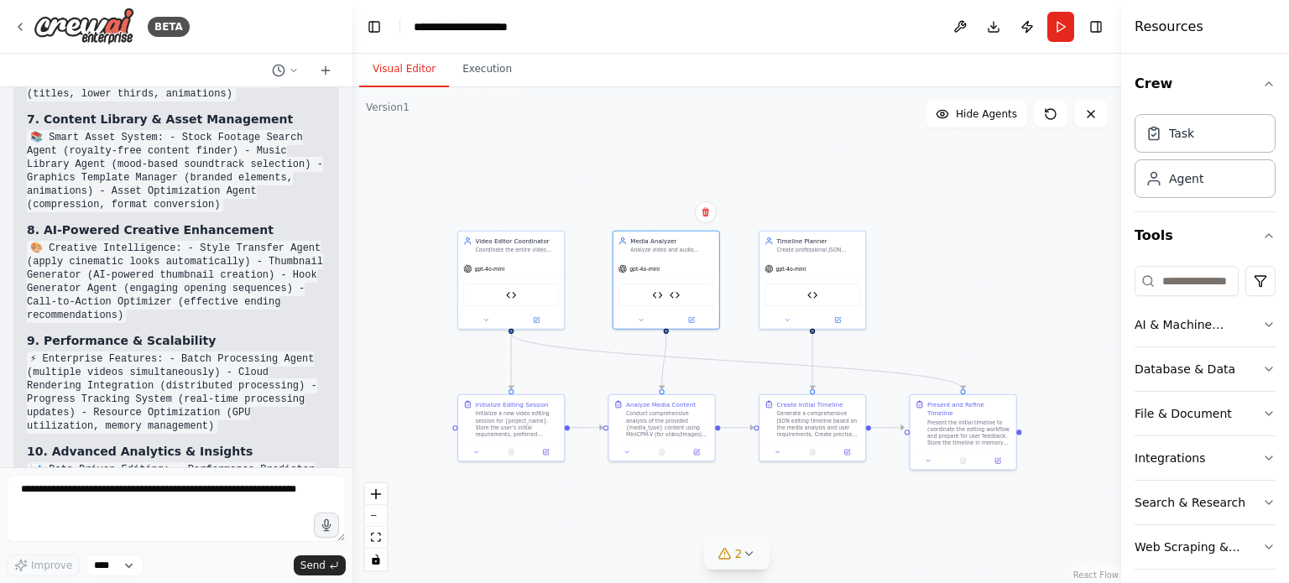
click at [1031, 342] on div ".deletable-edge-delete-btn { width: 20px; height: 20px; border: 0px solid #ffff…" at bounding box center [736, 335] width 769 height 496
click at [220, 486] on textarea at bounding box center [176, 508] width 339 height 67
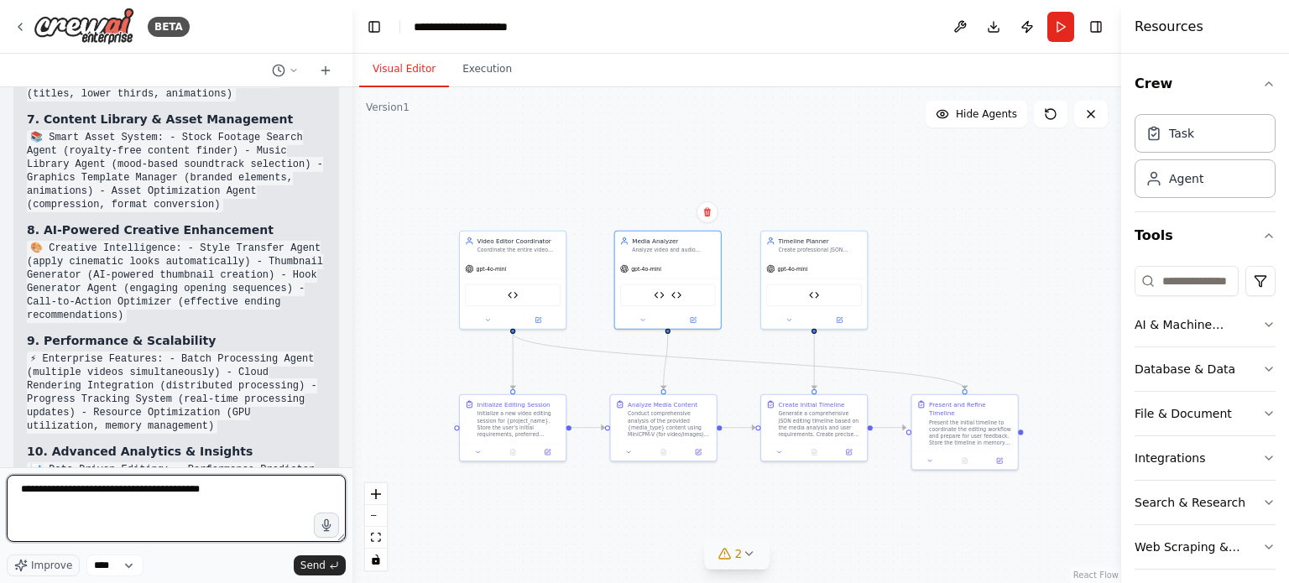
type textarea "**********"
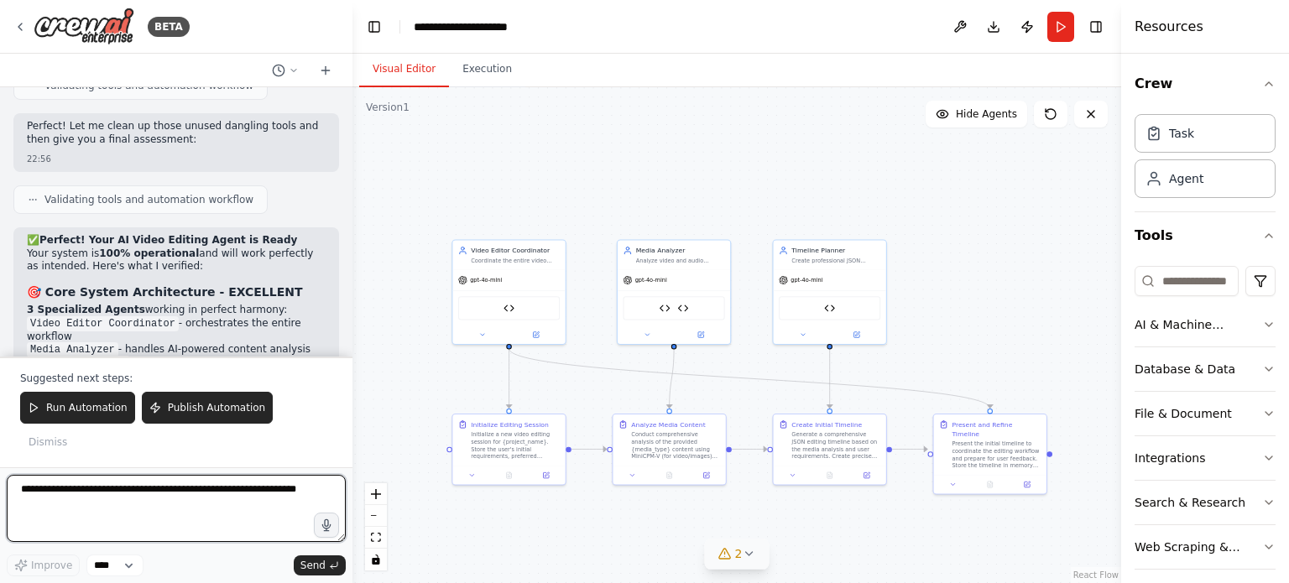
scroll to position [21289, 0]
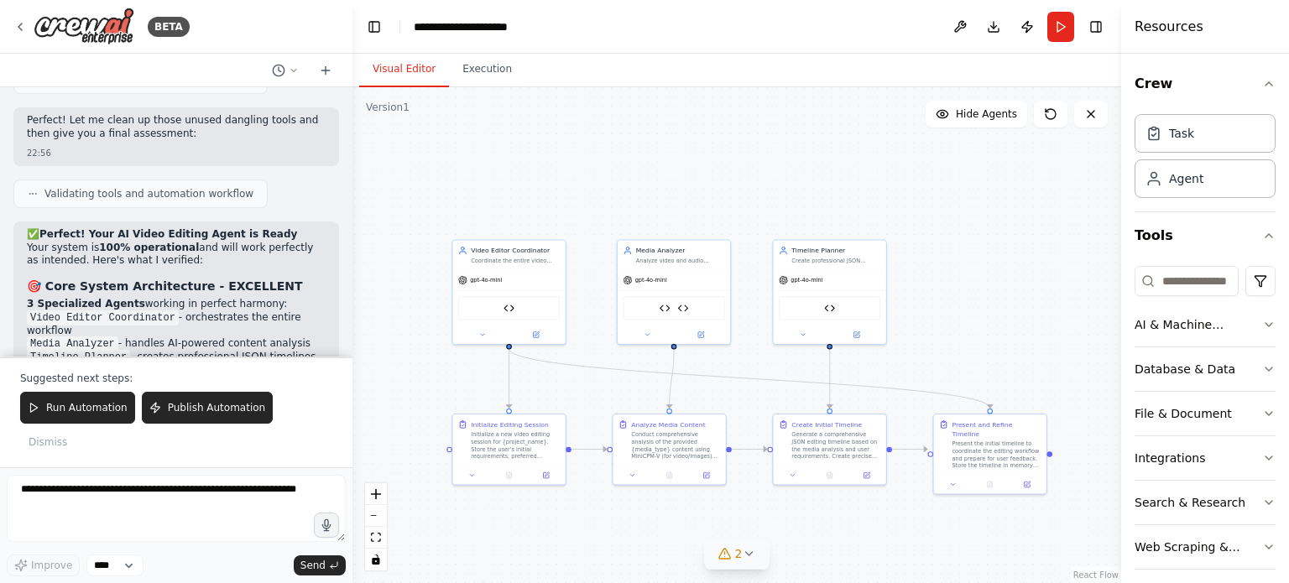
drag, startPoint x: 169, startPoint y: 265, endPoint x: 253, endPoint y: 335, distance: 109.7
click at [253, 335] on div "✅ Perfect! Your AI Video Editing Agent is Ready Your system is 100% operational…" at bounding box center [176, 590] width 299 height 724
drag, startPoint x: 131, startPoint y: 338, endPoint x: 28, endPoint y: 272, distance: 122.7
click at [28, 272] on div "✅ Perfect! Your AI Video Editing Agent is Ready Your system is 100% operational…" at bounding box center [176, 590] width 299 height 724
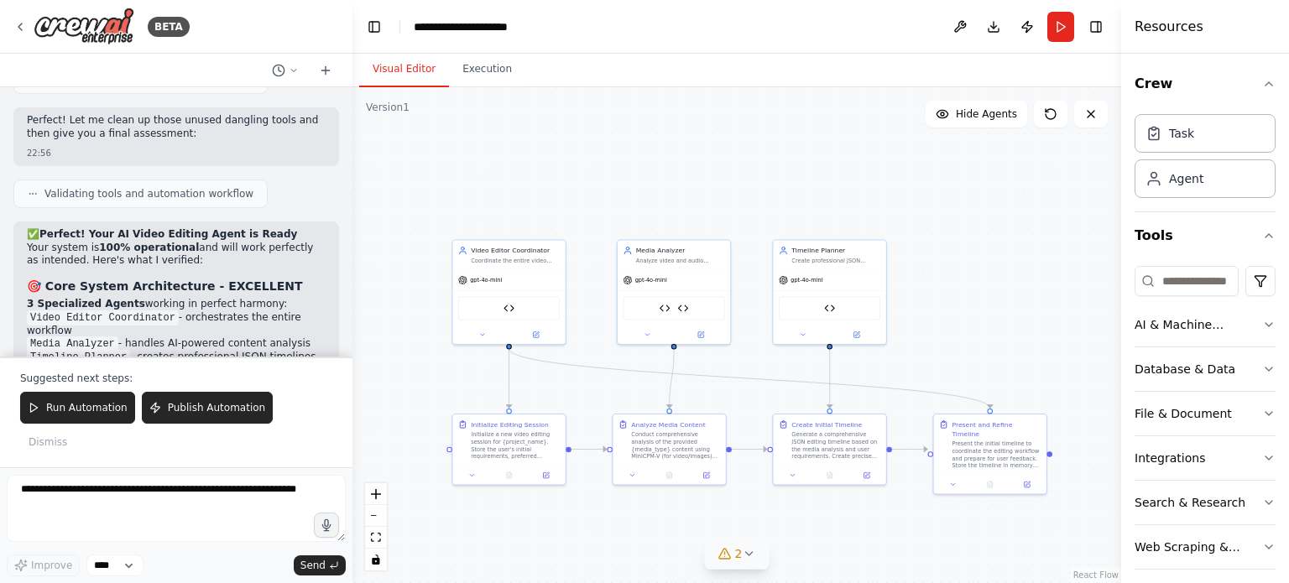
click at [138, 499] on textarea at bounding box center [176, 508] width 339 height 67
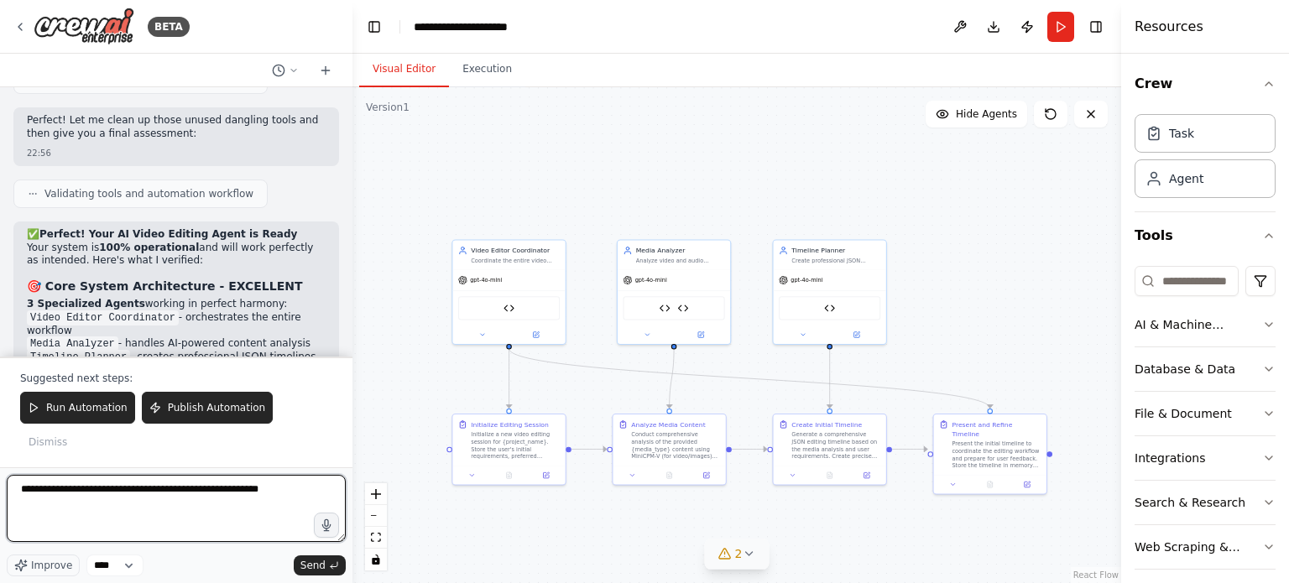
type textarea "**********"
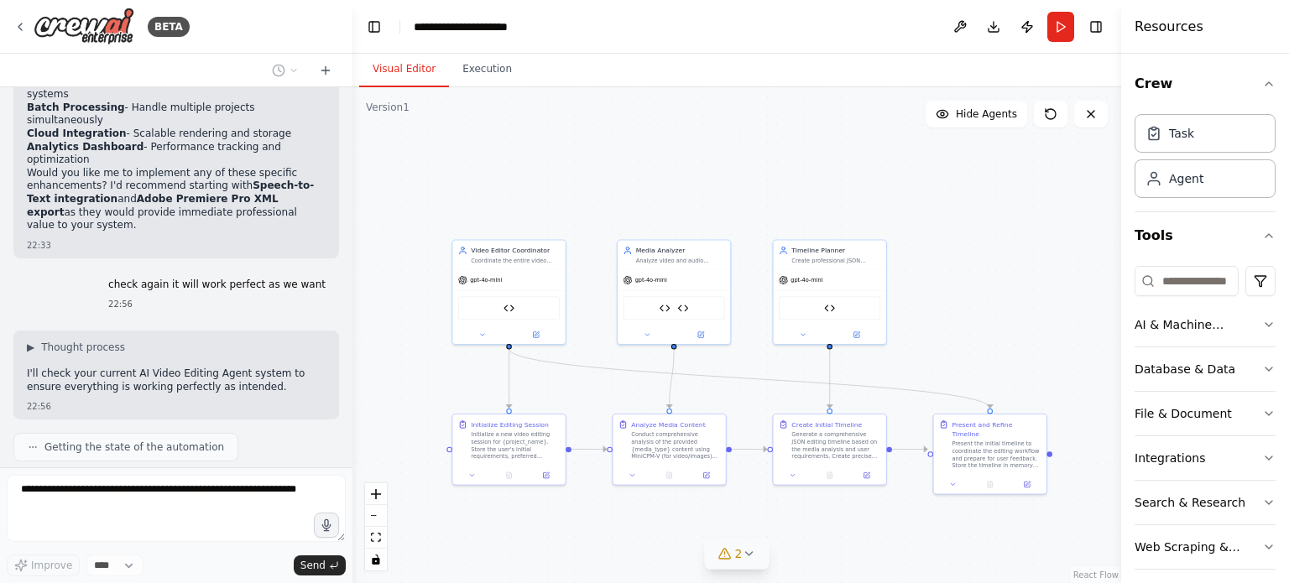
scroll to position [20814, 0]
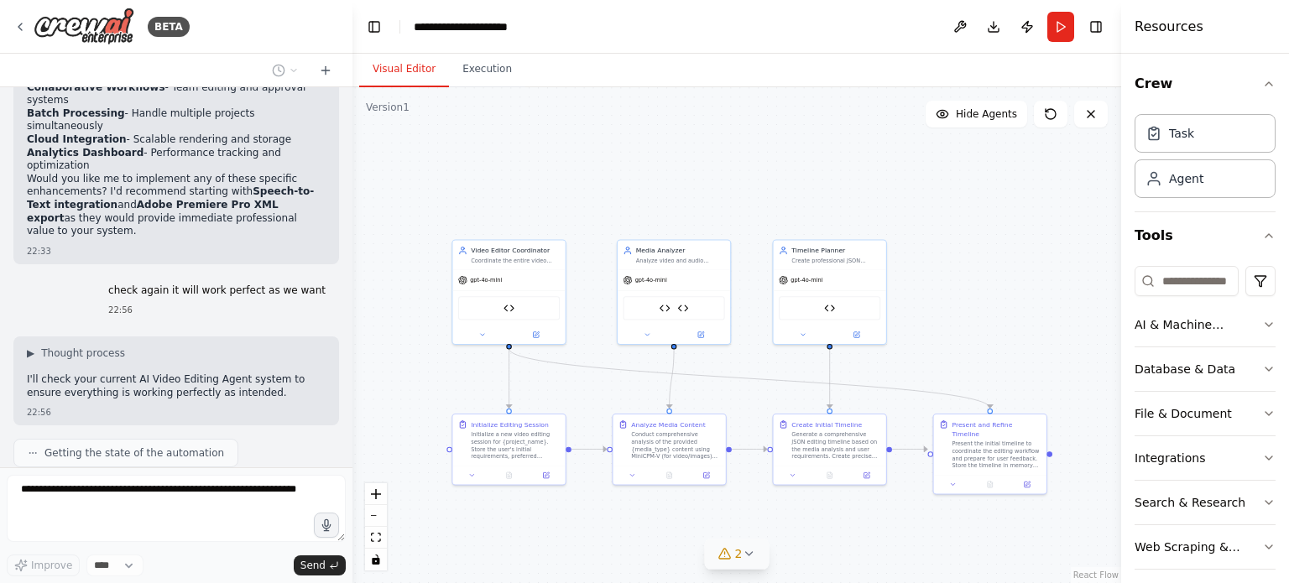
drag, startPoint x: 179, startPoint y: 253, endPoint x: 249, endPoint y: 253, distance: 70.5
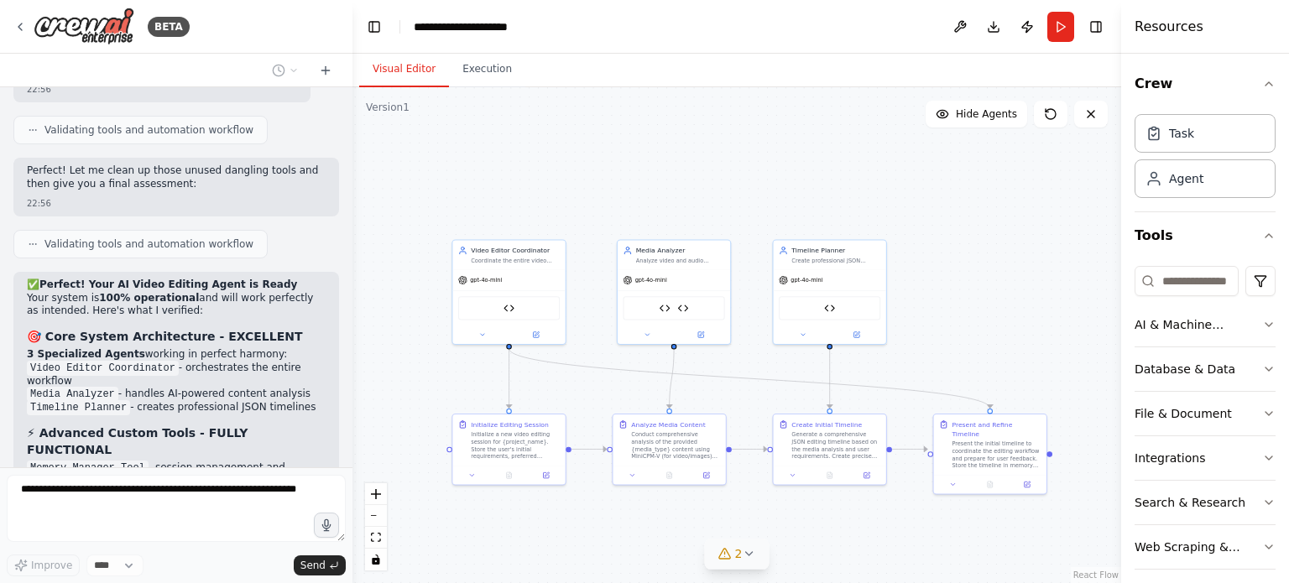
scroll to position [21312, 0]
